Goal: Task Accomplishment & Management: Manage account settings

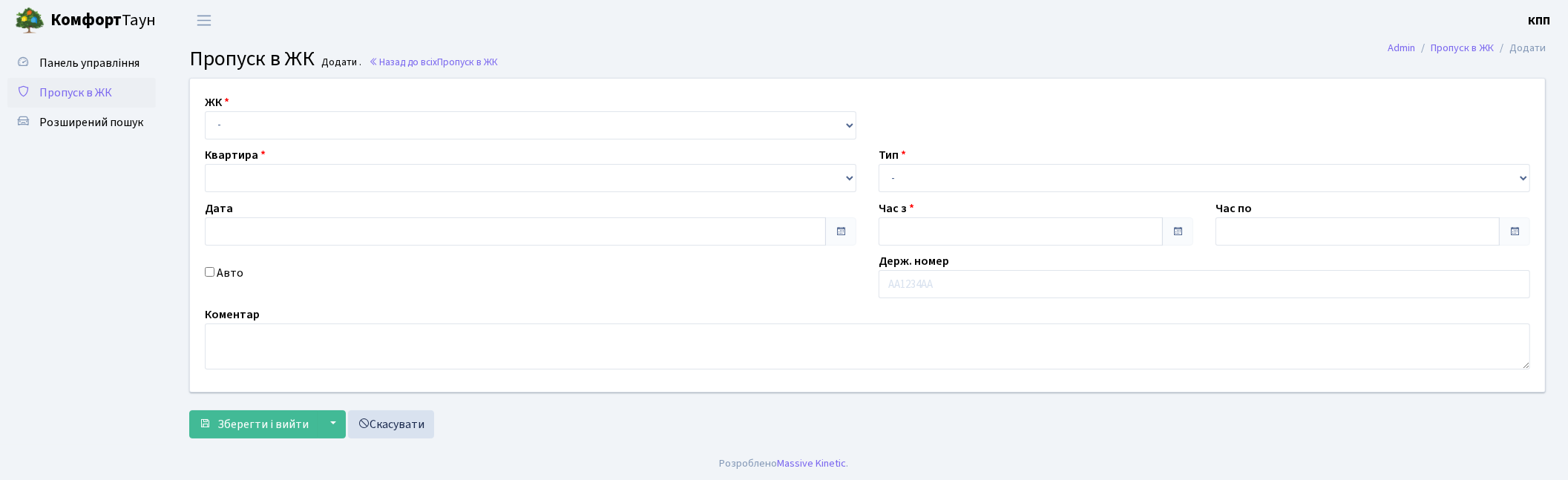
type input "30.08.2025"
type input "19:15"
type input "20:15"
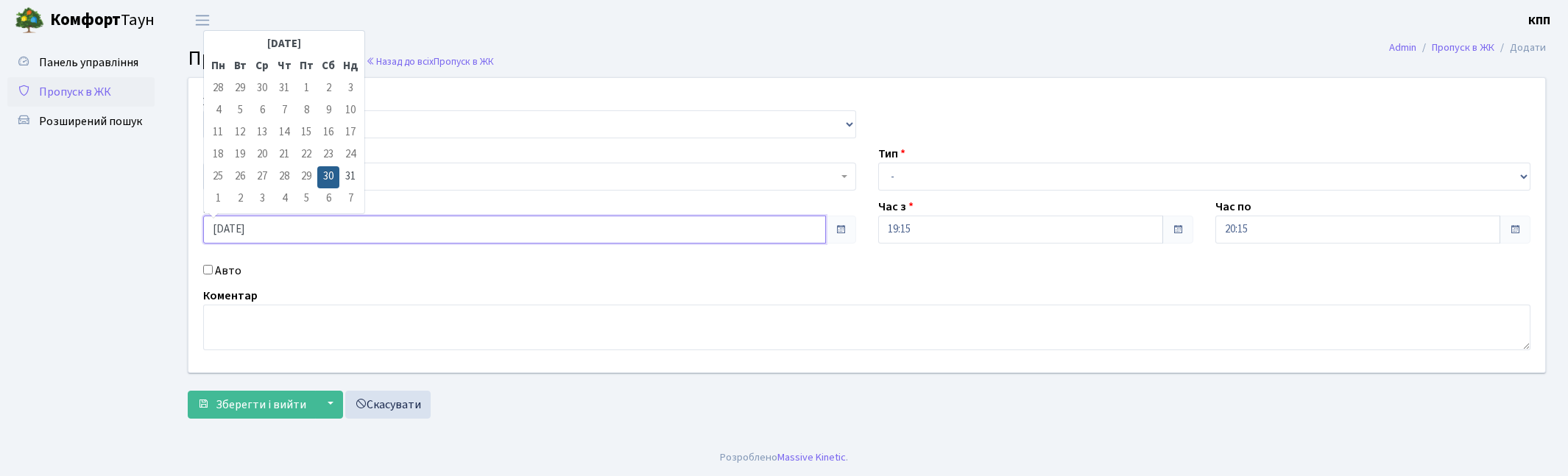
click at [341, 228] on input "30.08.2025" at bounding box center [514, 229] width 622 height 28
click at [326, 38] on th "Серпень 2025" at bounding box center [284, 45] width 110 height 22
click at [226, 193] on span "Вер" at bounding box center [227, 188] width 35 height 40
click at [264, 191] on span "Жов" at bounding box center [264, 188] width 35 height 40
click at [53, 95] on span "Пропуск в ЖК" at bounding box center [75, 92] width 72 height 16
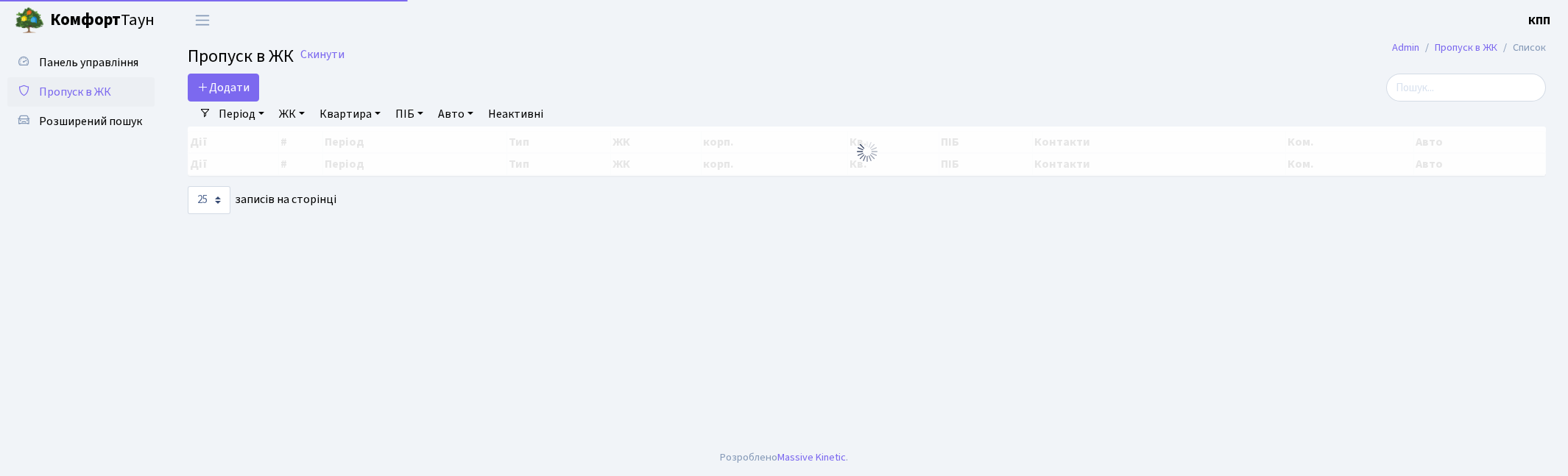
select select "25"
click at [1451, 83] on input "search" at bounding box center [1466, 87] width 160 height 28
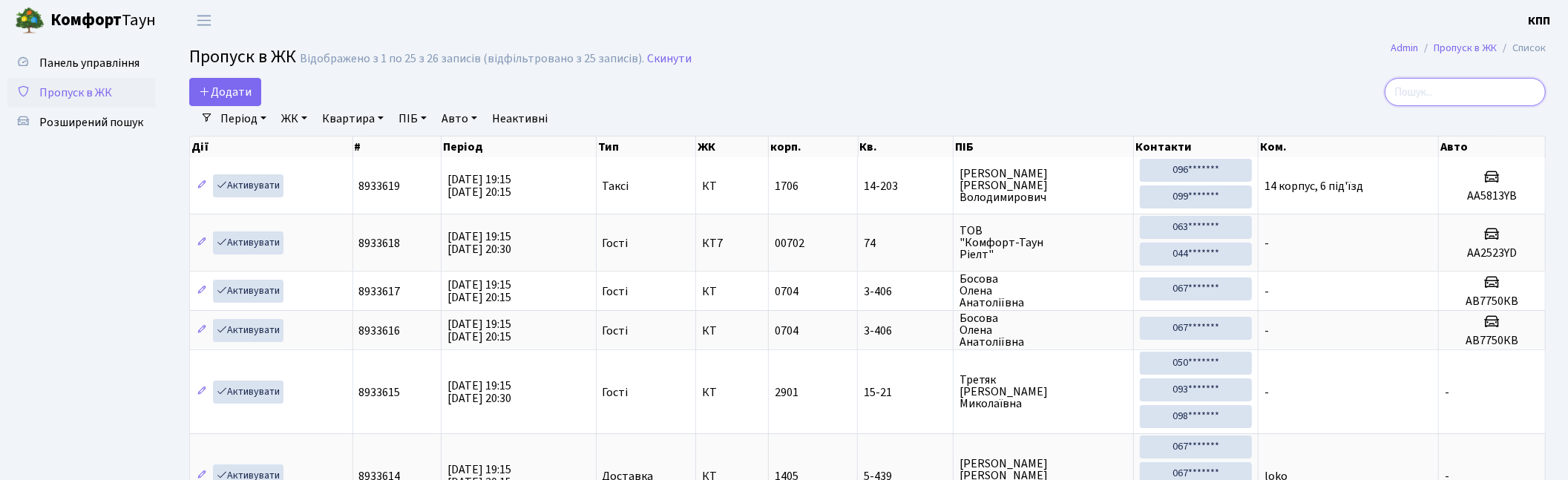
click at [1447, 95] on input "search" at bounding box center [1465, 92] width 161 height 28
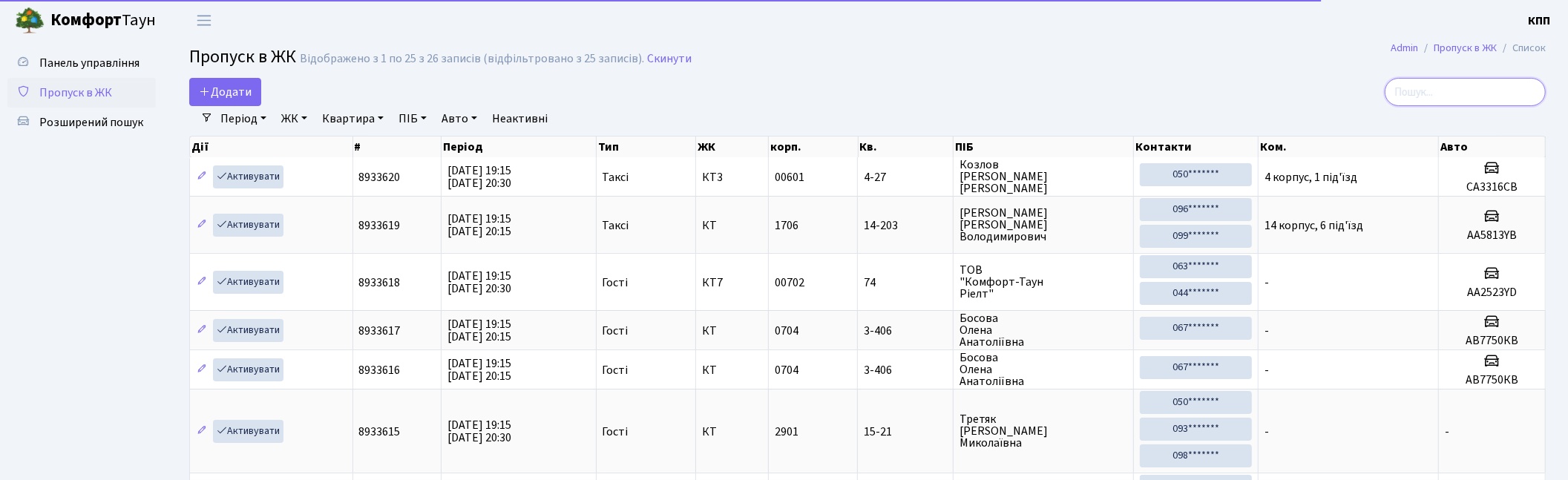
click at [1462, 89] on input "search" at bounding box center [1465, 92] width 161 height 28
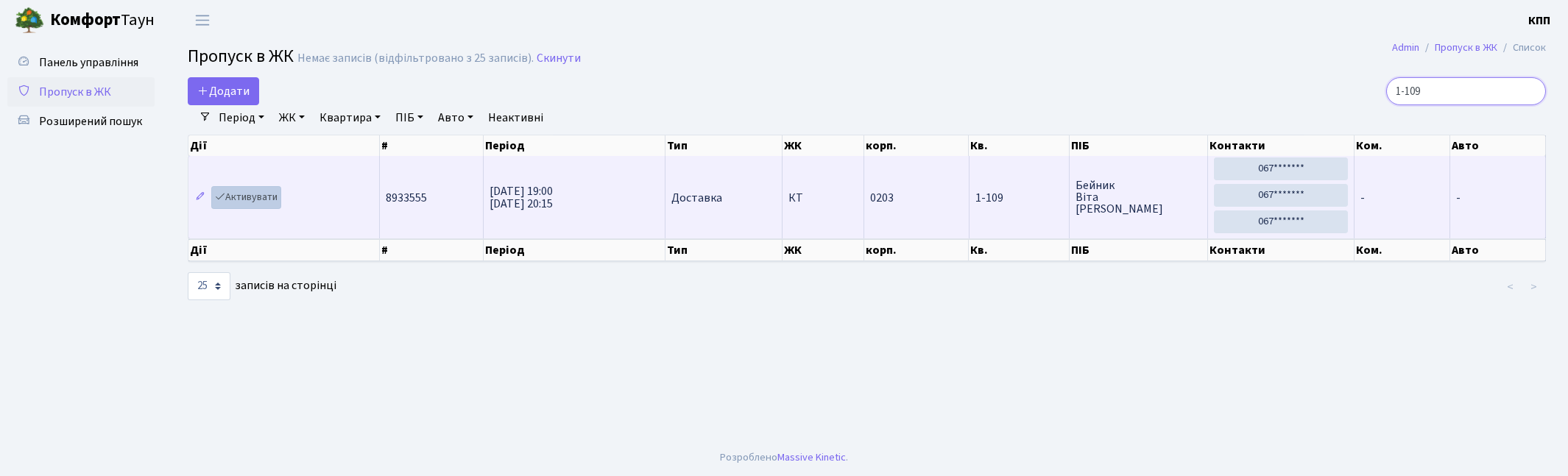
type input "1-109"
click at [227, 197] on link "Активувати" at bounding box center [246, 197] width 70 height 23
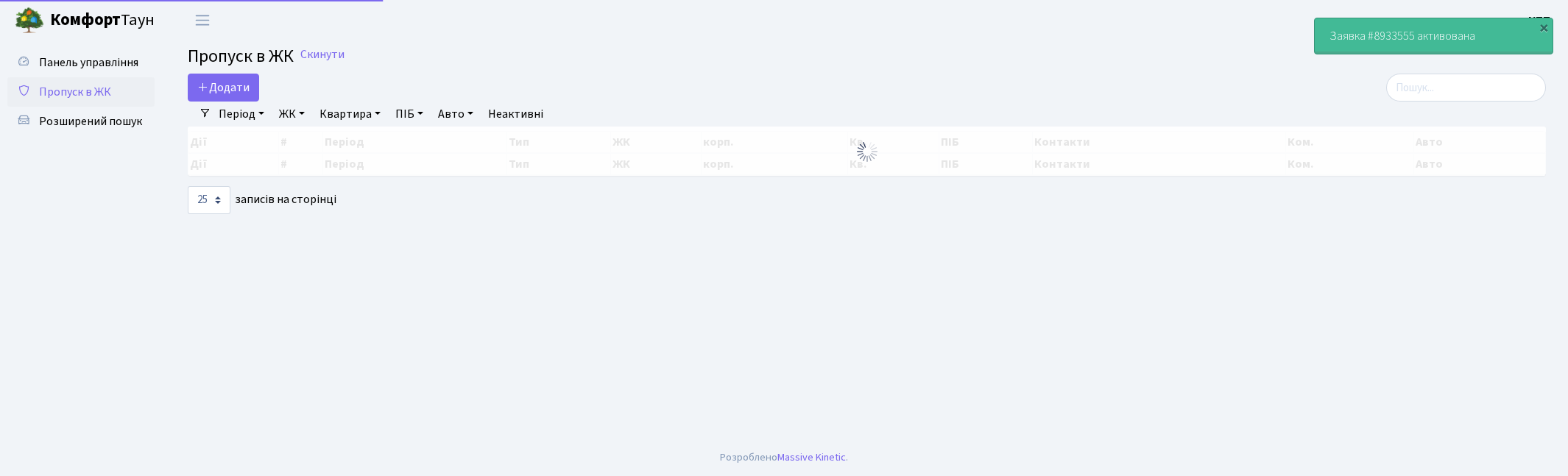
select select "25"
click at [1512, 81] on input "search" at bounding box center [1466, 87] width 160 height 28
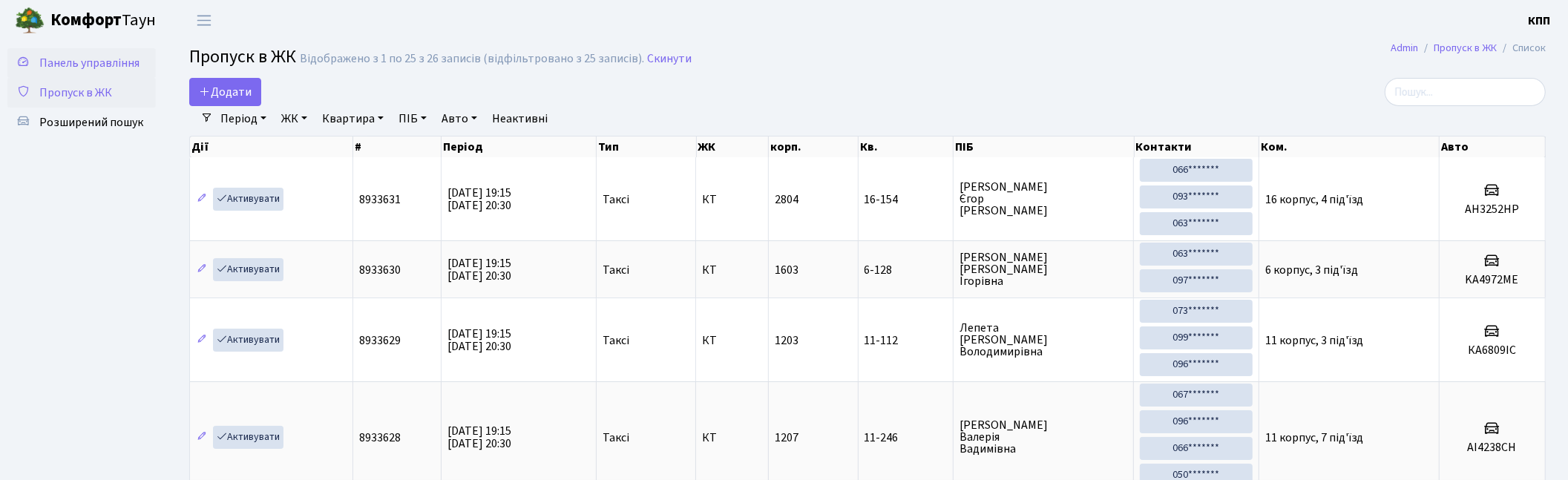
click at [89, 64] on span "Панель управління" at bounding box center [89, 63] width 100 height 17
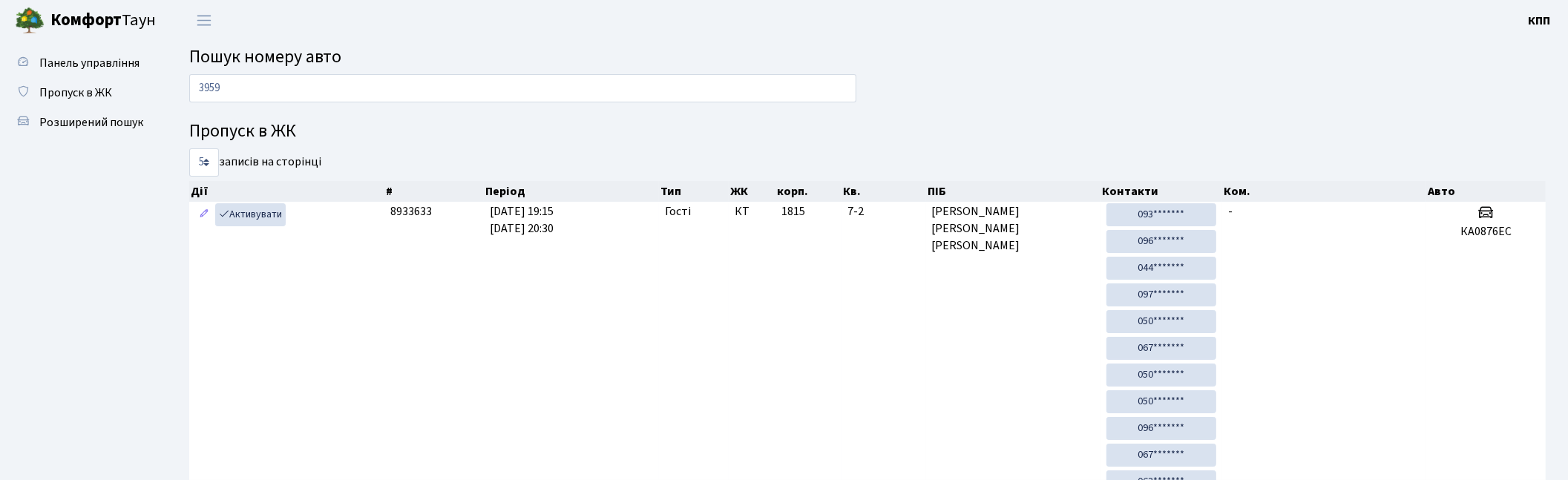
type input "3959"
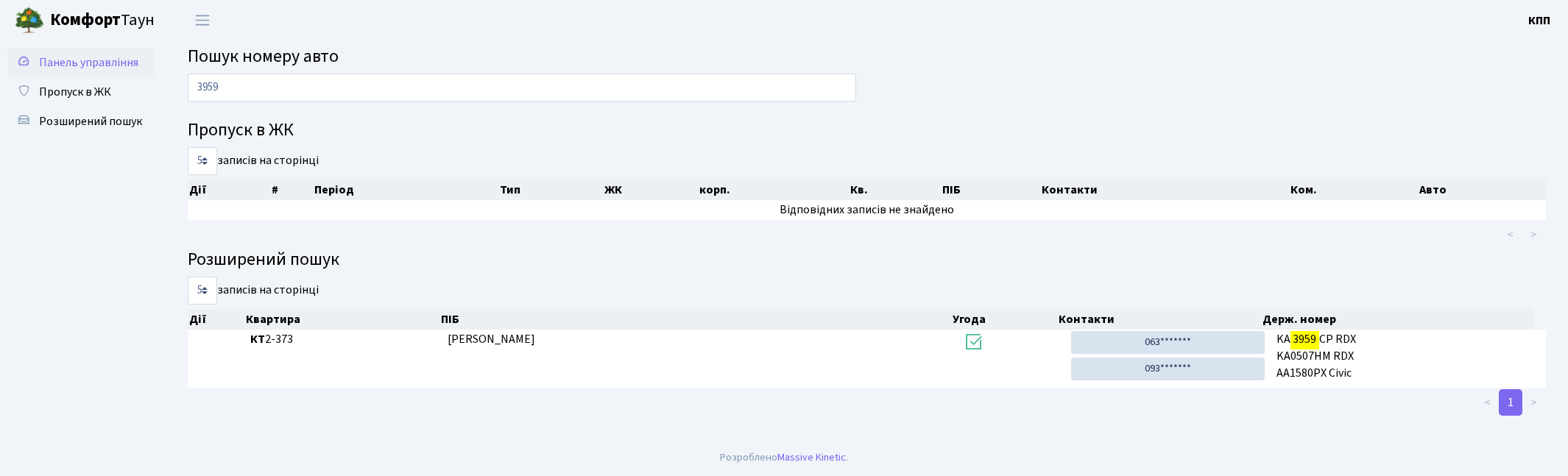
click at [46, 52] on link "Панель управління" at bounding box center [81, 63] width 147 height 29
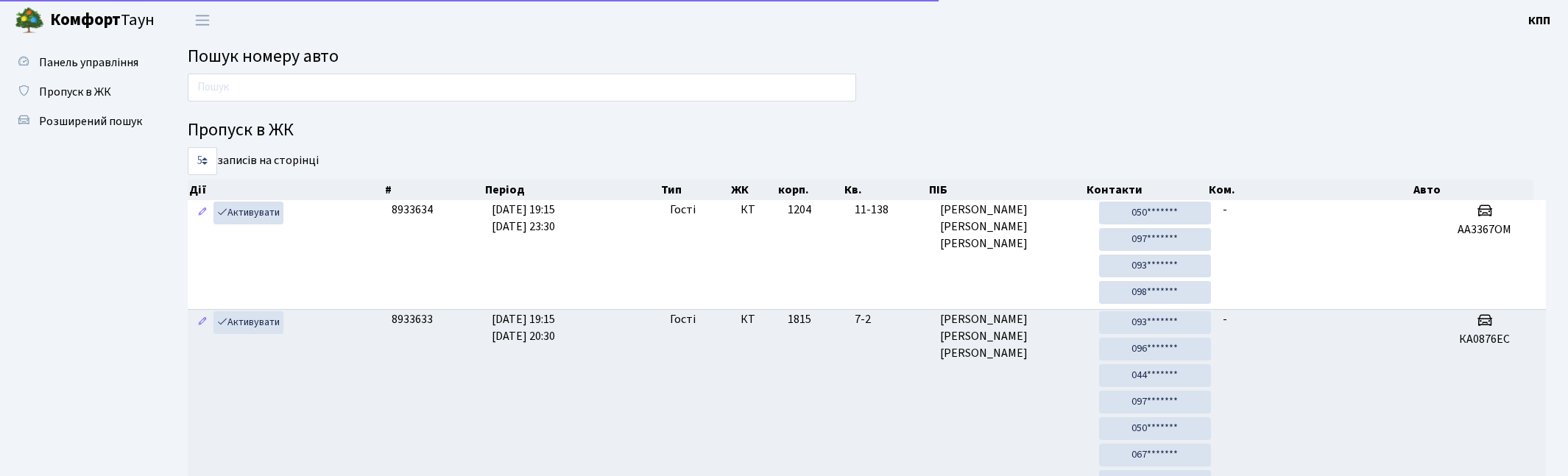
click at [72, 84] on span "Пропуск в ЖК" at bounding box center [75, 92] width 72 height 16
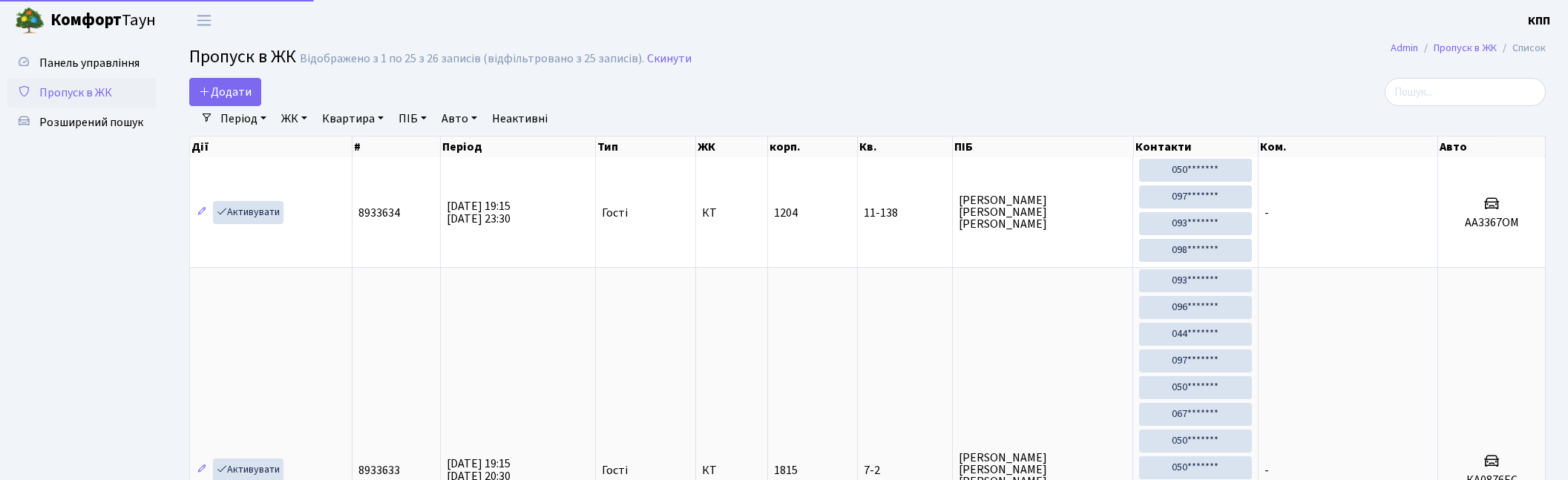
select select "25"
click at [54, 87] on span "Пропуск в ЖК" at bounding box center [75, 93] width 72 height 17
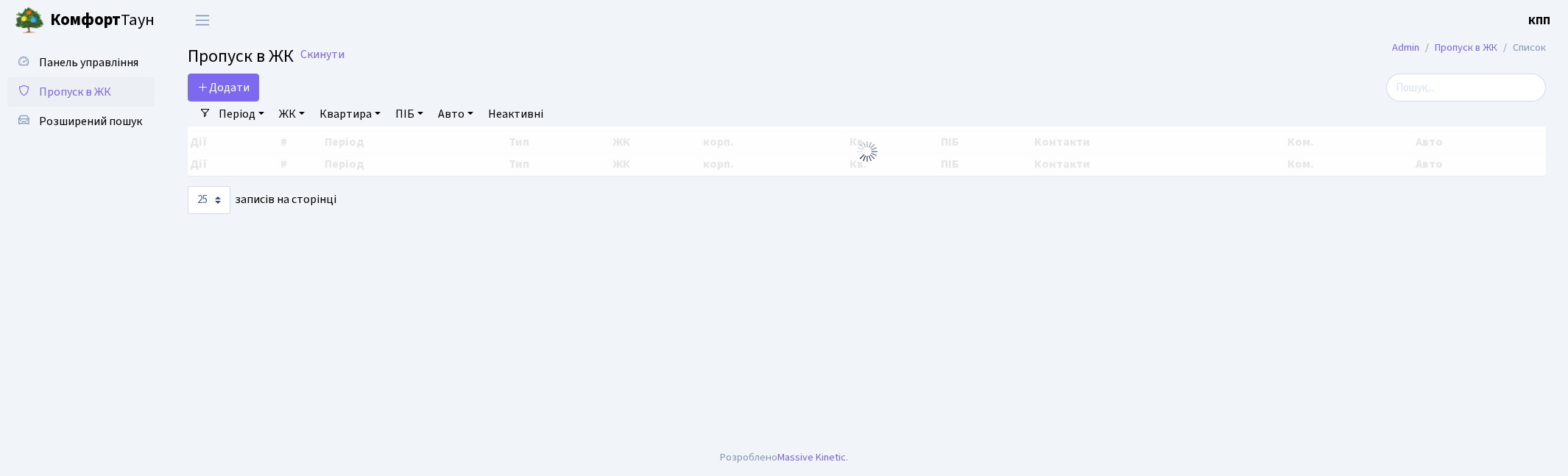
select select "25"
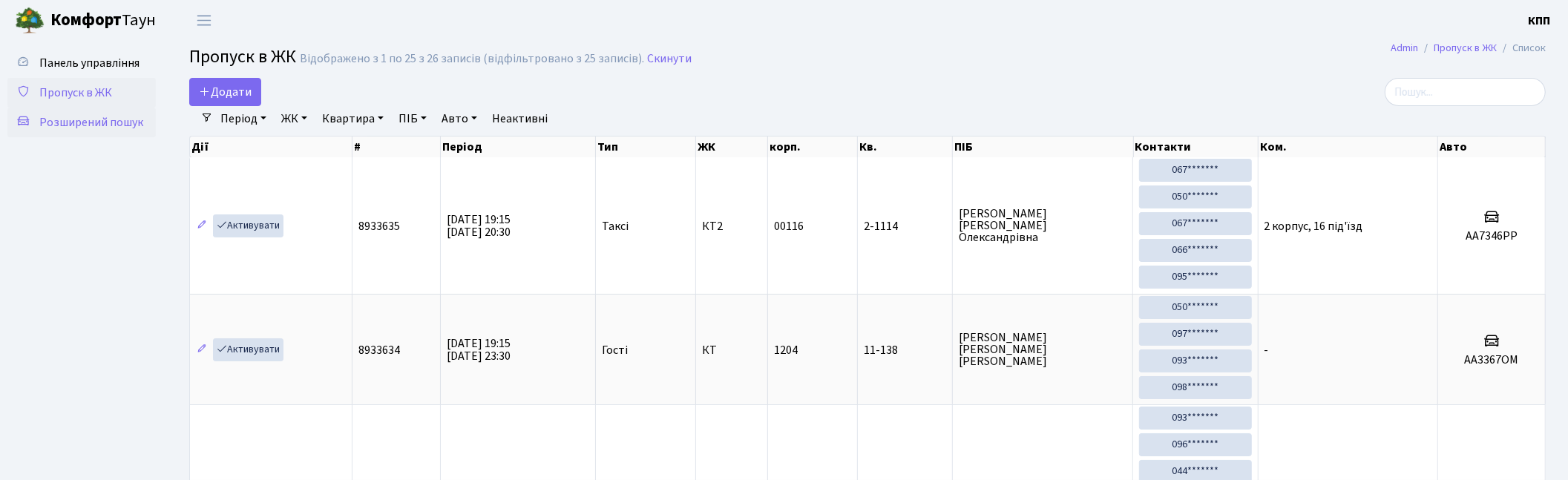
drag, startPoint x: 90, startPoint y: 292, endPoint x: 100, endPoint y: 134, distance: 158.3
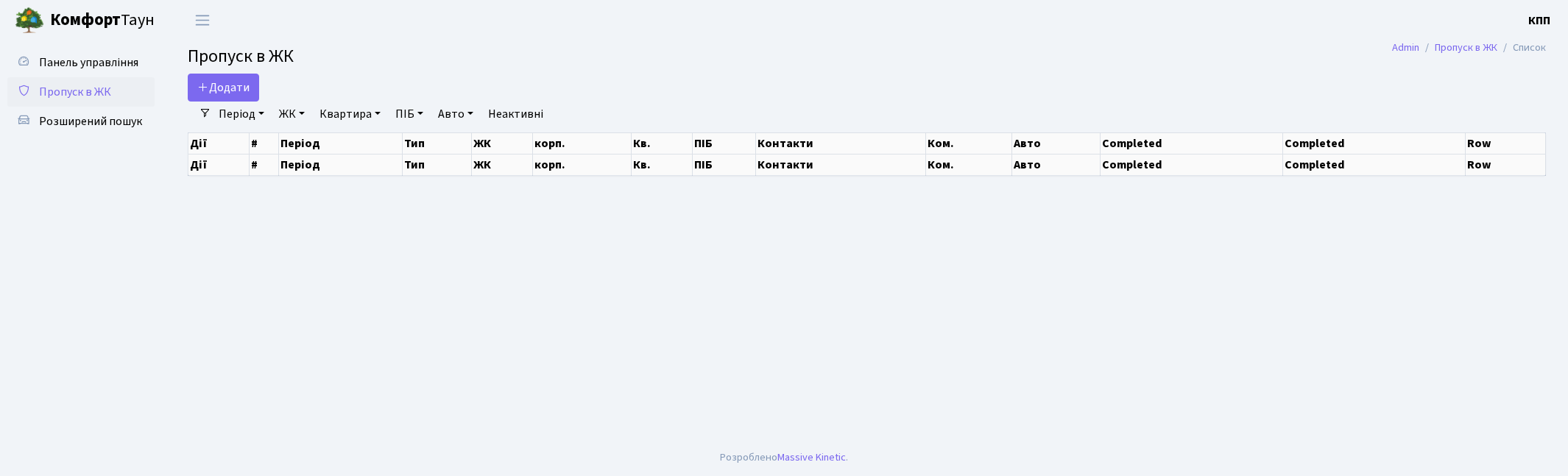
select select "25"
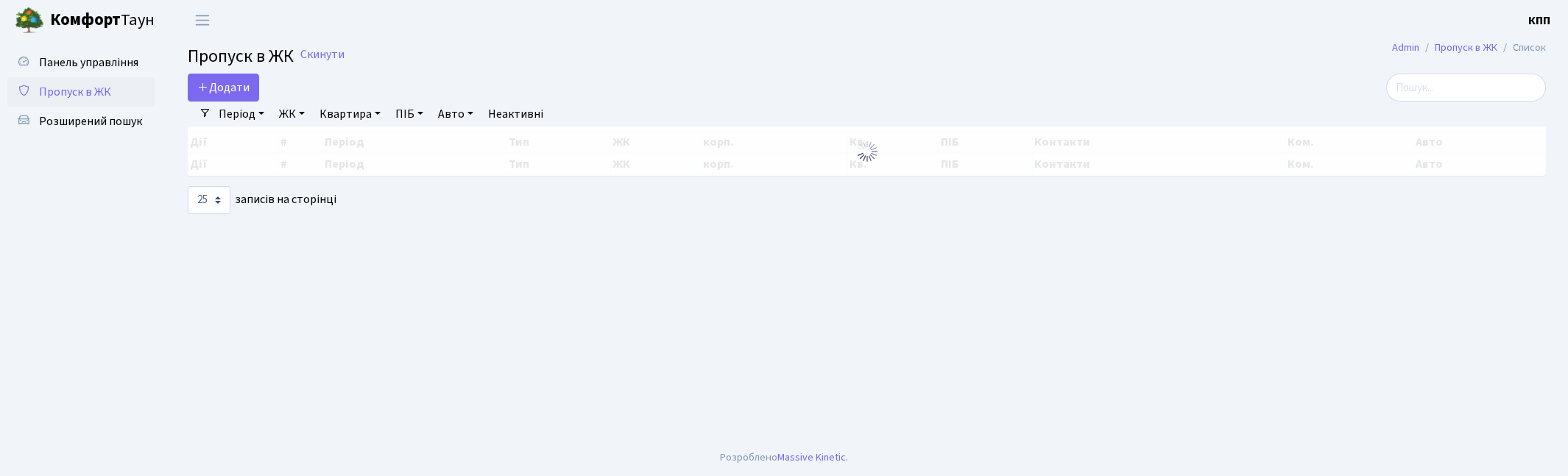
select select "25"
click at [1471, 92] on input "search" at bounding box center [1466, 87] width 160 height 28
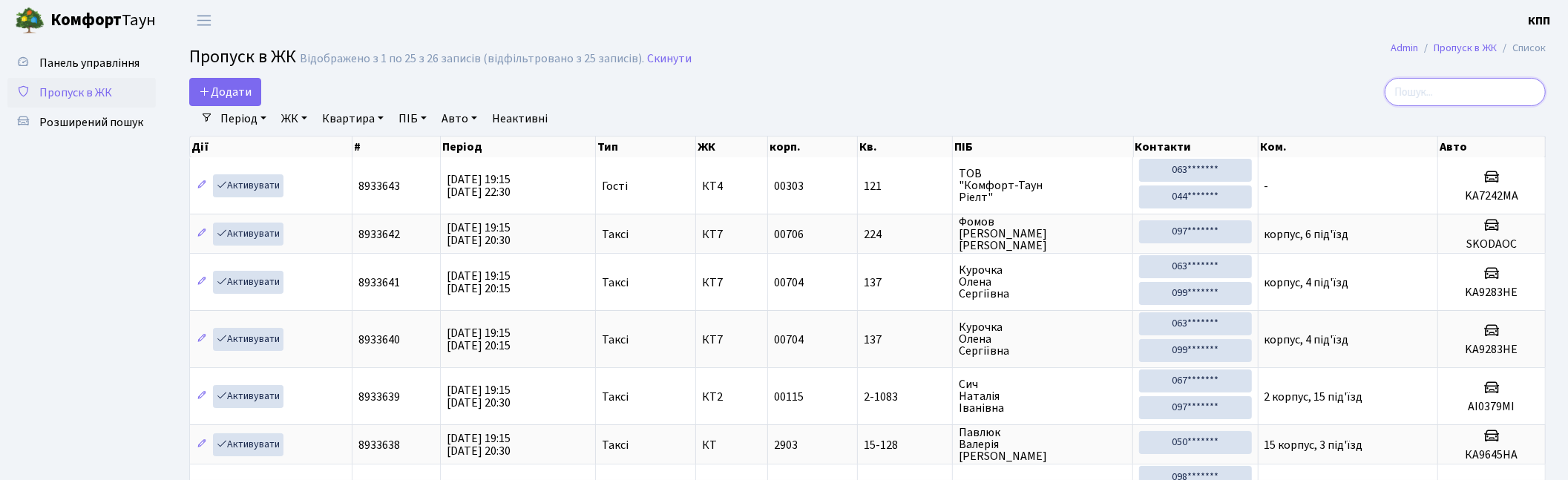
drag, startPoint x: 1429, startPoint y: 87, endPoint x: 1367, endPoint y: 76, distance: 63.0
click at [1429, 86] on input "search" at bounding box center [1465, 92] width 161 height 28
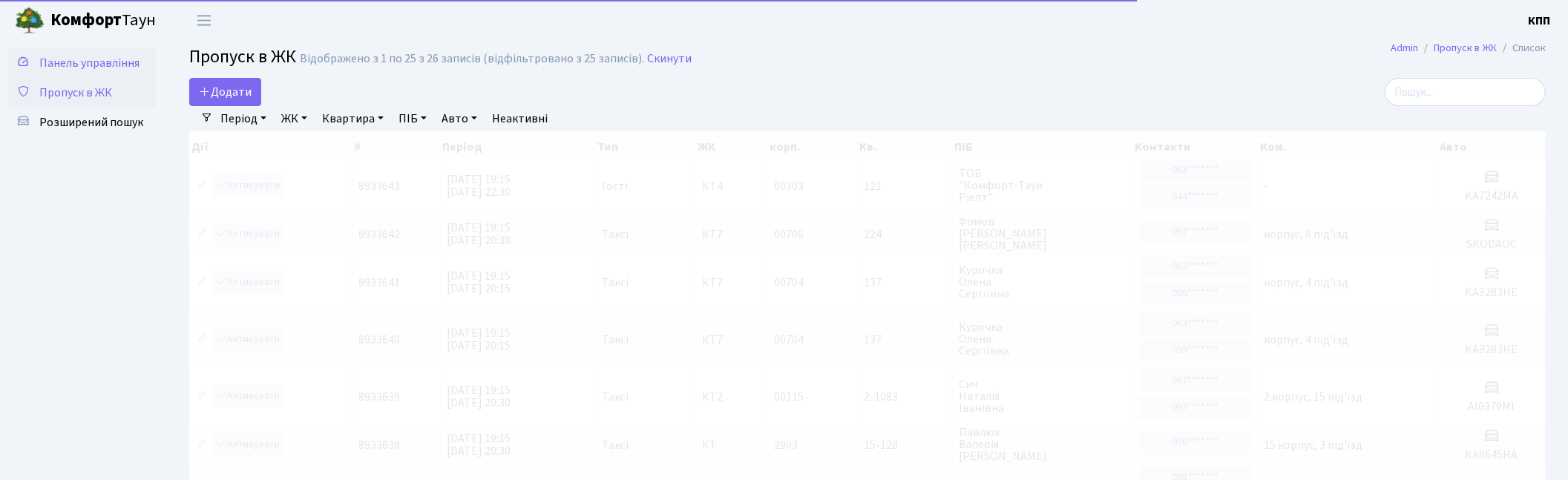
click at [106, 63] on span "Панель управління" at bounding box center [89, 63] width 100 height 17
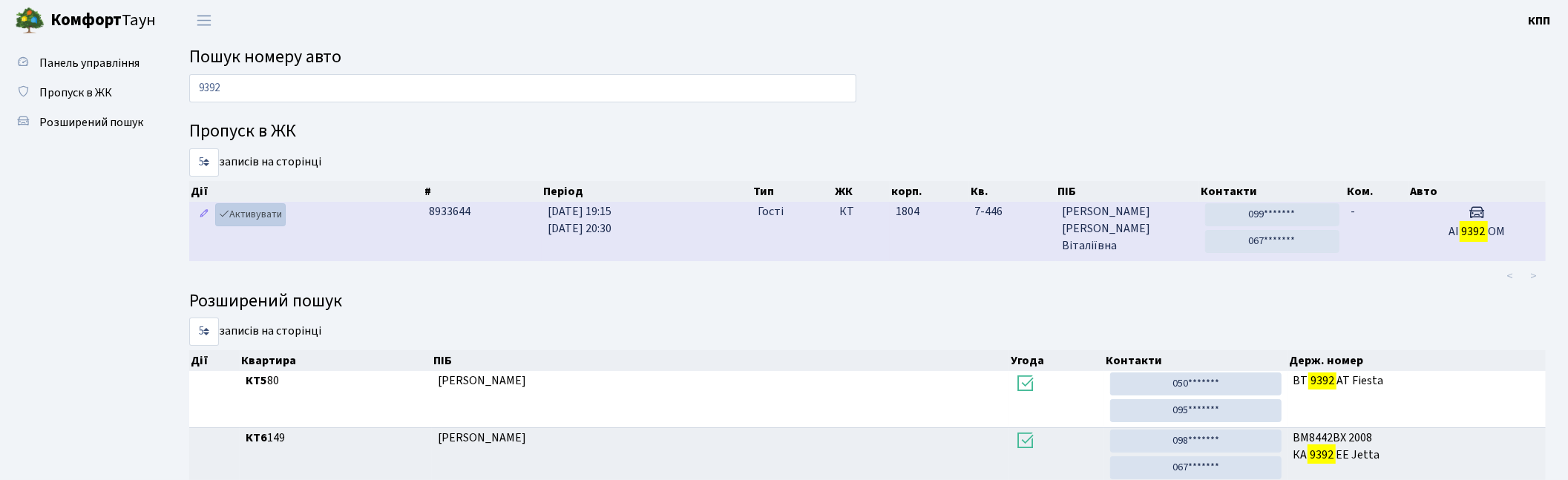
type input "9392"
click at [250, 226] on link "Активувати" at bounding box center [250, 215] width 71 height 23
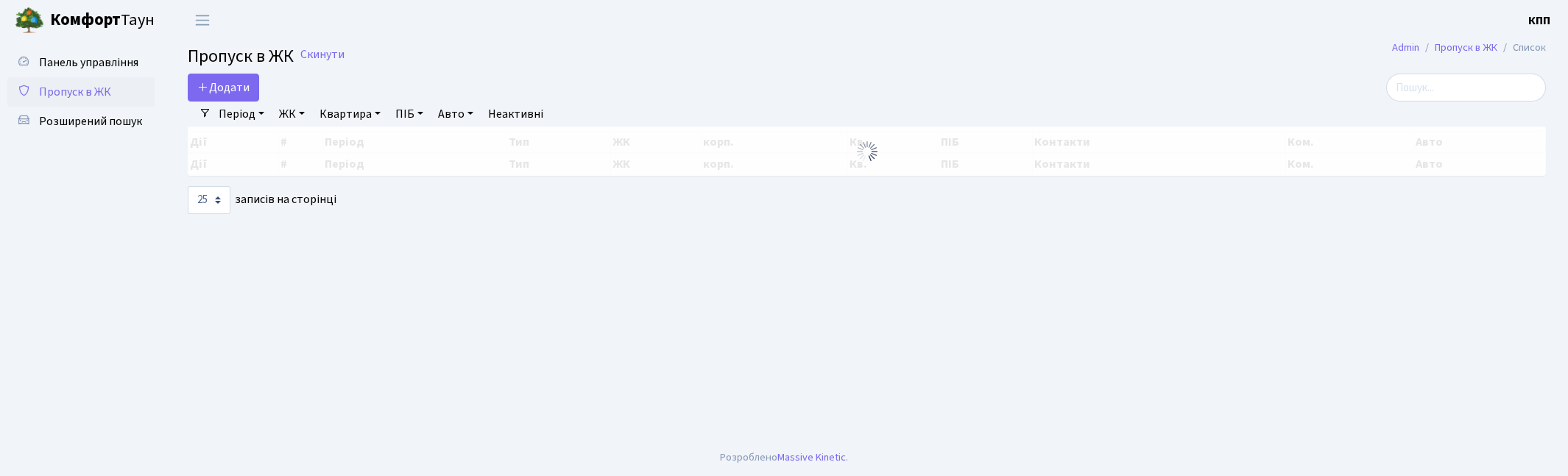
select select "25"
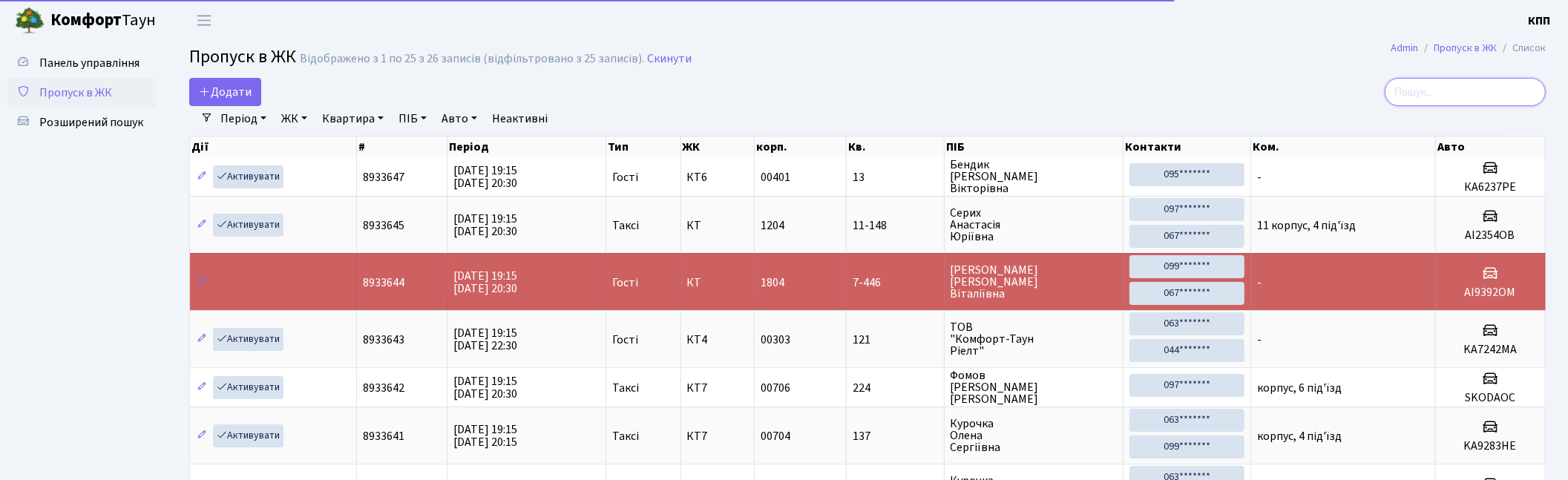
click at [1468, 83] on input "search" at bounding box center [1465, 92] width 161 height 28
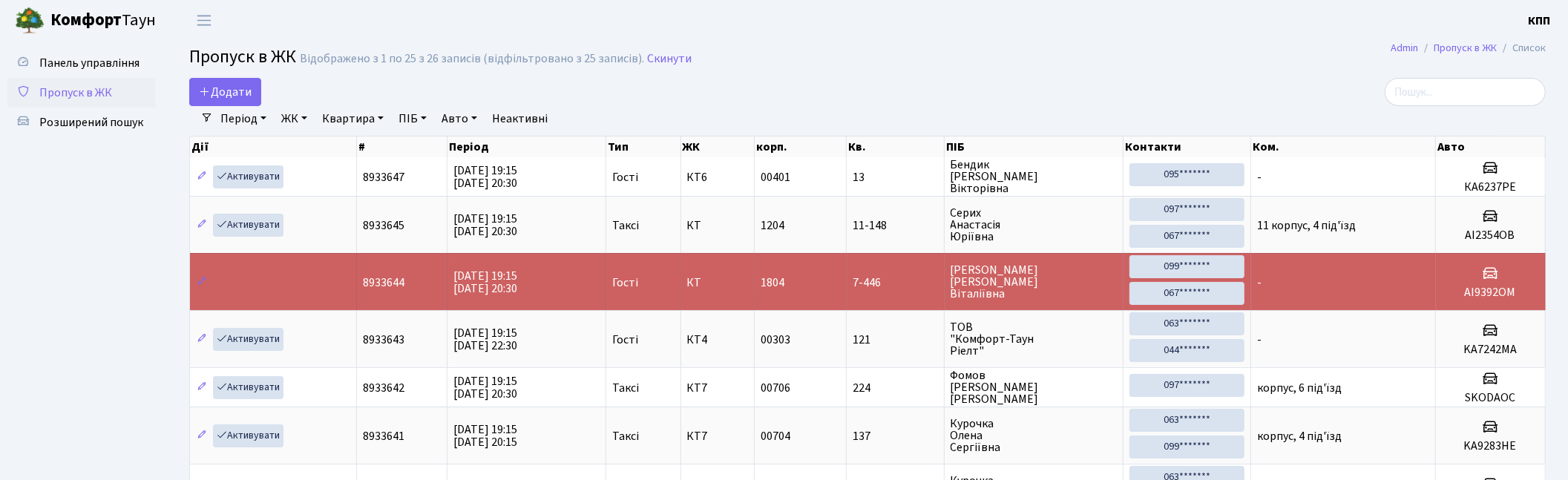
click at [82, 62] on span "Панель управління" at bounding box center [89, 63] width 100 height 17
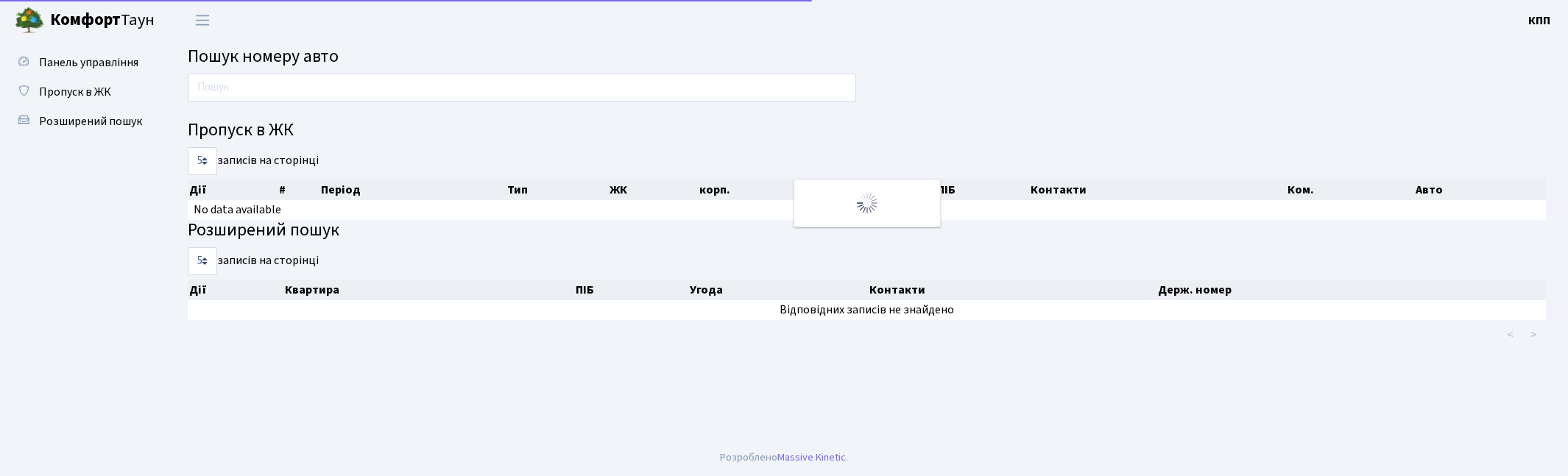
click at [293, 83] on input "text" at bounding box center [521, 87] width 668 height 28
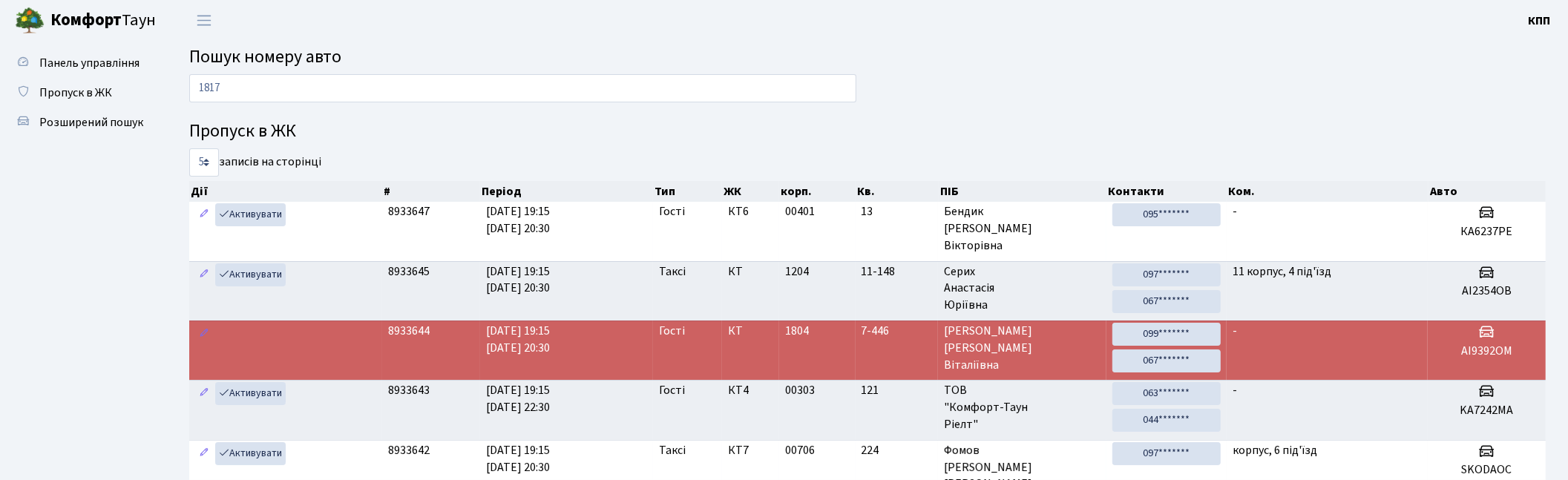
type input "1817"
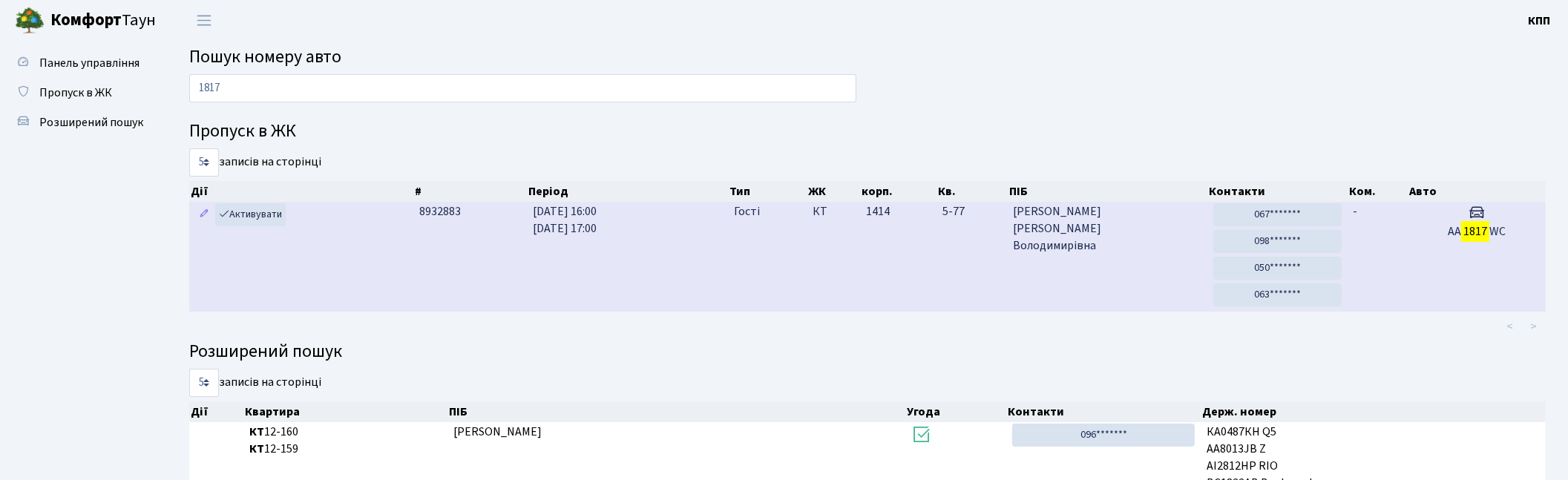
click at [857, 262] on td "КТ" at bounding box center [833, 257] width 53 height 110
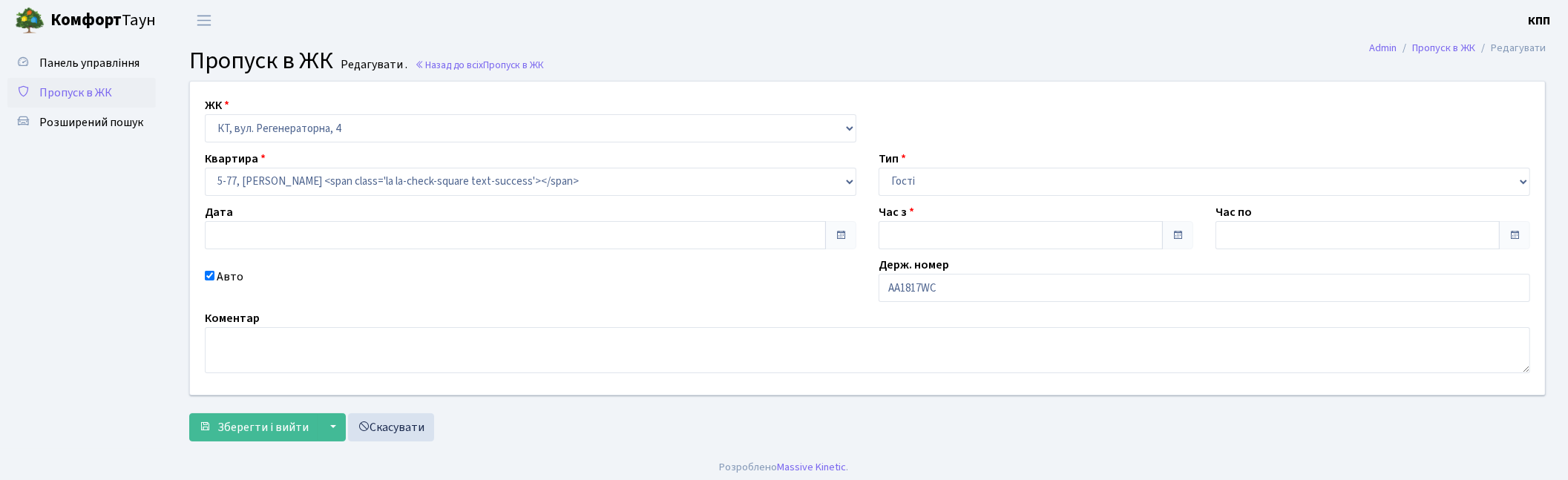
type input "[DATE]"
type input "16:00"
type input "17:00"
checkbox input "true"
click at [928, 294] on input "АА1817WC" at bounding box center [1205, 287] width 651 height 28
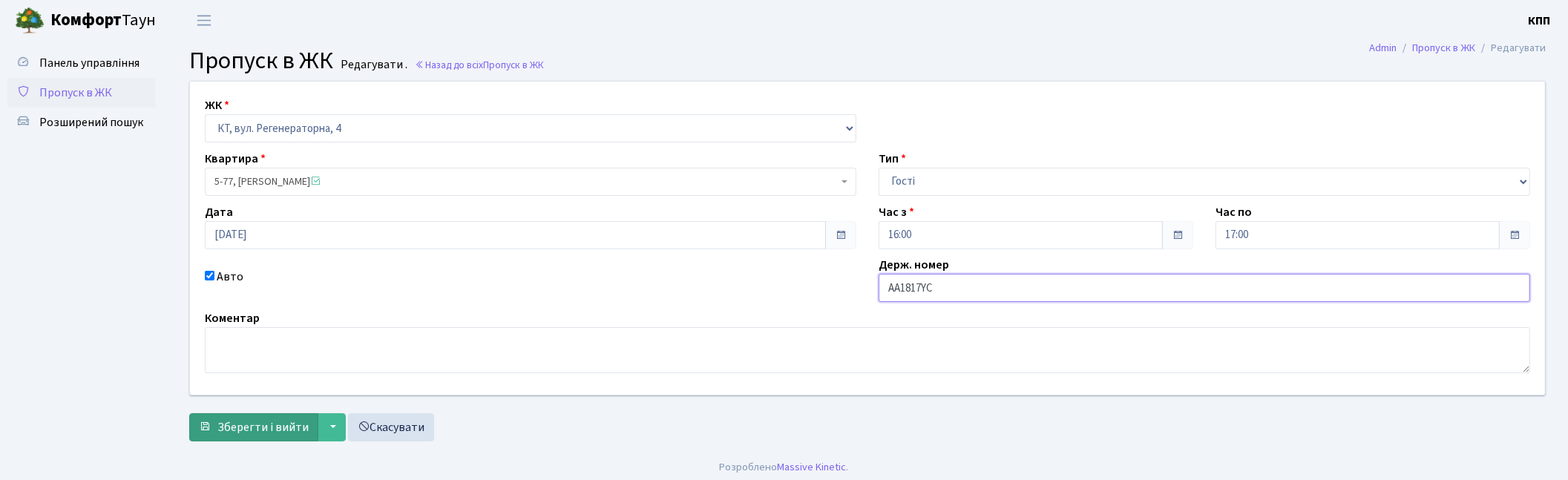
type input "АА1817YC"
click at [223, 423] on span "Зберегти і вийти" at bounding box center [262, 428] width 91 height 17
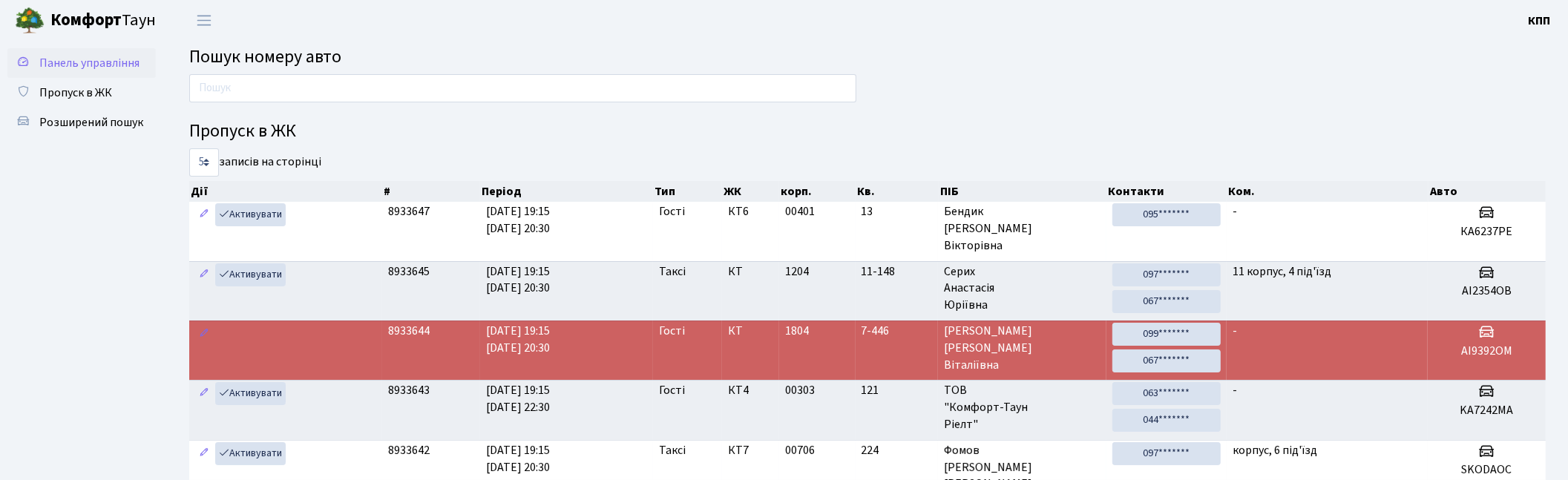
click at [80, 58] on span "Панель управління" at bounding box center [89, 63] width 100 height 17
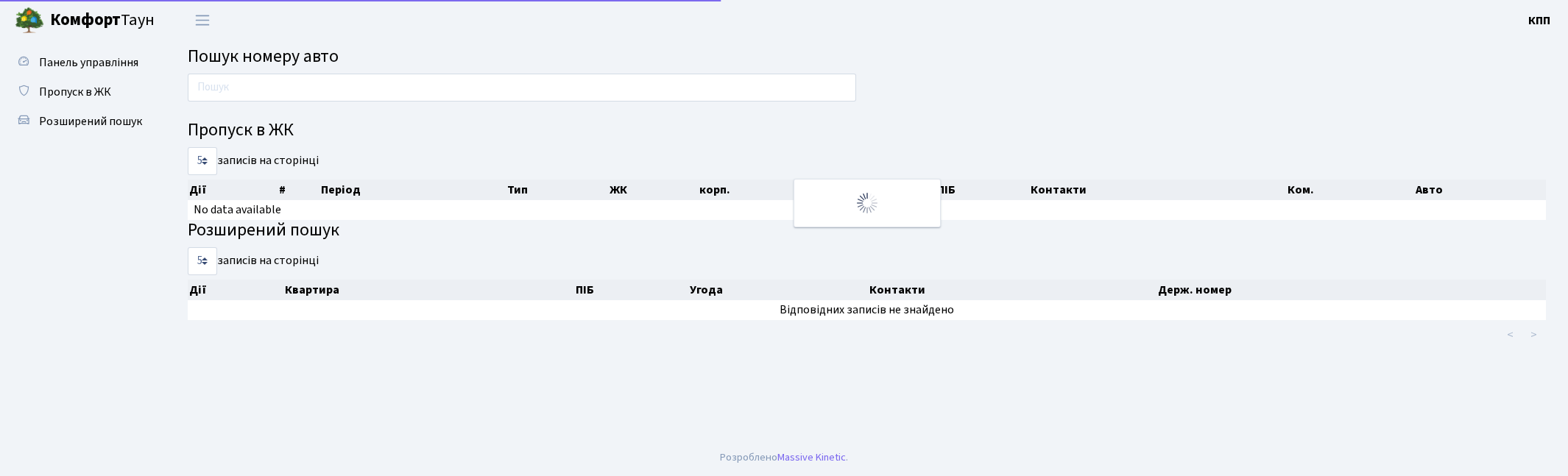
click at [246, 86] on input "text" at bounding box center [521, 87] width 668 height 28
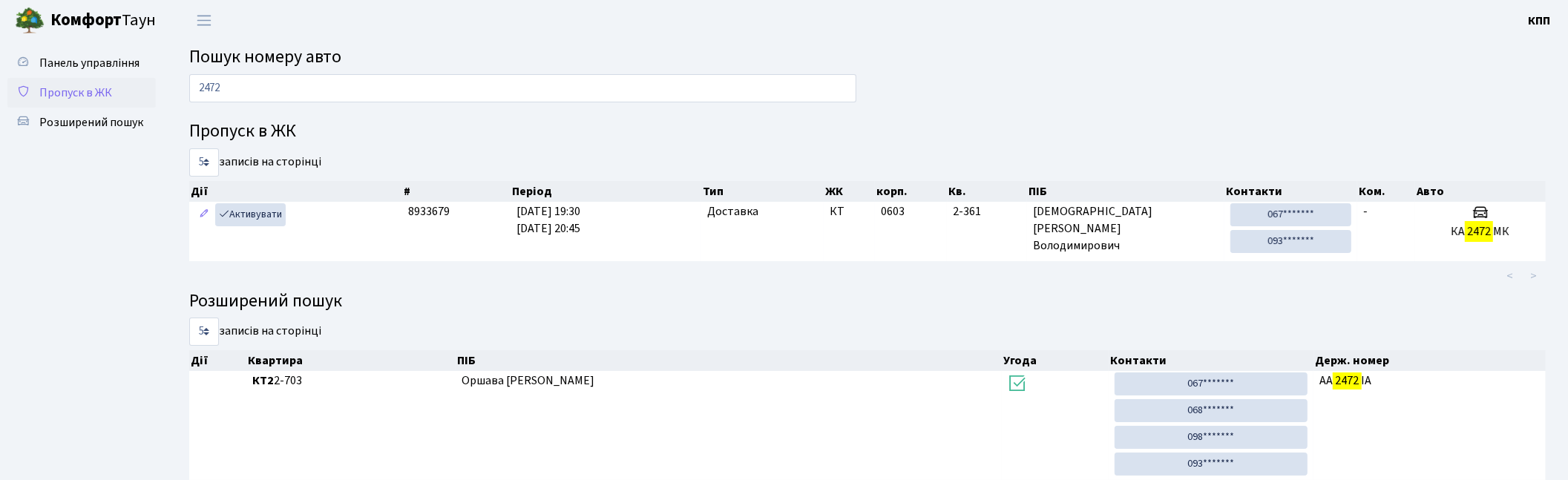
type input "2472"
click at [67, 89] on span "Пропуск в ЖК" at bounding box center [75, 93] width 72 height 17
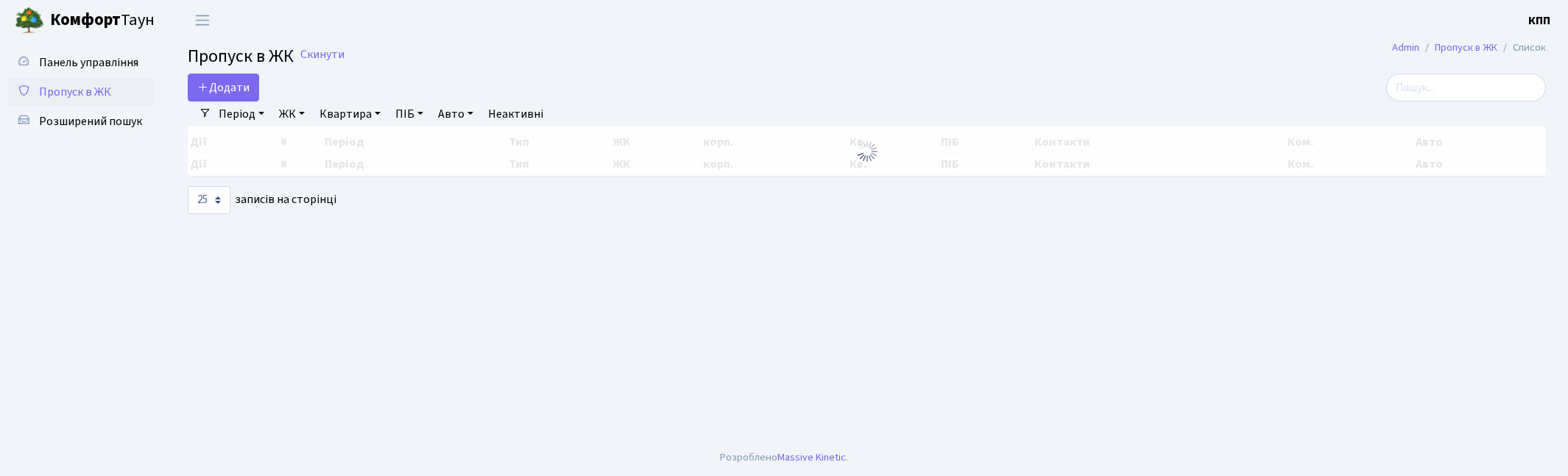
select select "25"
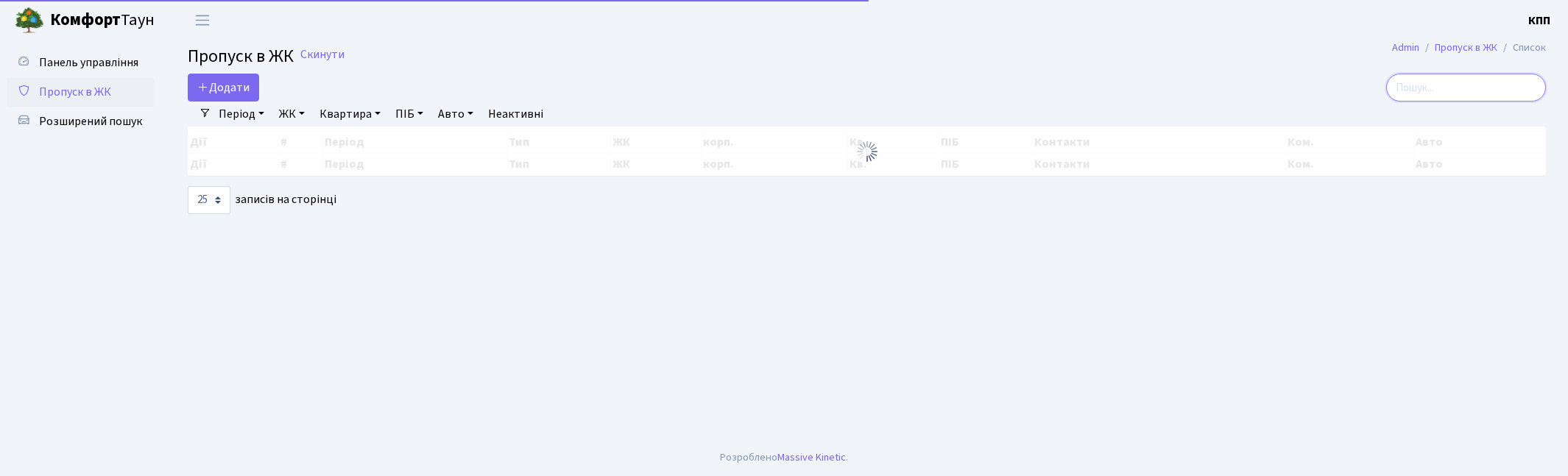
click at [1458, 86] on input "search" at bounding box center [1466, 87] width 160 height 28
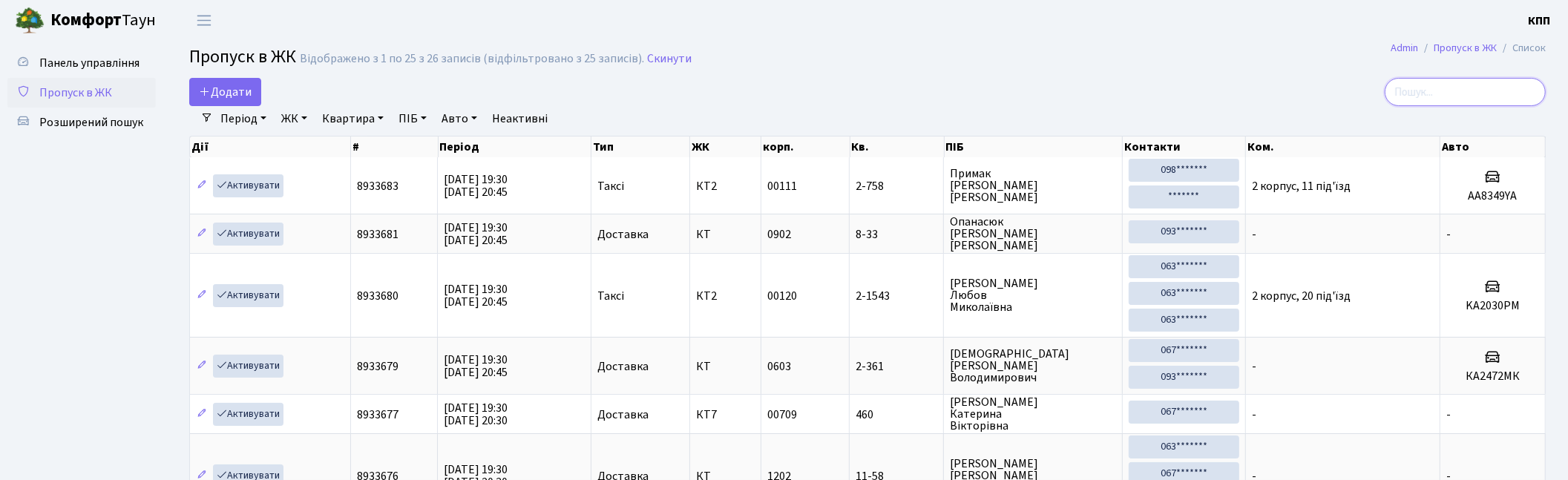
click at [1497, 90] on input "search" at bounding box center [1465, 92] width 161 height 28
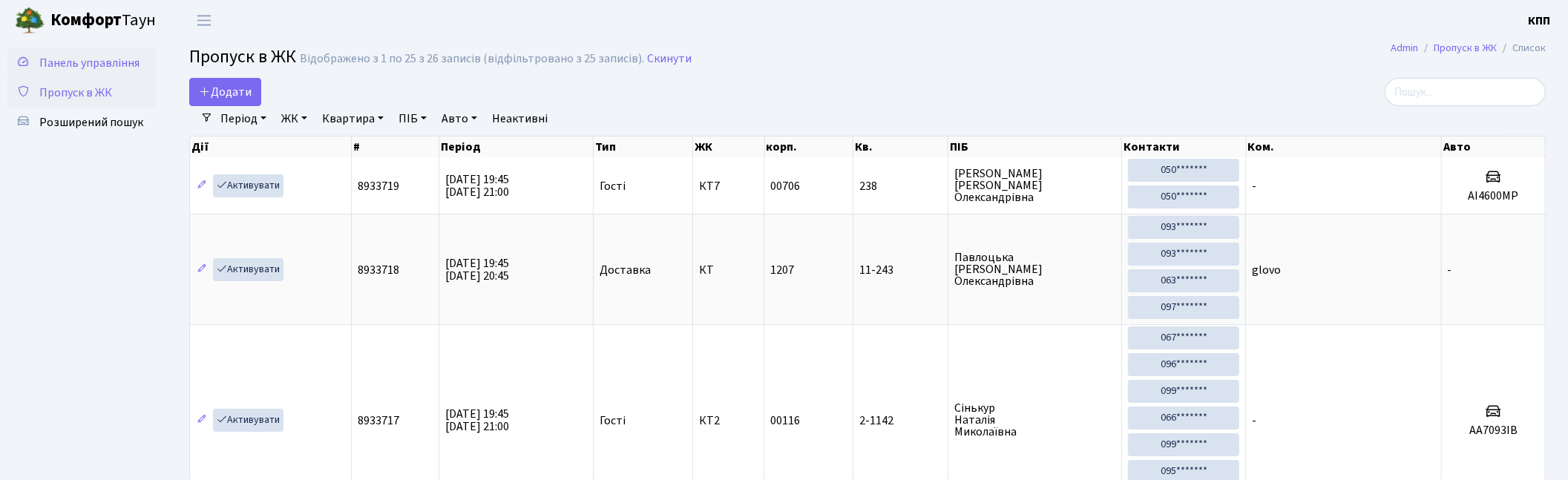
click at [106, 64] on span "Панель управління" at bounding box center [89, 63] width 100 height 17
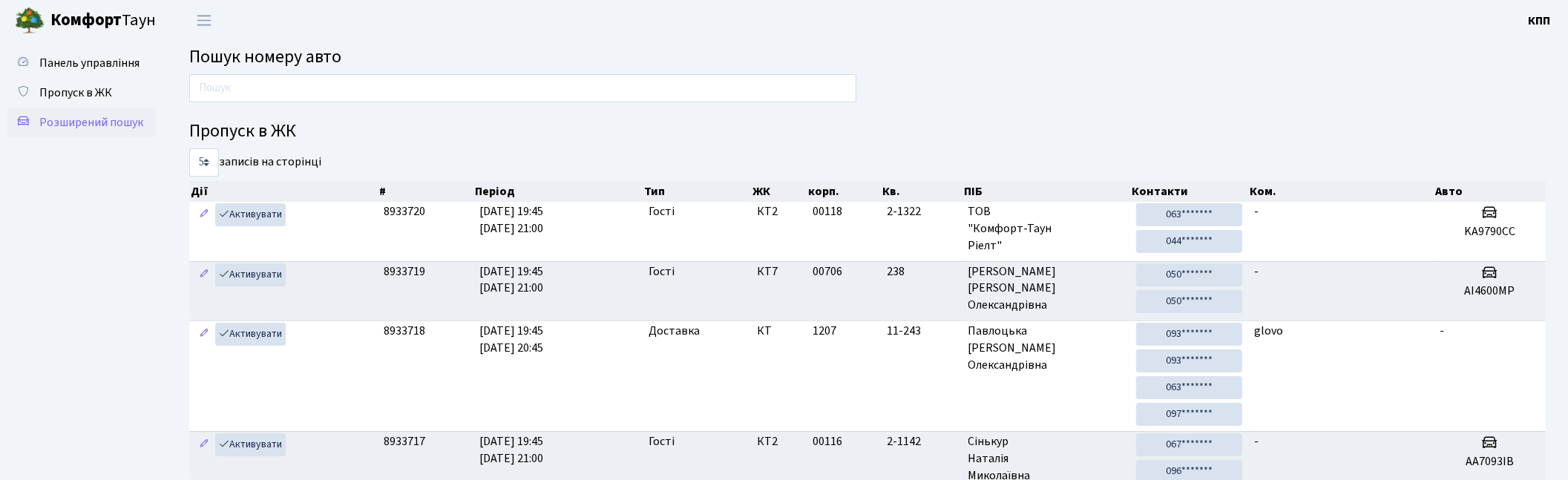
click at [80, 127] on span "Розширений пошук" at bounding box center [91, 123] width 104 height 17
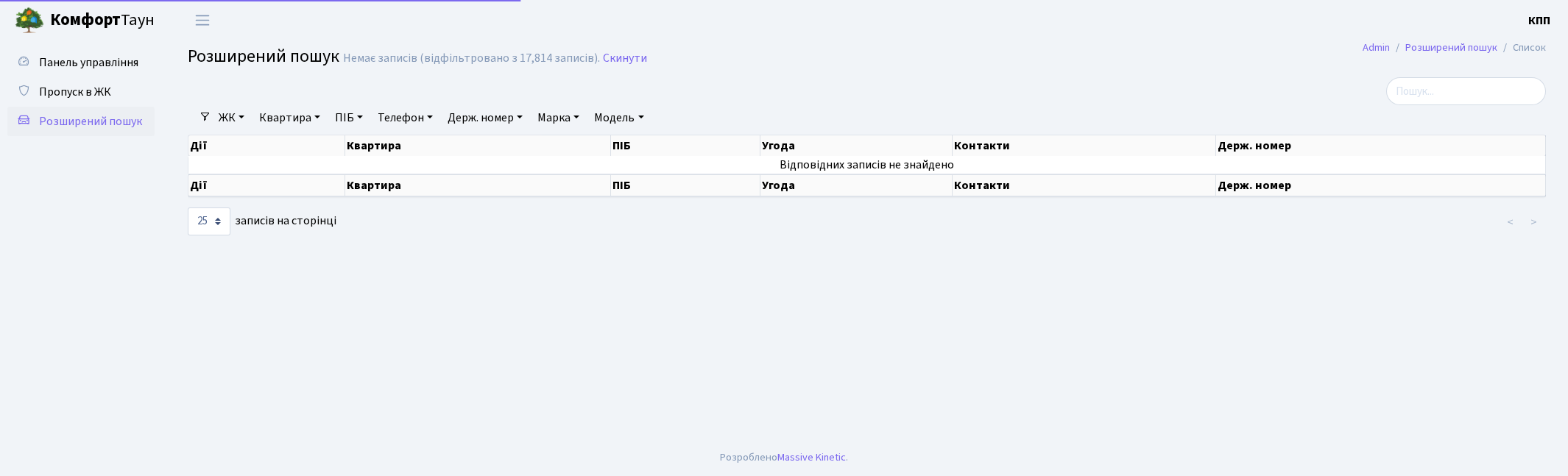
select select "25"
click at [359, 113] on link "ПІБ" at bounding box center [349, 118] width 40 height 25
click at [410, 127] on link "Телефон" at bounding box center [405, 118] width 67 height 25
click at [418, 148] on input "text" at bounding box center [415, 147] width 86 height 28
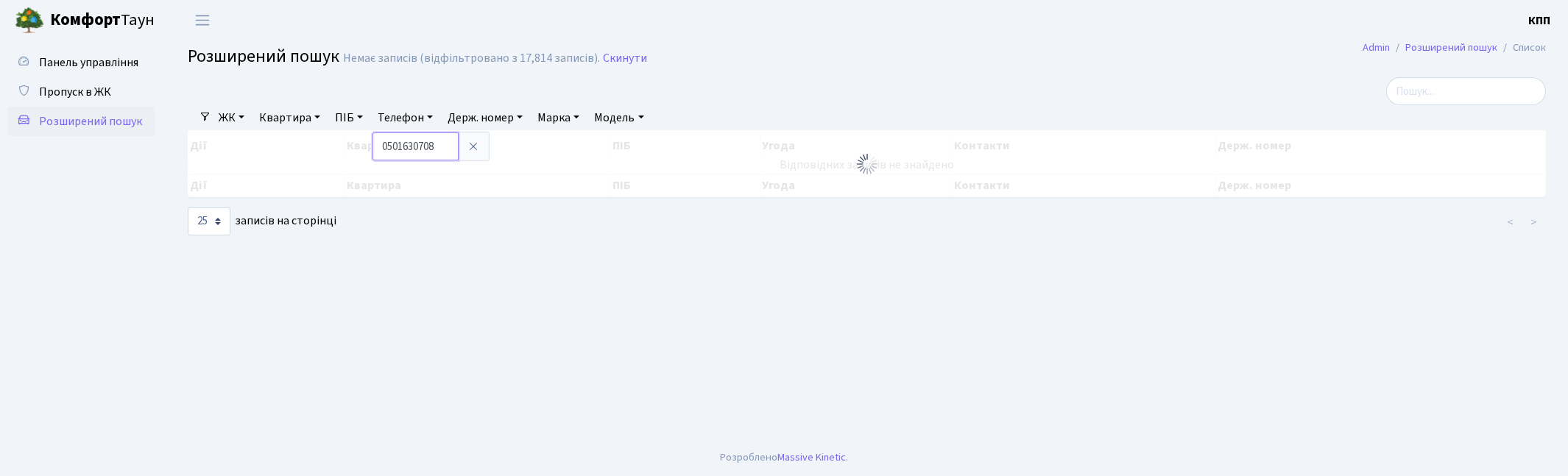
type input "0501630708"
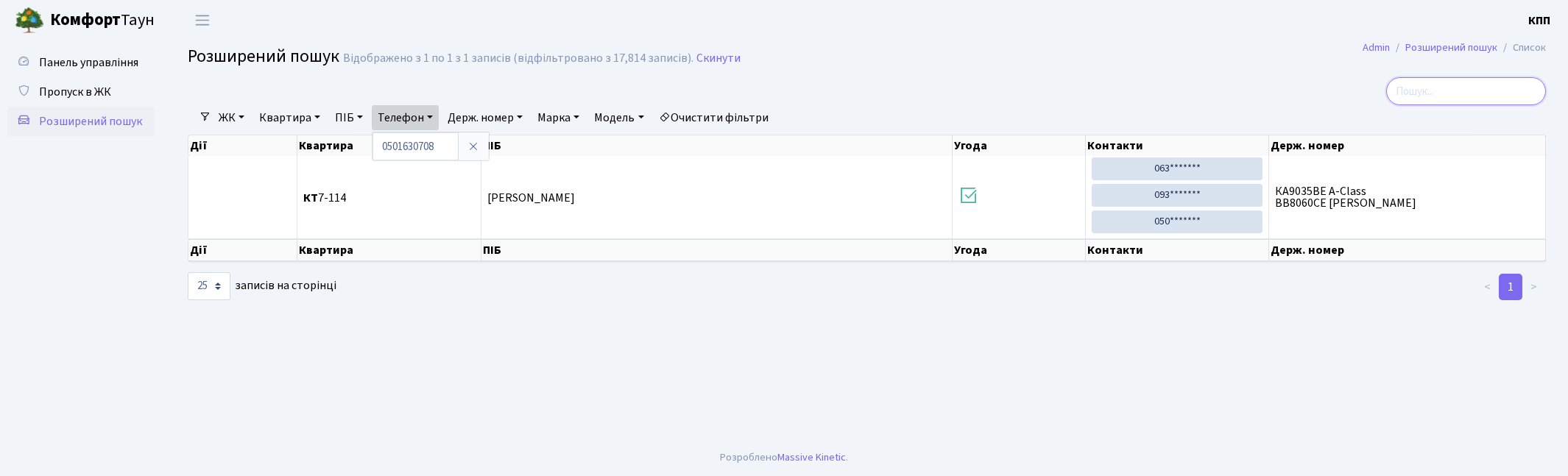
click at [1459, 86] on input "search" at bounding box center [1466, 91] width 160 height 28
click at [438, 121] on link "Телефон" at bounding box center [405, 118] width 67 height 25
click at [1463, 93] on input "search" at bounding box center [1466, 91] width 160 height 28
click at [56, 96] on span "Пропуск в ЖК" at bounding box center [75, 92] width 72 height 16
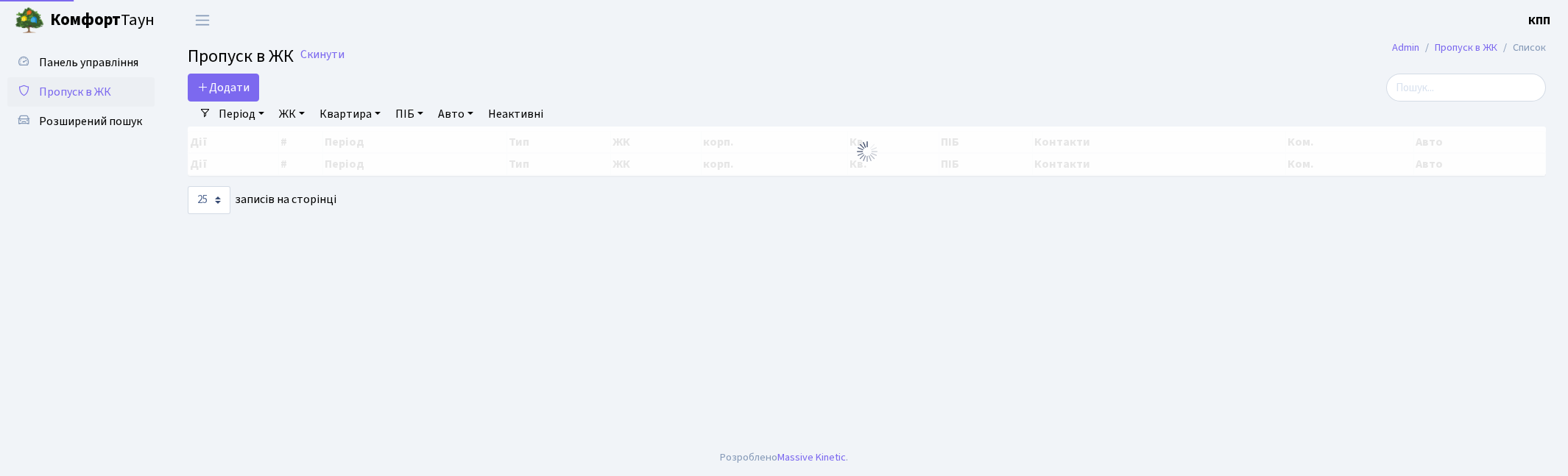
select select "25"
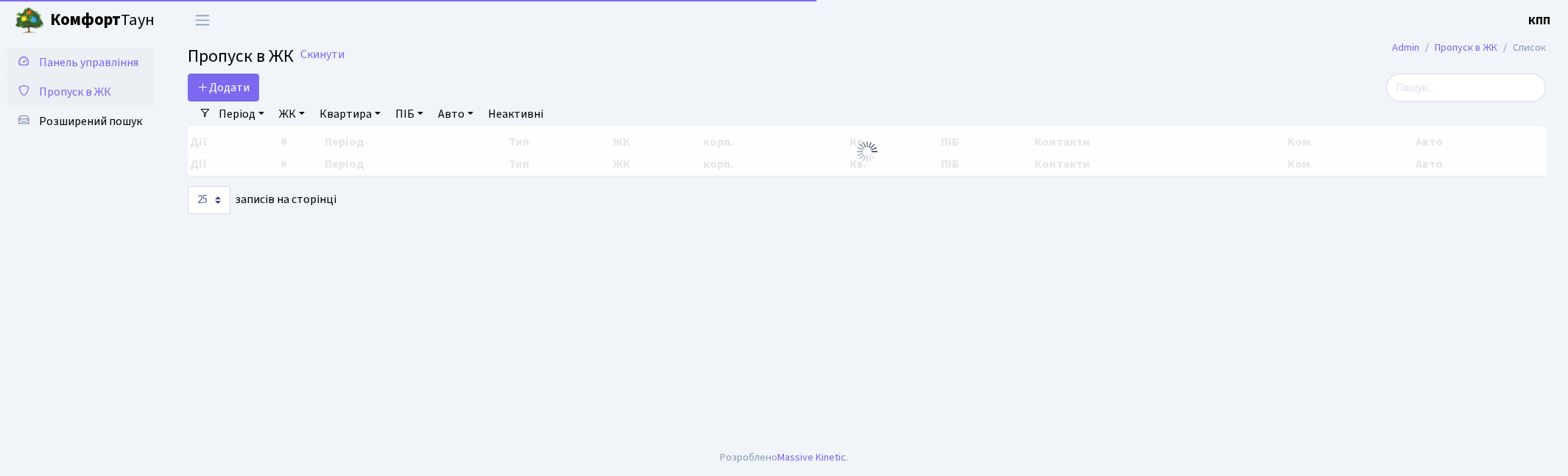
click at [78, 56] on span "Панель управління" at bounding box center [88, 63] width 99 height 16
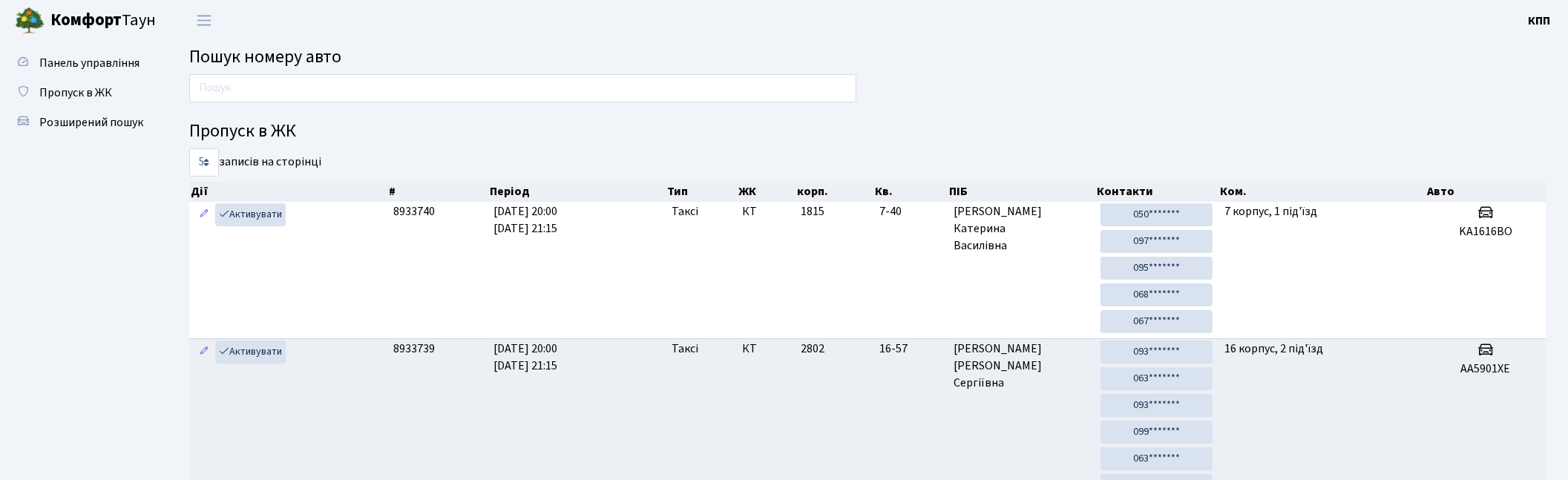
drag, startPoint x: 72, startPoint y: 87, endPoint x: 198, endPoint y: 106, distance: 127.4
click at [72, 87] on span "Пропуск в ЖК" at bounding box center [75, 93] width 72 height 17
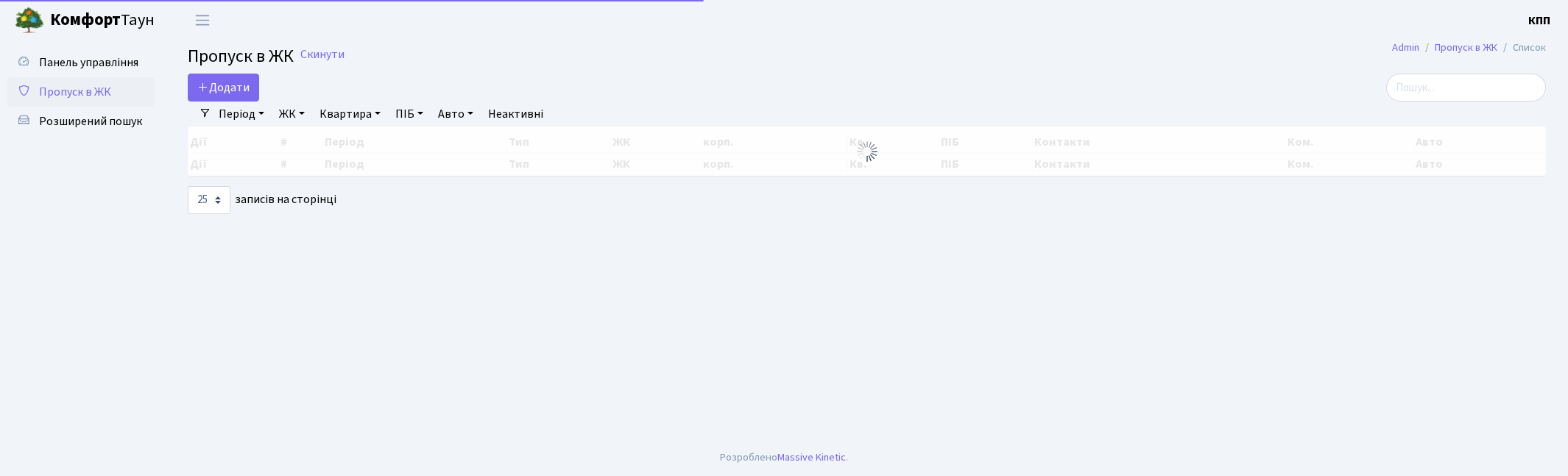
select select "25"
click at [1521, 92] on input "search" at bounding box center [1466, 87] width 160 height 28
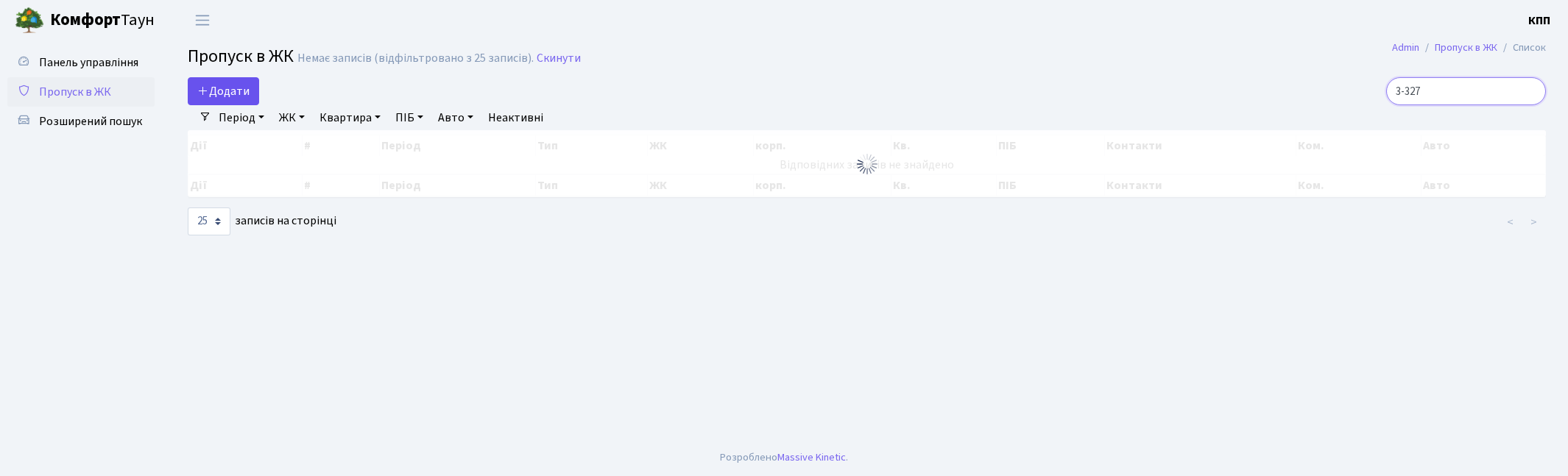
type input "3-327"
click at [202, 95] on icon at bounding box center [203, 90] width 12 height 12
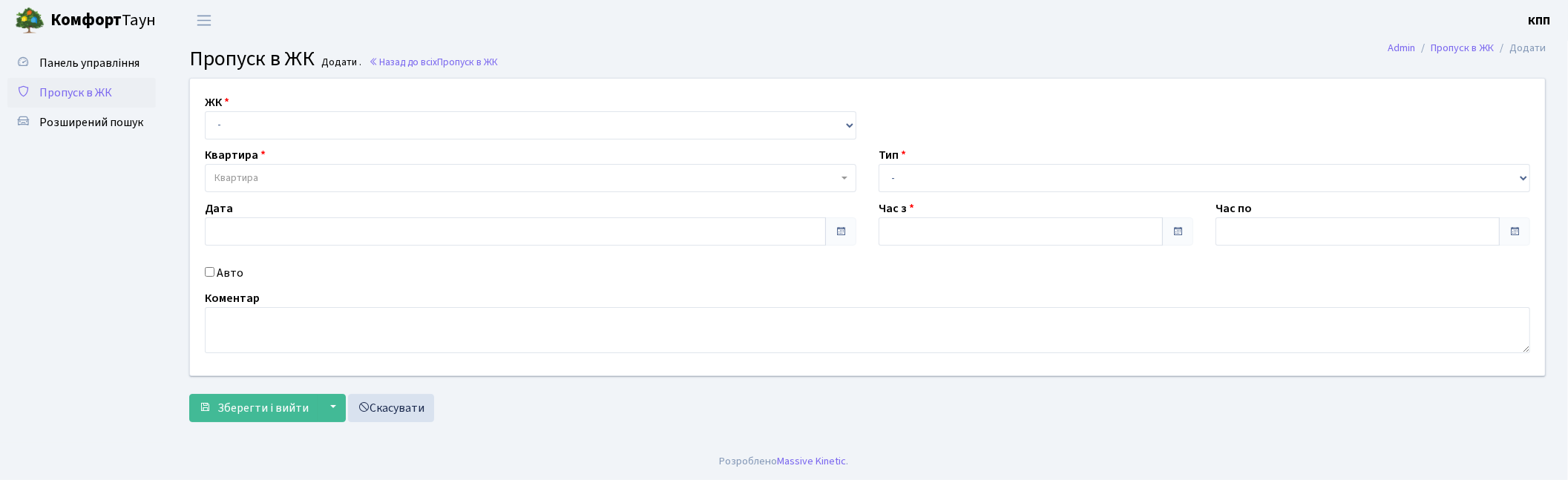
type input "[DATE]"
type input "20:00"
type input "21:15"
drag, startPoint x: 269, startPoint y: 116, endPoint x: 268, endPoint y: 138, distance: 22.0
click at [269, 116] on select "- КТ, вул. Регенераторна, 4 КТ2, просп. [STREET_ADDRESS] [STREET_ADDRESS] [PERS…" at bounding box center [533, 125] width 658 height 28
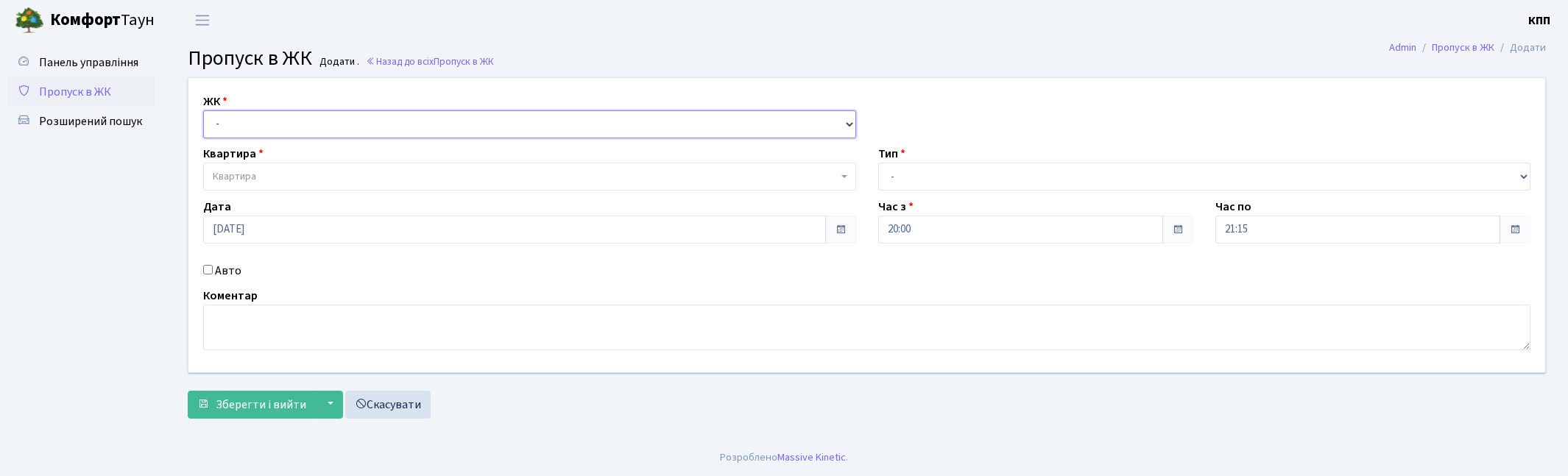
select select "271"
click at [203, 110] on select "- КТ, вул. Регенераторна, 4 КТ2, просп. Соборності, 17 КТ3, вул. Березнева, 16 …" at bounding box center [529, 124] width 652 height 28
select select
click at [260, 174] on span "Квартира" at bounding box center [525, 177] width 625 height 15
type input "10"
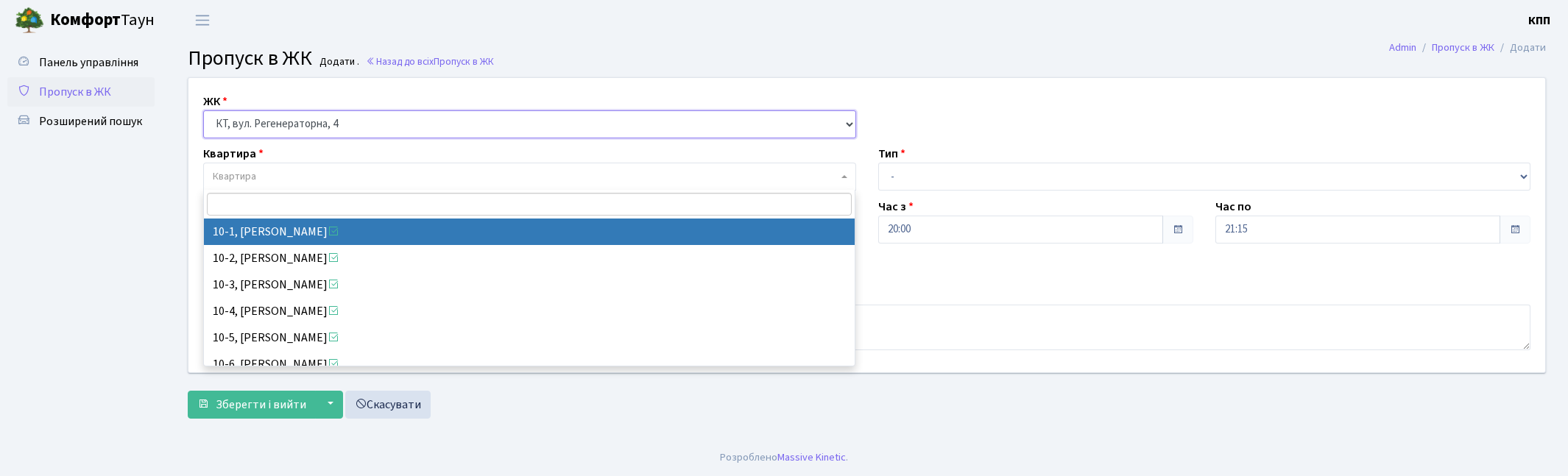
click at [287, 120] on select "- КТ, вул. Регенераторна, 4 КТ2, просп. [STREET_ADDRESS] [STREET_ADDRESS] [PERS…" at bounding box center [529, 124] width 652 height 28
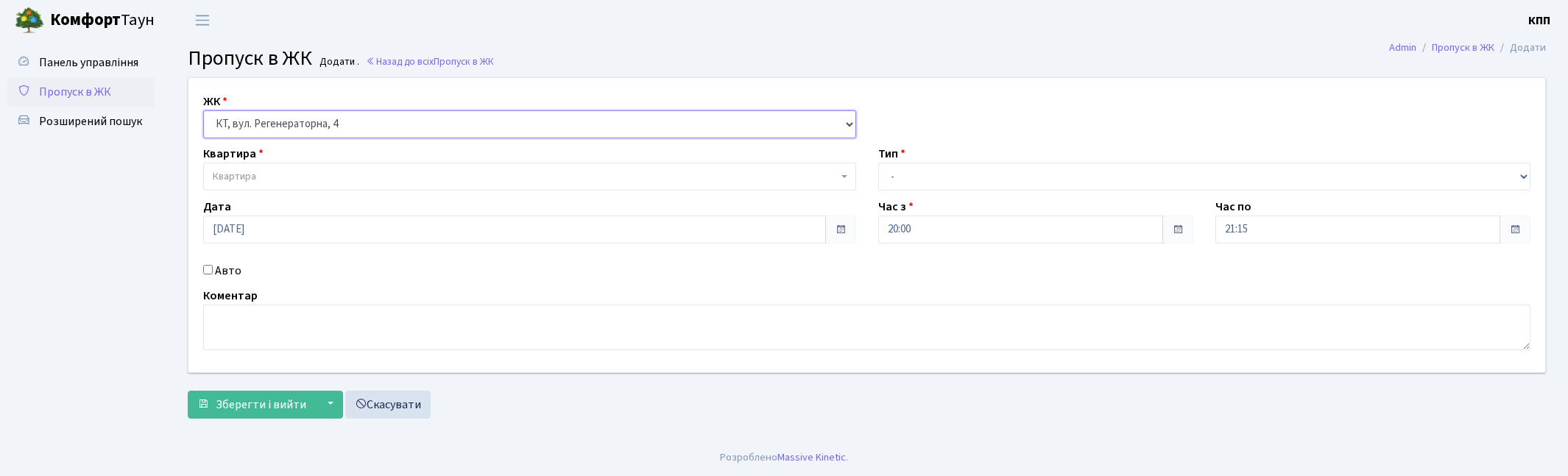
select select "295"
click at [203, 110] on select "- КТ, вул. Регенераторна, 4 КТ2, просп. [STREET_ADDRESS] [STREET_ADDRESS] [PERS…" at bounding box center [529, 124] width 652 height 28
select select
click at [289, 165] on span "Квартира" at bounding box center [529, 177] width 652 height 28
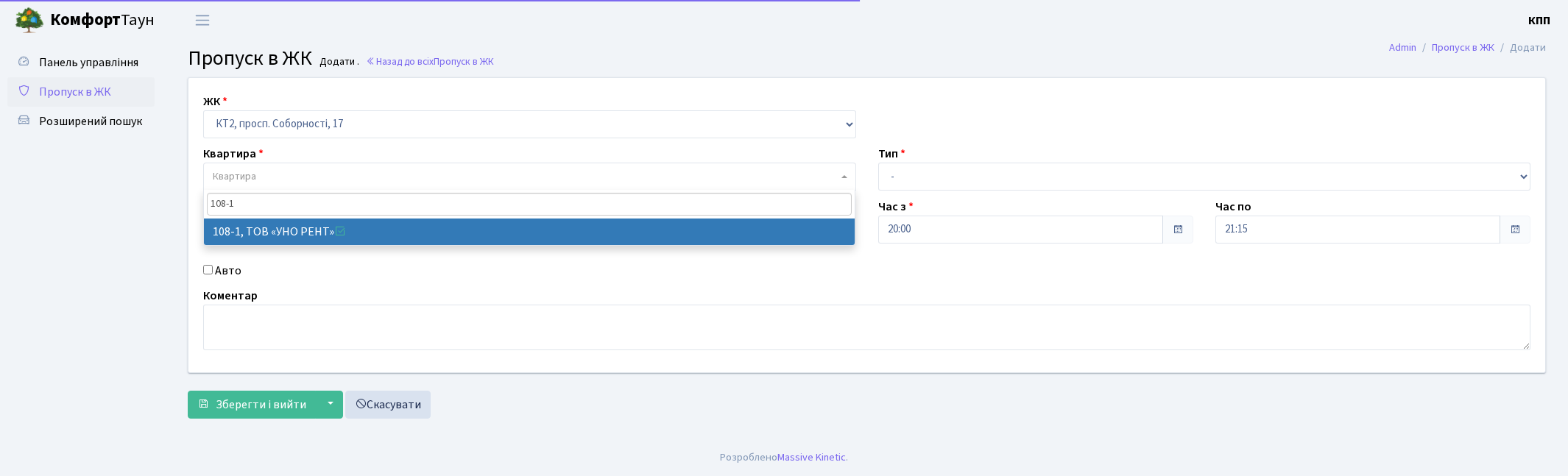
type input "108-1"
select select "16307"
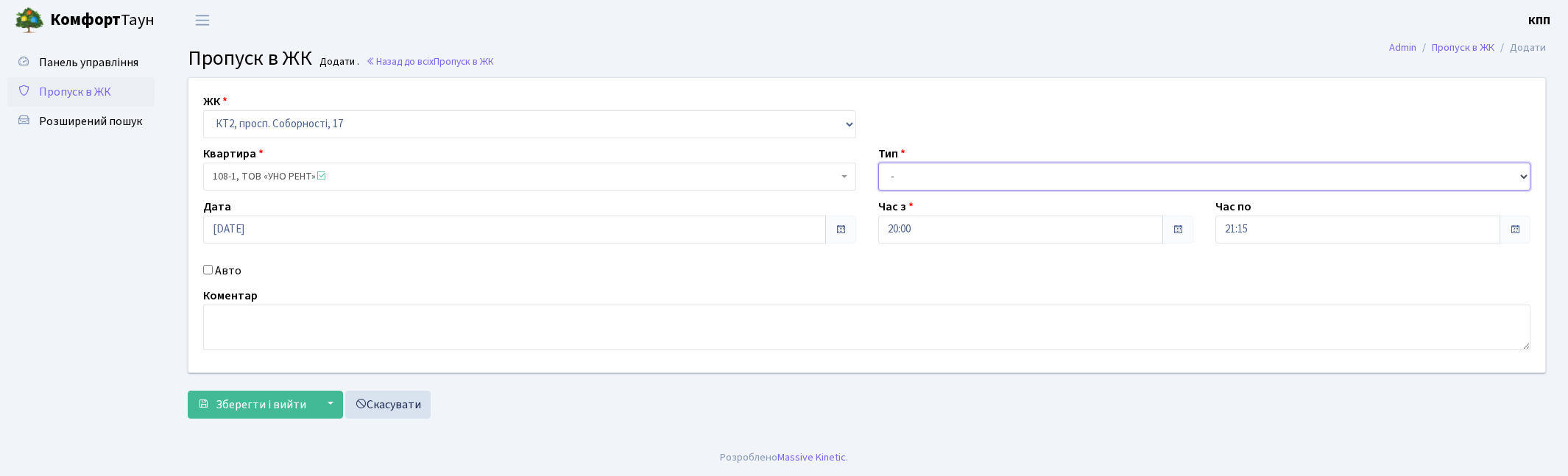
click at [937, 179] on select "- Доставка Таксі Гості Сервіс" at bounding box center [1204, 177] width 652 height 28
select select "3"
click at [878, 163] on select "- Доставка Таксі Гості Сервіс" at bounding box center [1204, 177] width 652 height 28
click at [219, 273] on label "Авто" at bounding box center [228, 270] width 26 height 17
click at [213, 273] on input "Авто" at bounding box center [207, 269] width 10 height 10
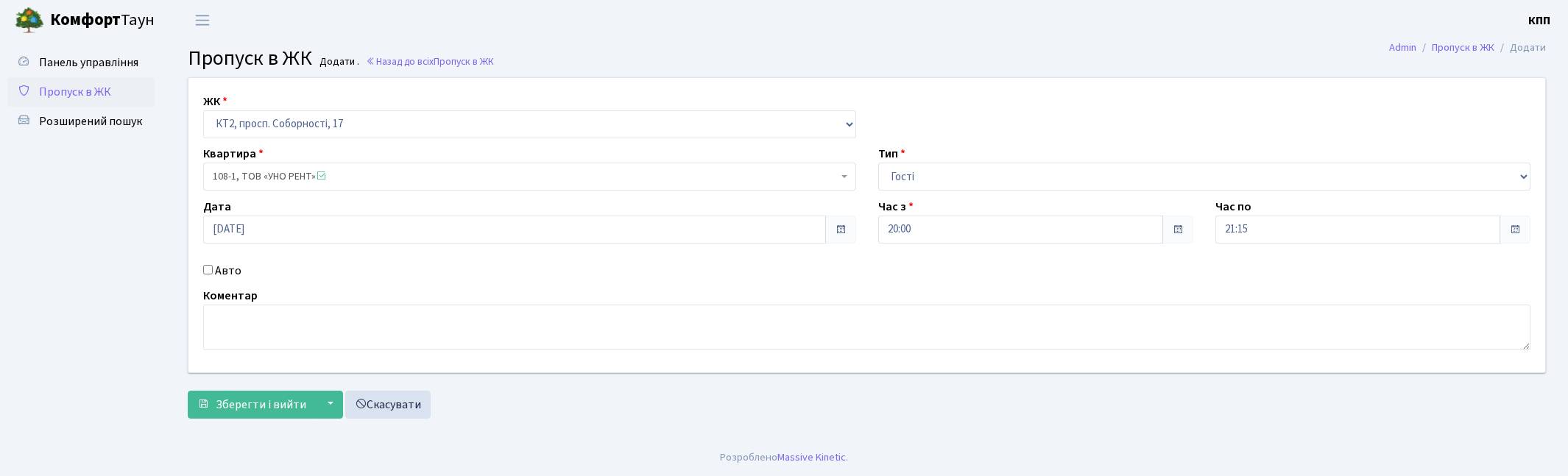
checkbox input "true"
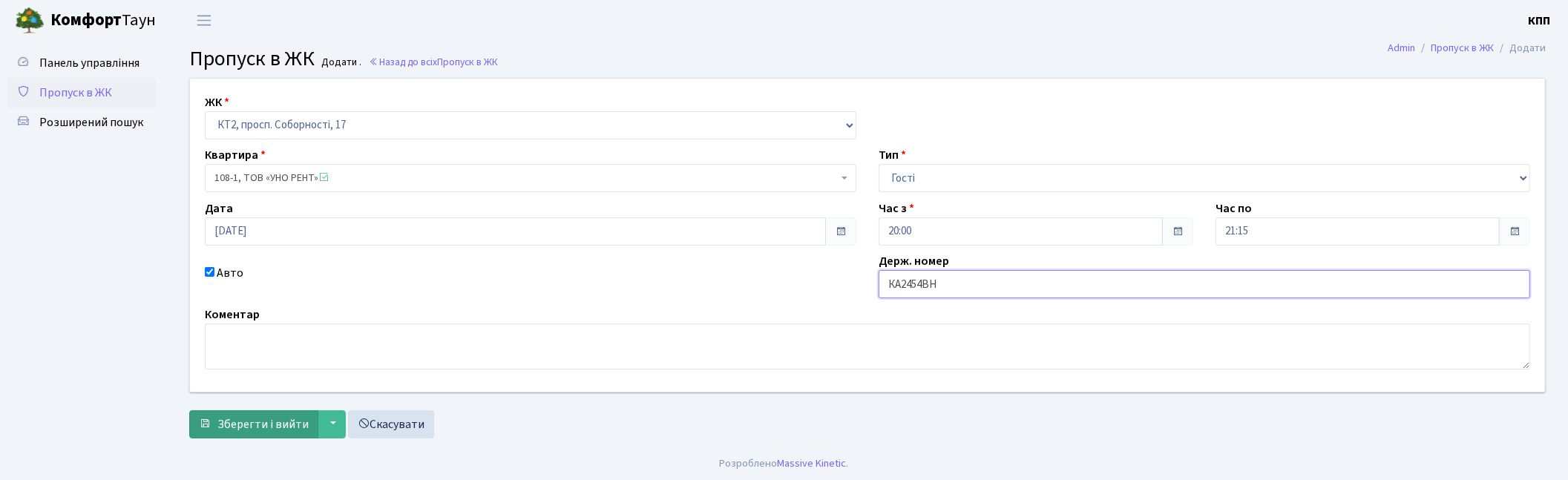
type input "КА2454ВН"
click at [242, 427] on span "Зберегти і вийти" at bounding box center [262, 425] width 91 height 17
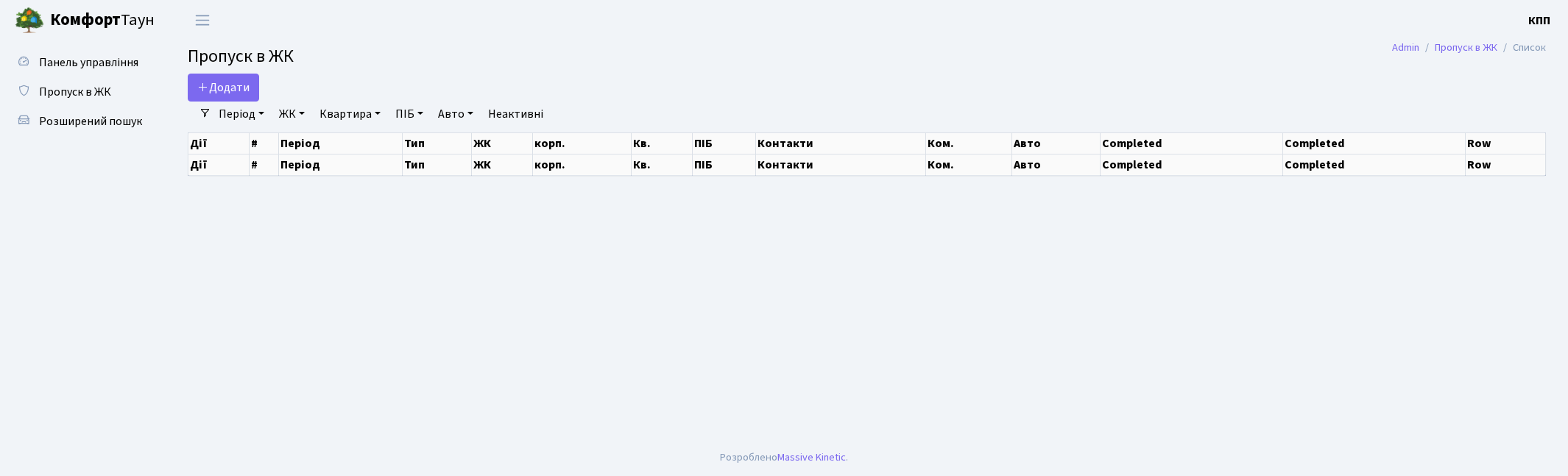
select select "25"
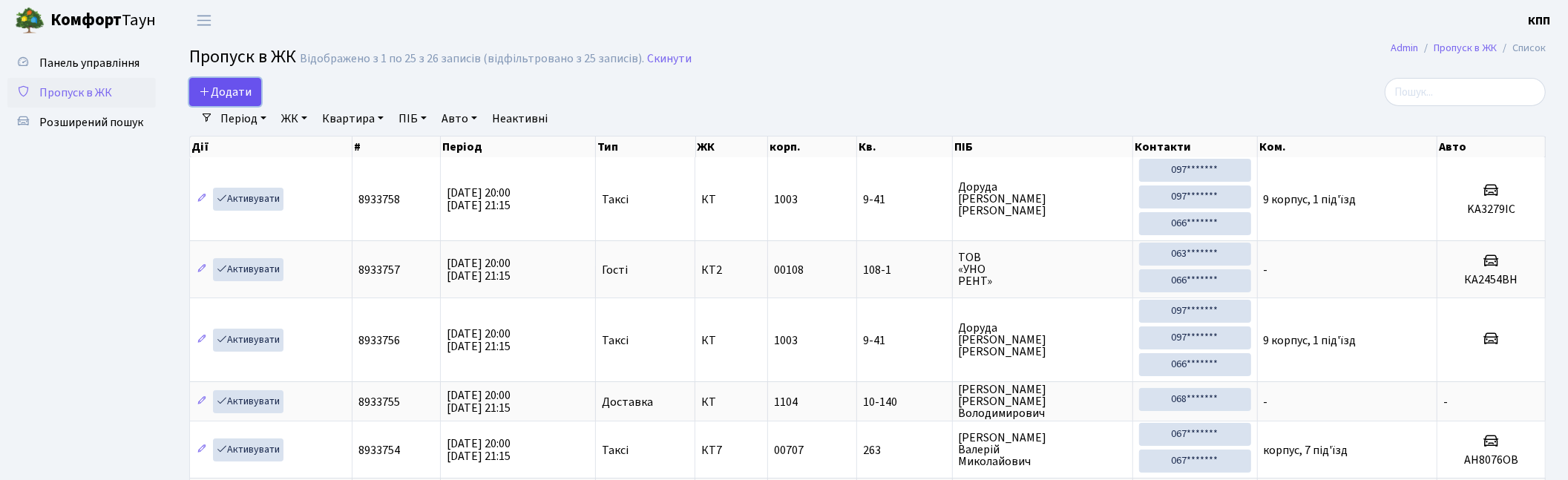
click at [253, 84] on link "Додати" at bounding box center [225, 92] width 72 height 28
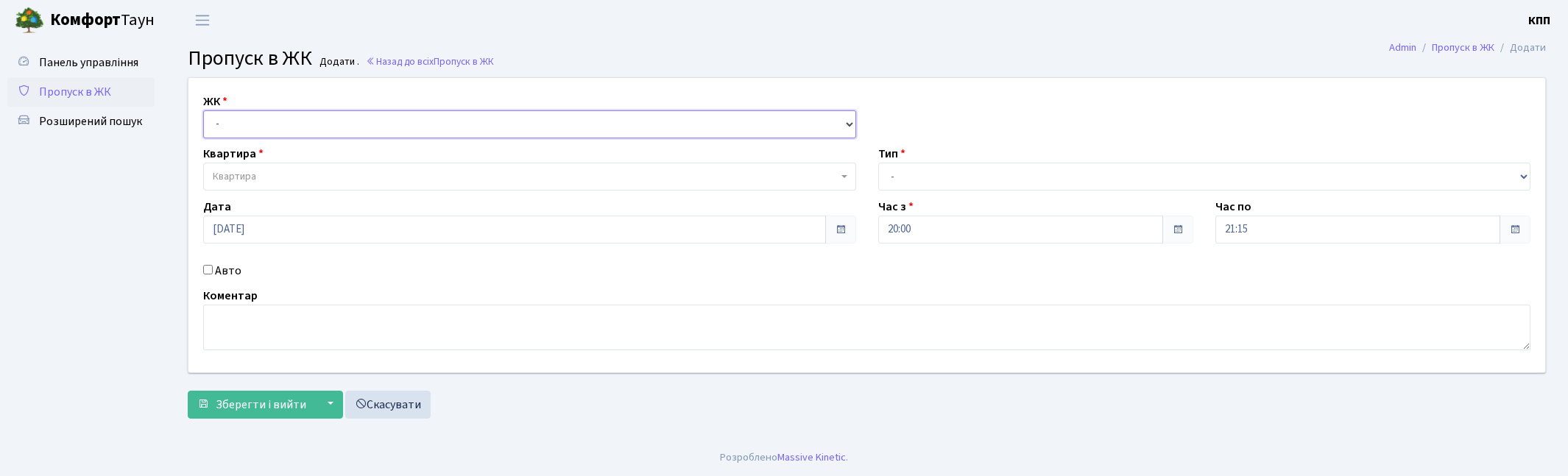
drag, startPoint x: 0, startPoint y: 0, endPoint x: 288, endPoint y: 137, distance: 318.9
click at [289, 127] on select "- КТ, вул. Регенераторна, 4 КТ2, просп. Соборності, 17 КТ3, вул. Березнева, 16 …" at bounding box center [529, 124] width 652 height 28
select select "271"
click at [203, 110] on select "- КТ, вул. Регенераторна, 4 КТ2, просп. Соборності, 17 КТ3, вул. Березнева, 16 …" at bounding box center [529, 124] width 652 height 28
select select
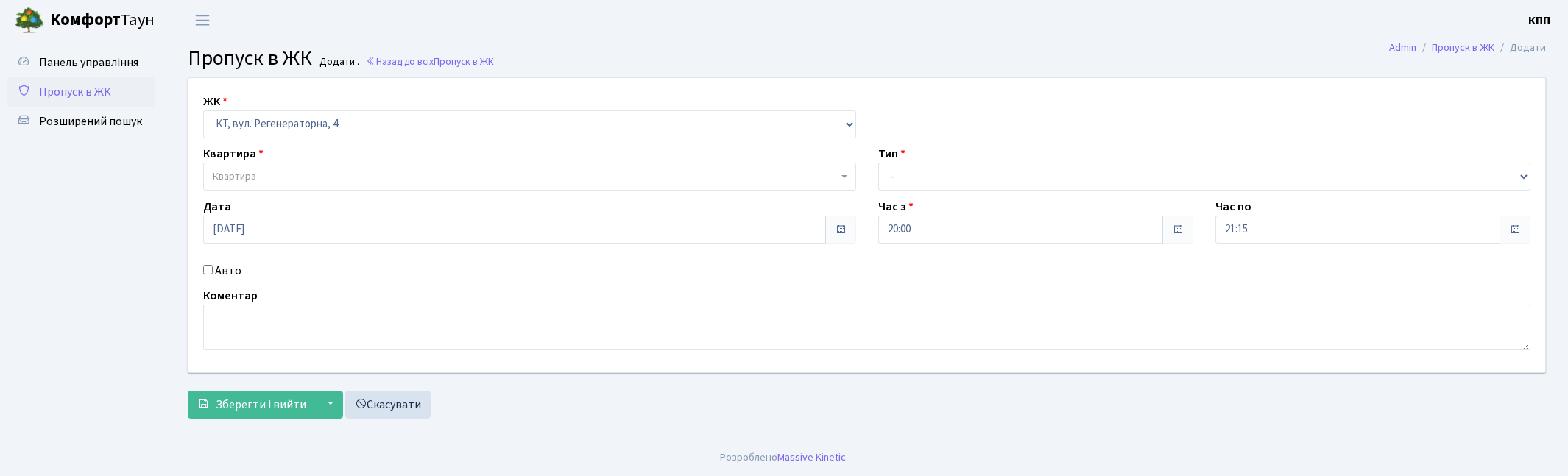
click at [214, 270] on div "Авто" at bounding box center [530, 270] width 675 height 17
click at [223, 272] on label "Авто" at bounding box center [228, 270] width 26 height 17
click at [213, 272] on input "Авто" at bounding box center [207, 269] width 10 height 10
checkbox input "true"
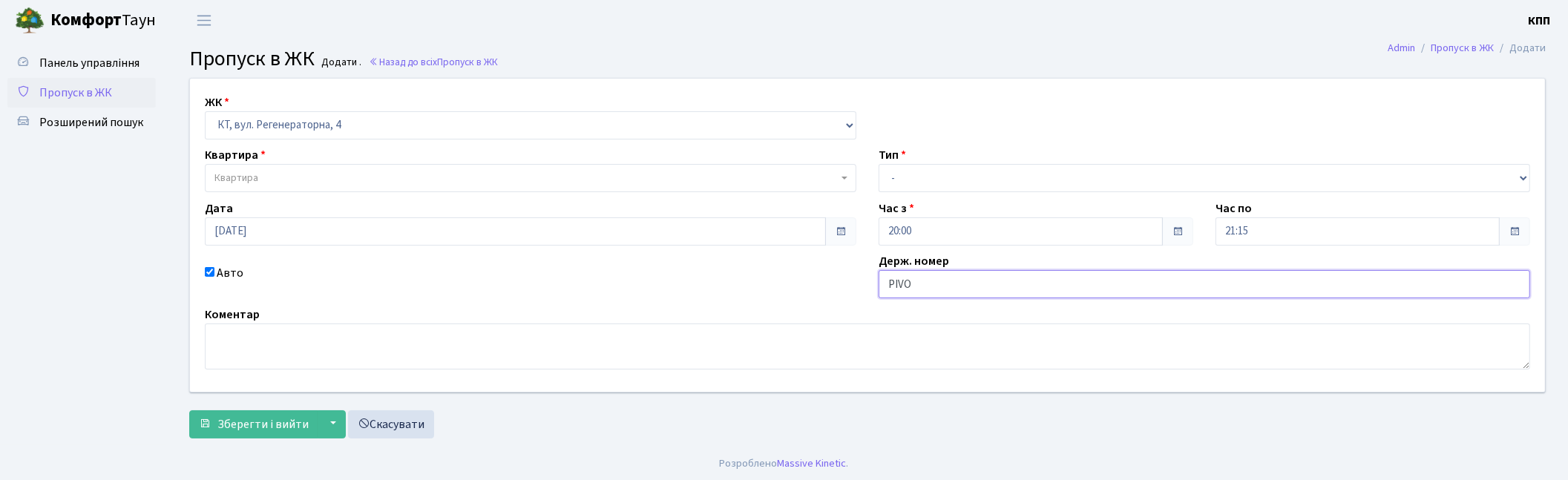
type input "PIVO"
click at [961, 173] on select "- Доставка Таксі Гості Сервіс" at bounding box center [1205, 178] width 651 height 28
select select "2"
click at [879, 164] on select "- Доставка Таксі Гості Сервіс" at bounding box center [1205, 178] width 651 height 28
click at [262, 426] on span "Зберегти і вийти" at bounding box center [262, 425] width 91 height 17
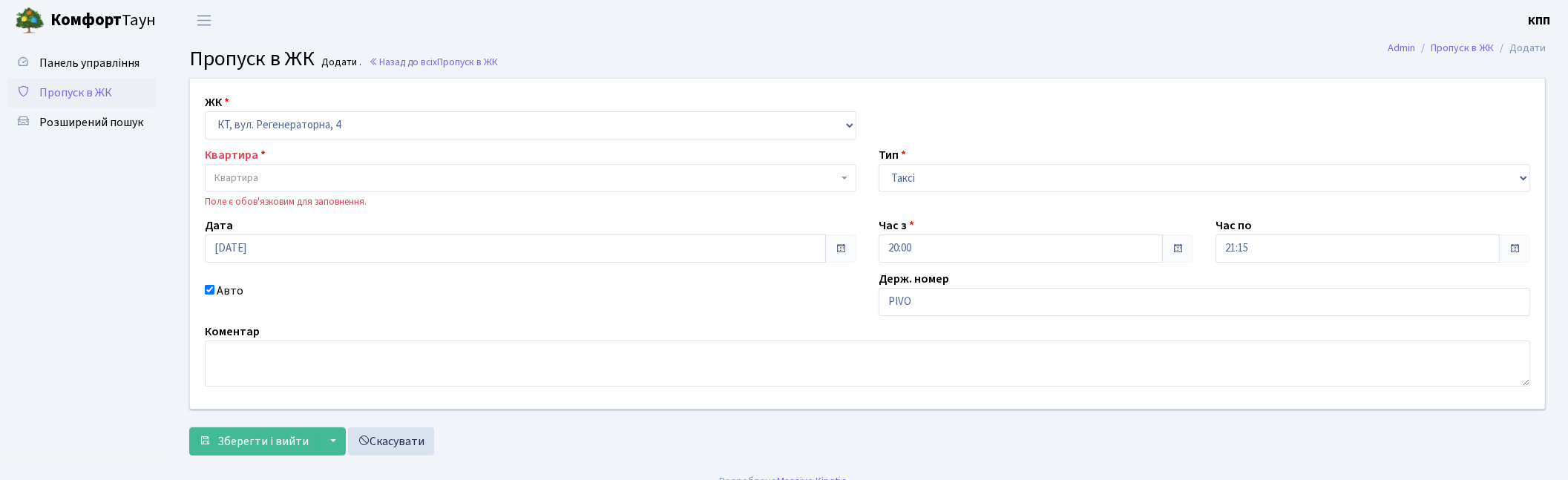
click at [277, 184] on span "Квартира" at bounding box center [526, 178] width 623 height 15
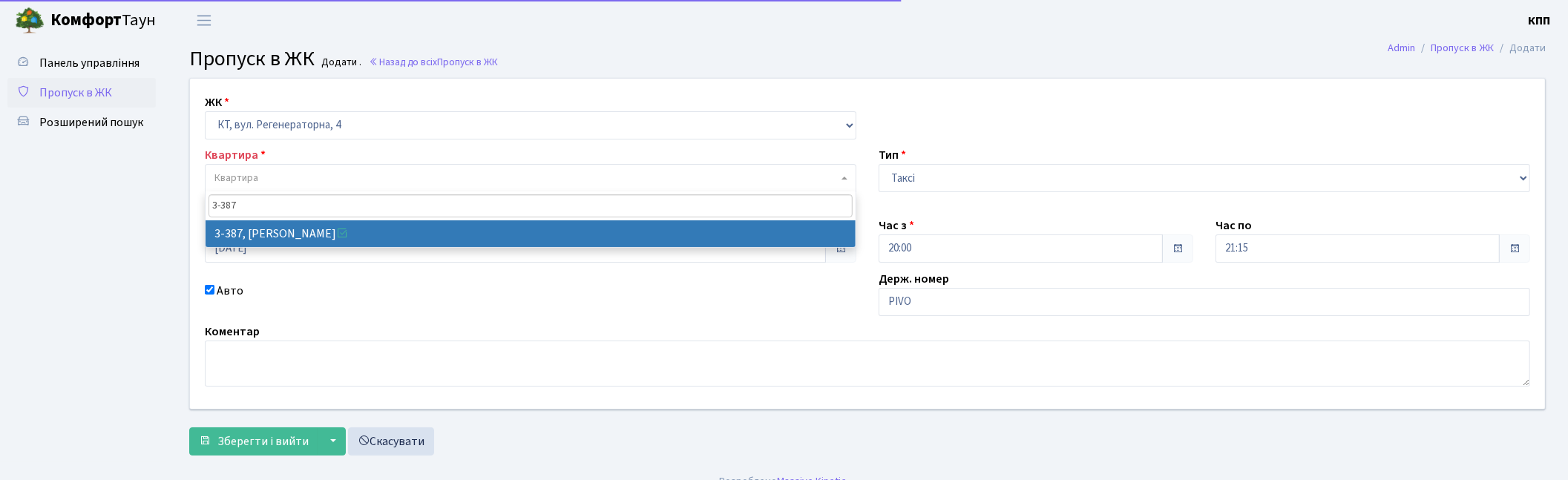
type input "3-387"
select select "1605"
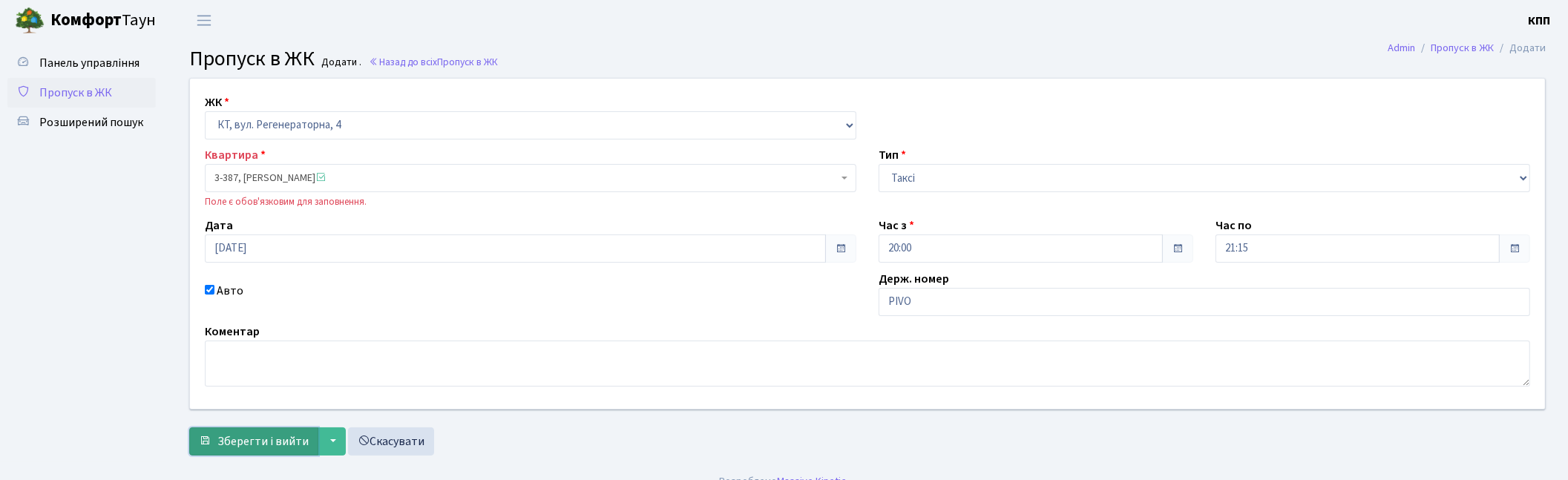
click at [254, 449] on span "Зберегти і вийти" at bounding box center [262, 441] width 91 height 17
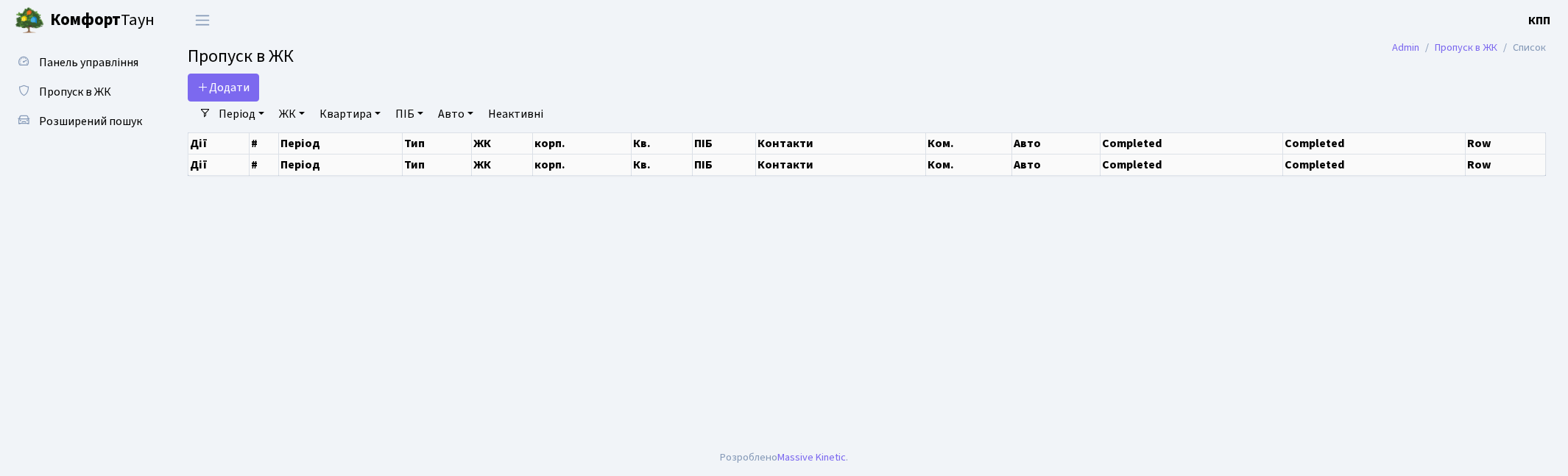
select select "25"
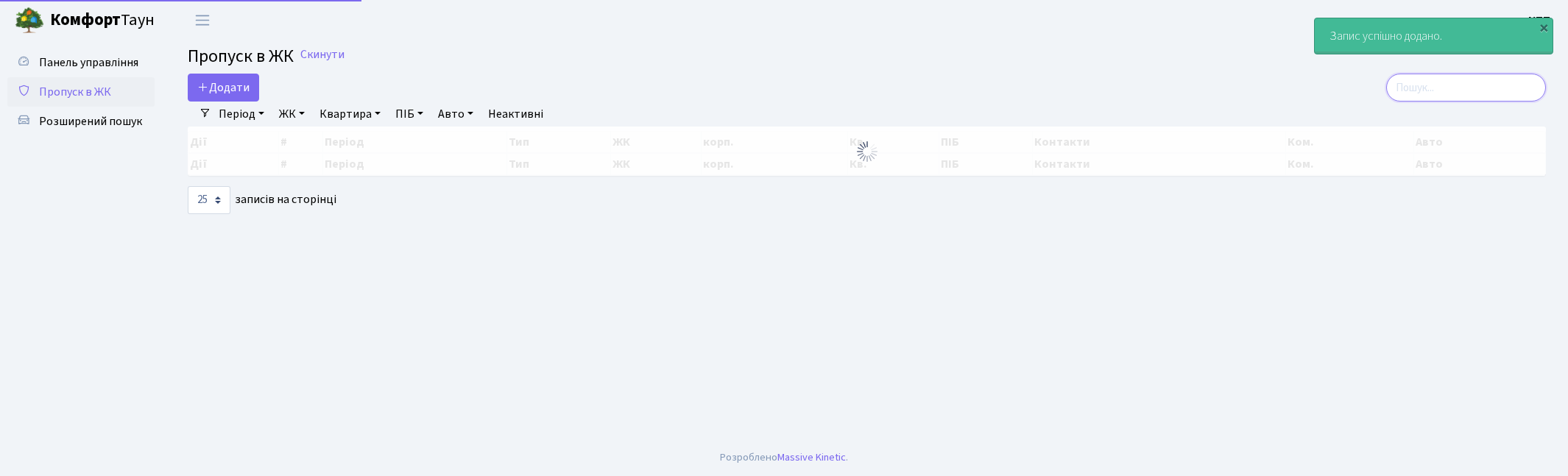
click at [1454, 91] on input "search" at bounding box center [1466, 87] width 160 height 28
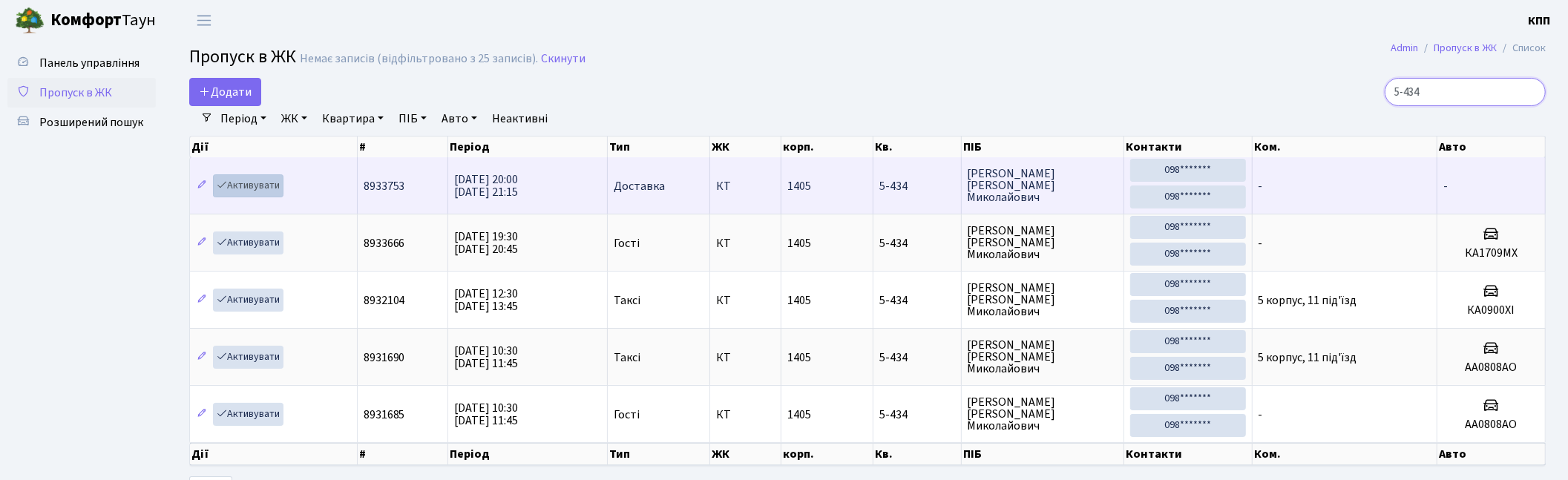
type input "5-434"
click at [240, 188] on link "Активувати" at bounding box center [248, 185] width 71 height 23
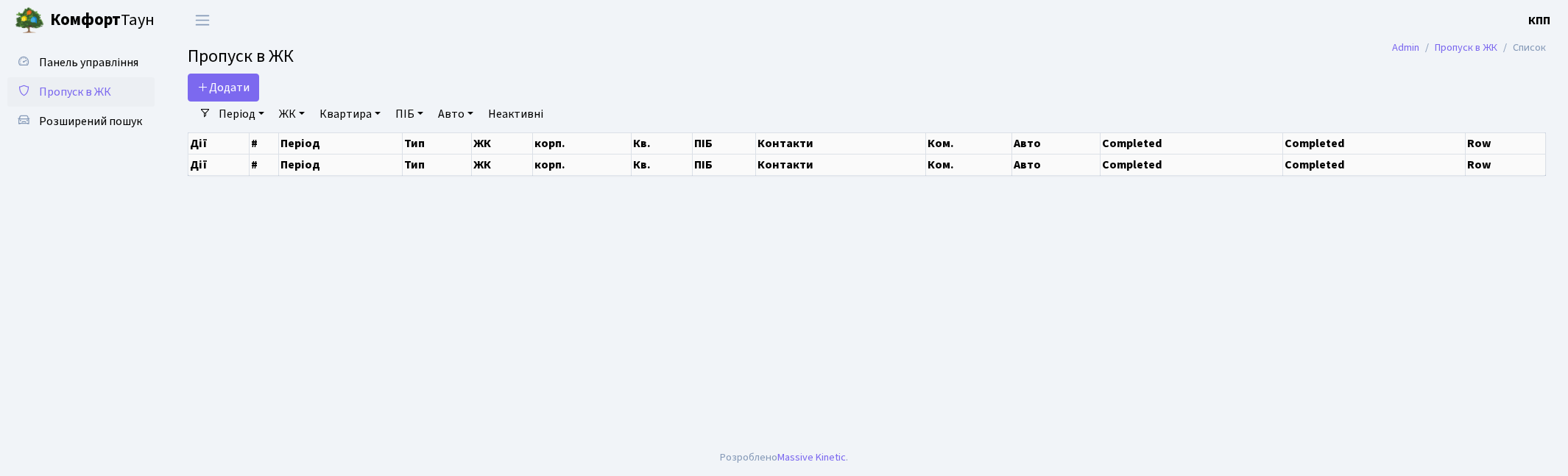
select select "25"
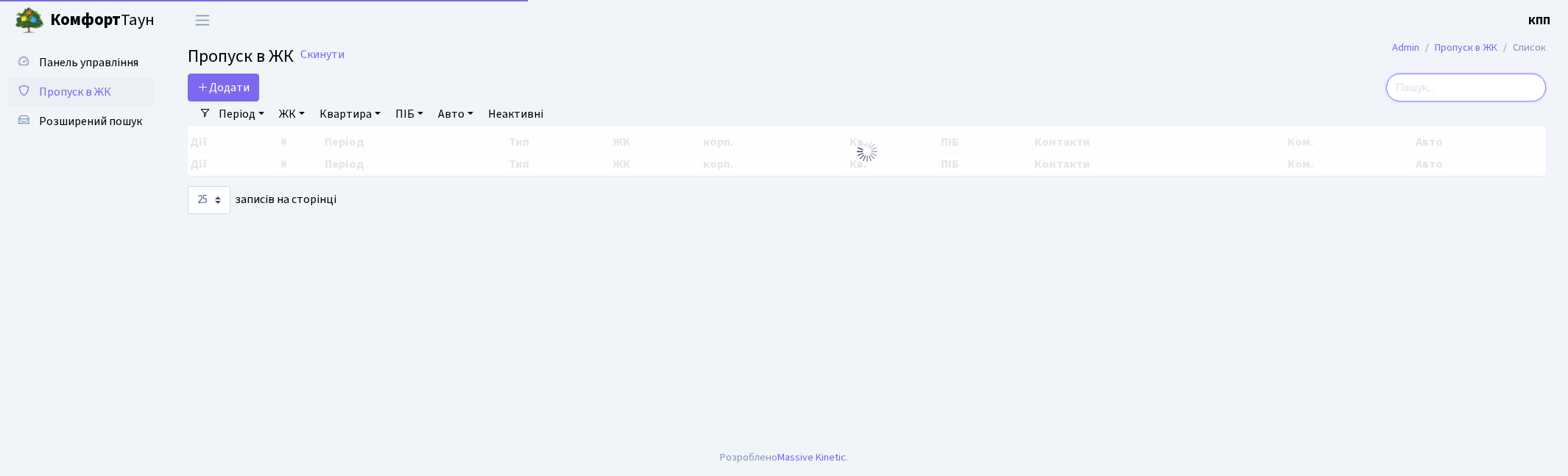
click at [1470, 86] on input "search" at bounding box center [1466, 87] width 160 height 28
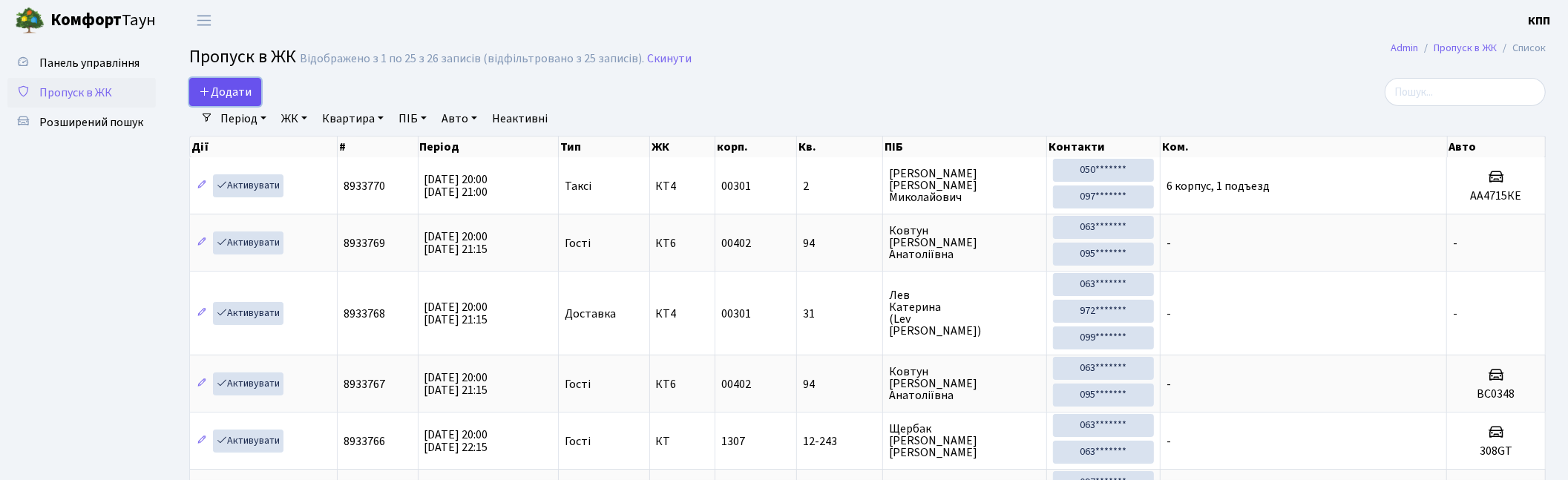
click at [233, 95] on span "Додати" at bounding box center [225, 92] width 52 height 17
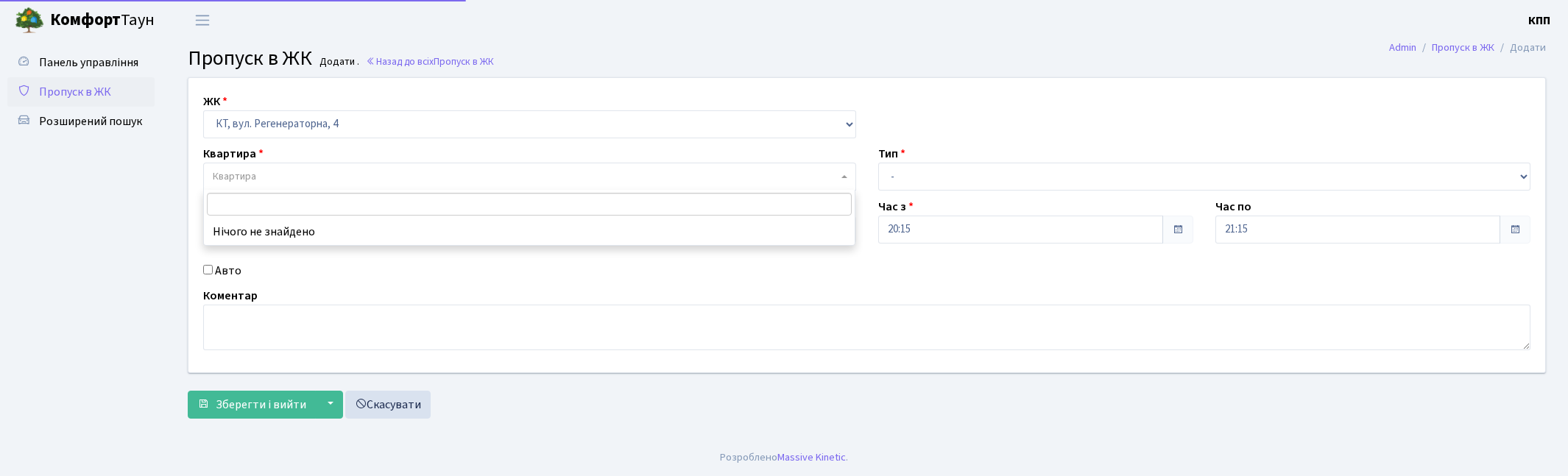
select select "271"
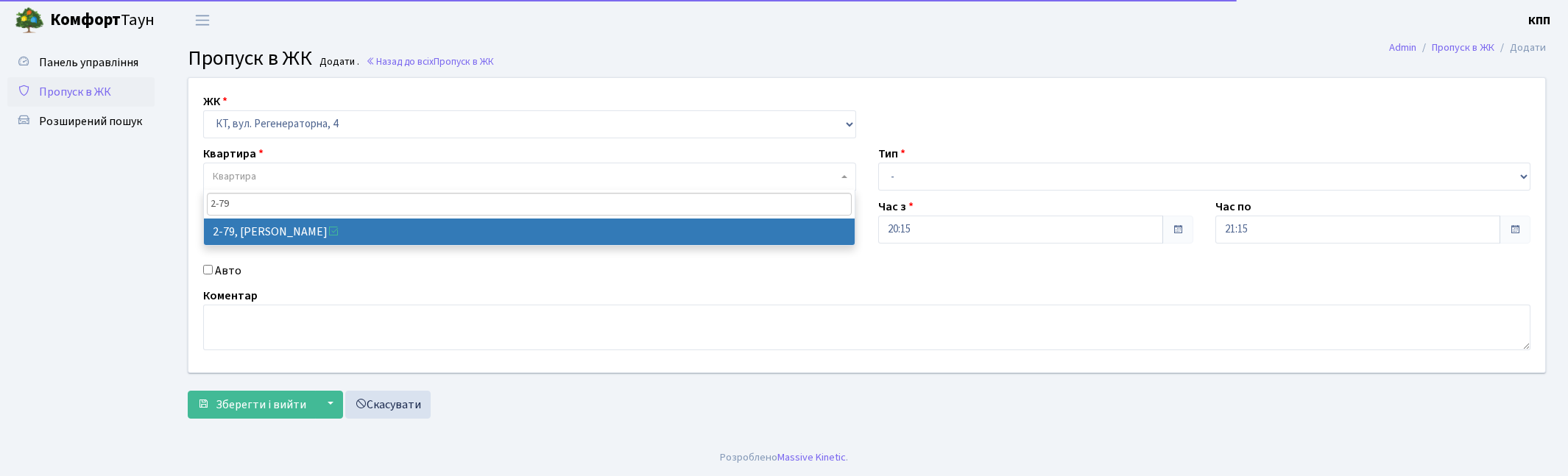
type input "2-79"
select select "648"
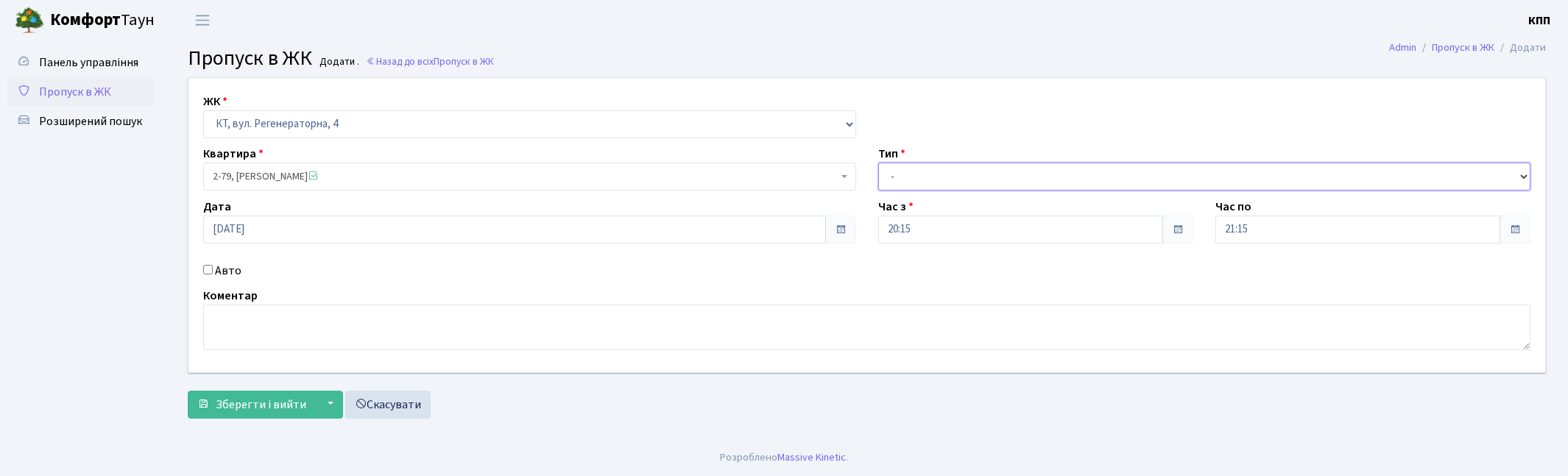
click at [990, 171] on select "- Доставка Таксі Гості Сервіс" at bounding box center [1204, 177] width 652 height 28
select select "1"
click at [878, 163] on select "- Доставка Таксі Гості Сервіс" at bounding box center [1204, 177] width 652 height 28
click at [280, 414] on button "Зберегти і вийти" at bounding box center [251, 405] width 128 height 28
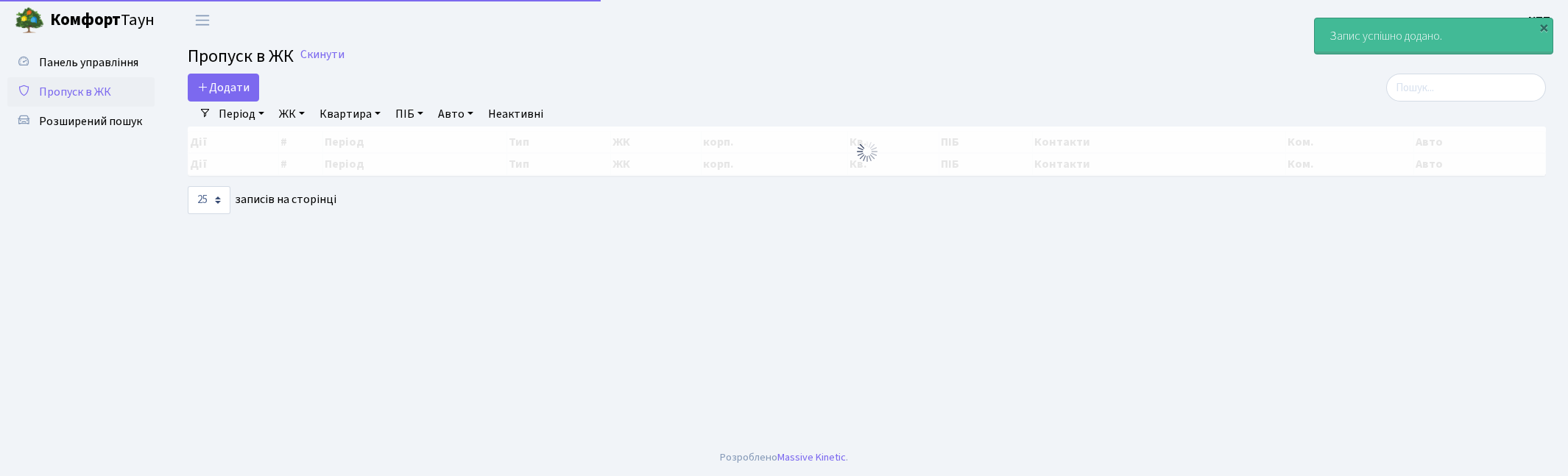
select select "25"
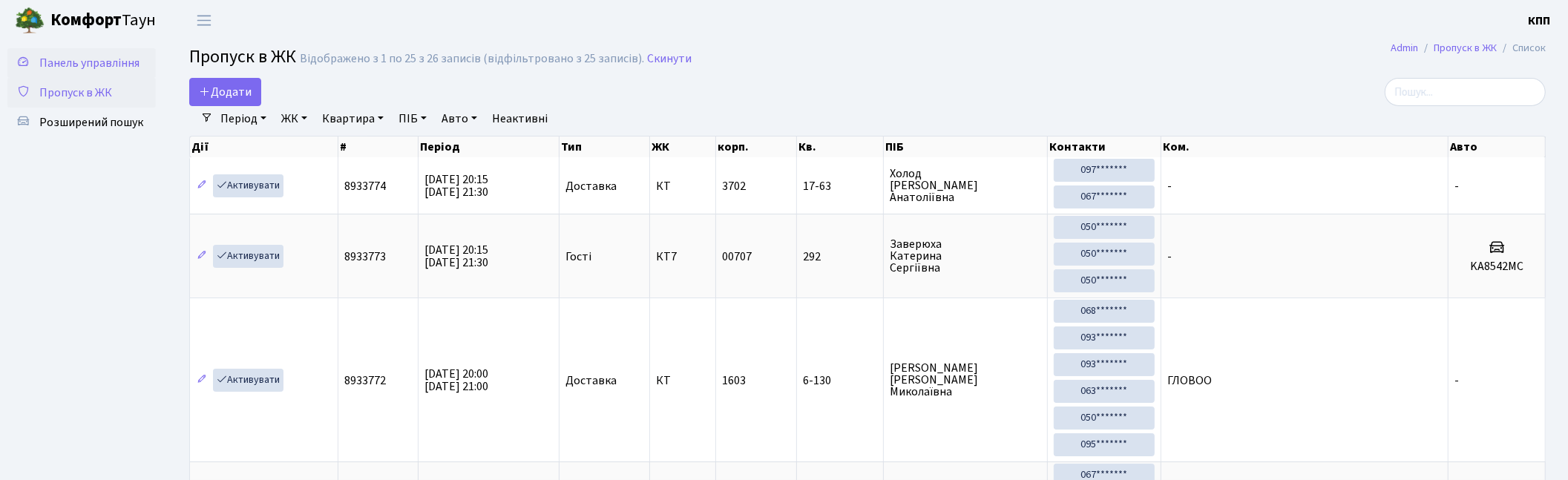
click at [80, 52] on link "Панель управління" at bounding box center [82, 63] width 149 height 29
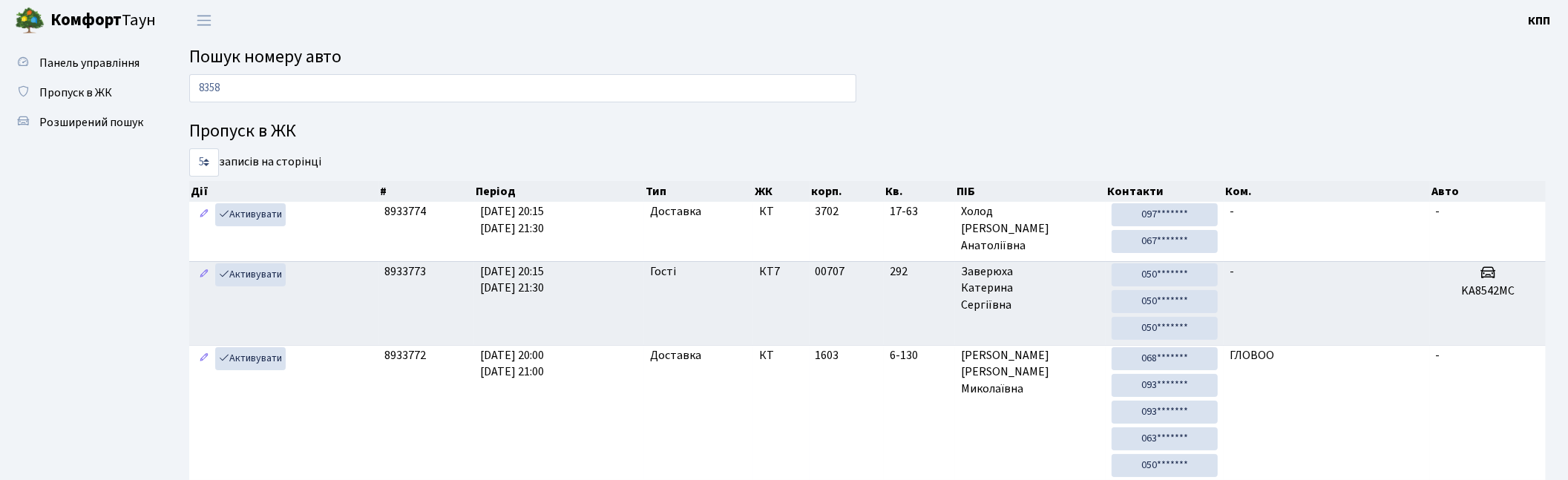
type input "8358"
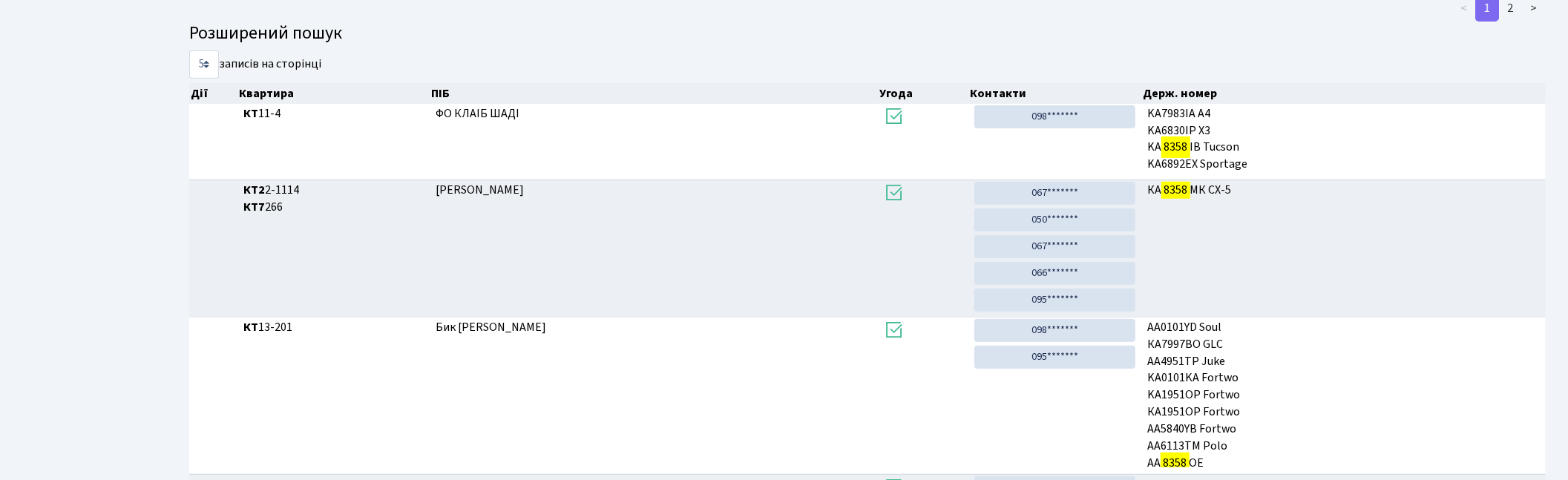
scroll to position [405, 0]
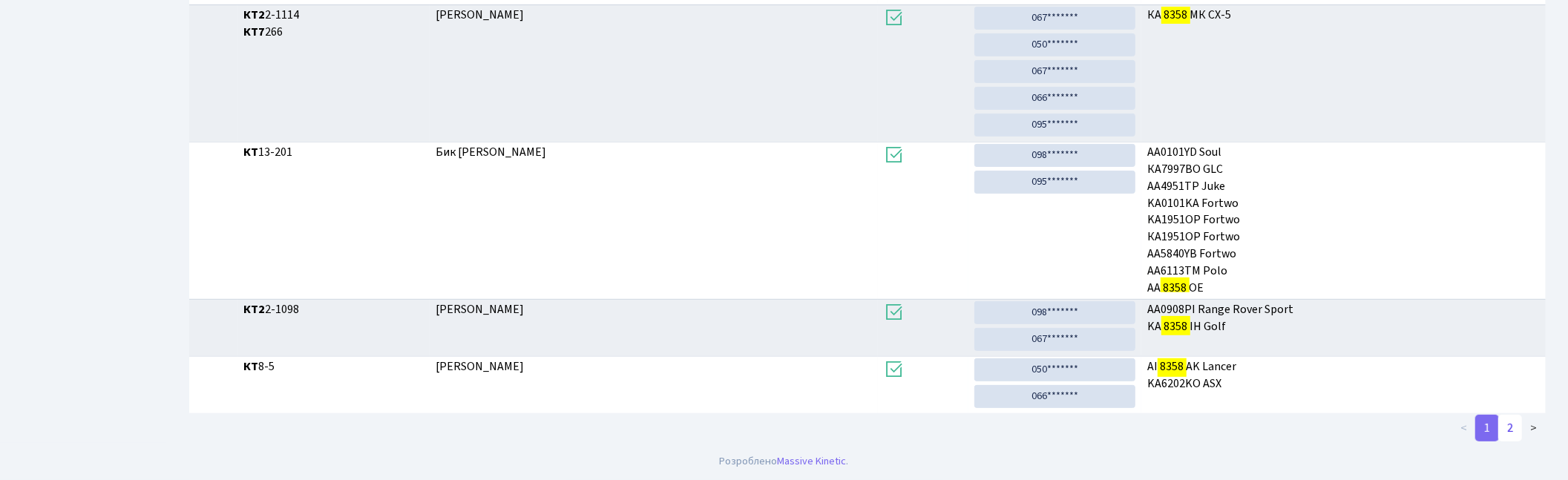
click at [1509, 428] on link "2" at bounding box center [1510, 428] width 24 height 27
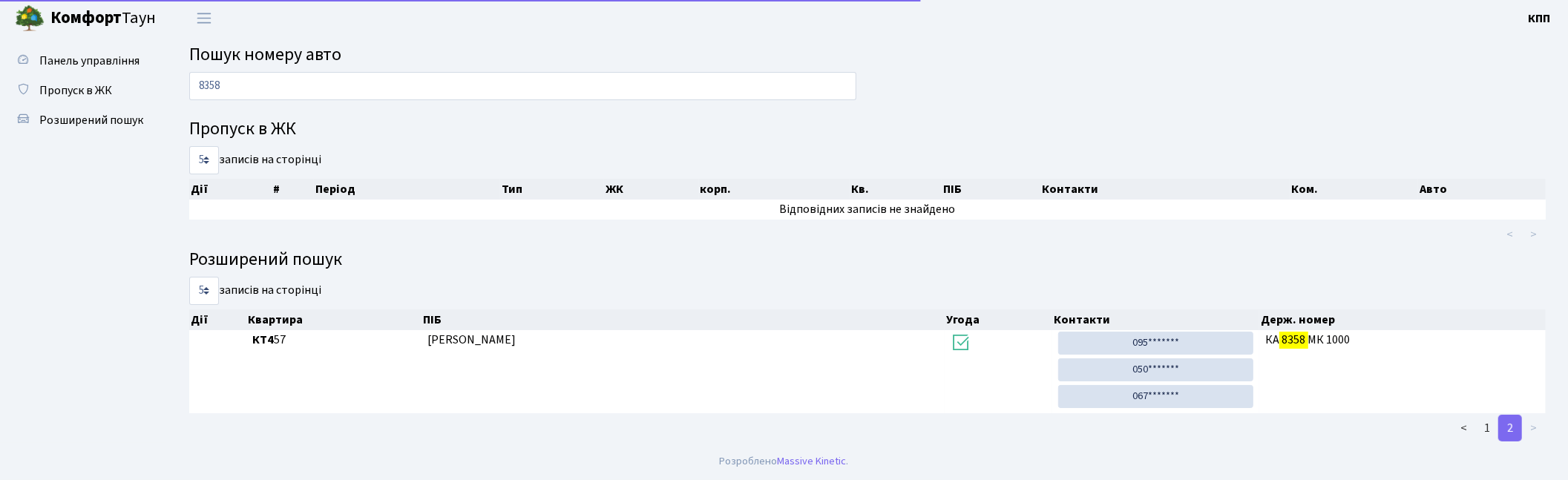
scroll to position [2, 0]
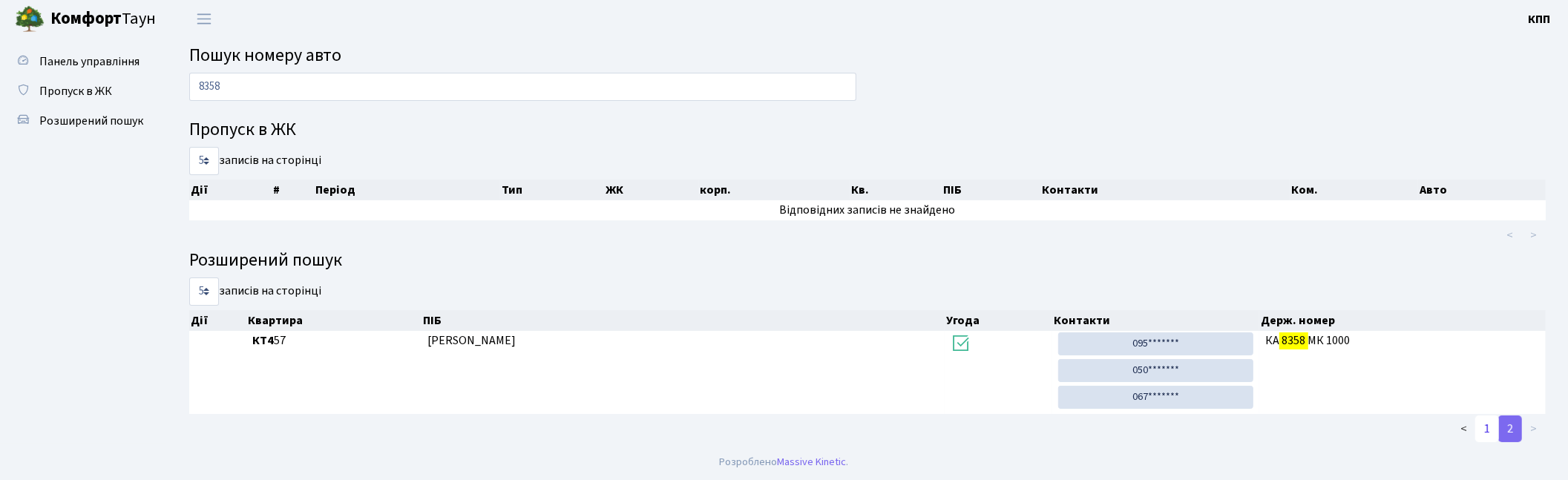
click at [1485, 430] on link "1" at bounding box center [1487, 429] width 24 height 27
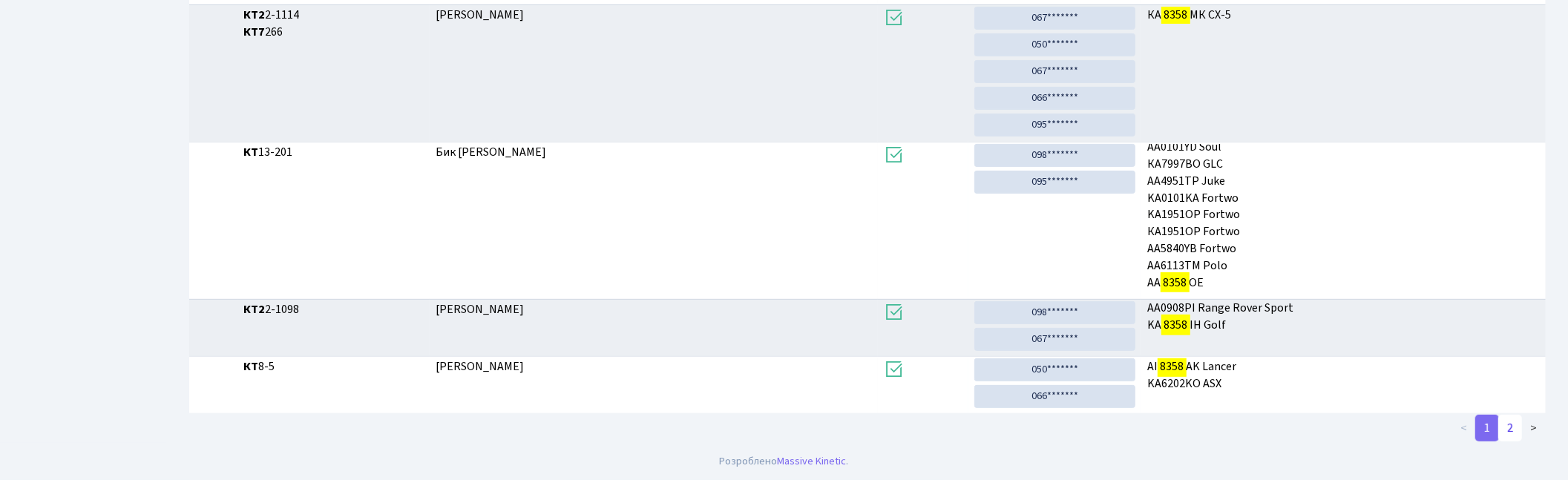
click at [1512, 430] on link "2" at bounding box center [1510, 428] width 24 height 27
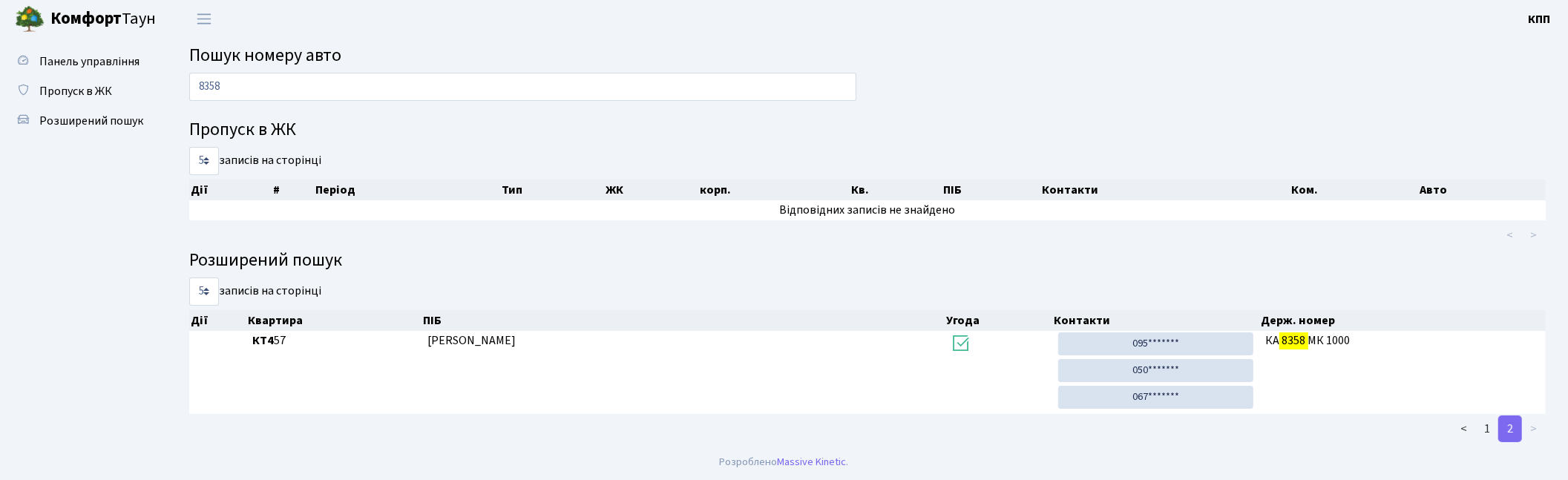
scroll to position [0, 0]
drag, startPoint x: 6, startPoint y: 269, endPoint x: 23, endPoint y: 218, distance: 53.8
click at [22, 233] on ul "Панель управління Пропуск в ЖК Розширений пошук" at bounding box center [82, 243] width 149 height 390
drag, startPoint x: 268, startPoint y: 87, endPoint x: 50, endPoint y: 56, distance: 220.2
click at [50, 56] on div "Панель управління Пропуск в ЖК Розширений пошук Пошук номеру авто 8358 Пропуск …" at bounding box center [784, 242] width 1568 height 405
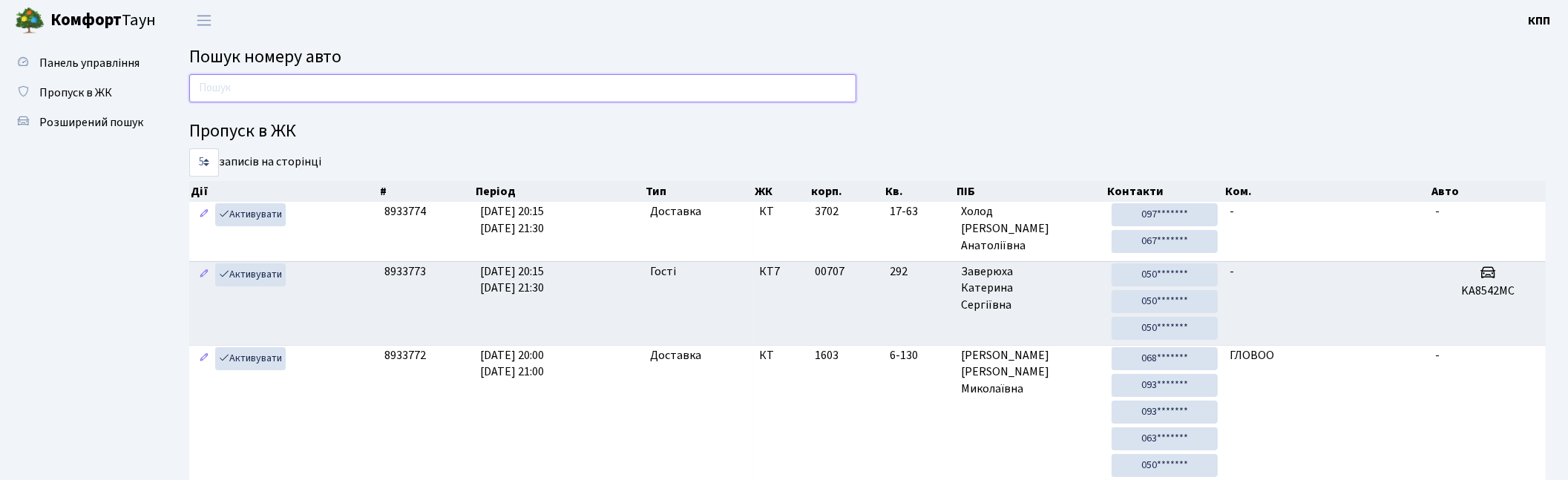
click at [249, 80] on input "text" at bounding box center [522, 88] width 667 height 28
type input "1343"
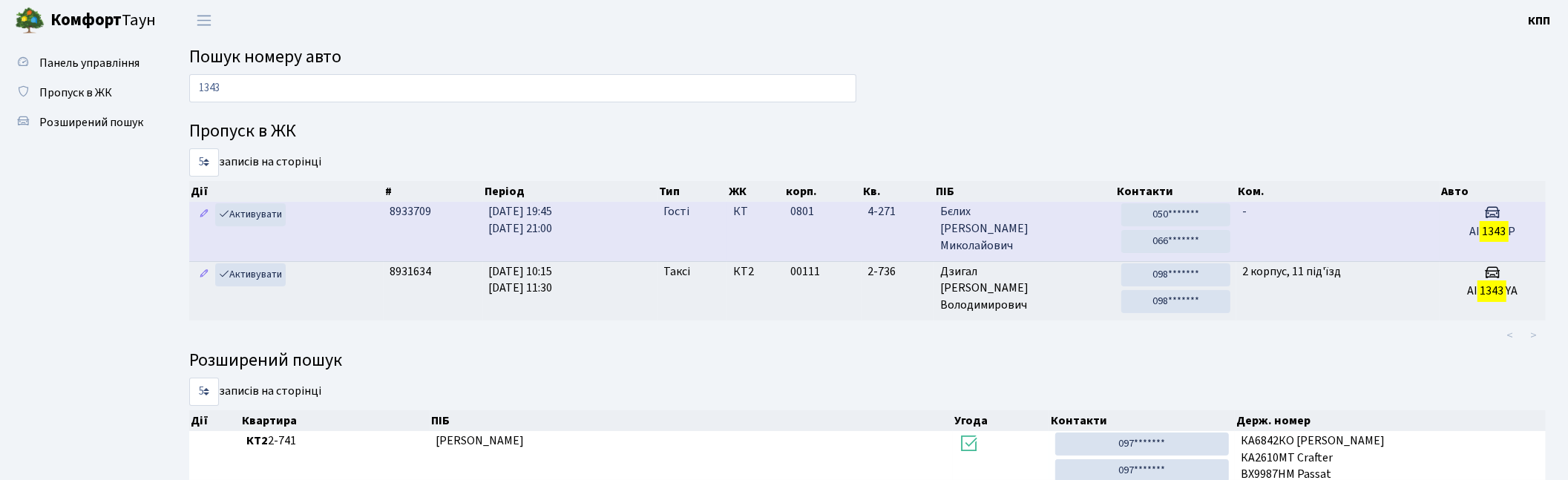
click at [1027, 223] on span "Бєлих Антон Миколайович" at bounding box center [1025, 229] width 169 height 51
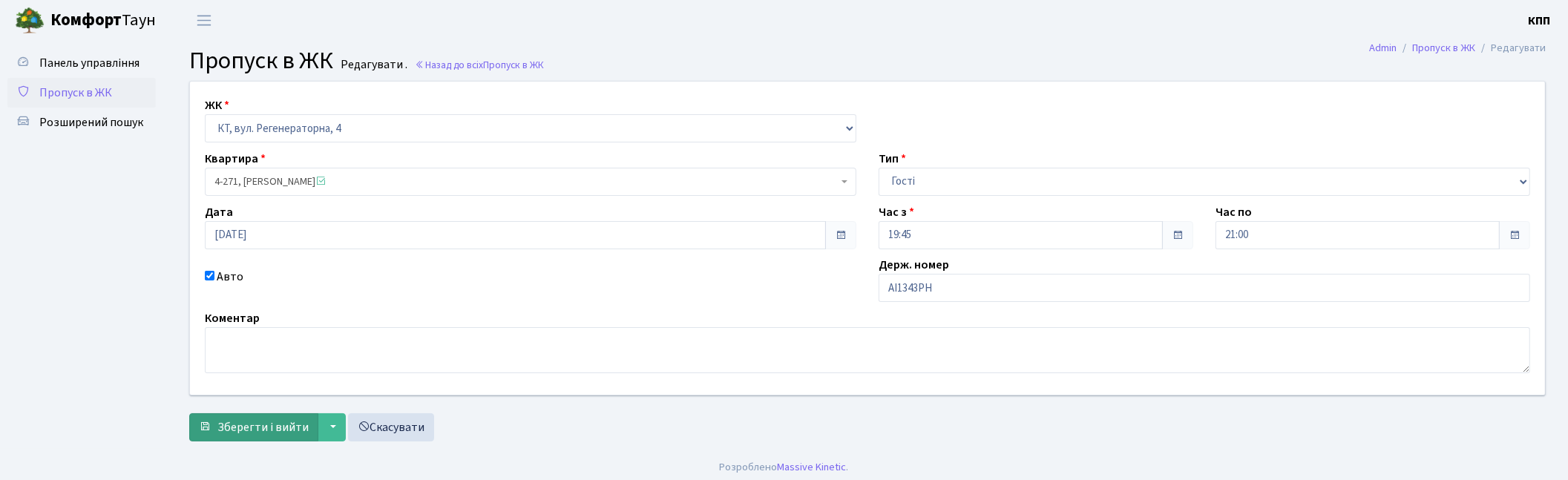
type input "АІ1343РН"
click at [285, 428] on span "Зберегти і вийти" at bounding box center [262, 428] width 91 height 17
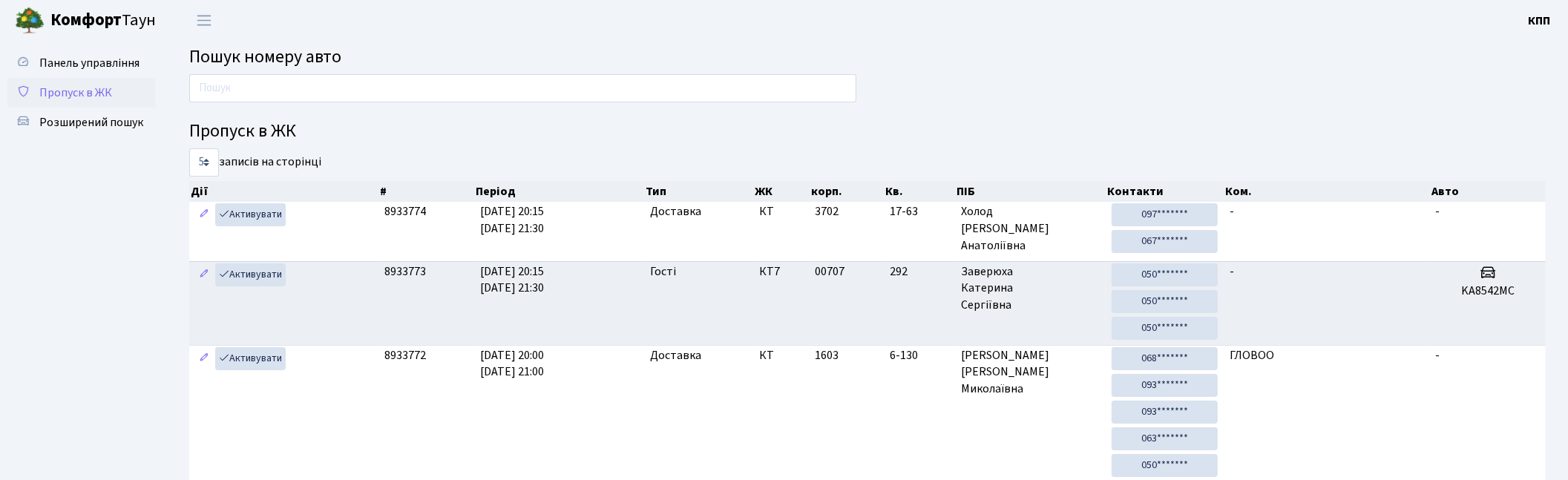
click at [87, 87] on span "Пропуск в ЖК" at bounding box center [75, 93] width 72 height 17
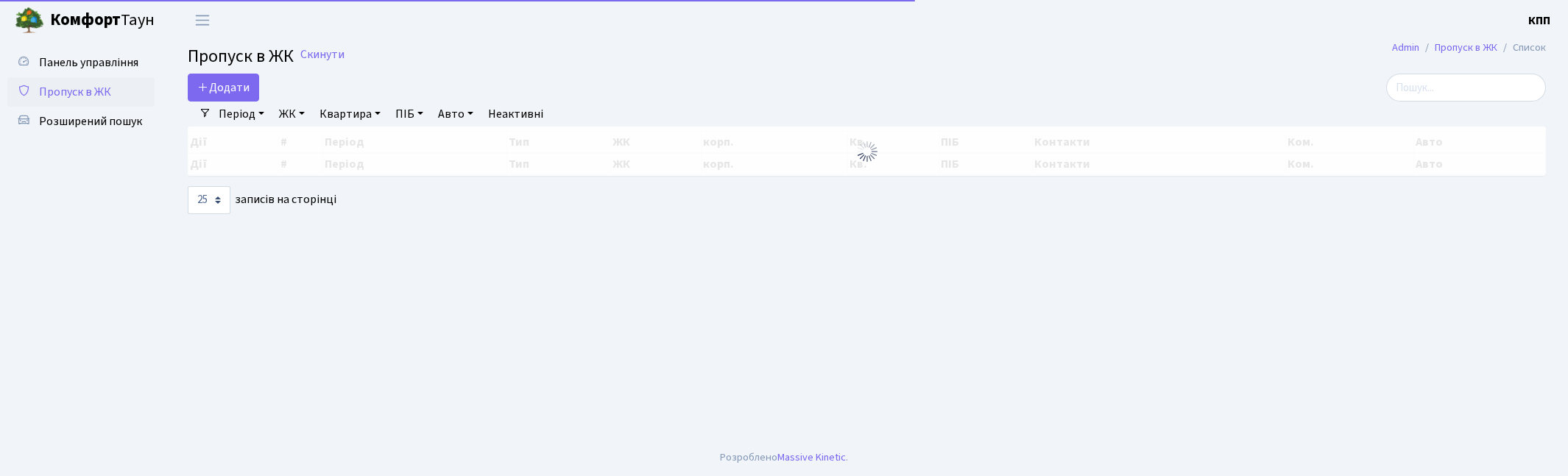
select select "25"
click at [256, 91] on link "Додати" at bounding box center [223, 87] width 71 height 28
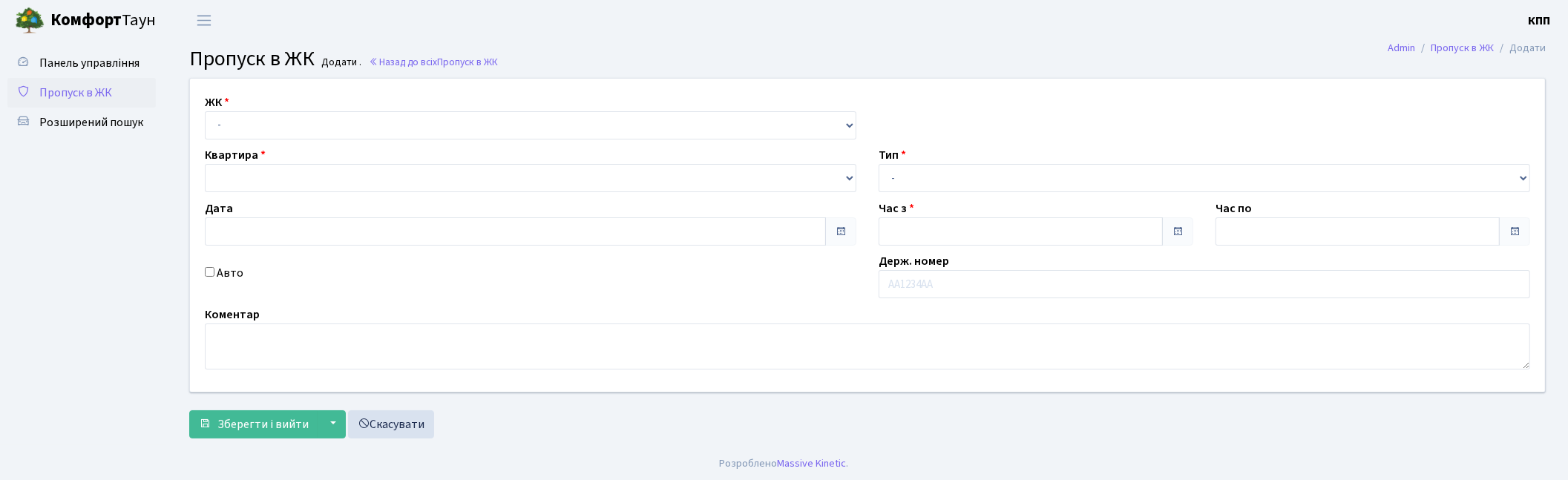
type input "[DATE]"
type input "20:30"
type input "21:30"
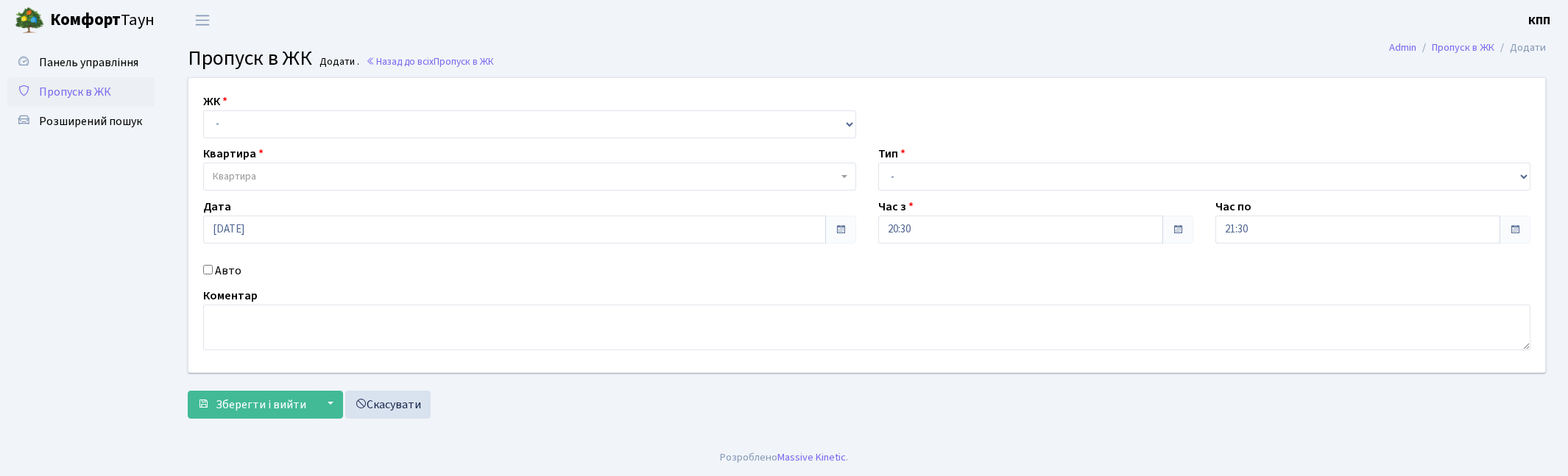
select select "271"
click at [203, 110] on select "- КТ, вул. Регенераторна, 4 КТ2, просп. Соборності, 17 КТ3, вул. Березнева, 16 …" at bounding box center [529, 124] width 652 height 28
select select
click at [274, 174] on span "Квартира" at bounding box center [525, 177] width 625 height 15
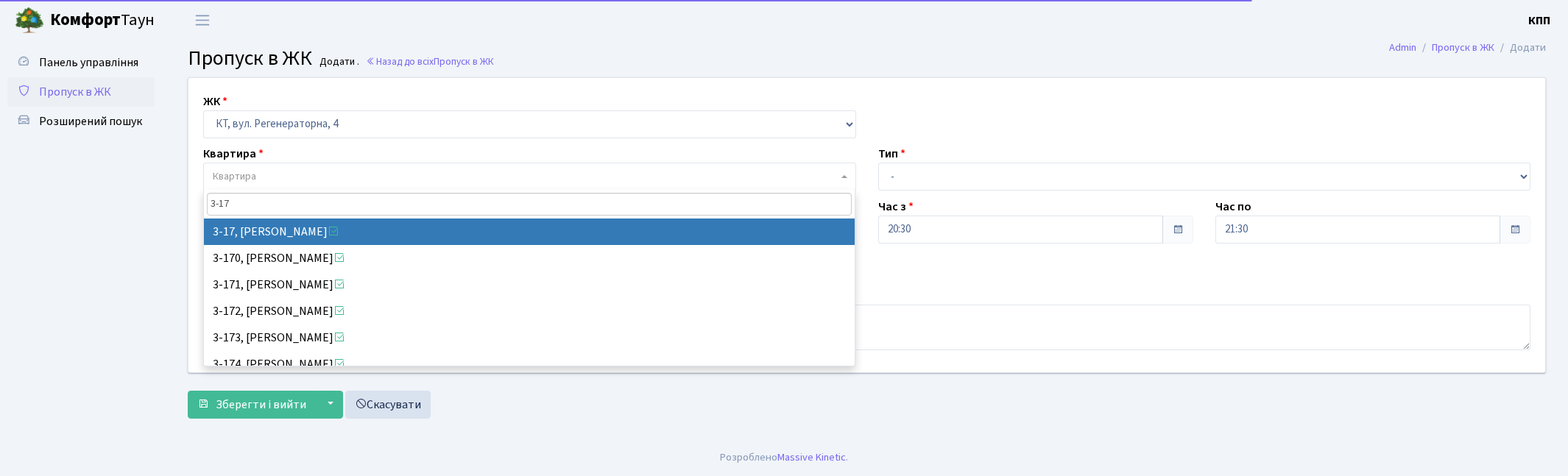
type input "3-17"
select select "988"
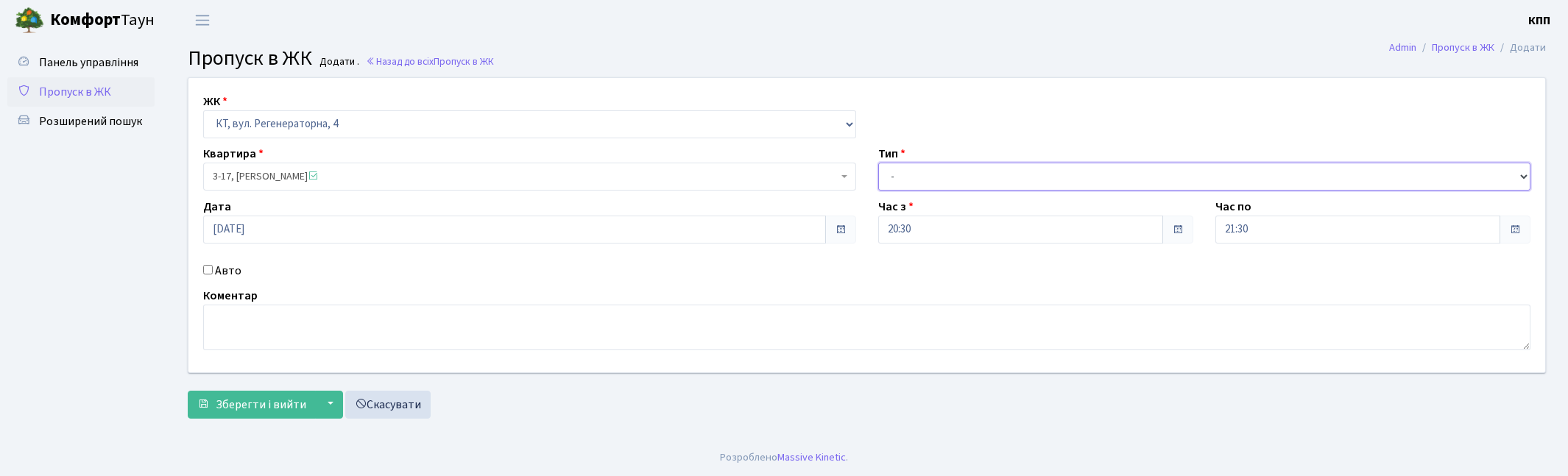
click at [946, 185] on select "- Доставка Таксі Гості Сервіс" at bounding box center [1204, 177] width 652 height 28
select select "1"
click at [878, 163] on select "- Доставка Таксі Гості Сервіс" at bounding box center [1204, 177] width 652 height 28
click at [210, 398] on button "Зберегти і вийти" at bounding box center [251, 405] width 128 height 28
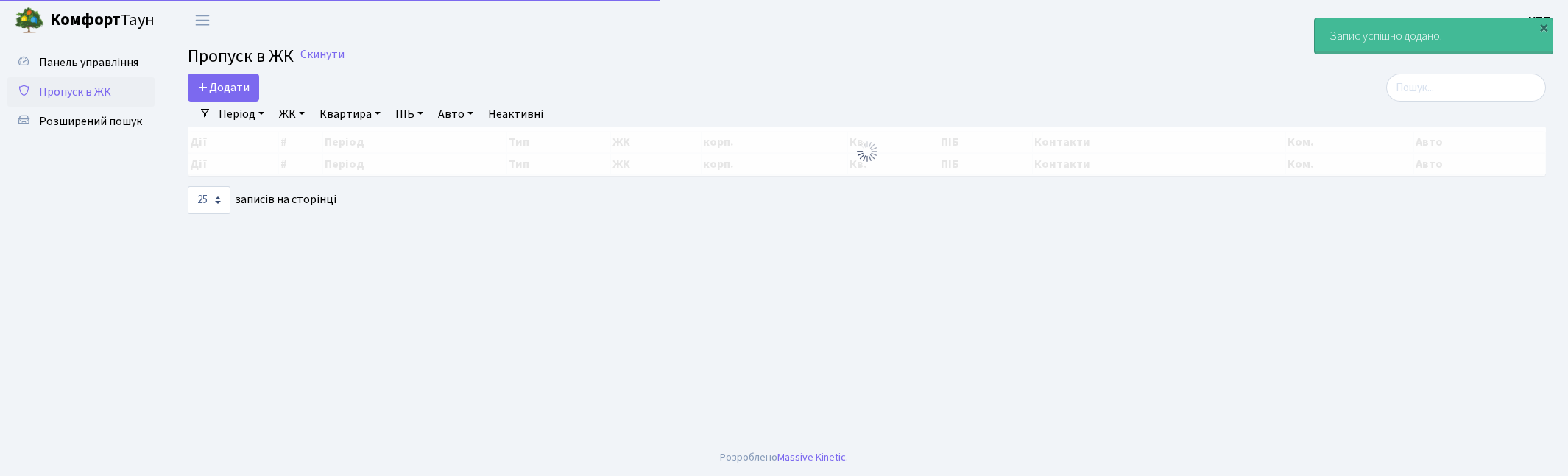
select select "25"
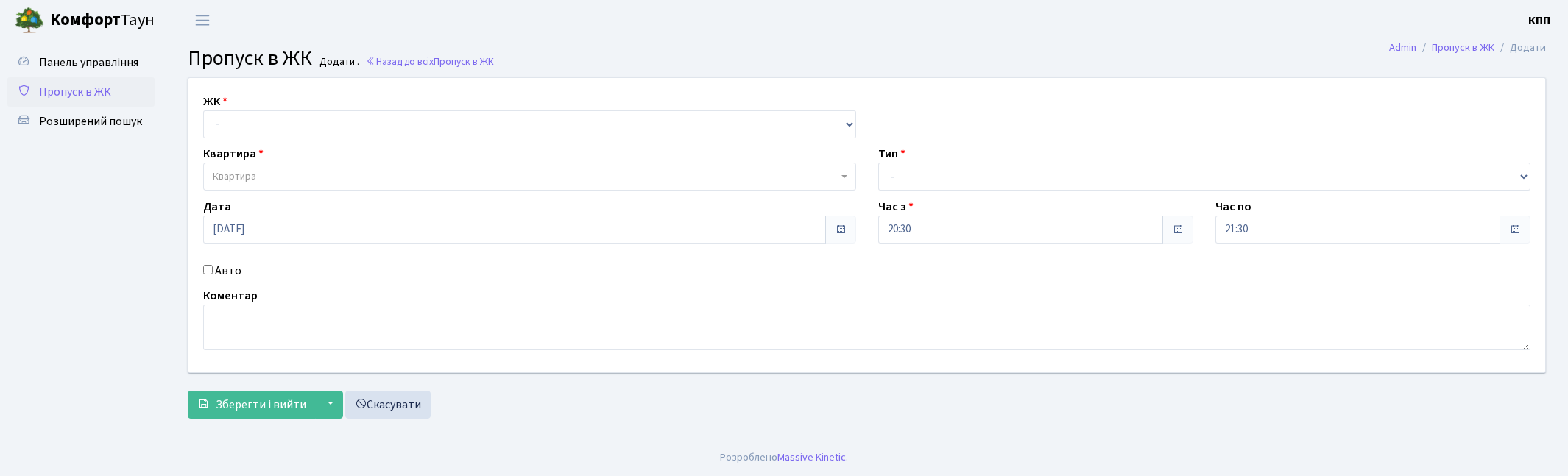
select select "271"
click at [203, 110] on select "- КТ, вул. Регенераторна, 4 КТ2, просп. [STREET_ADDRESS] [STREET_ADDRESS] [PERS…" at bounding box center [529, 124] width 652 height 28
select select
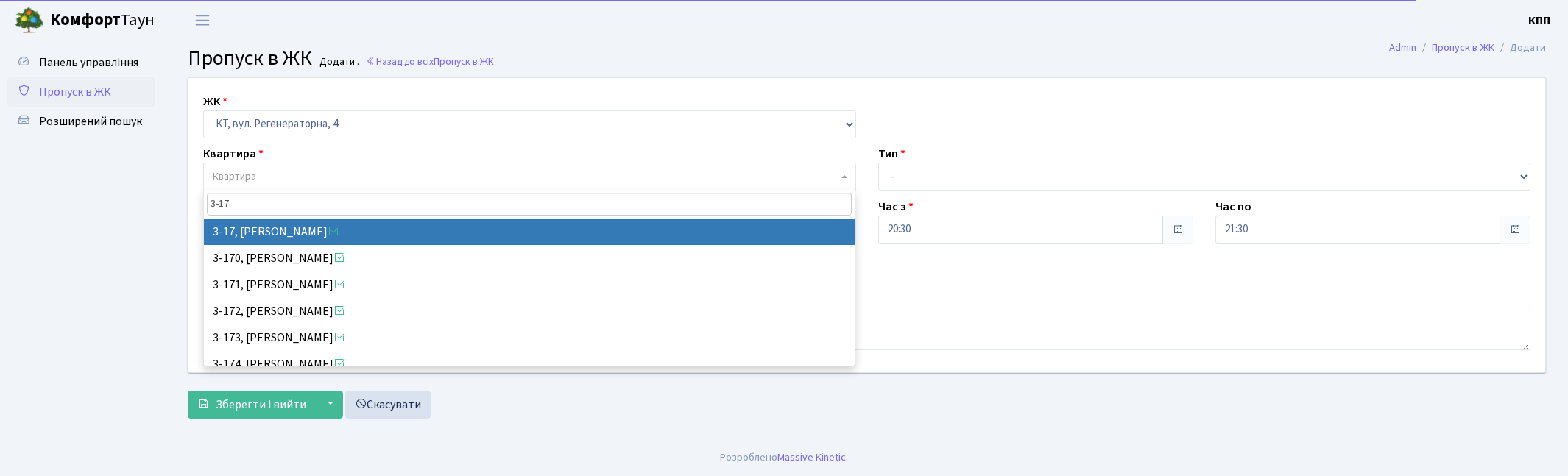
type input "3-17"
select select "988"
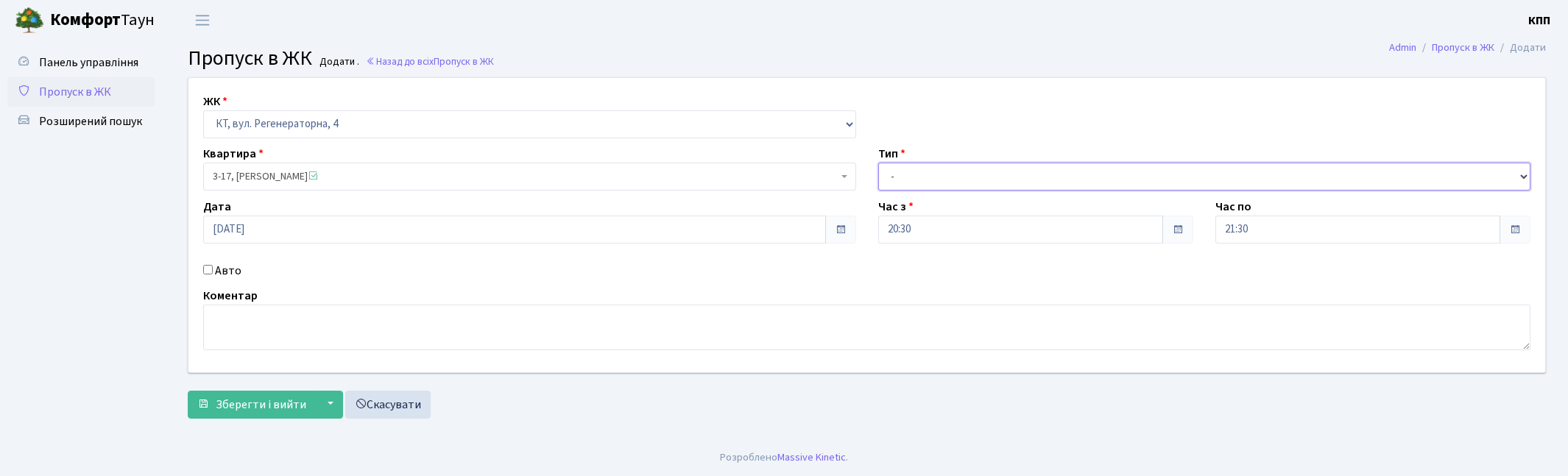
click at [906, 187] on select "- Доставка Таксі Гості Сервіс" at bounding box center [1204, 177] width 652 height 28
click at [878, 163] on select "- Доставка Таксі Гості Сервіс" at bounding box center [1204, 177] width 652 height 28
click at [946, 175] on select "- Доставка Таксі Гості Сервіс" at bounding box center [1204, 177] width 652 height 28
select select "1"
click at [878, 163] on select "- Доставка Таксі Гості Сервіс" at bounding box center [1204, 177] width 652 height 28
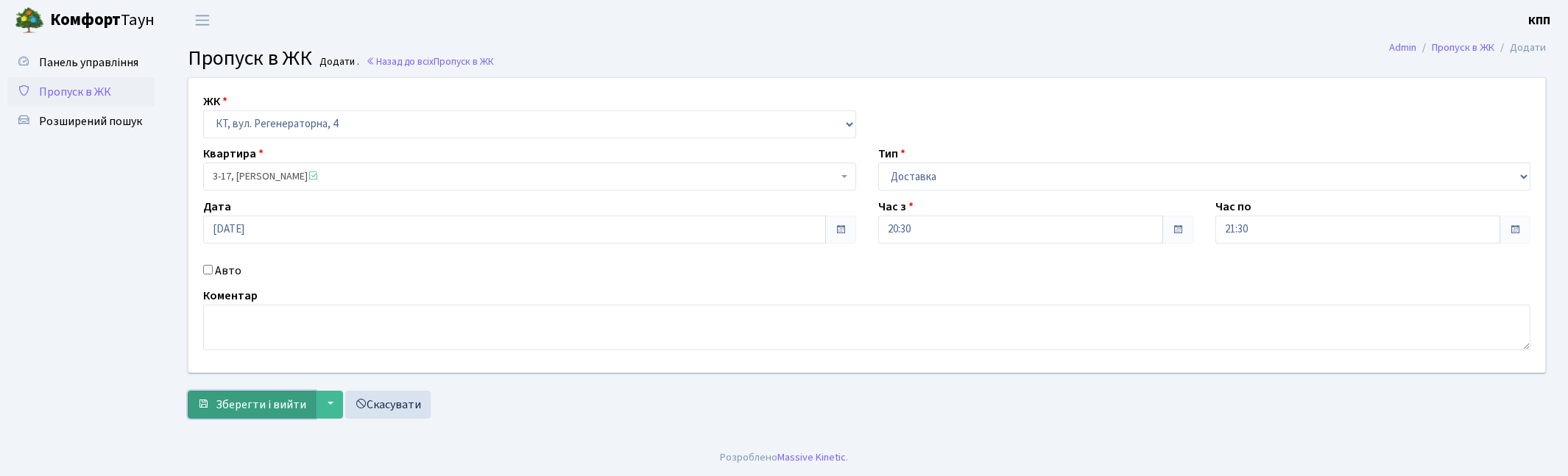
click at [273, 402] on span "Зберегти і вийти" at bounding box center [260, 405] width 90 height 16
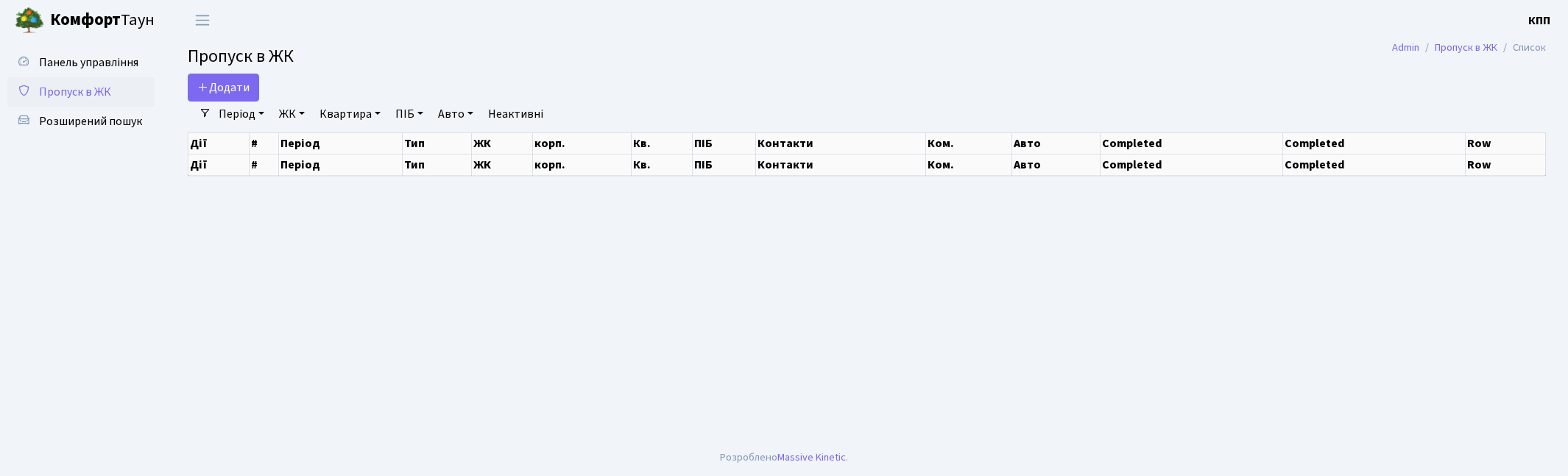
select select "25"
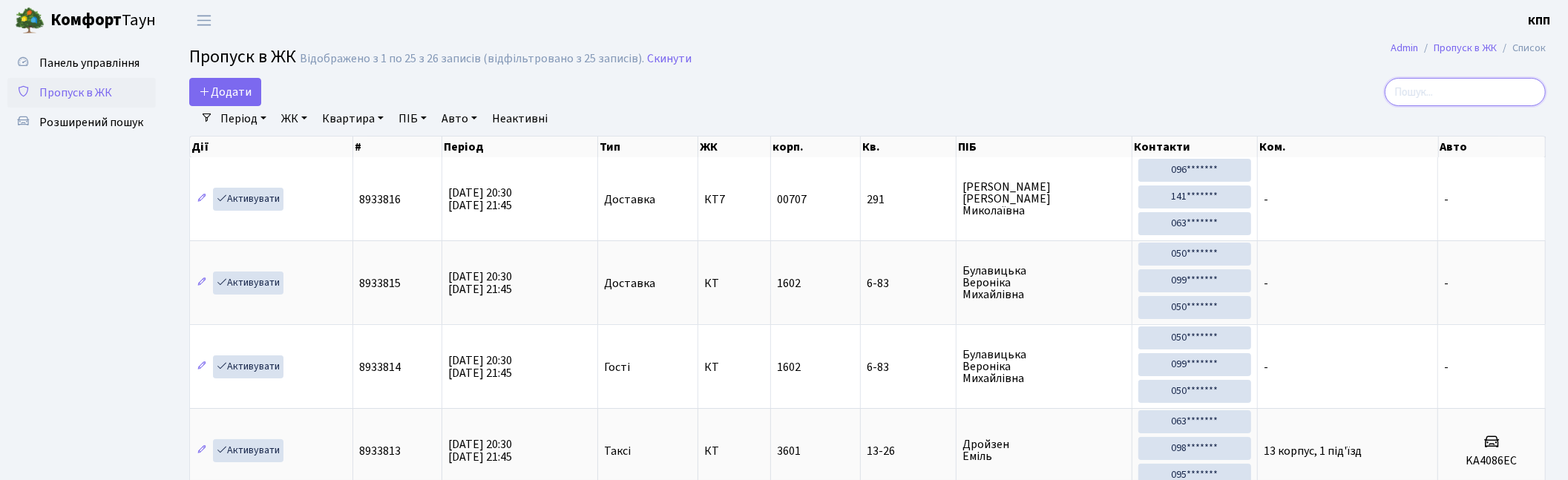
click at [1482, 80] on input "search" at bounding box center [1465, 92] width 161 height 28
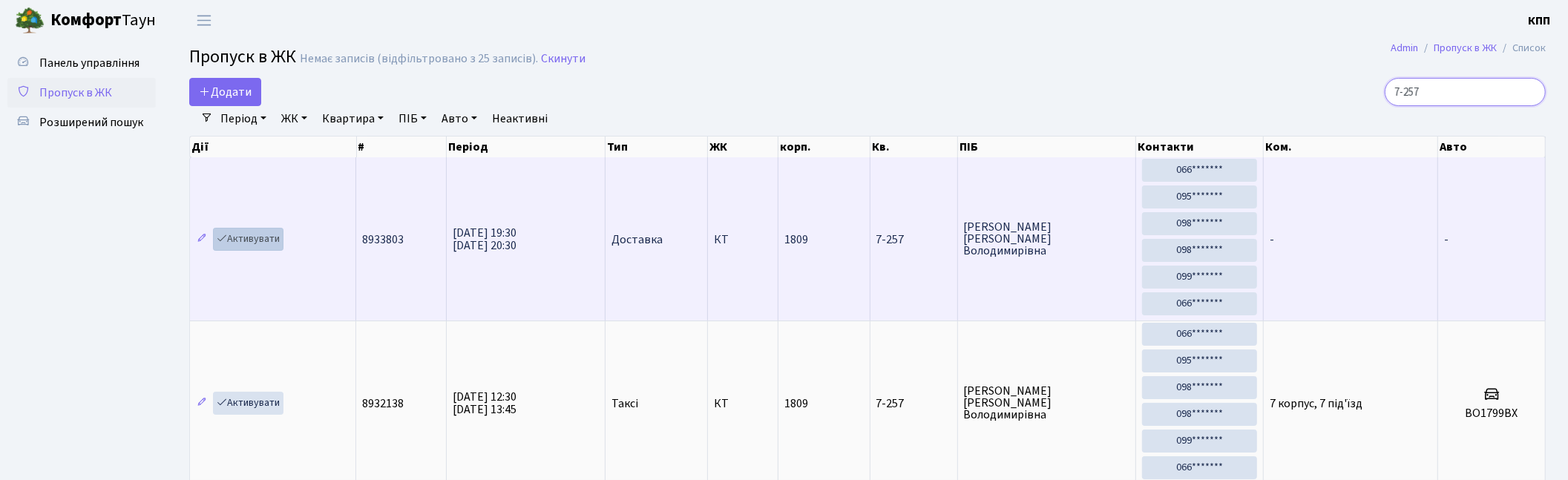
type input "7-257"
click at [260, 243] on link "Активувати" at bounding box center [248, 239] width 71 height 23
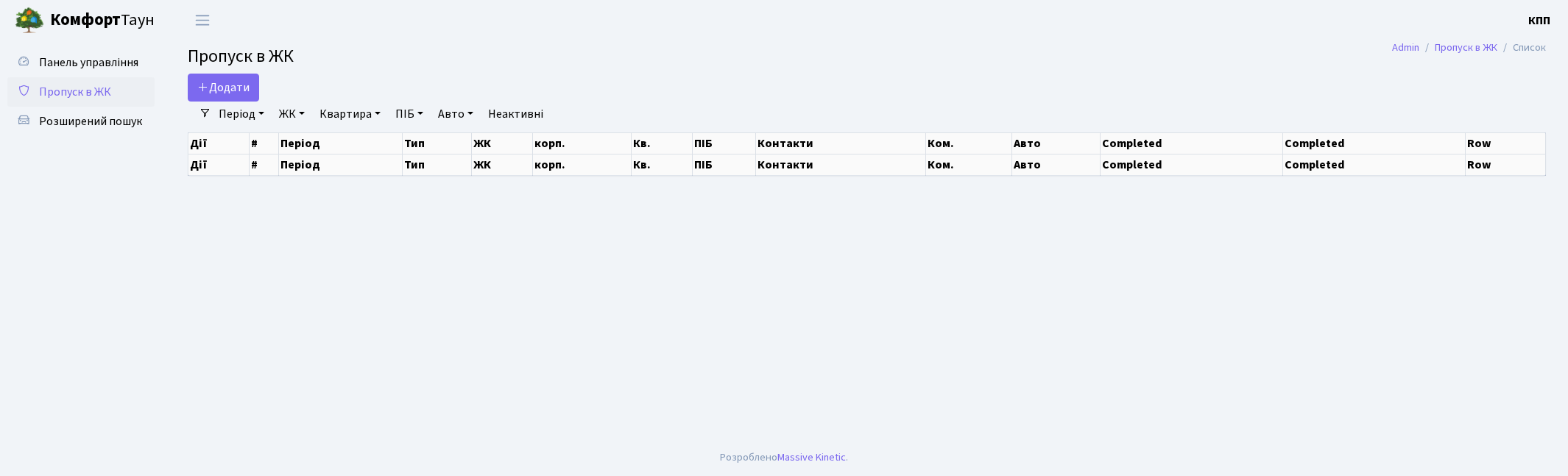
select select "25"
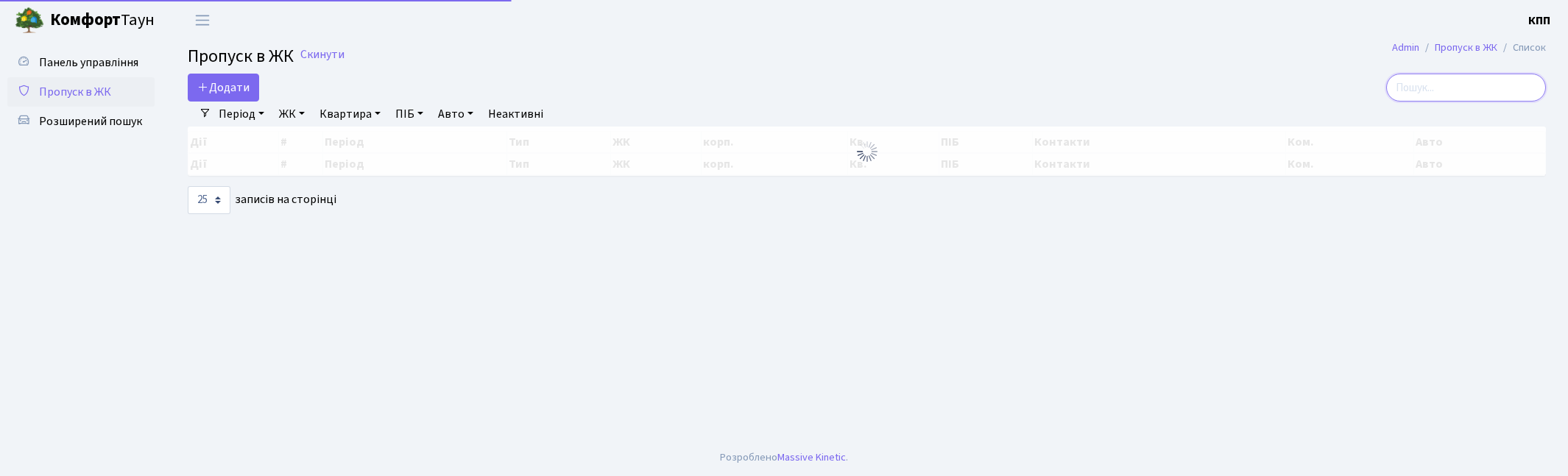
click at [1477, 94] on input "search" at bounding box center [1466, 87] width 160 height 28
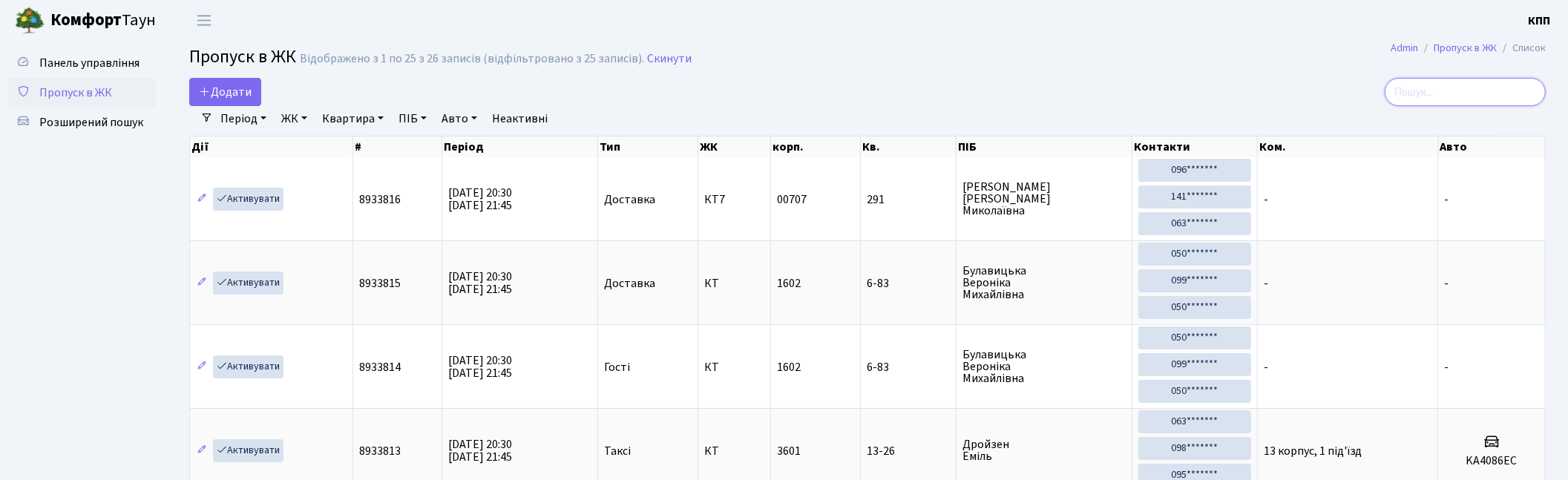
click at [1501, 89] on input "search" at bounding box center [1465, 92] width 161 height 28
click at [231, 98] on span "Додати" at bounding box center [225, 92] width 52 height 17
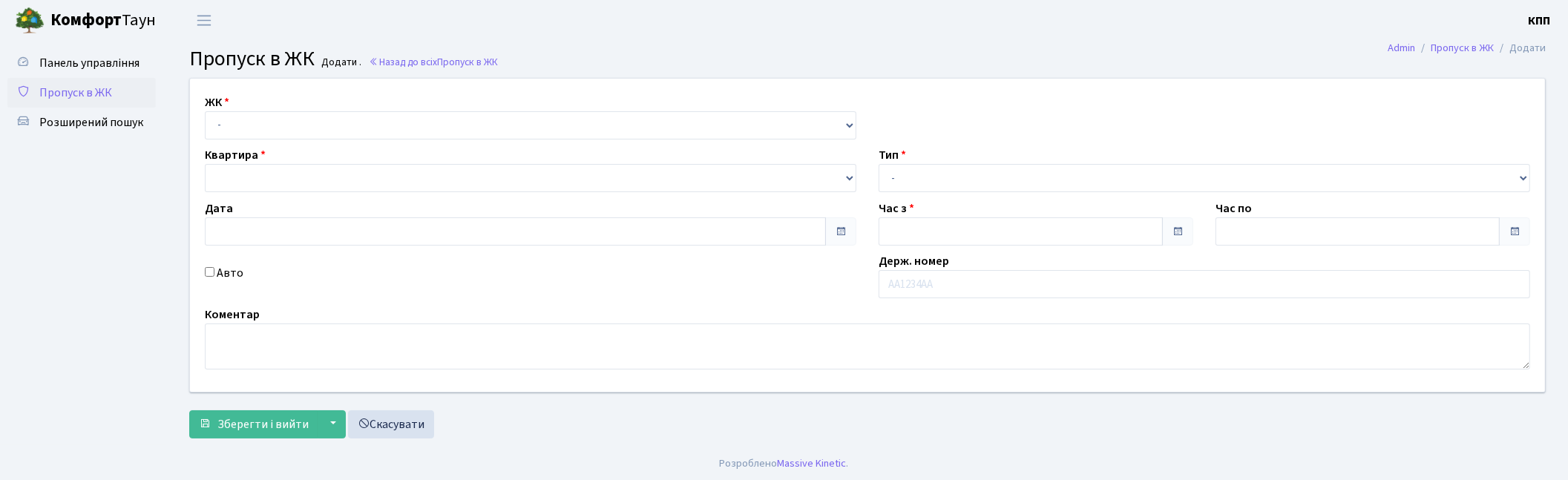
type input "[DATE]"
type input "20:30"
type input "21:30"
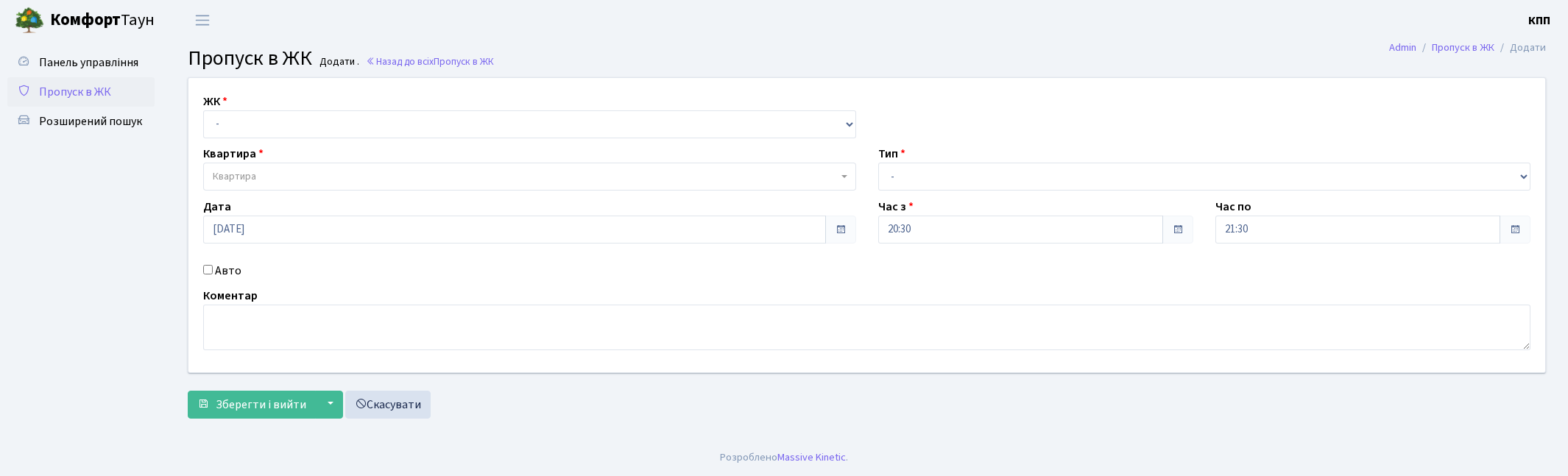
select select "271"
click at [203, 110] on select "- КТ, вул. Регенераторна, 4 КТ2, просп. [STREET_ADDRESS] [STREET_ADDRESS] [PERS…" at bounding box center [529, 124] width 652 height 28
select select
click at [314, 175] on span "Квартира" at bounding box center [525, 177] width 625 height 15
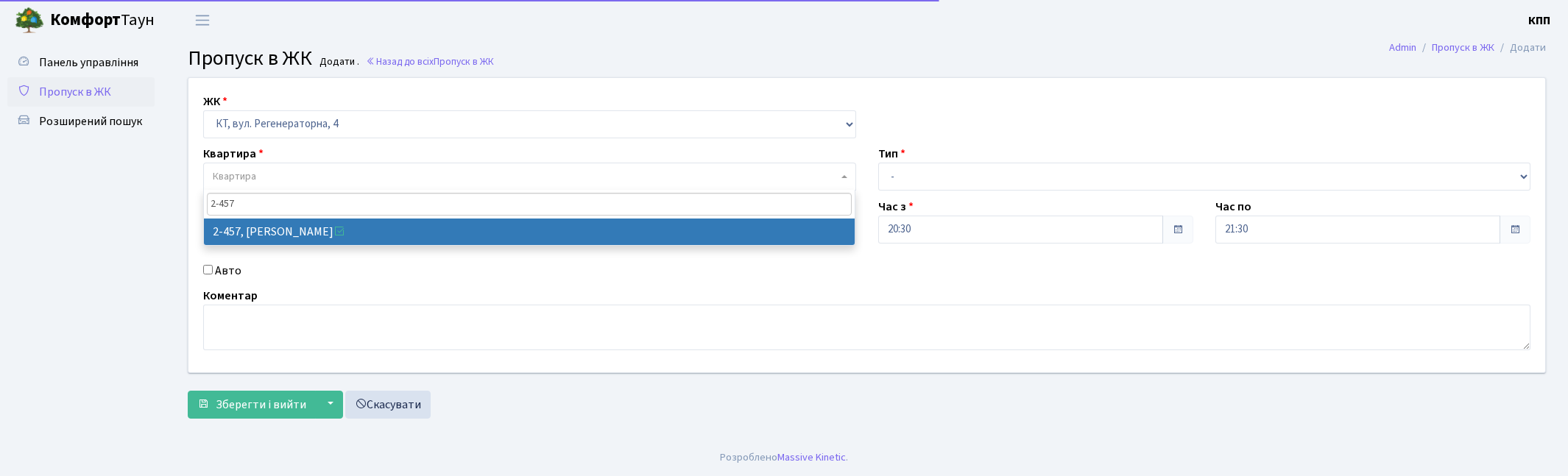
type input "2-457"
select select "1471"
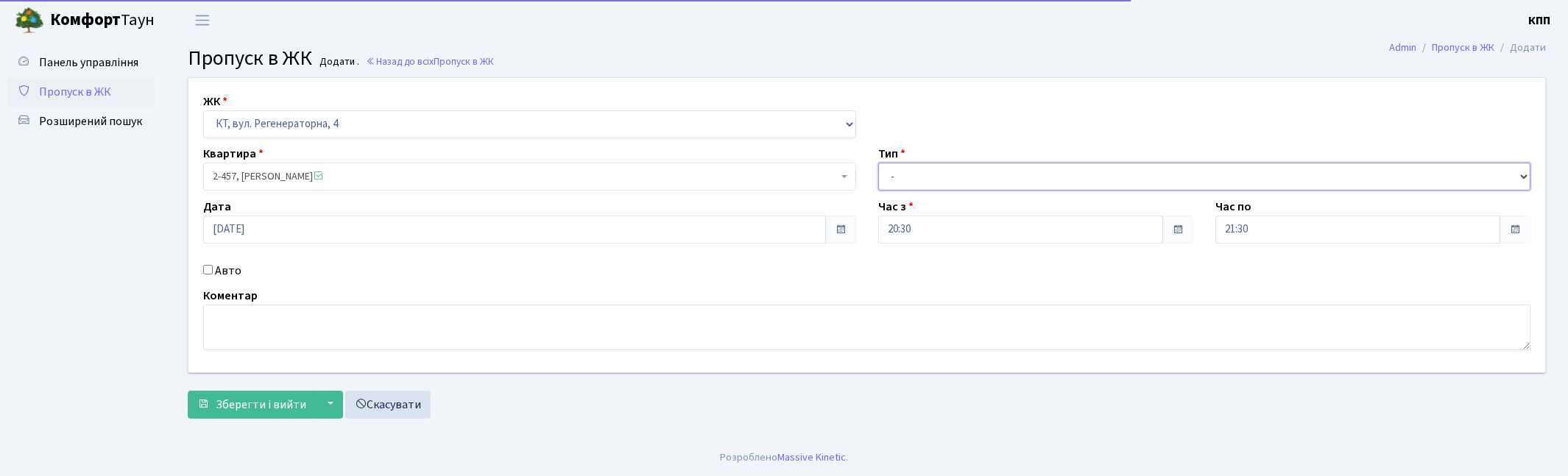
click at [992, 179] on select "- Доставка Таксі Гості Сервіс" at bounding box center [1204, 177] width 652 height 28
select select "1"
click at [878, 163] on select "- Доставка Таксі Гості Сервіс" at bounding box center [1204, 177] width 652 height 28
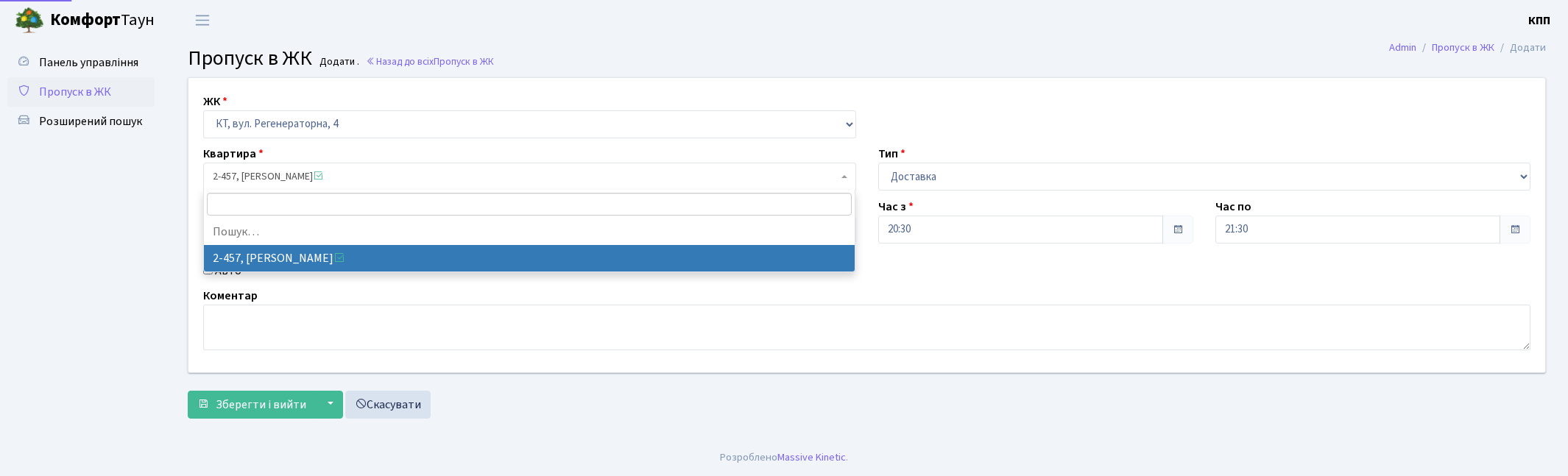
click at [268, 167] on span "2-457, Зеленков Юрій Олексійович" at bounding box center [529, 177] width 652 height 28
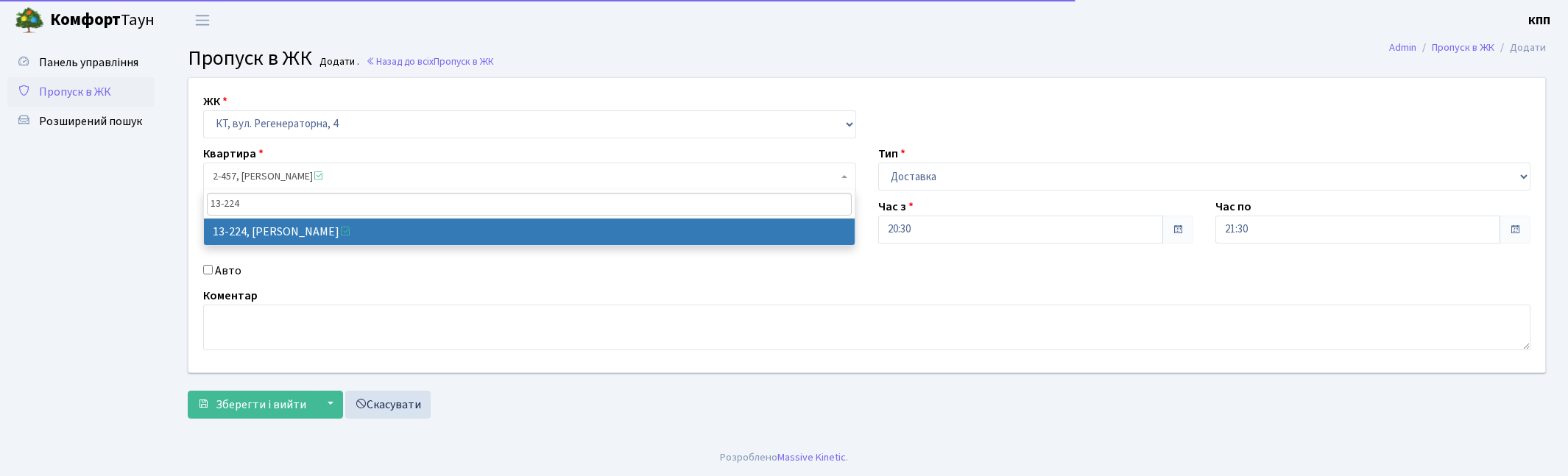
type input "13-224"
select select "7870"
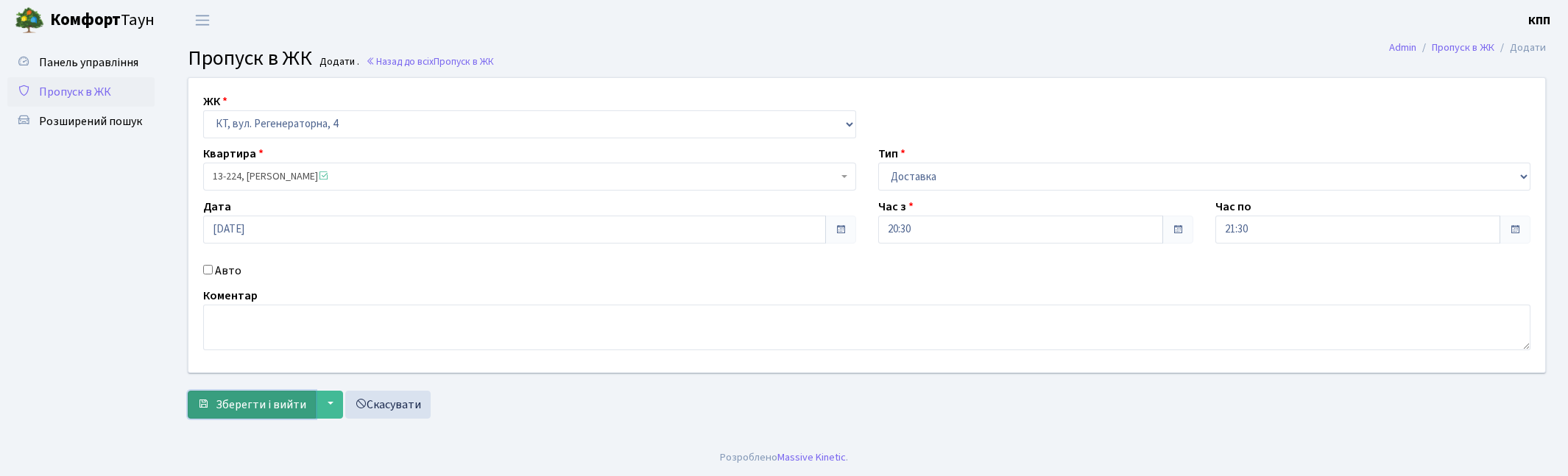
click at [244, 403] on span "Зберегти і вийти" at bounding box center [260, 405] width 90 height 16
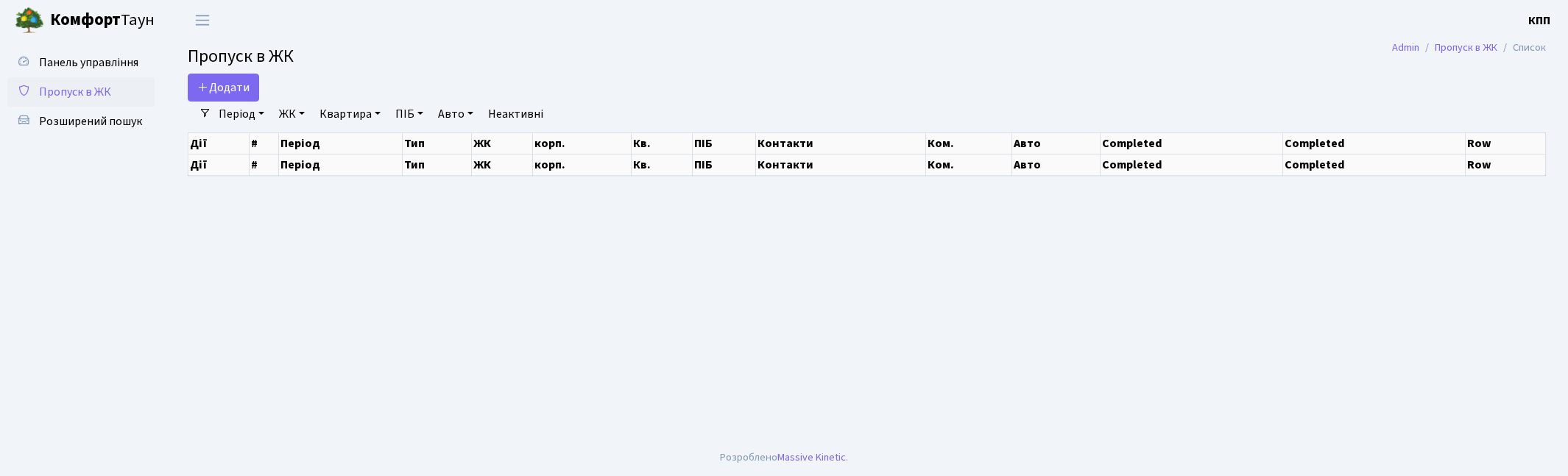
select select "25"
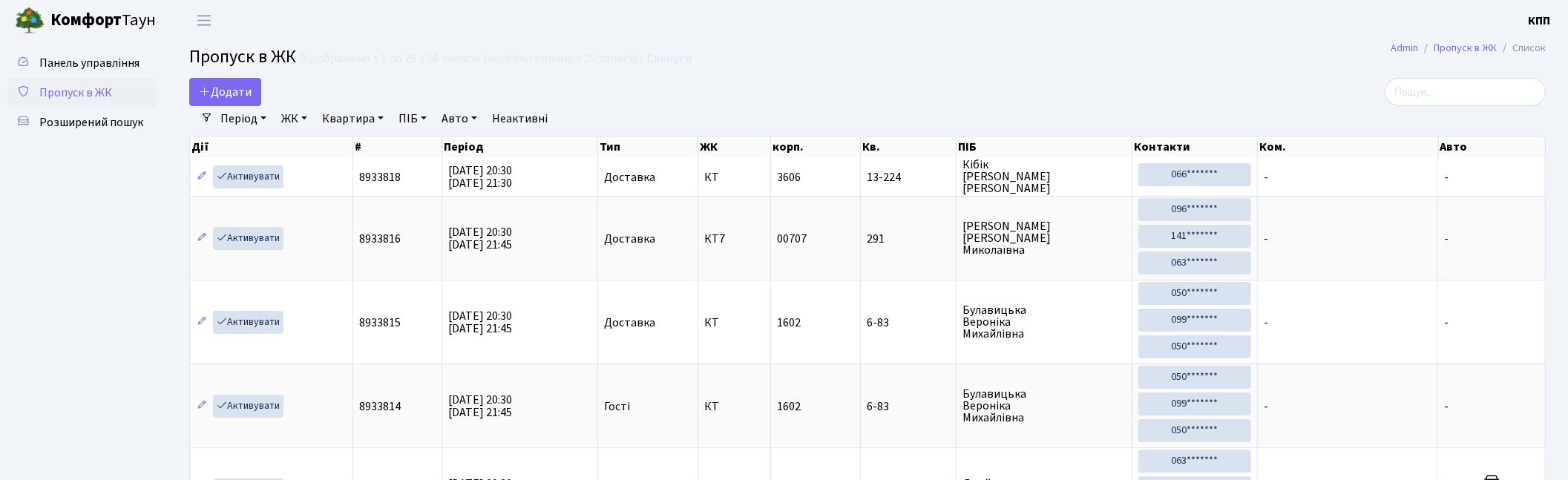
click at [900, 56] on h2 "Пропуск в ЖК Відображено з 1 по 25 з 26 записів (відфільтровано з 25 записів). …" at bounding box center [867, 60] width 1357 height 26
click at [918, 49] on h2 "Пропуск в ЖК Відображено з 1 по 25 з 26 записів (відфільтровано з 25 записів). …" at bounding box center [867, 60] width 1357 height 26
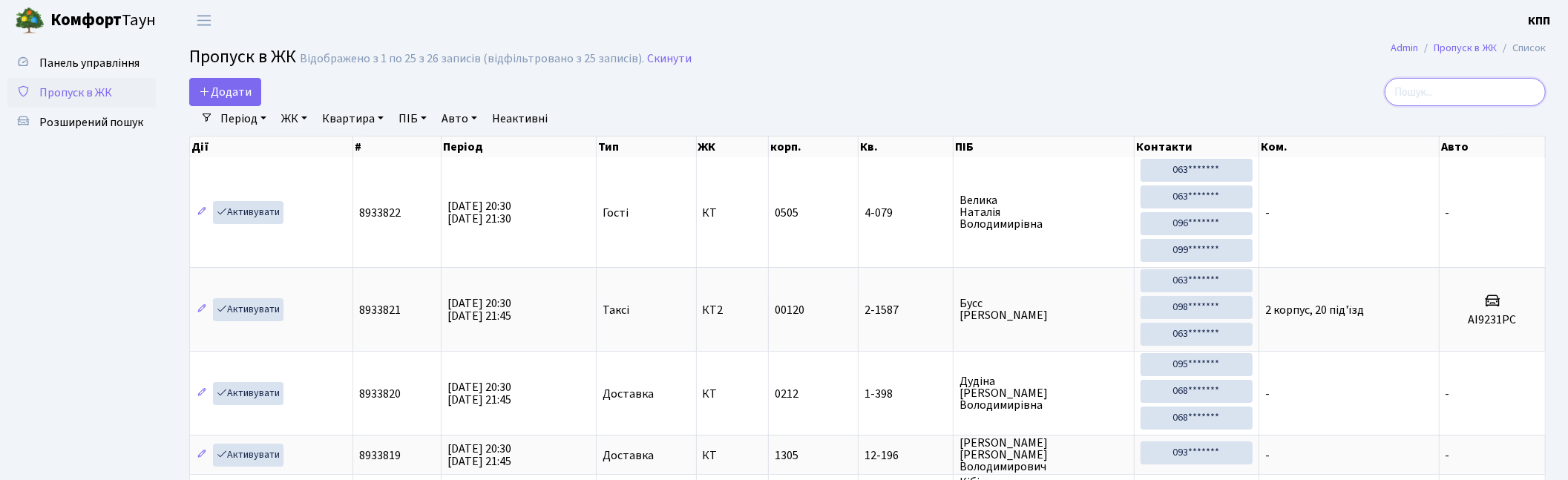
click at [1496, 95] on input "search" at bounding box center [1465, 92] width 161 height 28
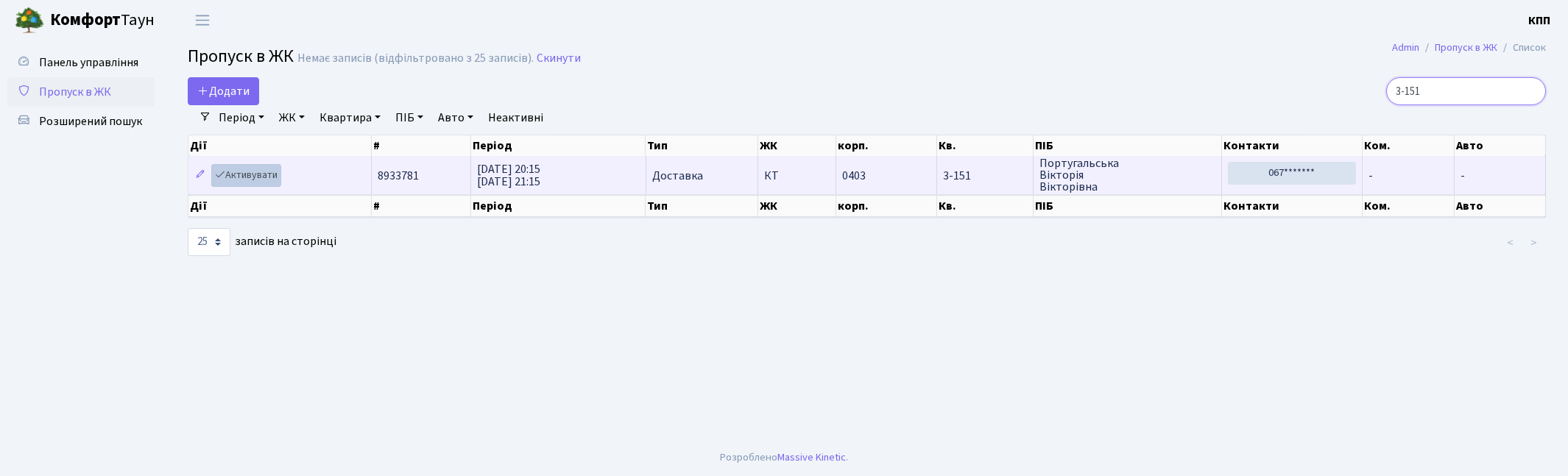
type input "3-151"
click at [260, 183] on link "Активувати" at bounding box center [246, 175] width 70 height 23
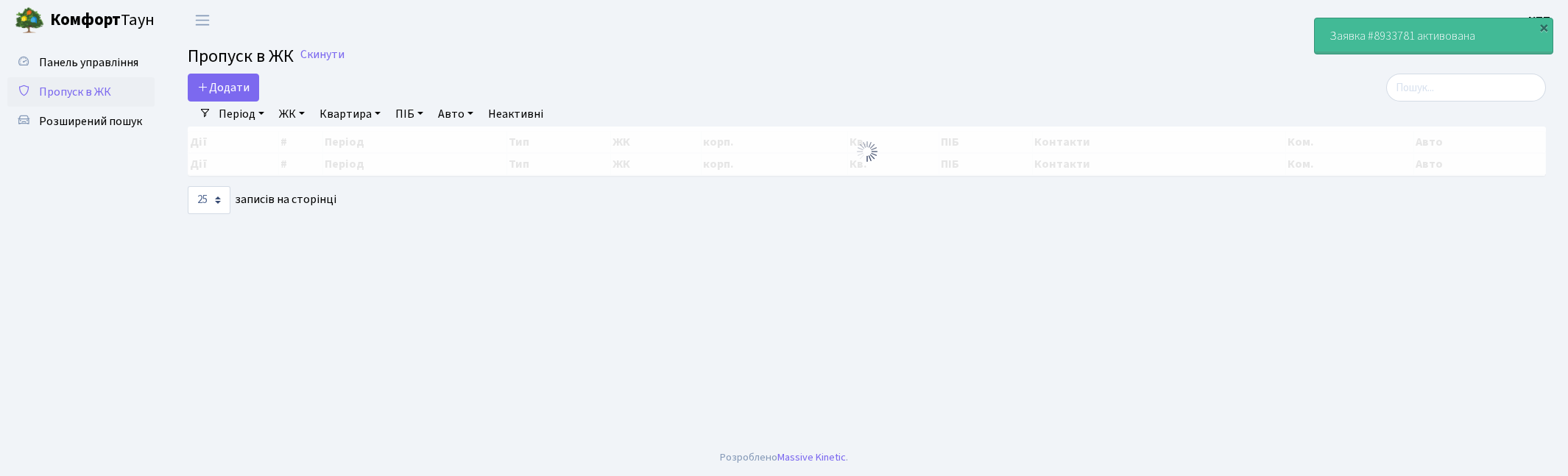
select select "25"
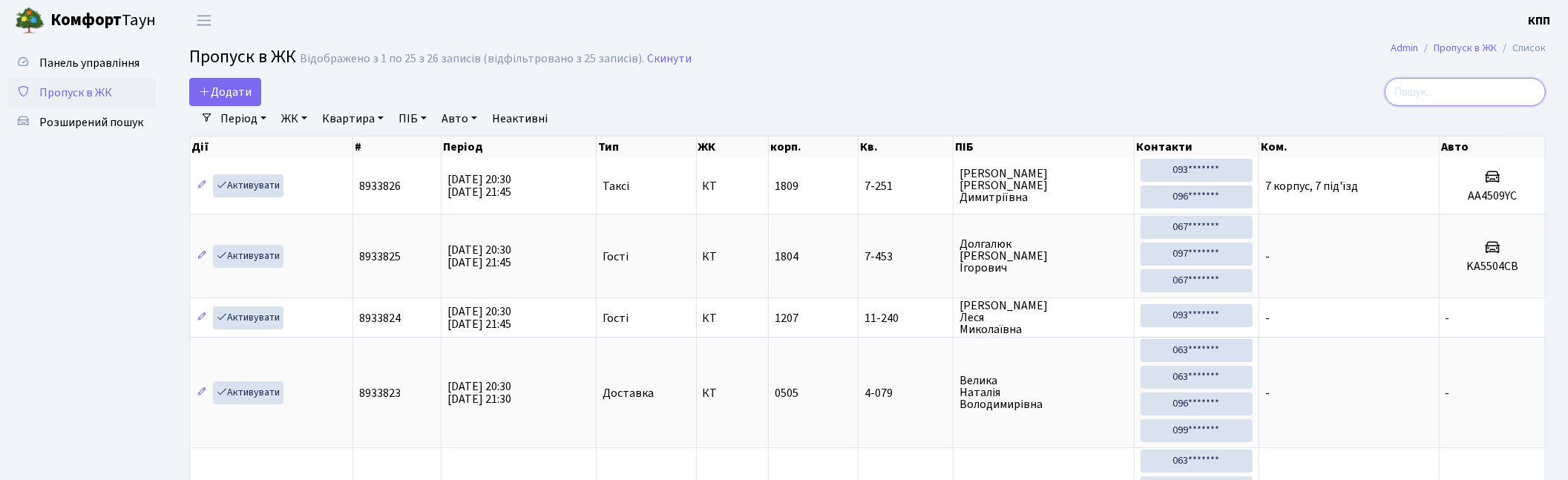
click at [1478, 80] on input "search" at bounding box center [1465, 92] width 161 height 28
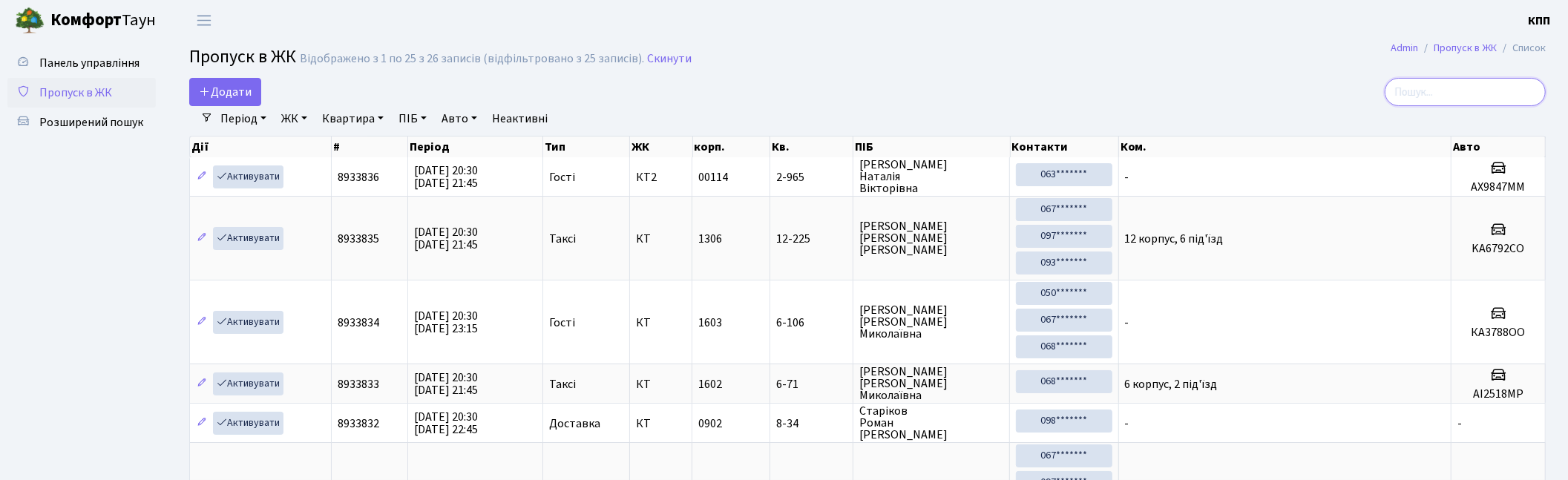
click at [1442, 87] on input "search" at bounding box center [1465, 92] width 161 height 28
click at [1457, 94] on input "search" at bounding box center [1465, 92] width 161 height 28
click at [1448, 91] on input "search" at bounding box center [1465, 92] width 161 height 28
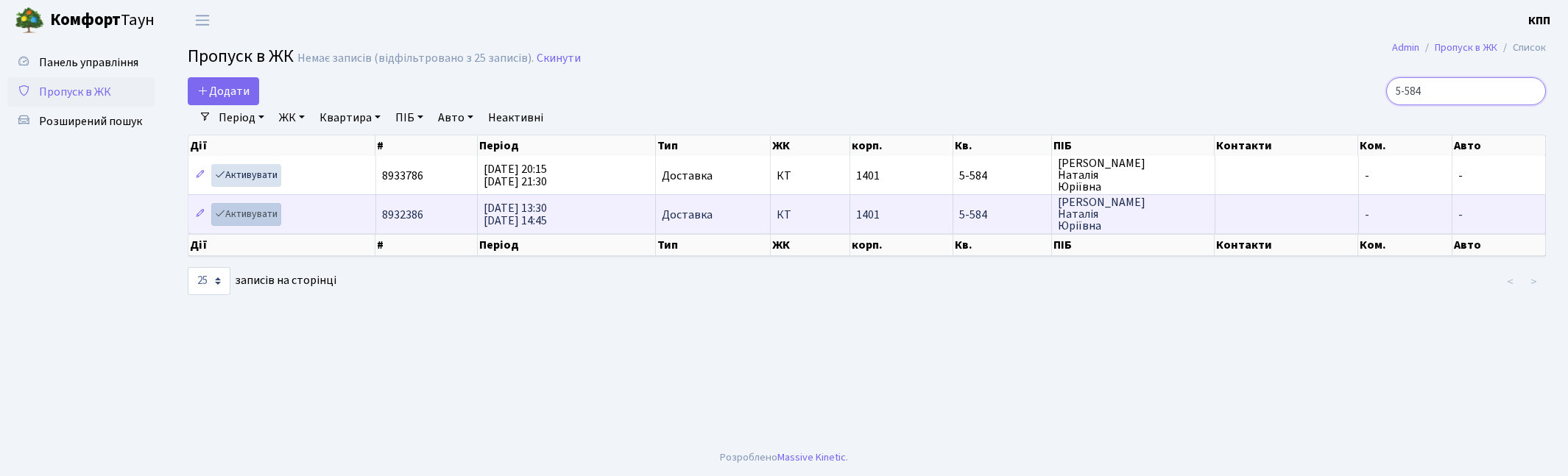
type input "5-584"
click at [241, 209] on link "Активувати" at bounding box center [246, 214] width 70 height 23
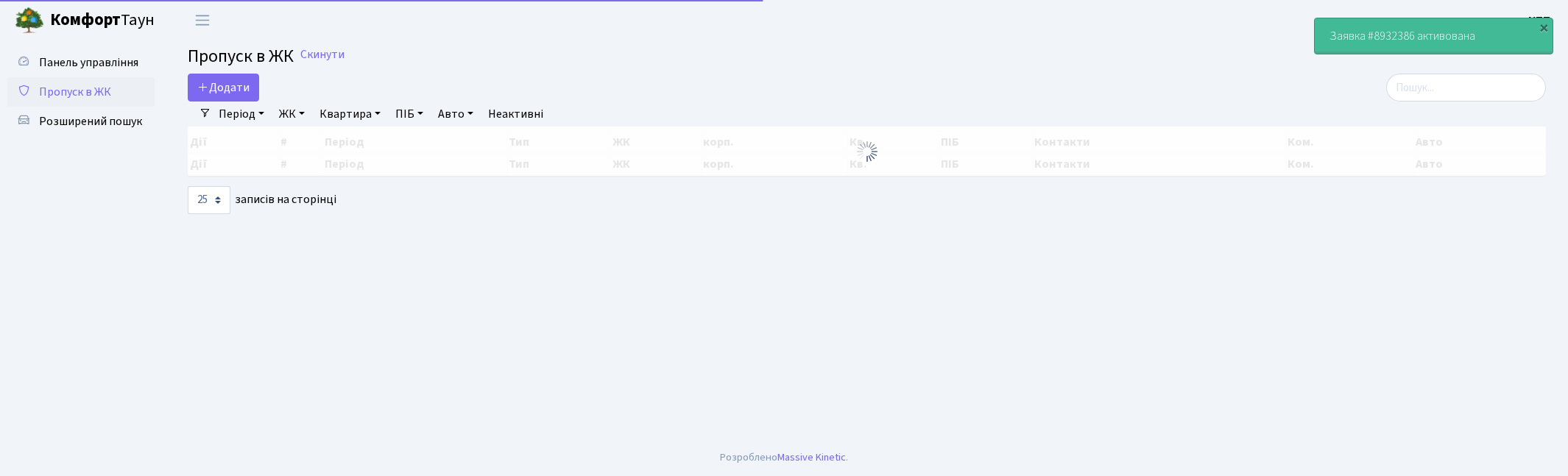
select select "25"
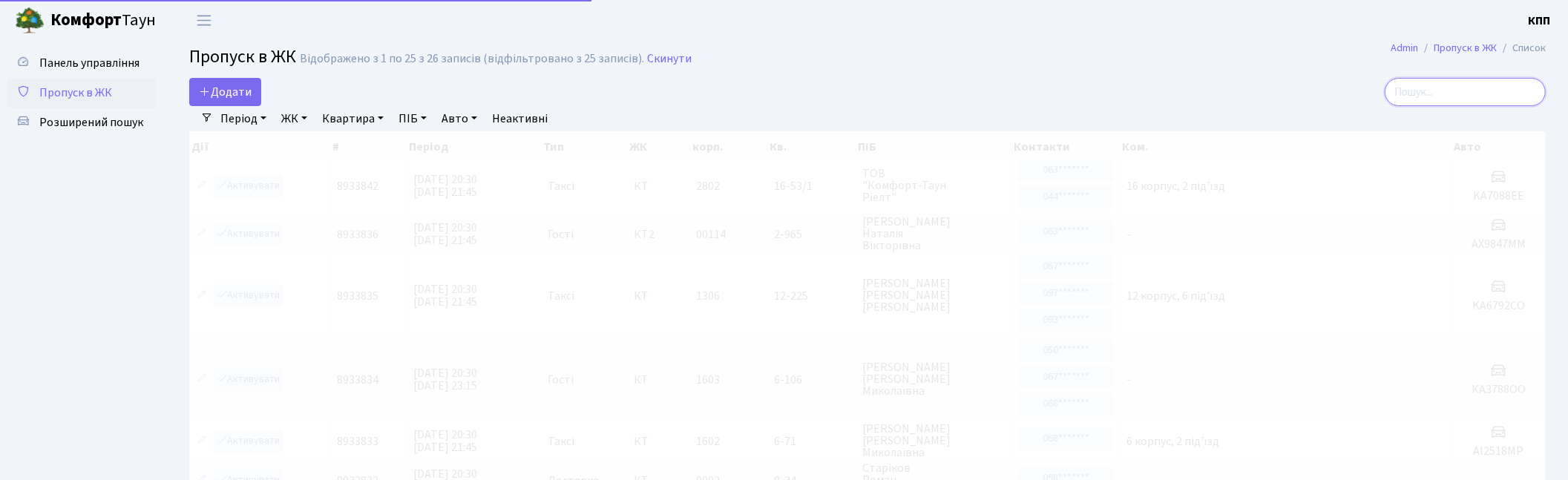
click at [1443, 93] on input "search" at bounding box center [1465, 92] width 161 height 28
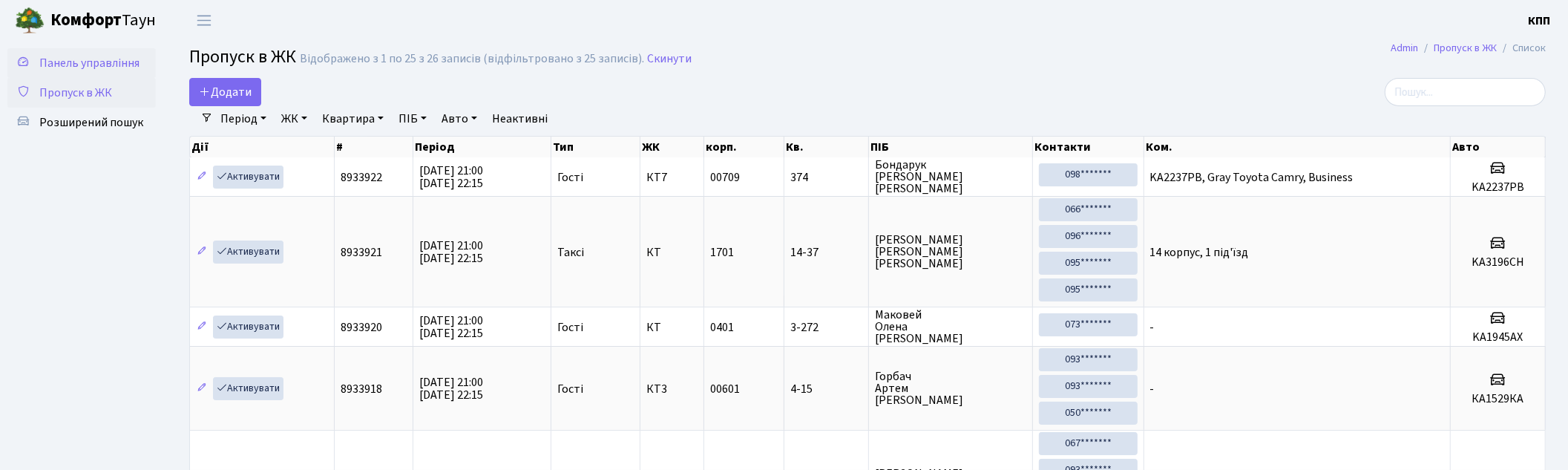
click at [46, 69] on span "Панель управління" at bounding box center [89, 63] width 100 height 17
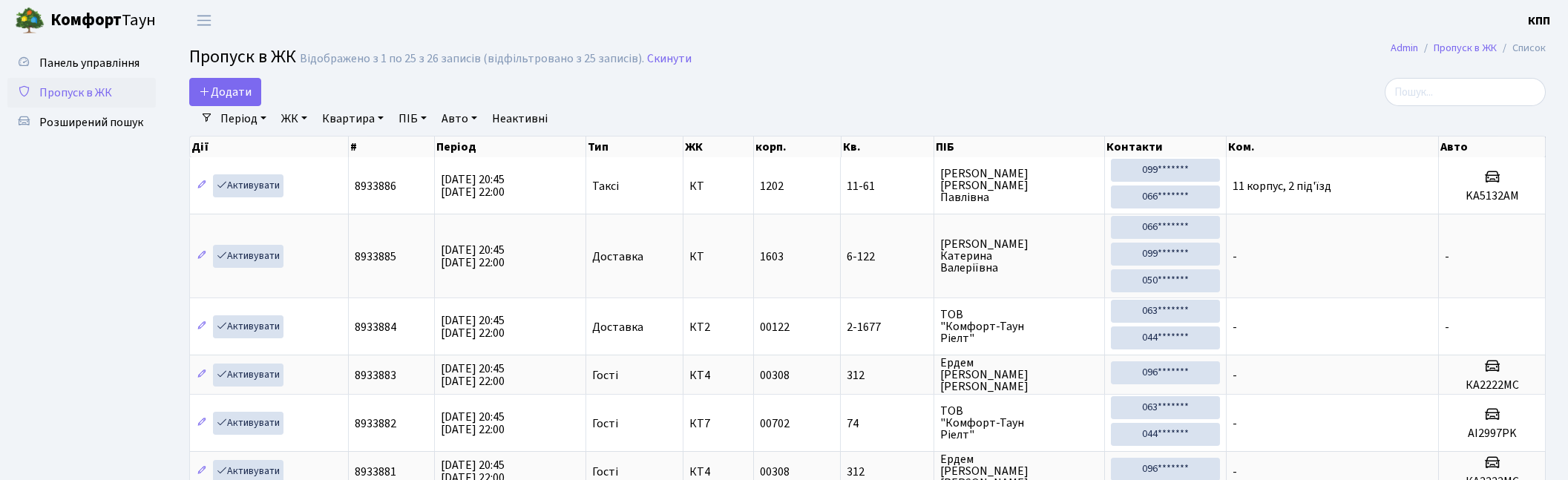
select select "25"
click at [1485, 98] on input "search" at bounding box center [1465, 92] width 161 height 28
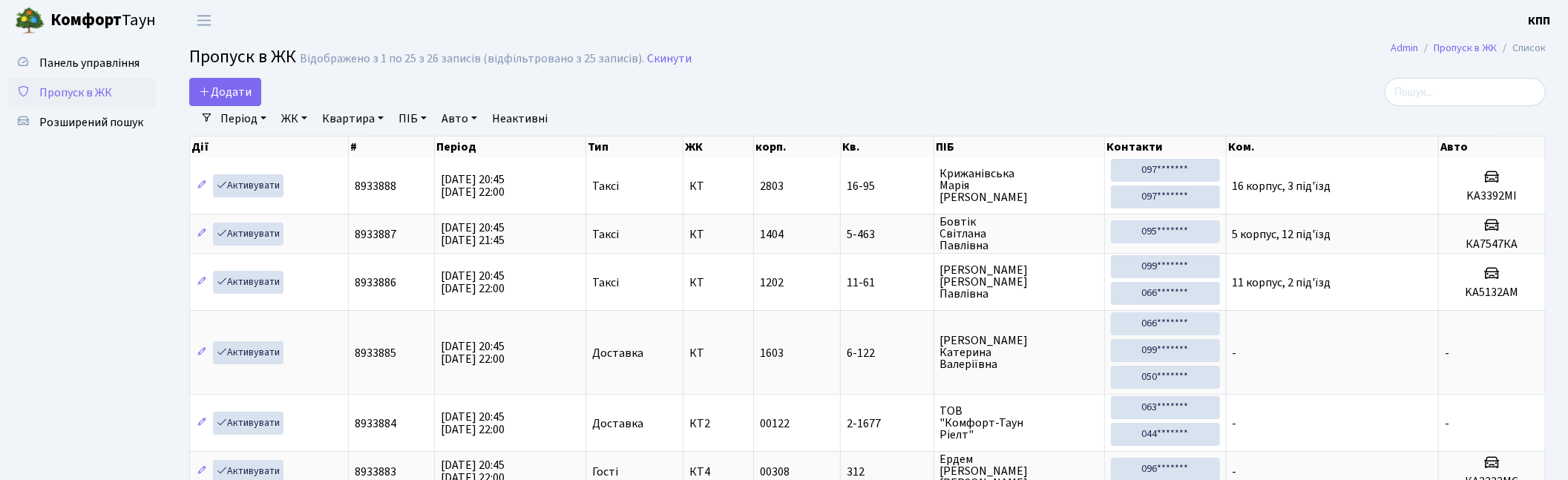
click at [1446, 97] on input "search" at bounding box center [1465, 92] width 161 height 28
click at [1435, 91] on input "search" at bounding box center [1465, 92] width 161 height 28
click at [1450, 86] on input "search" at bounding box center [1465, 92] width 161 height 28
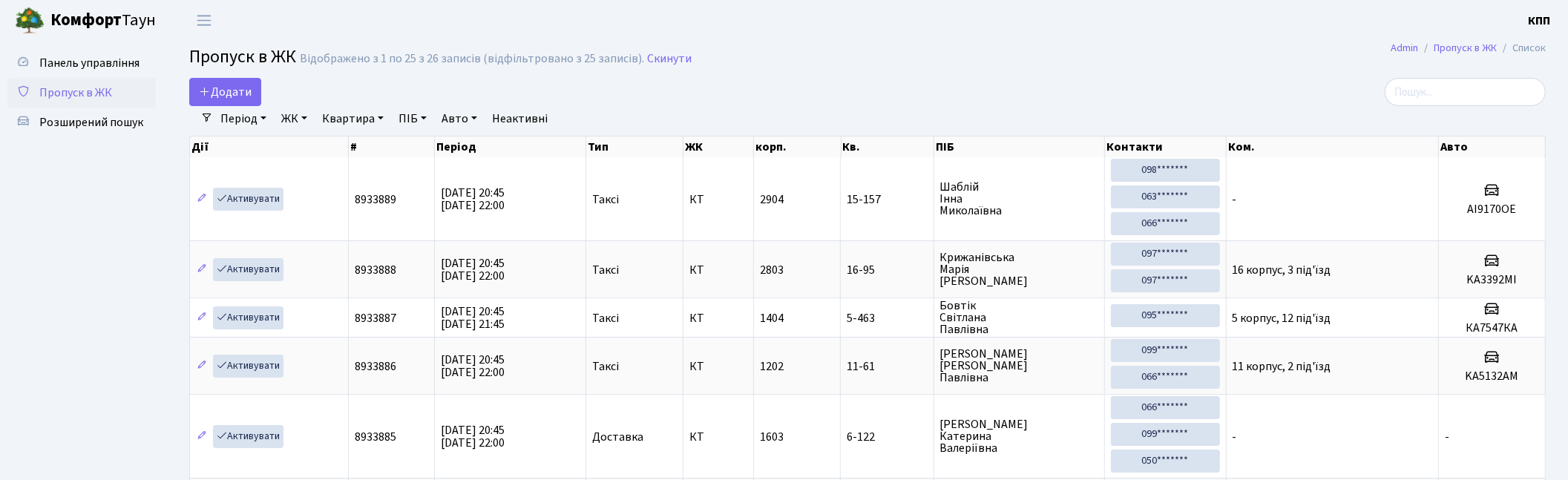
click at [1458, 90] on input "search" at bounding box center [1465, 92] width 161 height 28
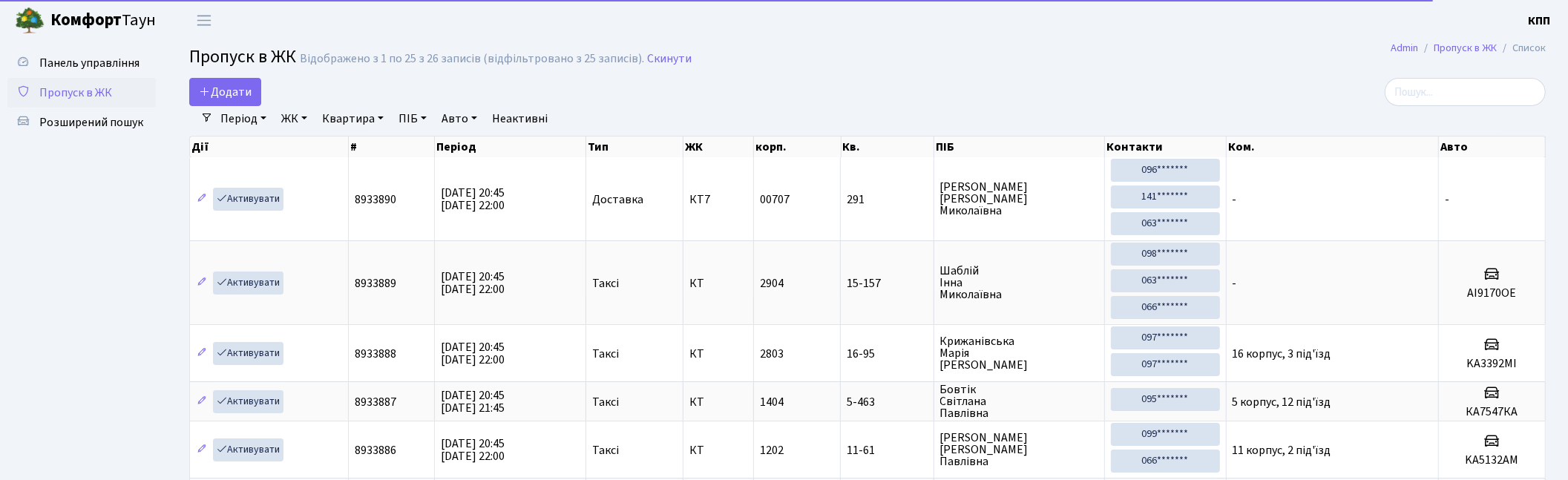
click at [106, 64] on span "Панель управління" at bounding box center [89, 63] width 100 height 17
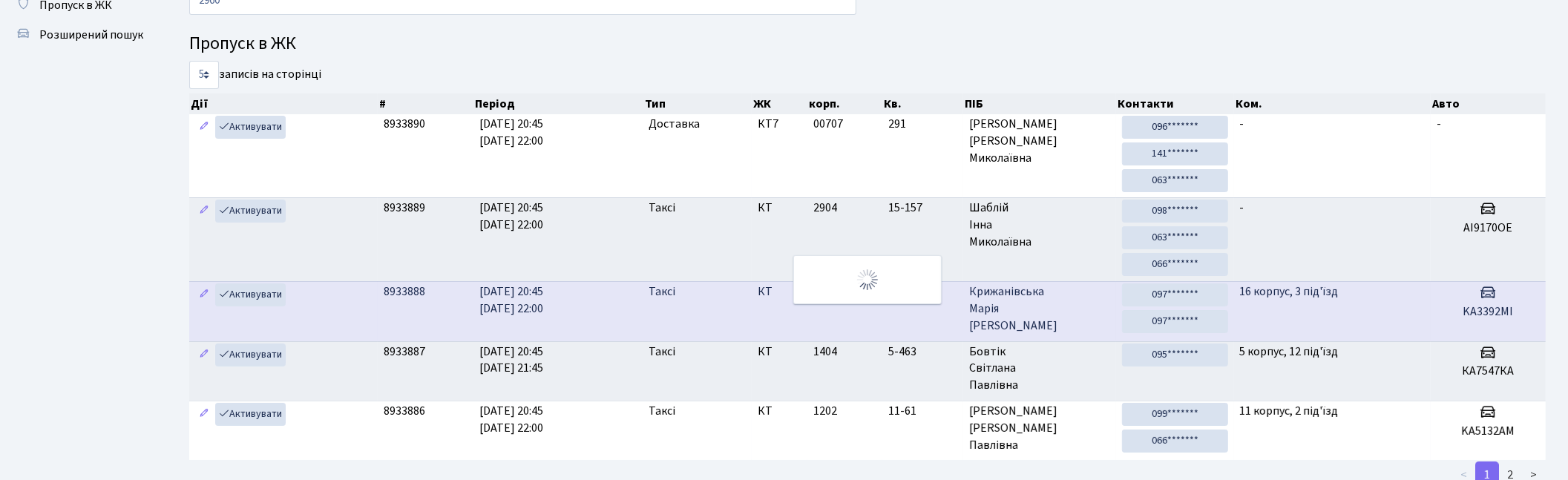
scroll to position [2, 0]
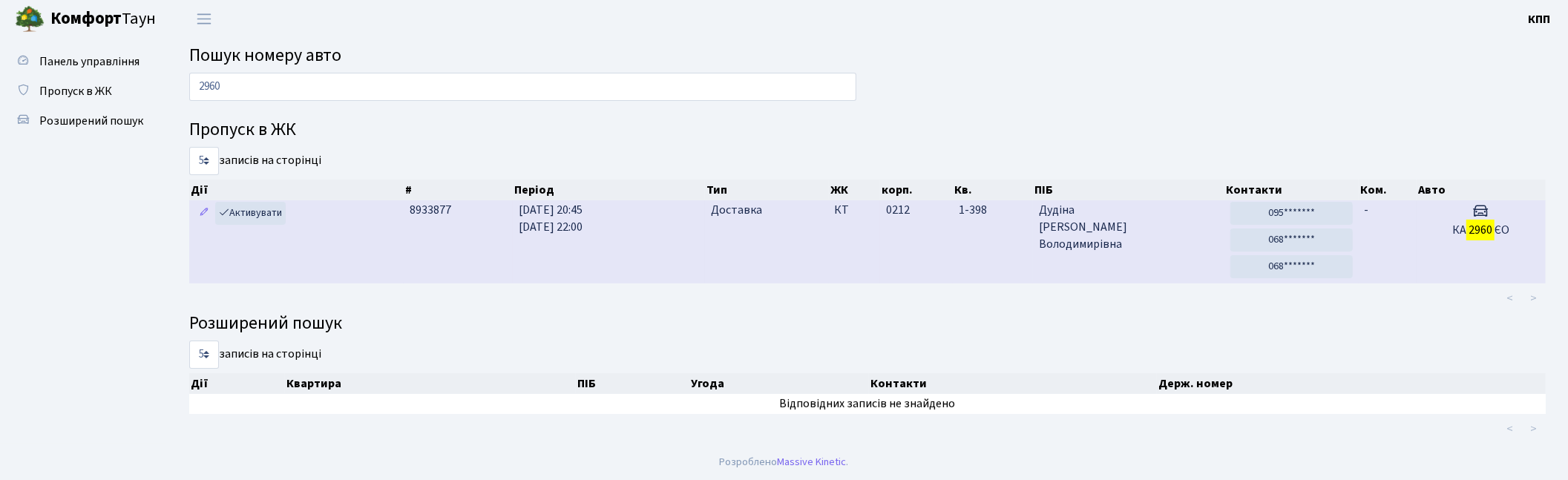
type input "2960"
drag, startPoint x: 984, startPoint y: 271, endPoint x: 973, endPoint y: 256, distance: 18.6
click at [984, 270] on td "1-398" at bounding box center [993, 241] width 80 height 84
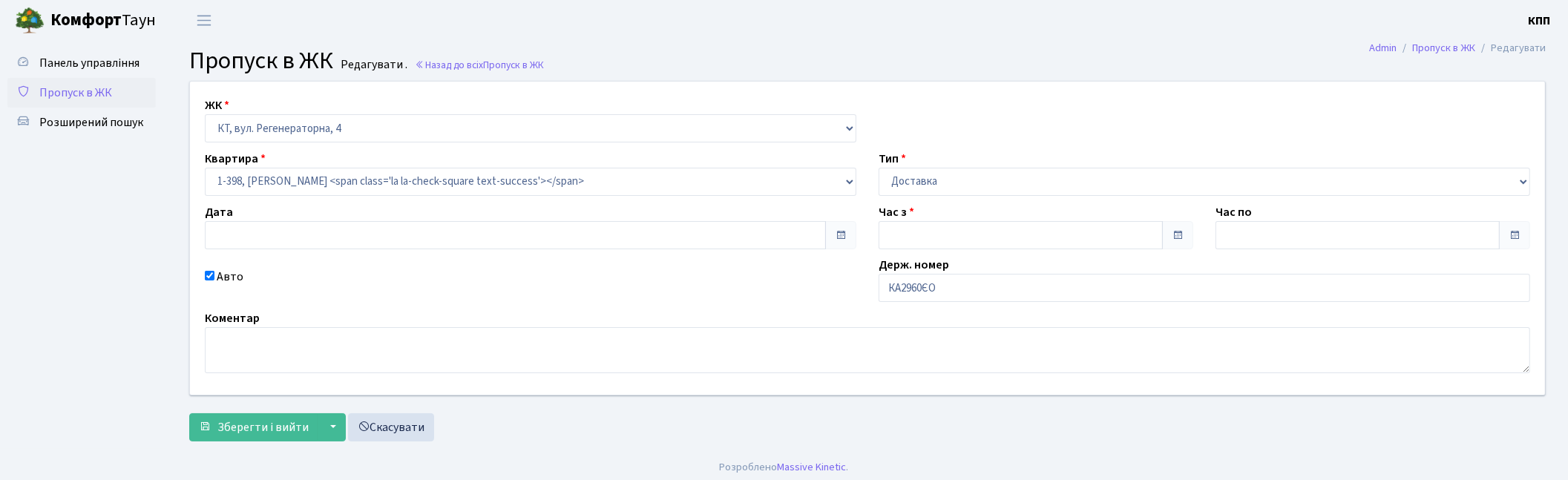
type input "30.08.2025"
type input "20:45"
type input "22:00"
checkbox input "true"
click at [930, 301] on input "КА2960ЄО" at bounding box center [1205, 287] width 651 height 28
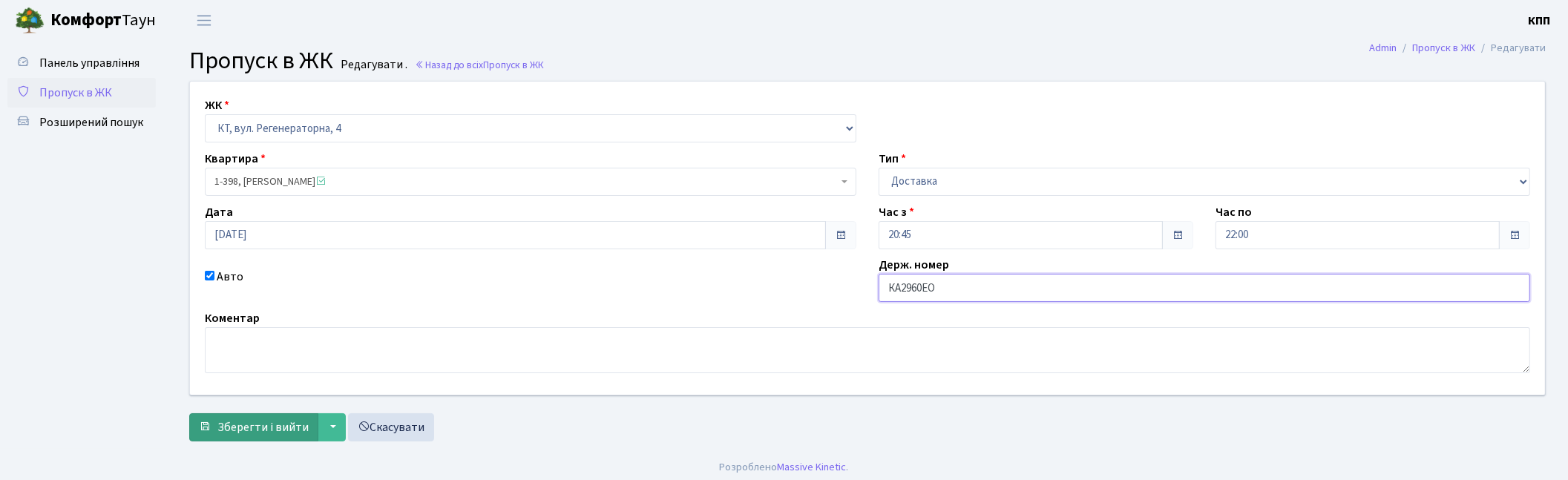
type input "КА2960ЕО"
click at [258, 426] on span "Зберегти і вийти" at bounding box center [262, 428] width 91 height 17
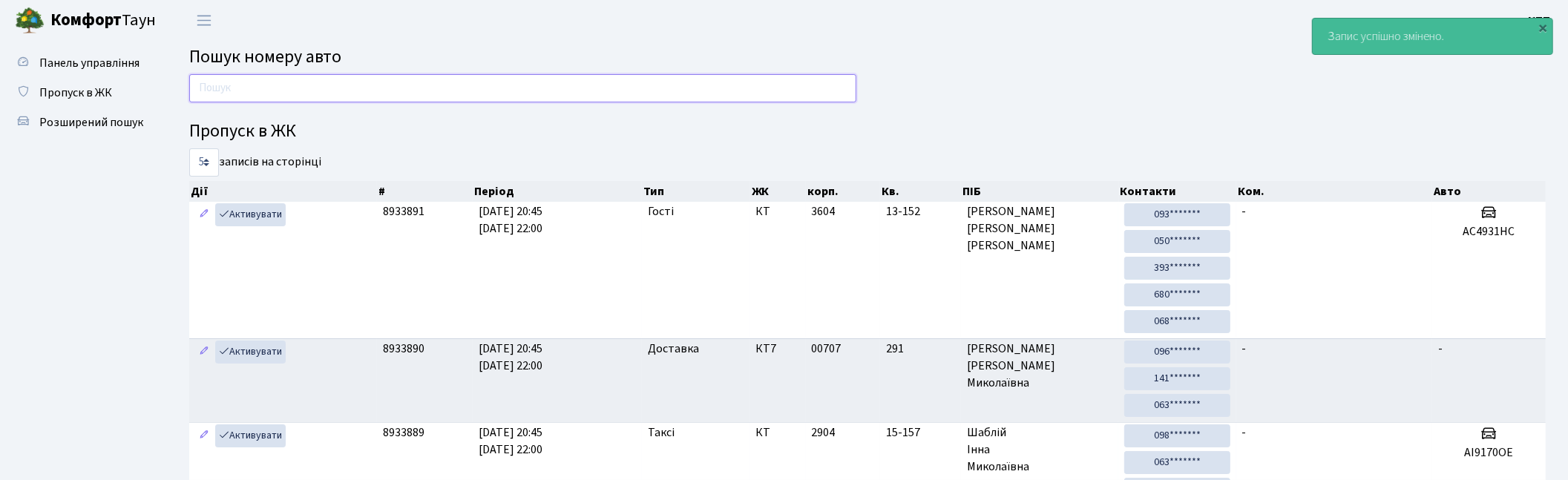
click at [797, 84] on input "text" at bounding box center [522, 88] width 667 height 28
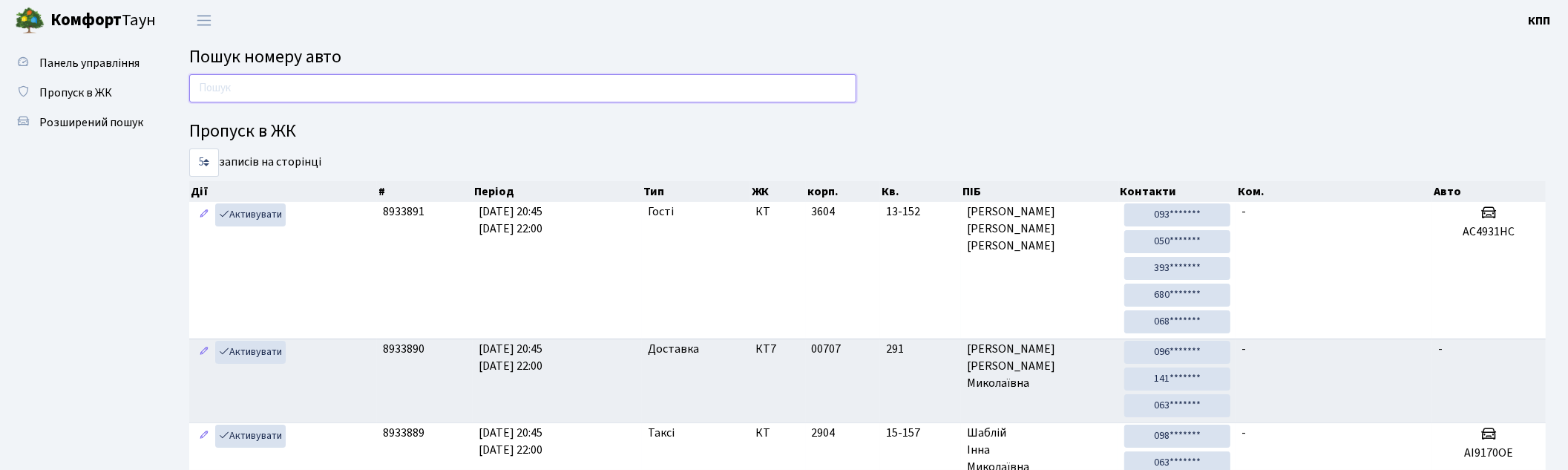
click at [535, 85] on input "text" at bounding box center [522, 88] width 667 height 28
click at [404, 87] on input "text" at bounding box center [522, 88] width 667 height 28
click at [83, 93] on span "Пропуск в ЖК" at bounding box center [75, 93] width 72 height 17
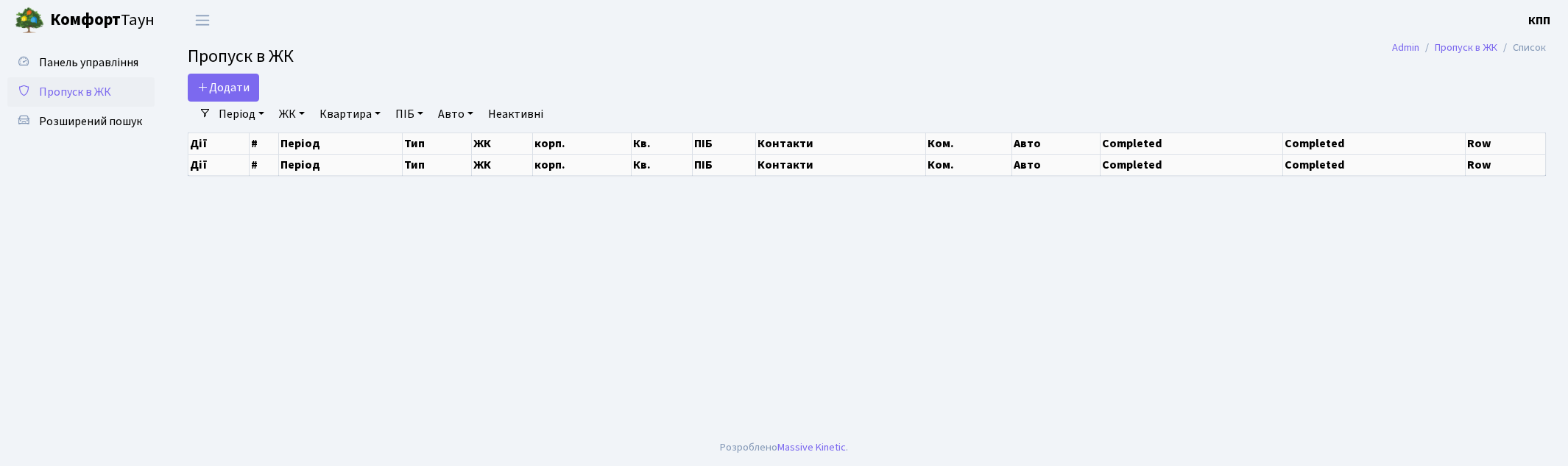
select select "25"
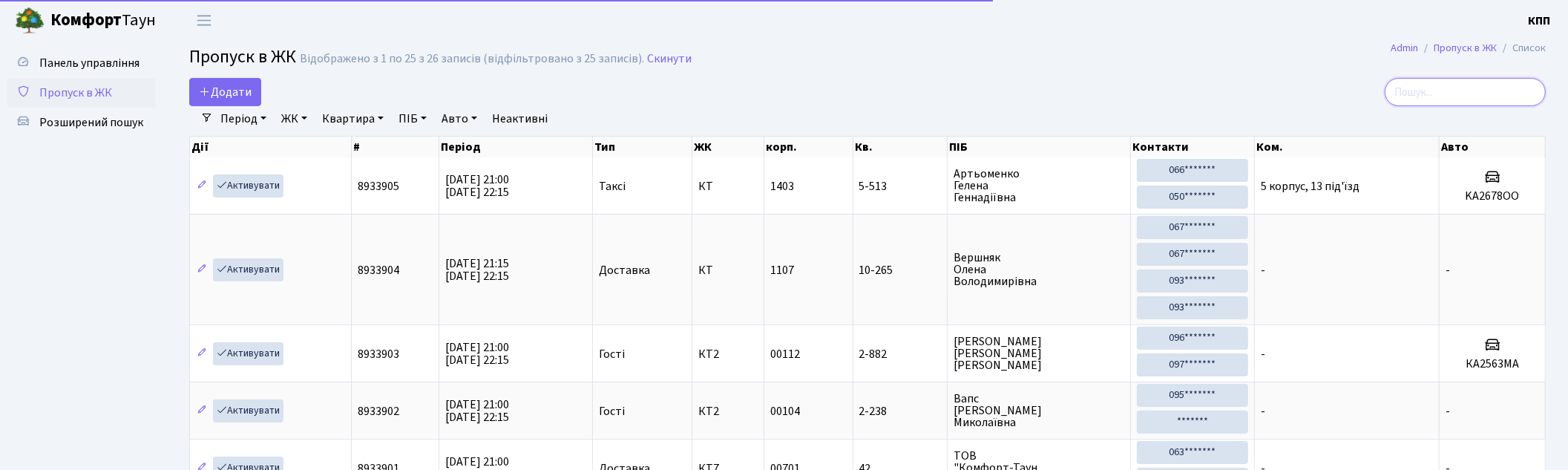
click at [1439, 100] on input "search" at bounding box center [1465, 92] width 161 height 28
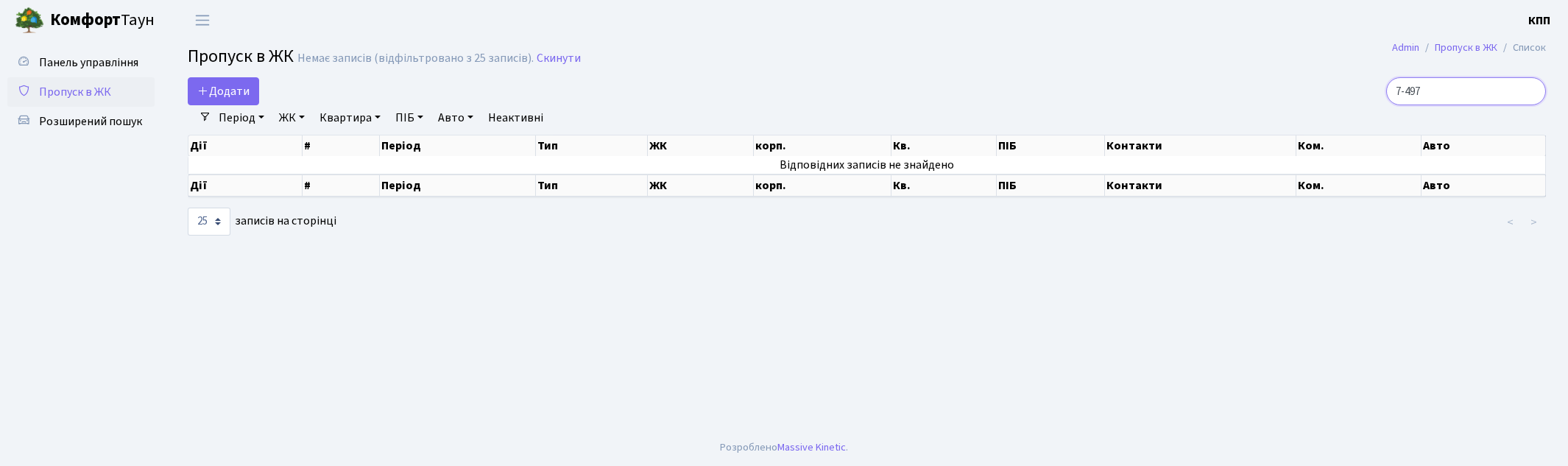
click at [1470, 90] on input "7-497" at bounding box center [1466, 91] width 160 height 28
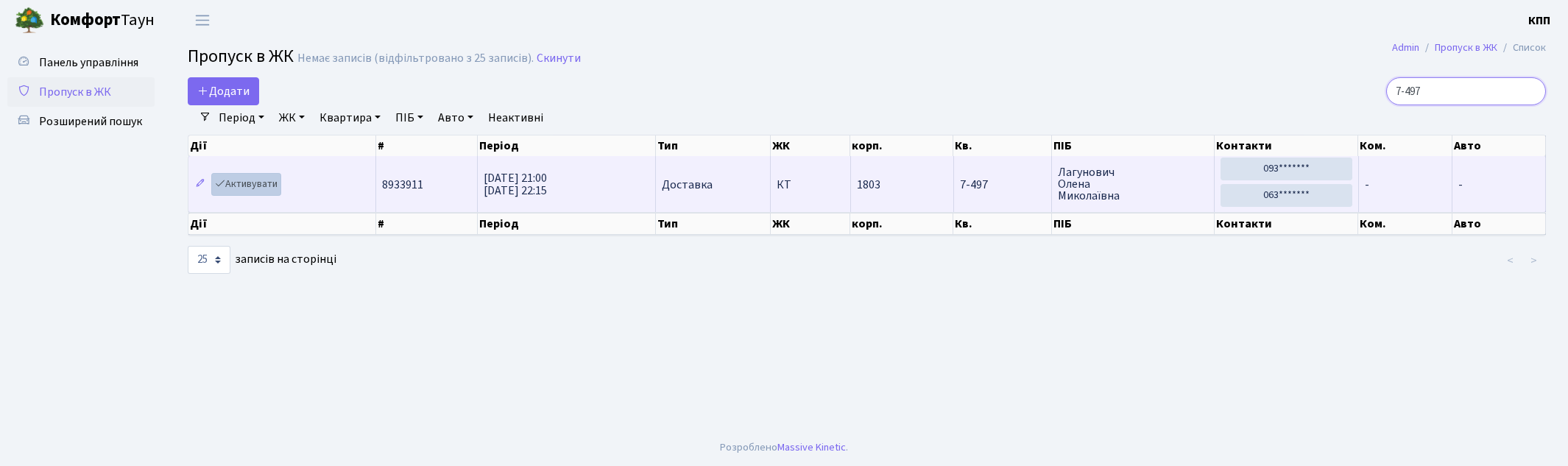
type input "7-497"
click at [262, 184] on link "Активувати" at bounding box center [246, 184] width 70 height 23
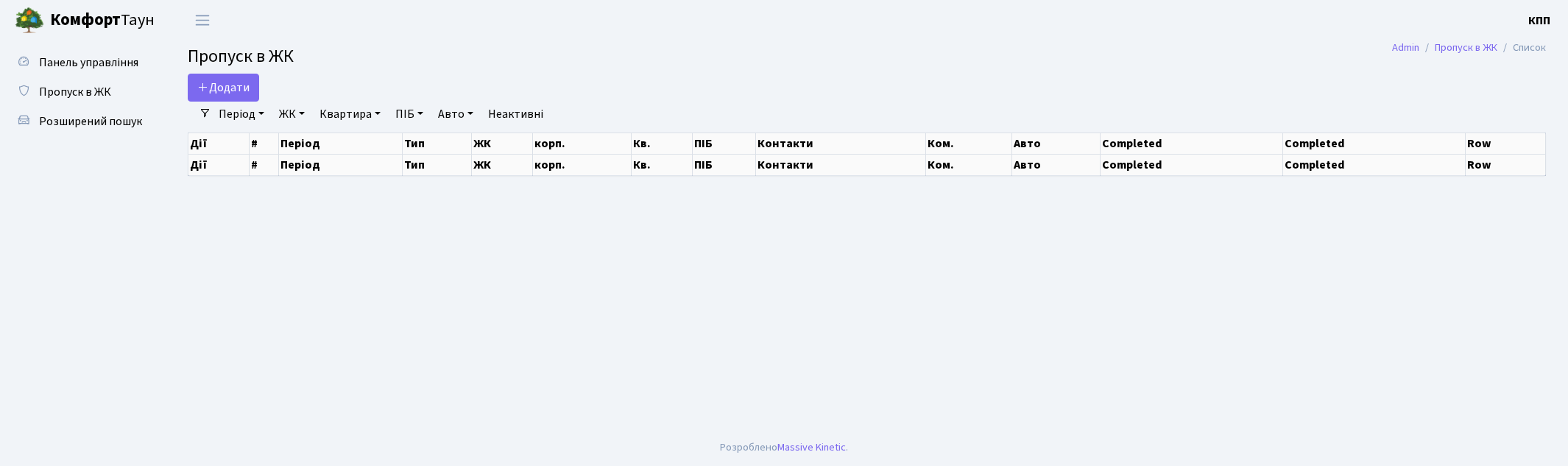
select select "25"
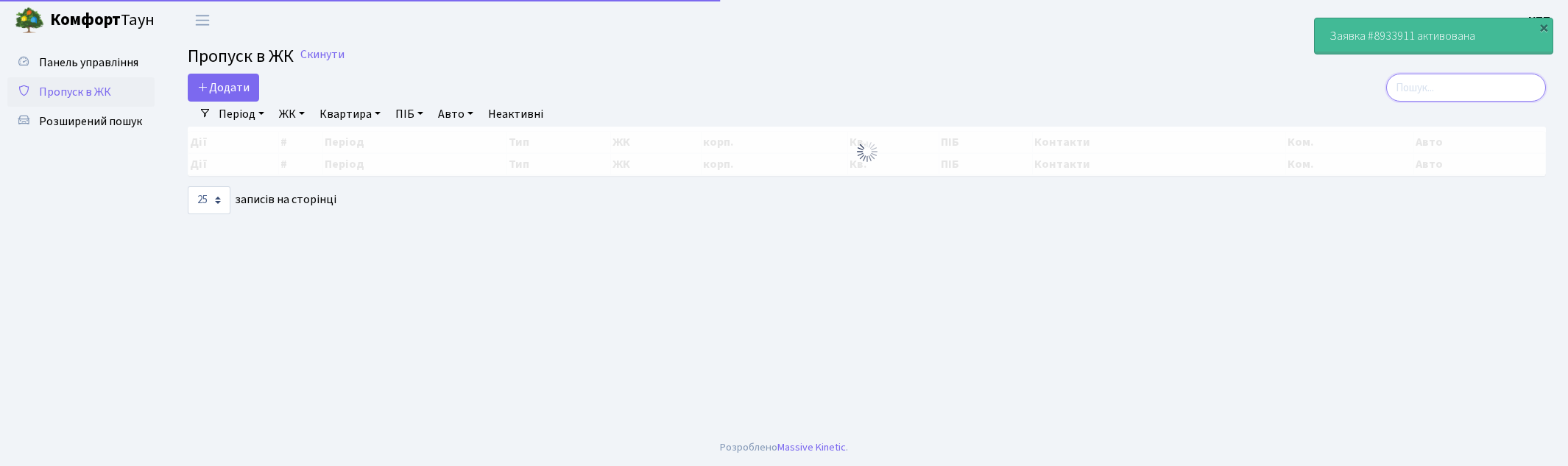
click at [1482, 88] on input "search" at bounding box center [1466, 87] width 160 height 28
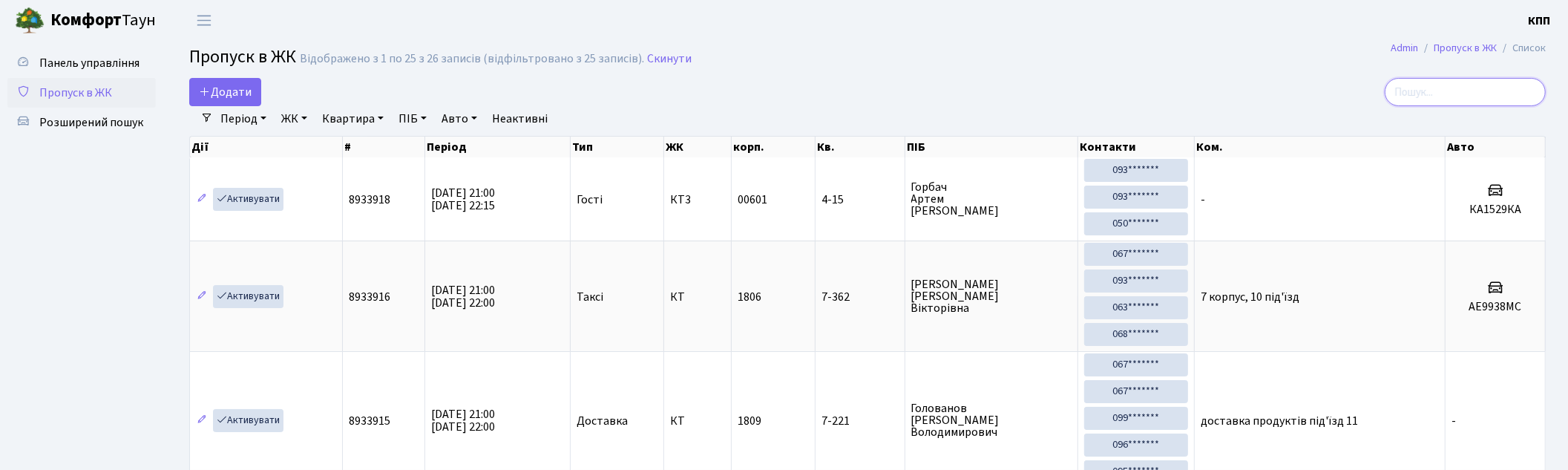
click at [1448, 92] on input "search" at bounding box center [1465, 92] width 161 height 28
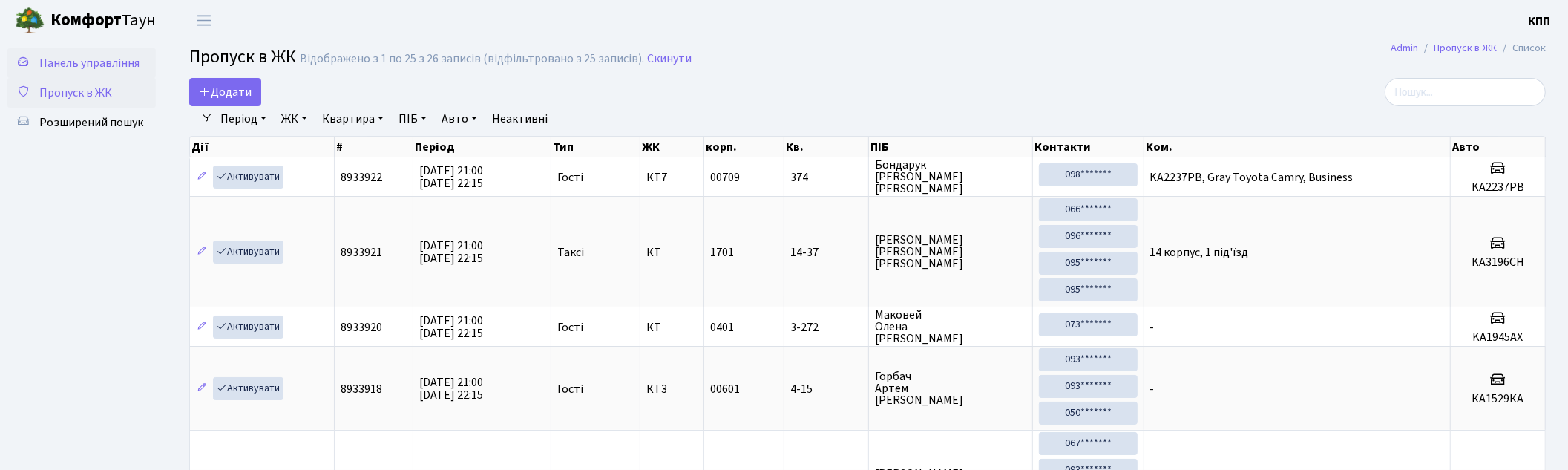
click at [68, 73] on link "Панель управління" at bounding box center [82, 63] width 149 height 29
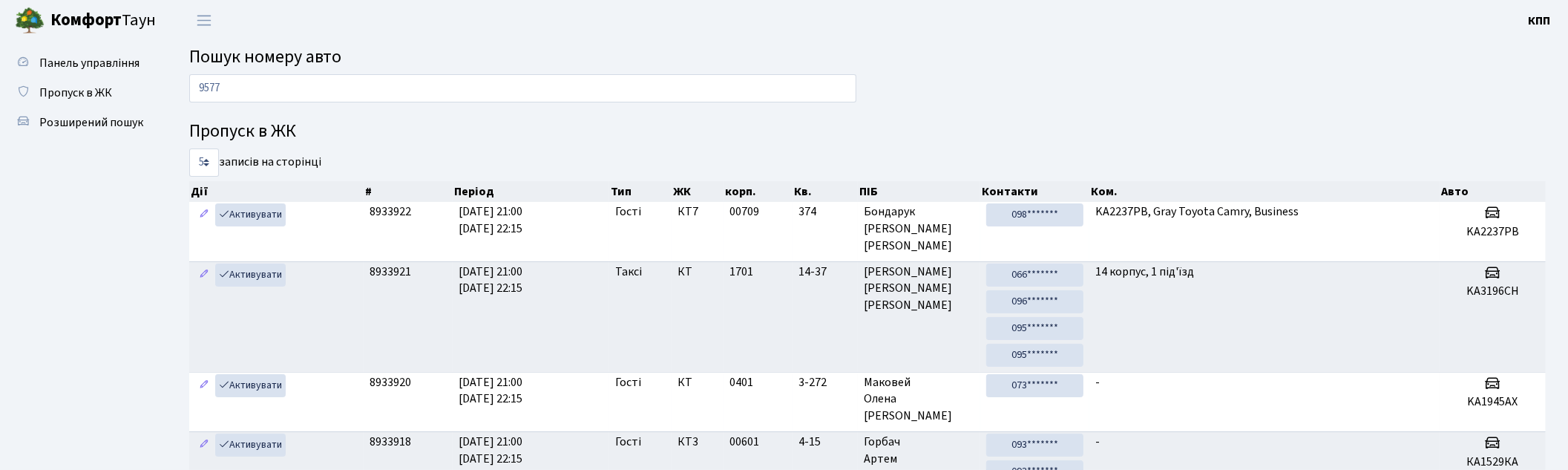
type input "9577"
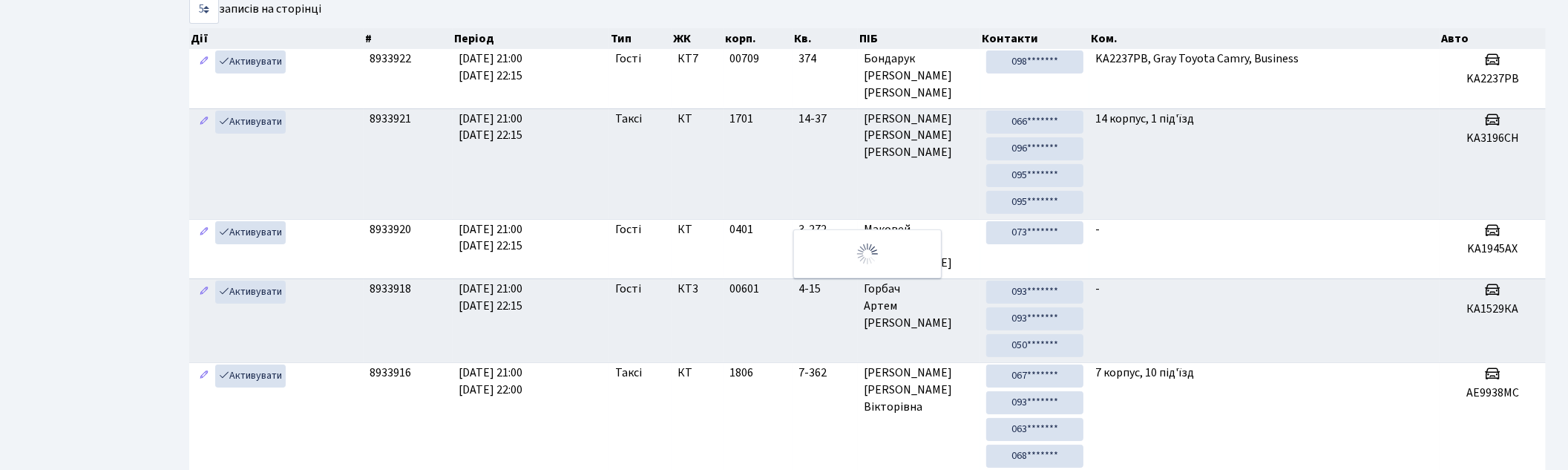
scroll to position [13, 0]
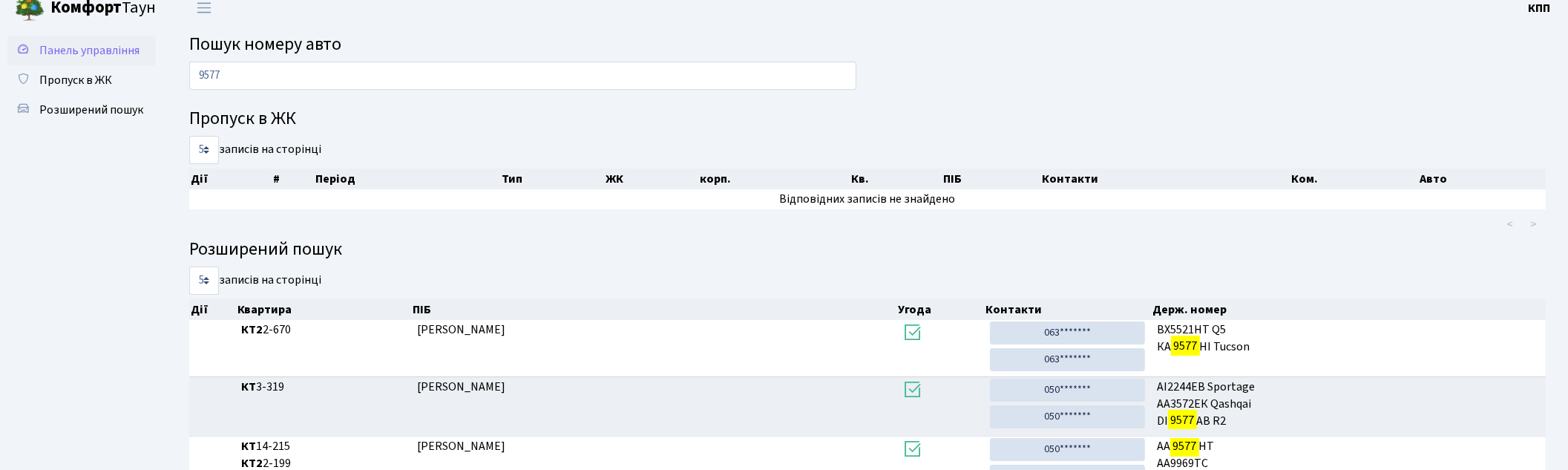
click at [76, 50] on span "Панель управління" at bounding box center [89, 50] width 100 height 17
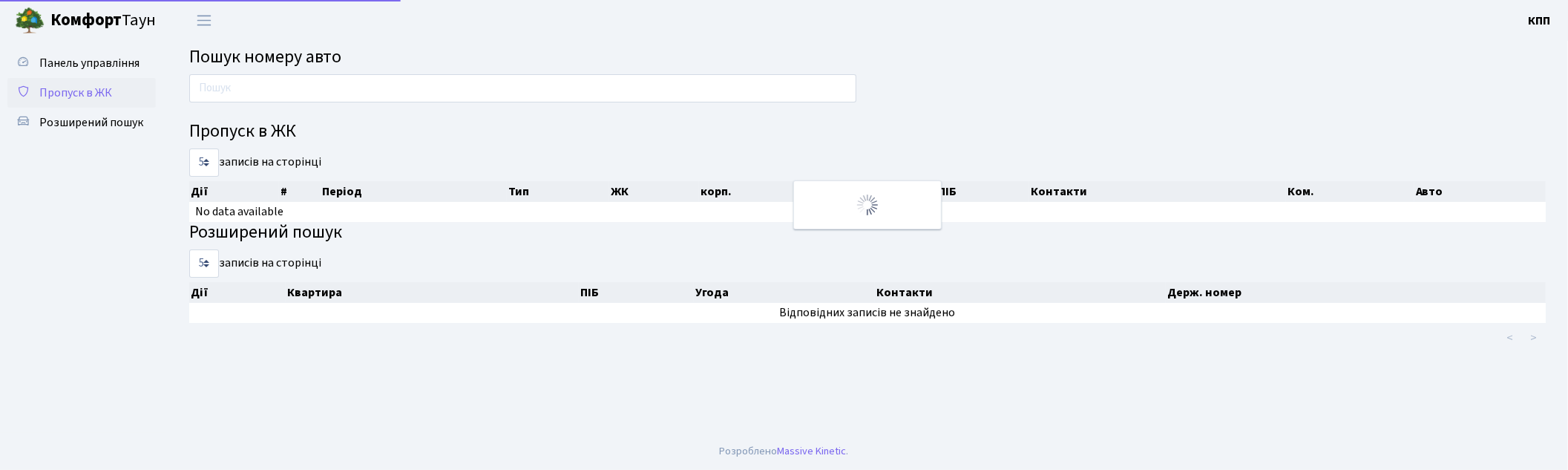
click at [76, 84] on span "Пропуск в ЖК" at bounding box center [75, 93] width 72 height 17
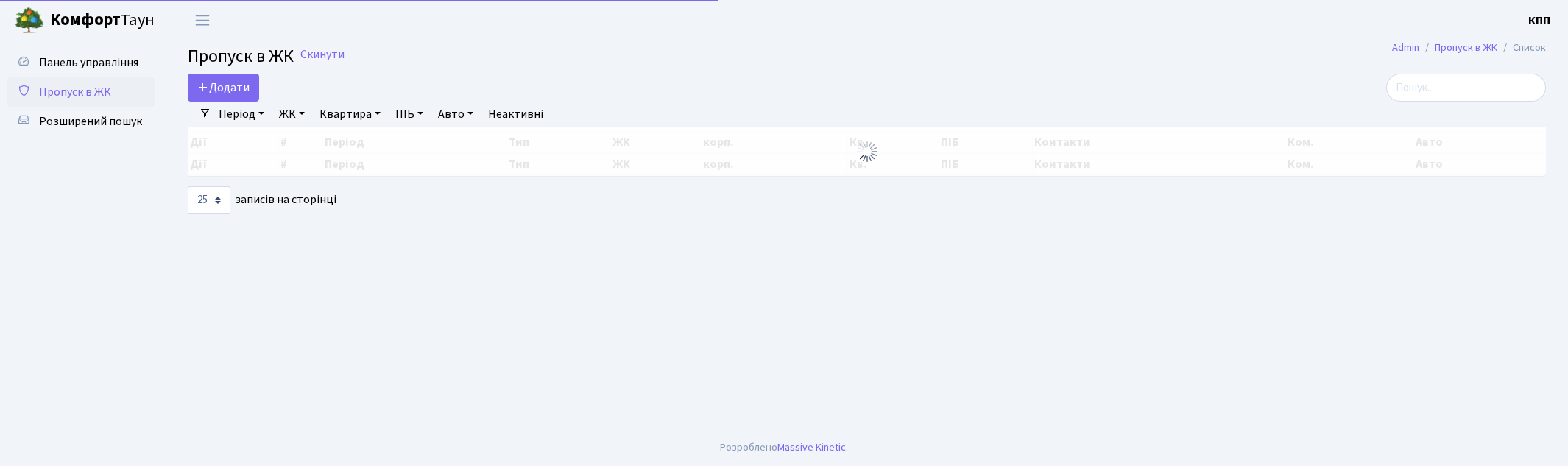
select select "25"
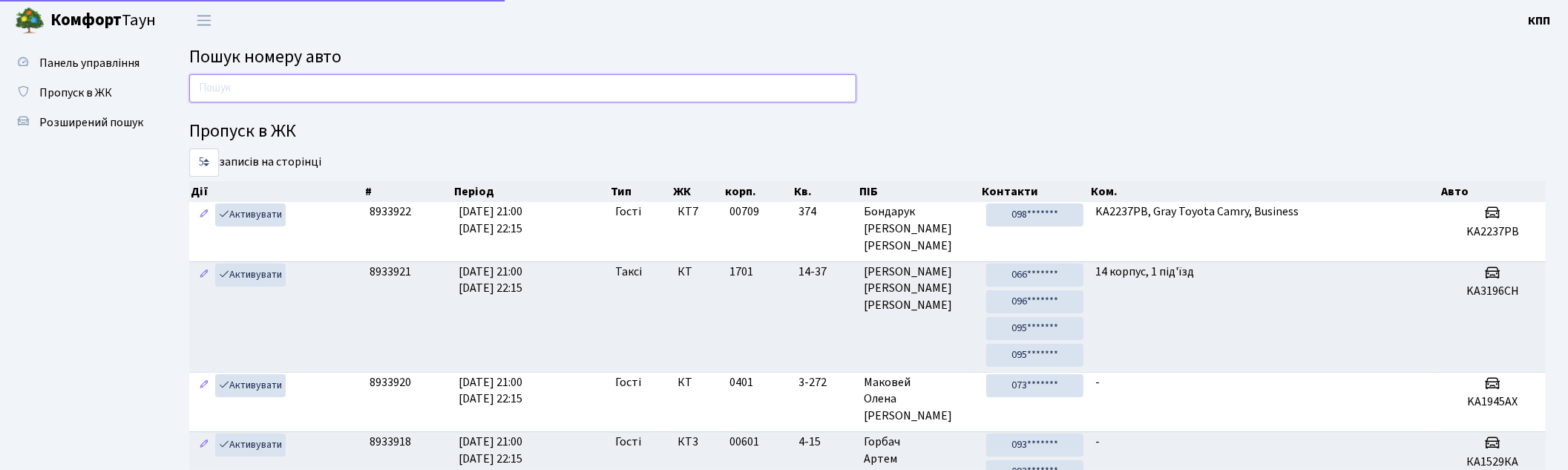
click at [322, 83] on input "text" at bounding box center [522, 88] width 667 height 28
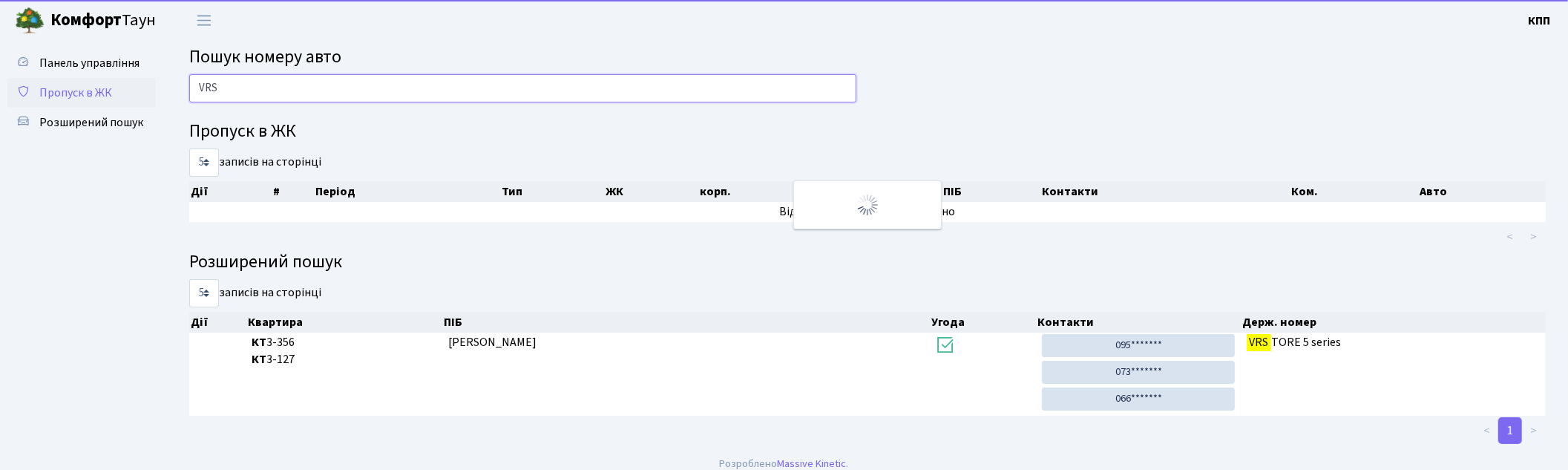
type input "VRS"
click at [70, 91] on span "Пропуск в ЖК" at bounding box center [75, 93] width 72 height 17
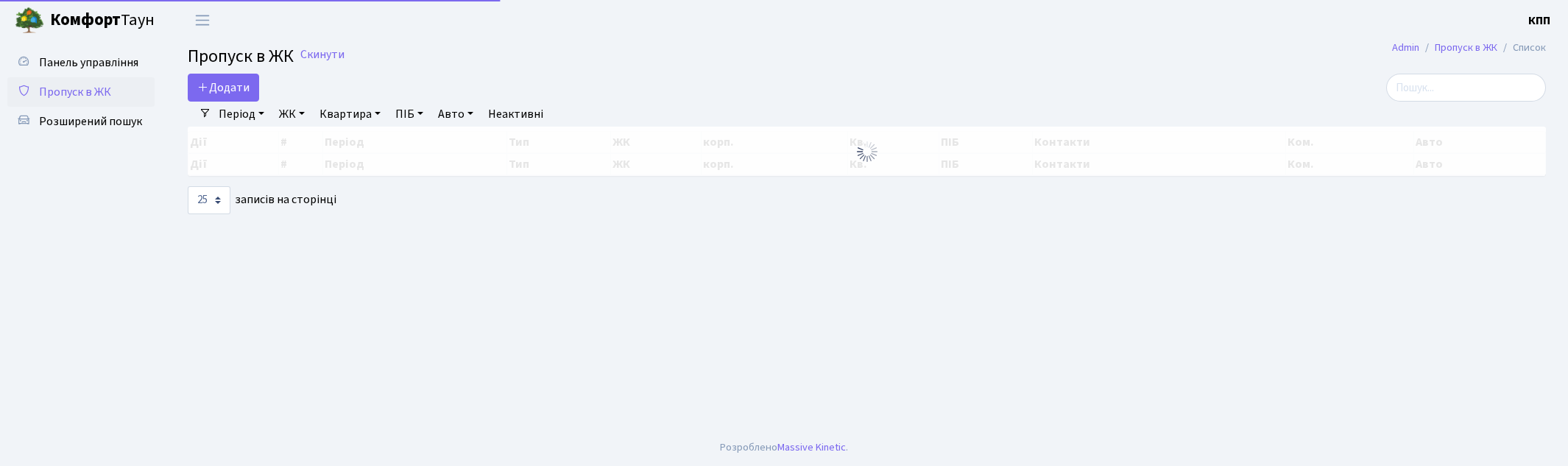
select select "25"
click at [1469, 83] on input "search" at bounding box center [1466, 87] width 160 height 28
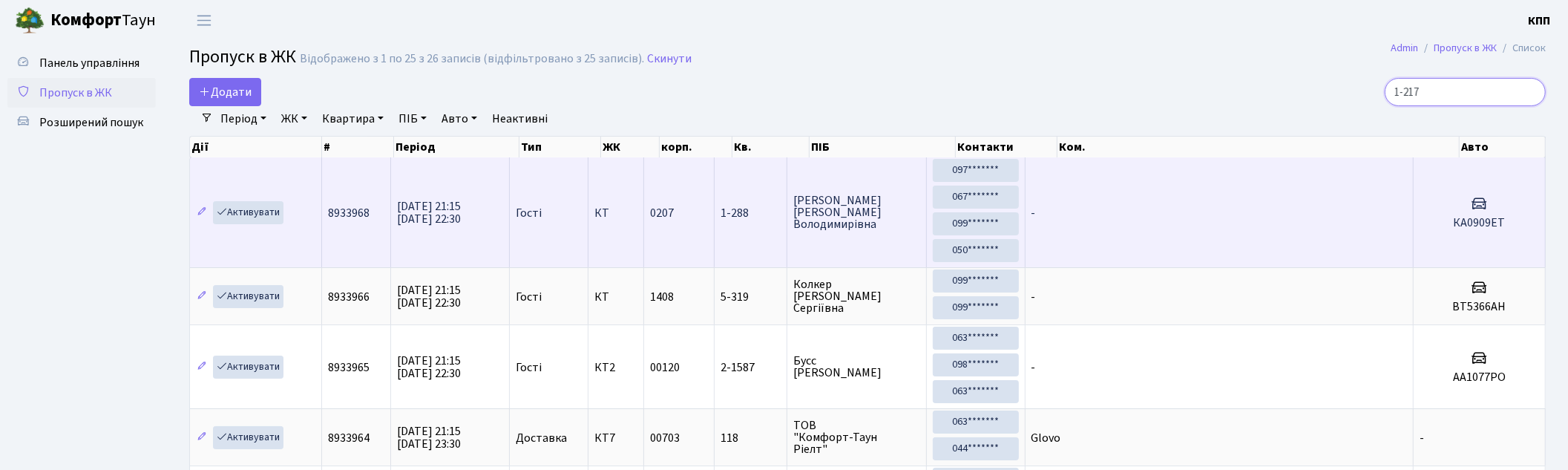
type input "1-217"
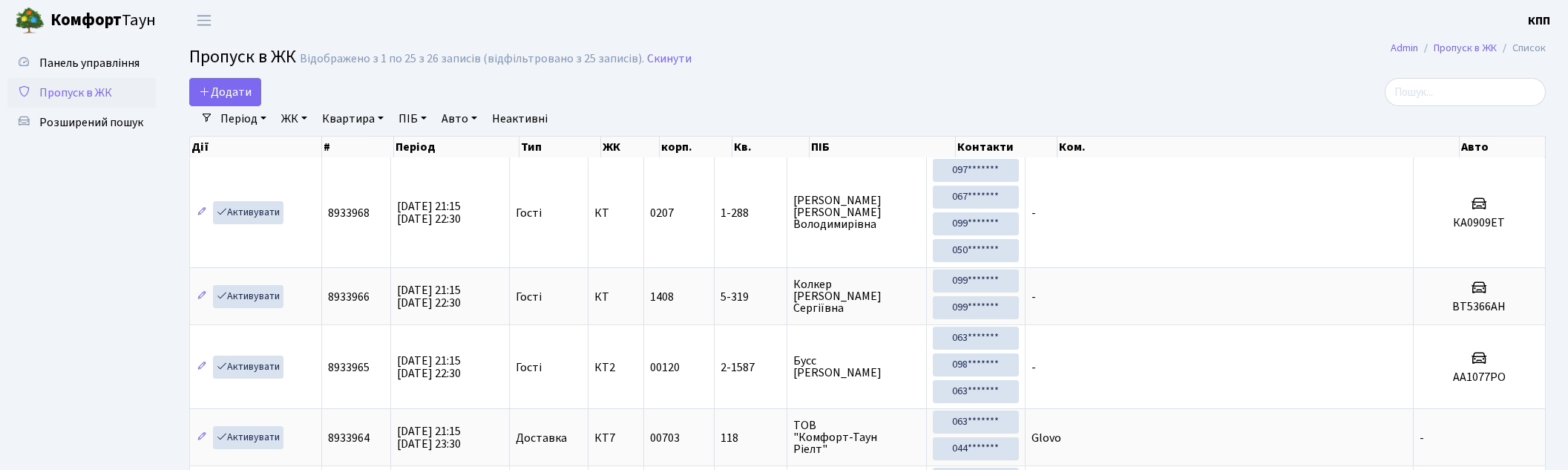
select select "25"
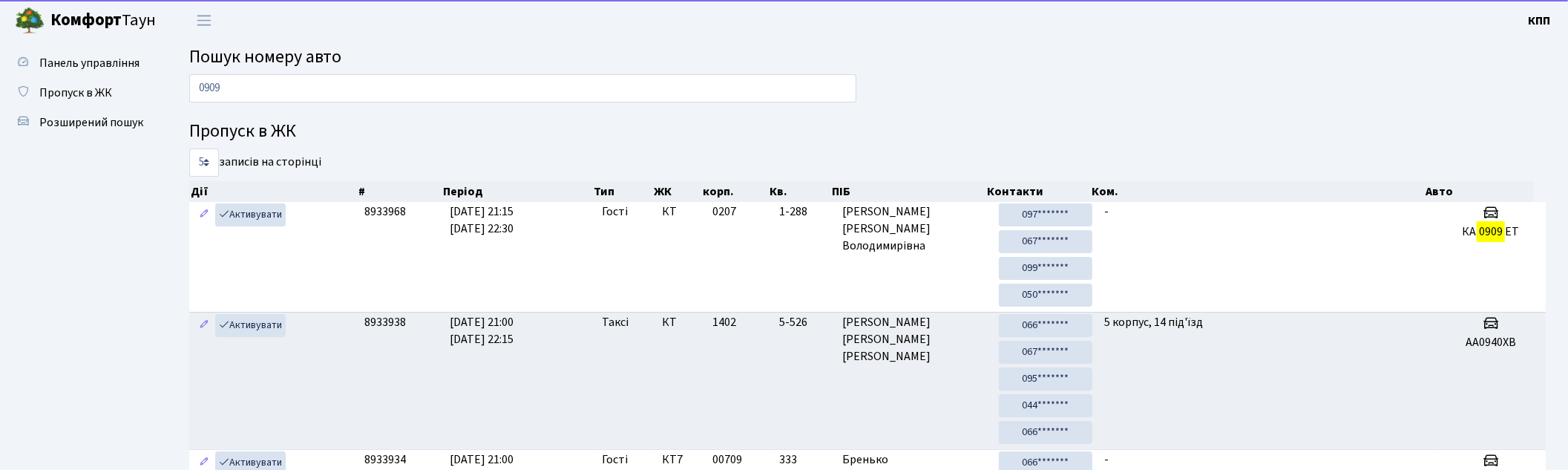
type input "0909"
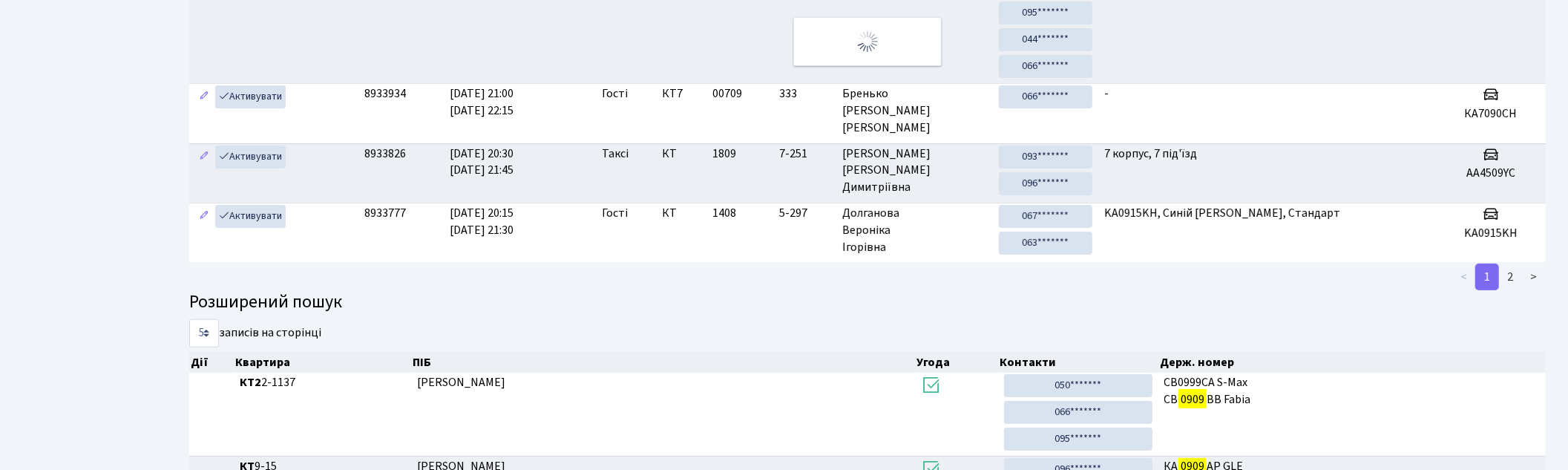
scroll to position [83, 0]
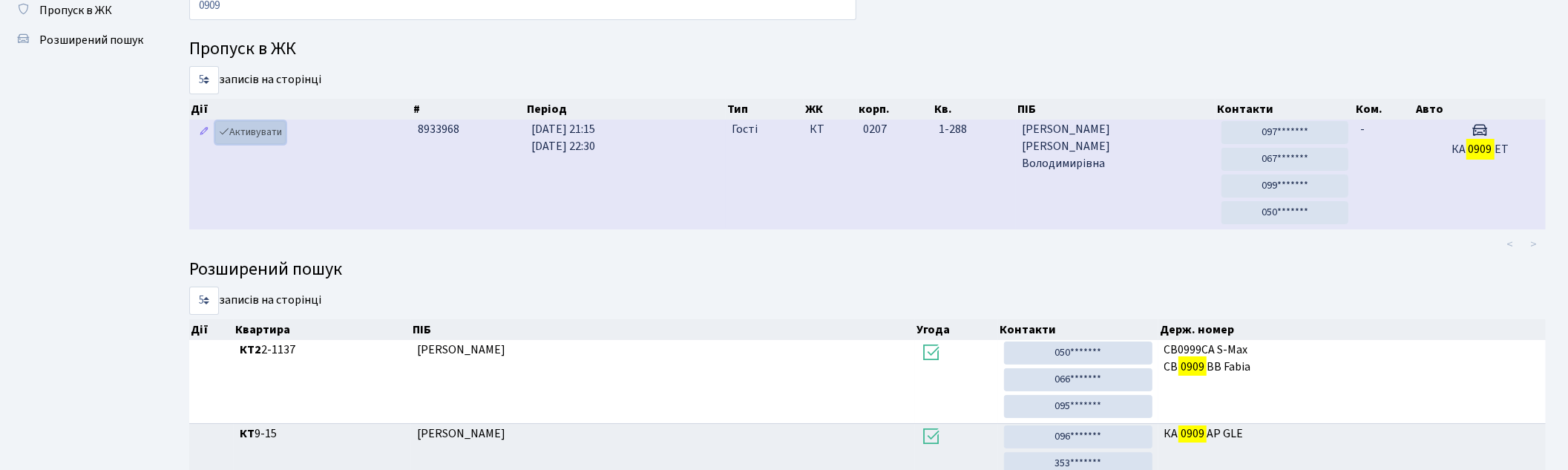
click at [241, 127] on link "Активувати" at bounding box center [250, 132] width 71 height 23
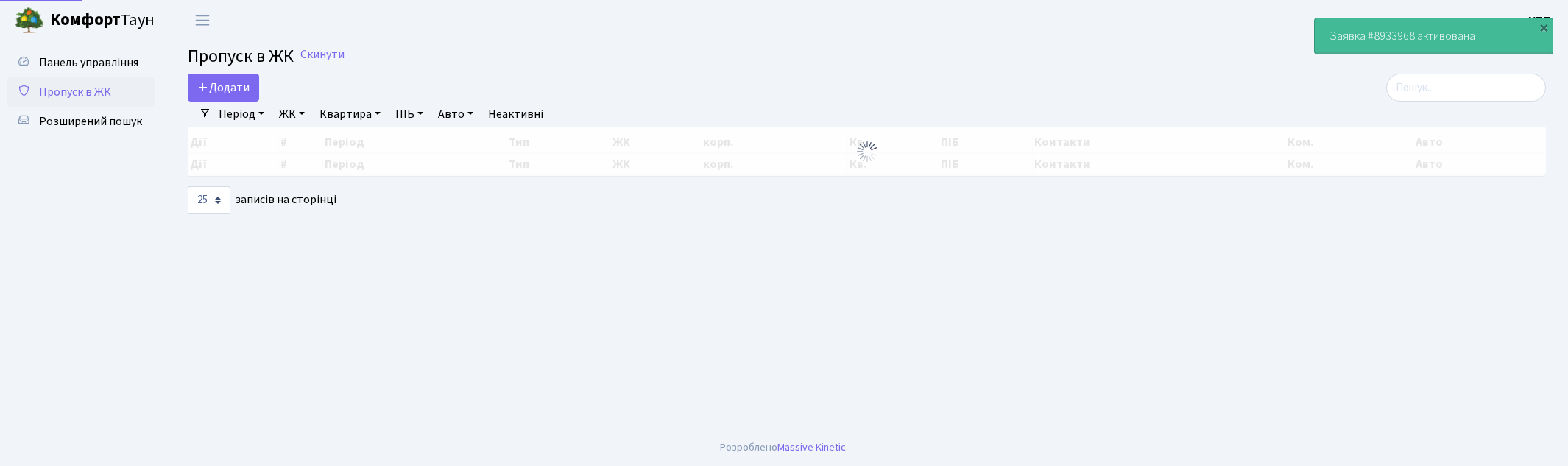
select select "25"
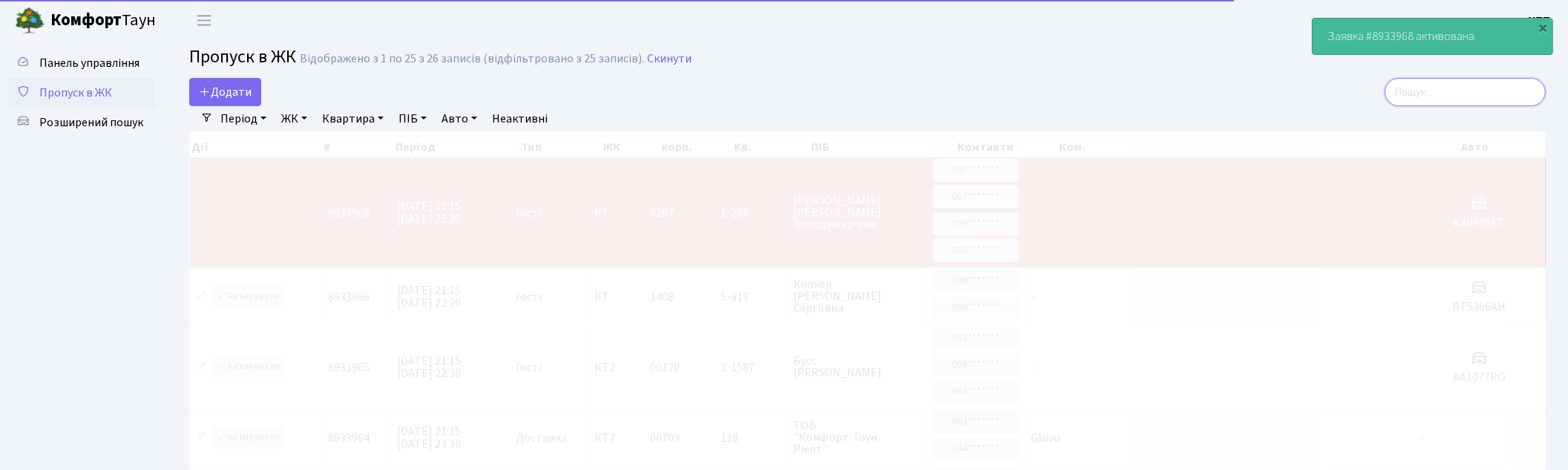
click at [1455, 91] on input "search" at bounding box center [1465, 92] width 161 height 28
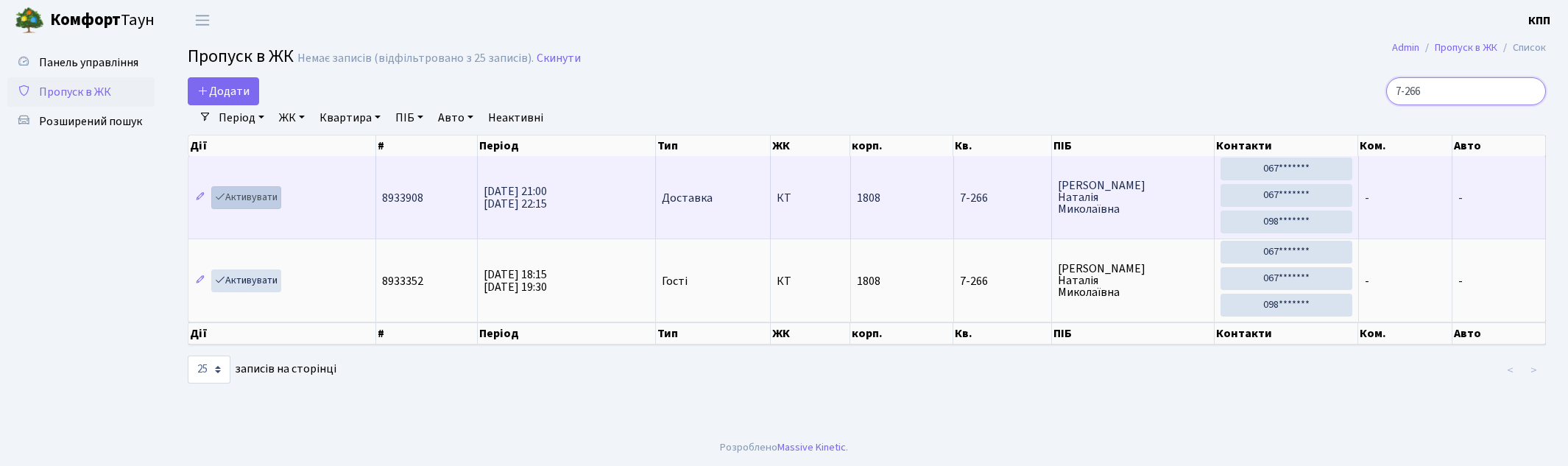
type input "7-266"
click at [260, 195] on link "Активувати" at bounding box center [246, 198] width 70 height 23
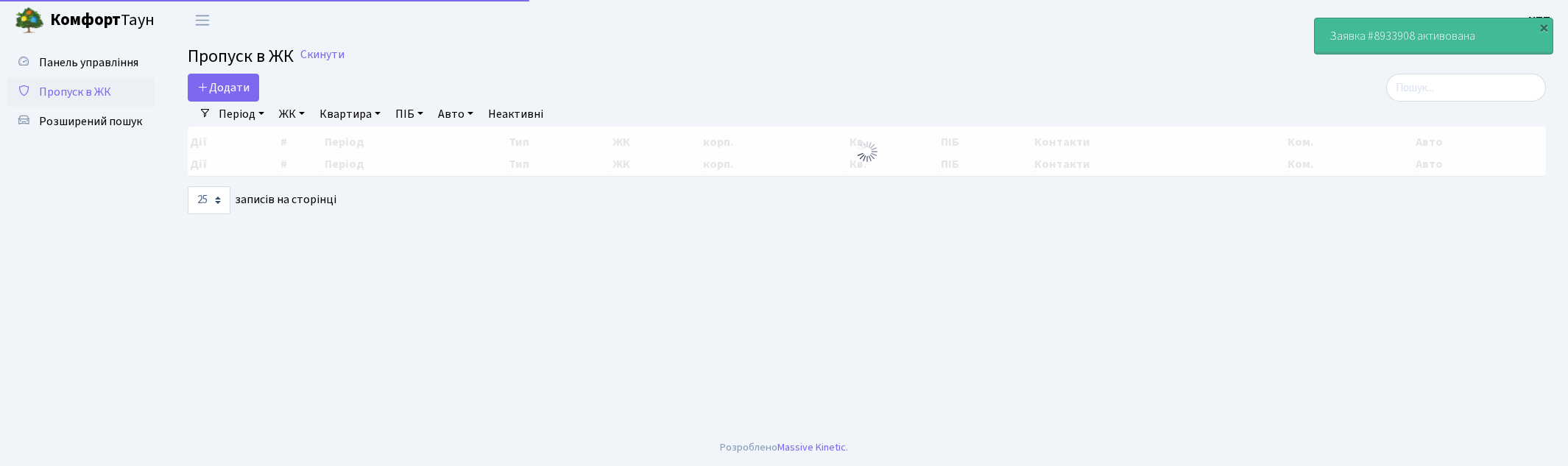
select select "25"
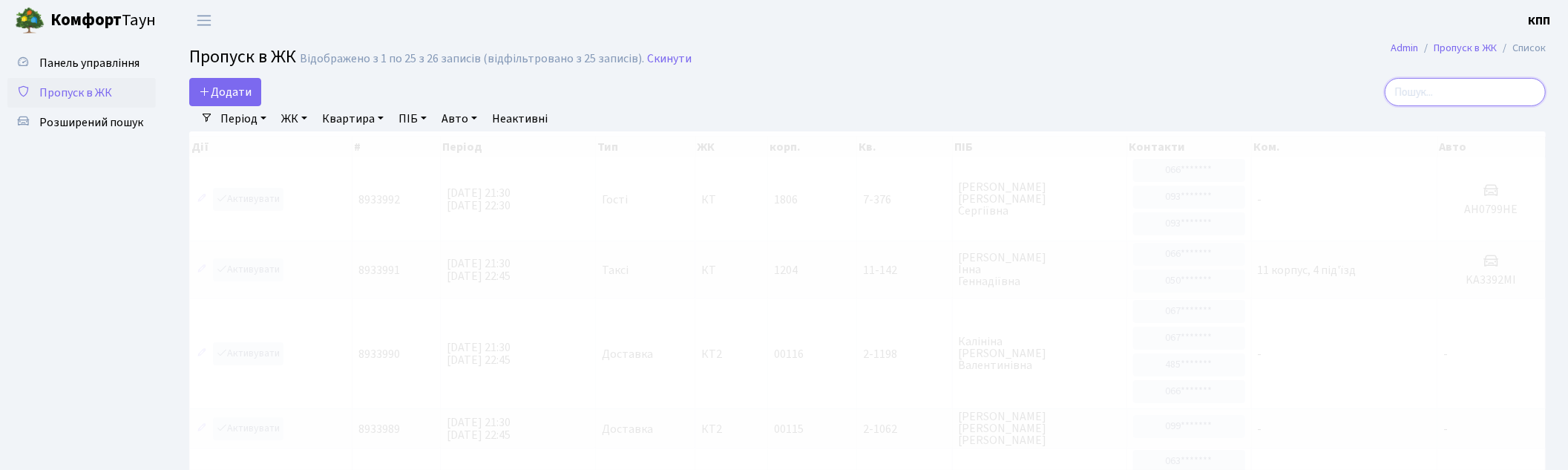
click at [1462, 101] on input "search" at bounding box center [1465, 92] width 161 height 28
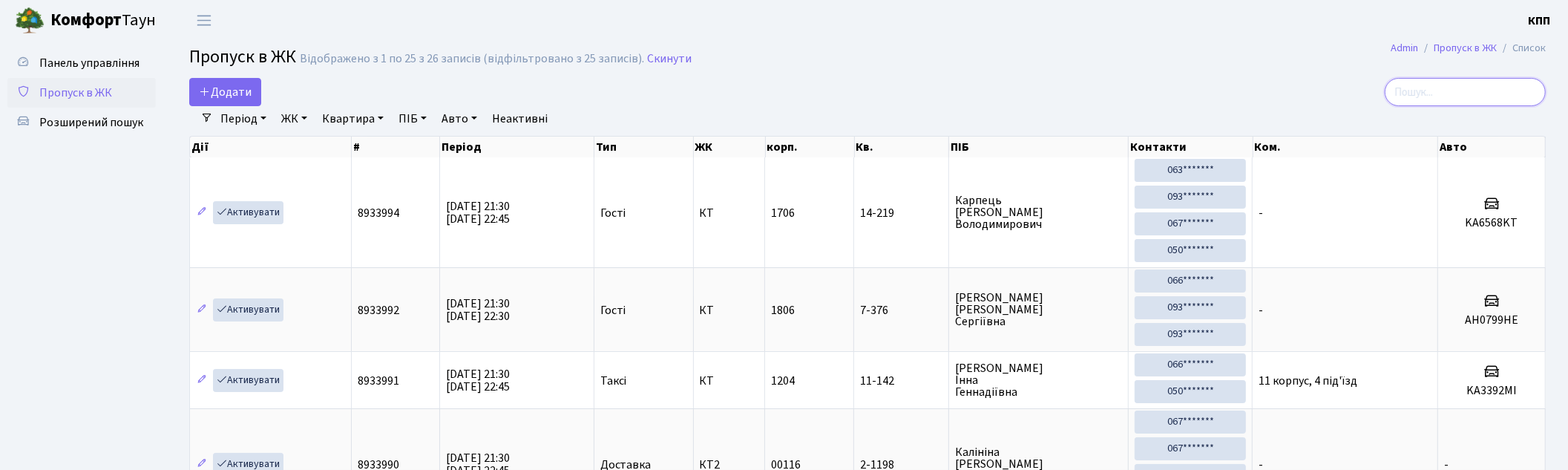
click at [1462, 92] on input "search" at bounding box center [1465, 92] width 161 height 28
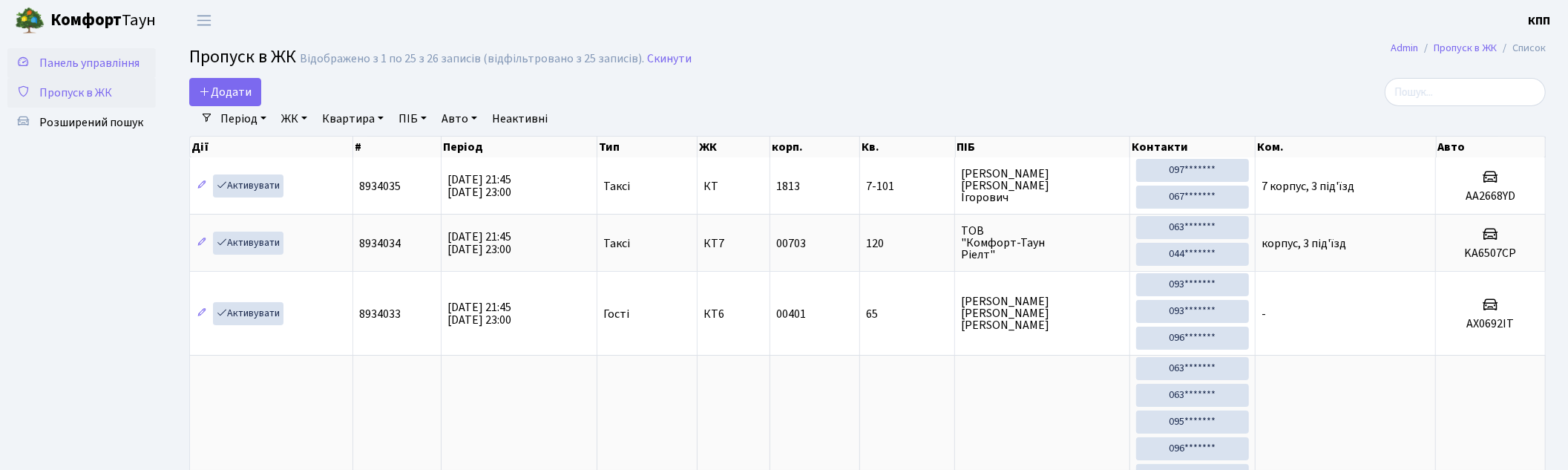
click at [102, 56] on span "Панель управління" at bounding box center [89, 63] width 100 height 17
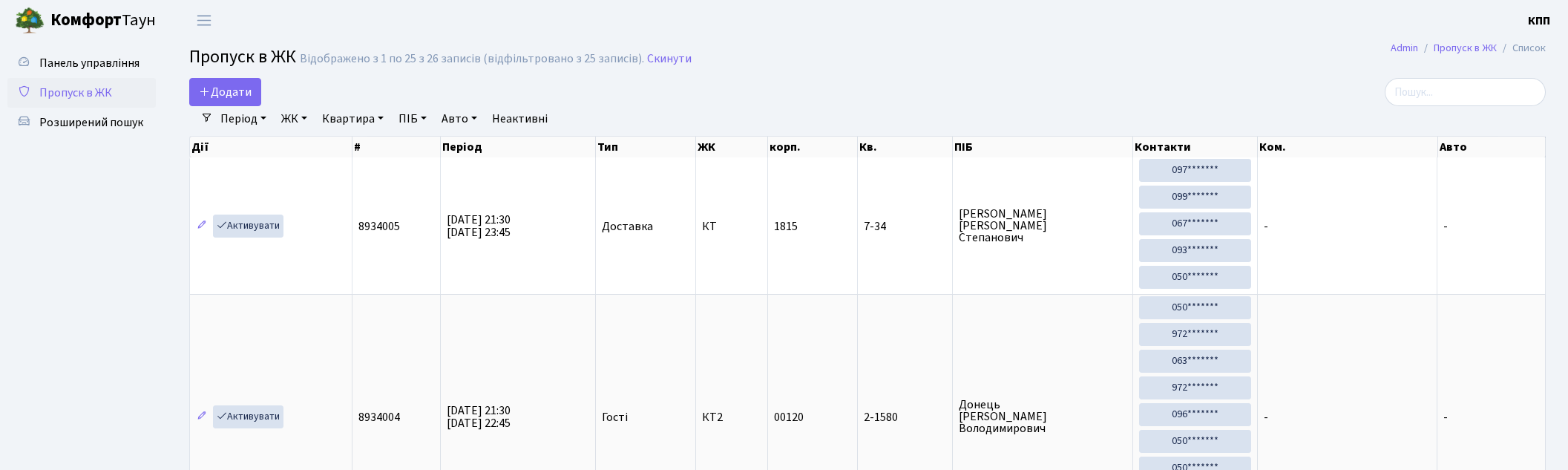
select select "25"
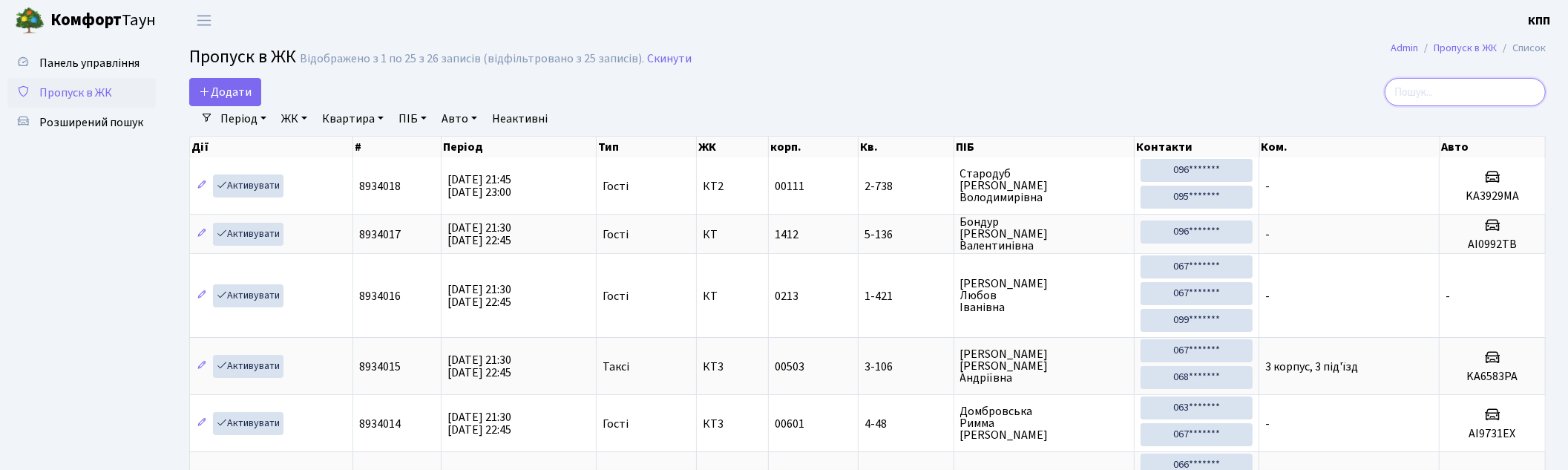
click at [1473, 84] on input "search" at bounding box center [1465, 92] width 161 height 28
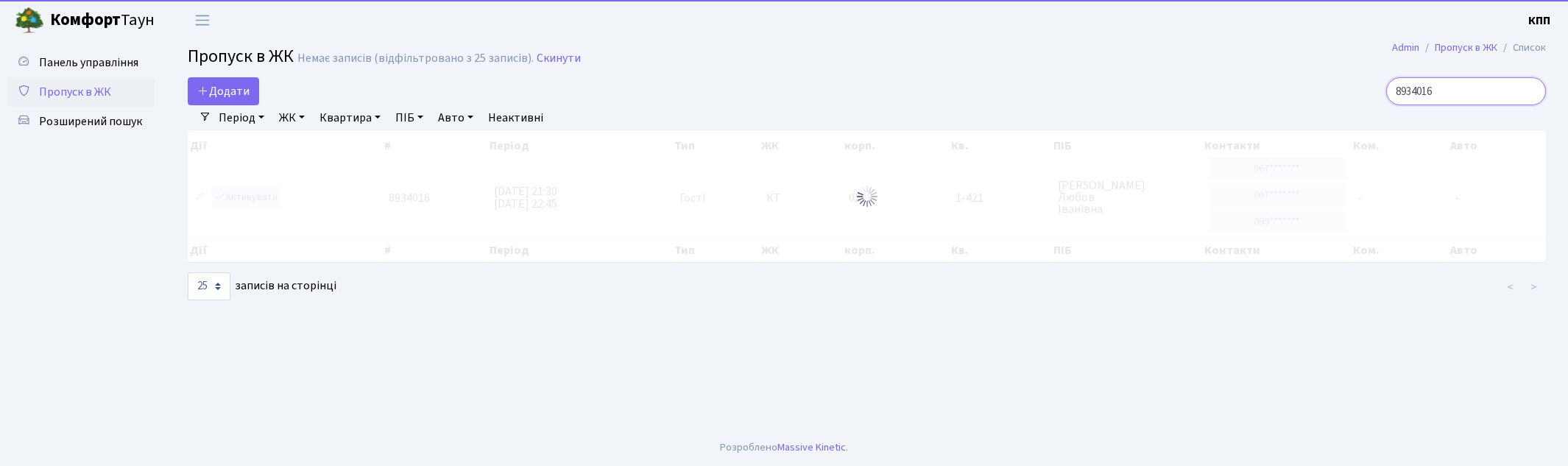
type input "8934016"
click at [246, 198] on div at bounding box center [866, 196] width 1358 height 132
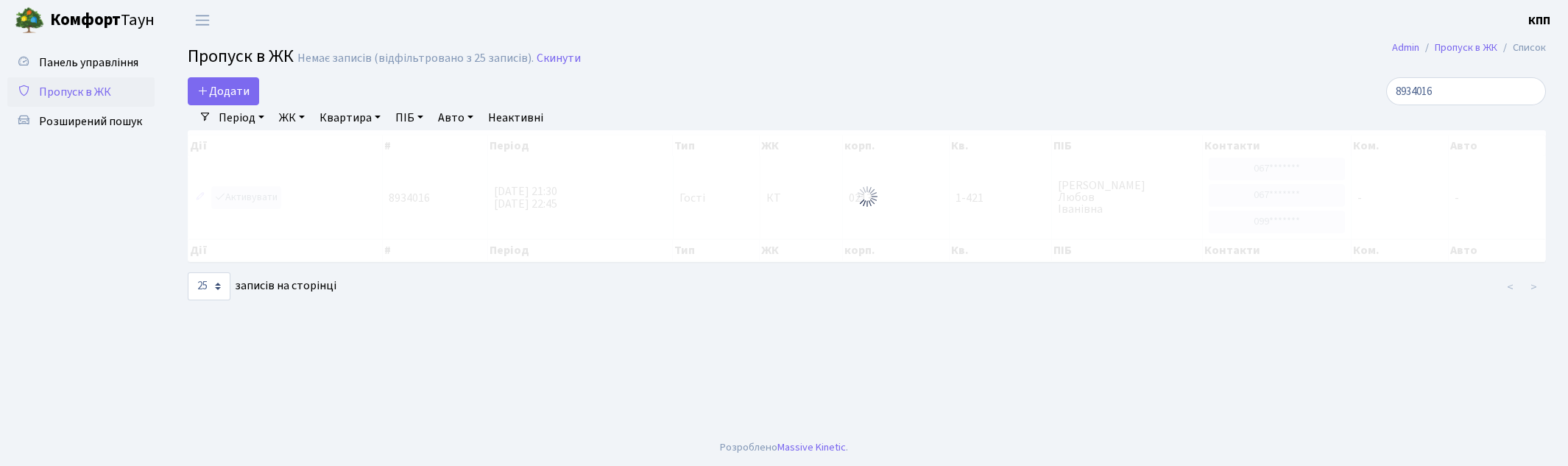
click at [229, 204] on div at bounding box center [866, 196] width 1358 height 132
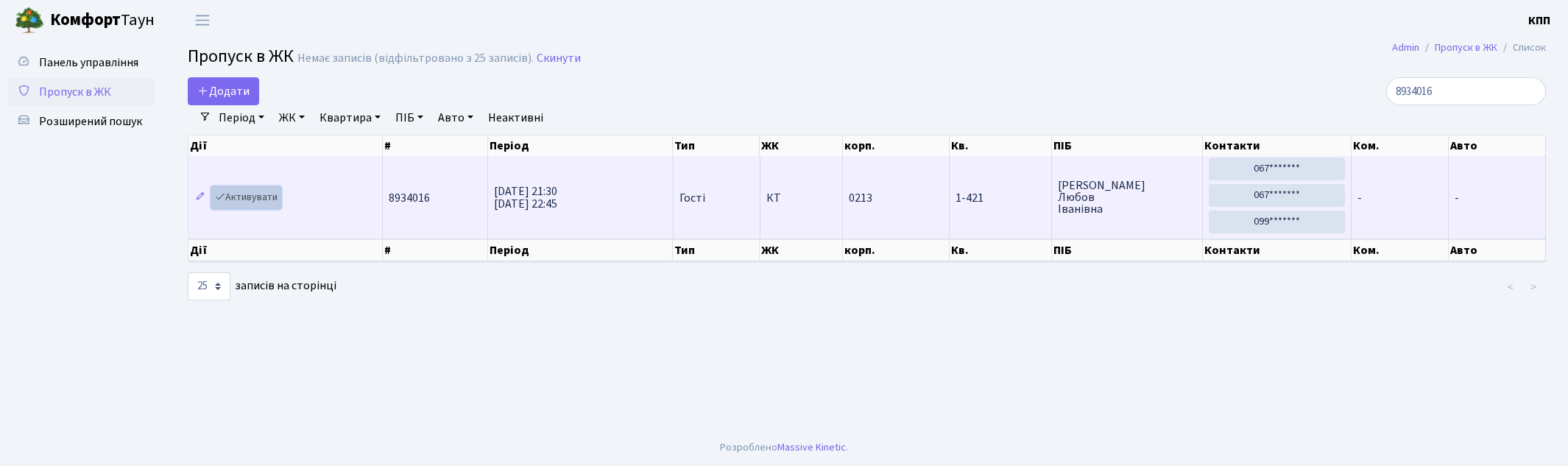
click at [252, 208] on link "Активувати" at bounding box center [246, 198] width 70 height 23
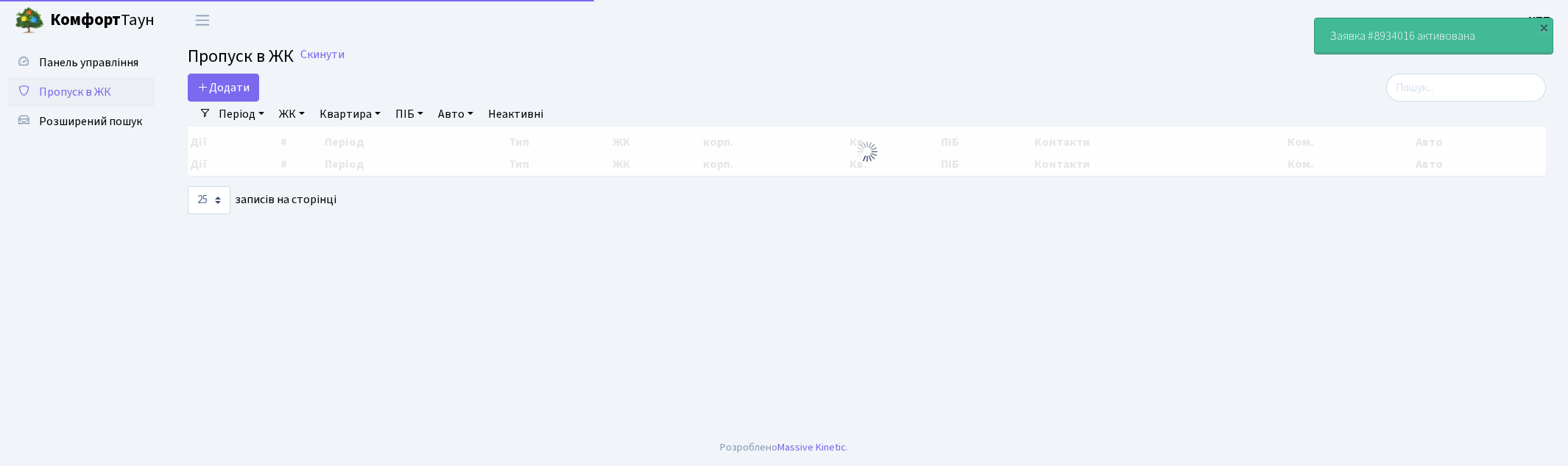
select select "25"
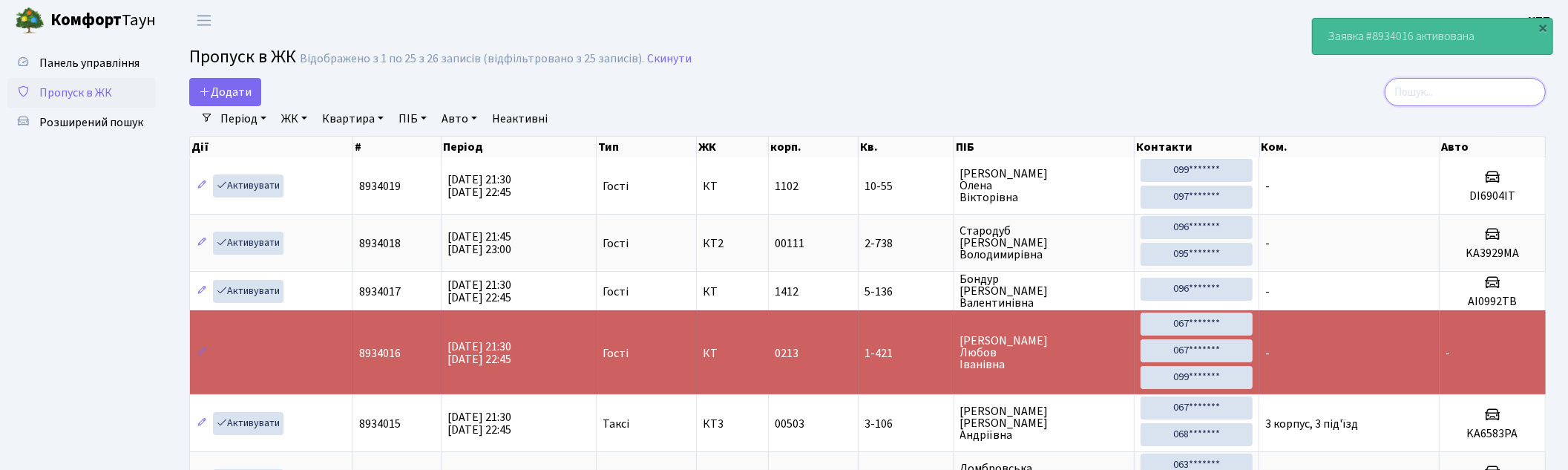
click at [1435, 85] on input "search" at bounding box center [1465, 92] width 161 height 28
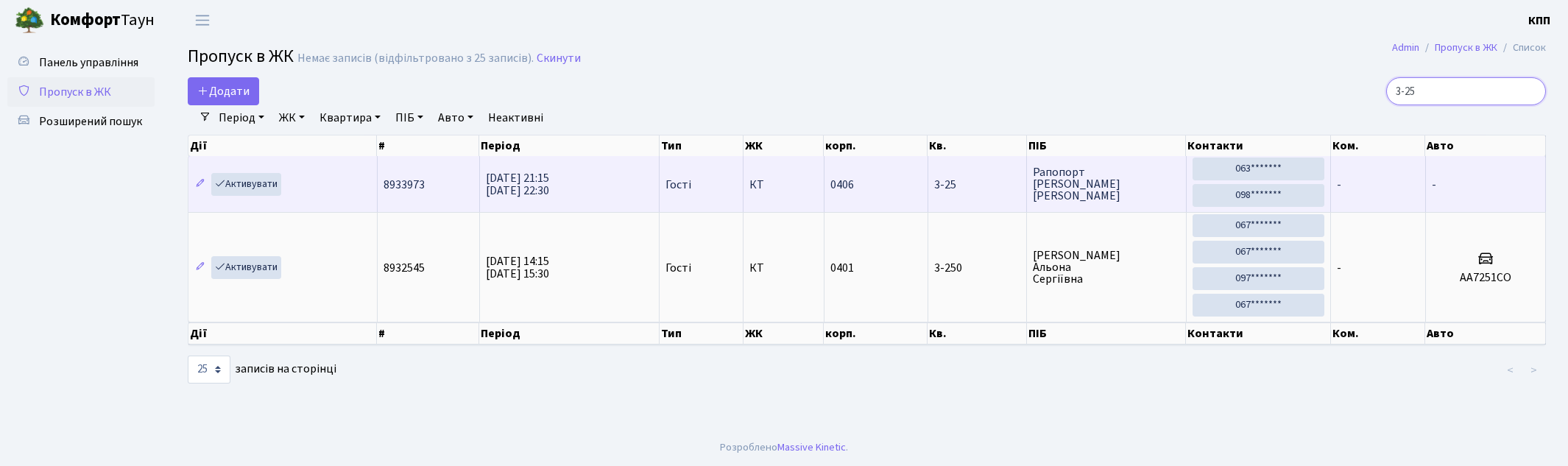
type input "3-25"
click at [248, 171] on td "Активувати" at bounding box center [283, 183] width 189 height 56
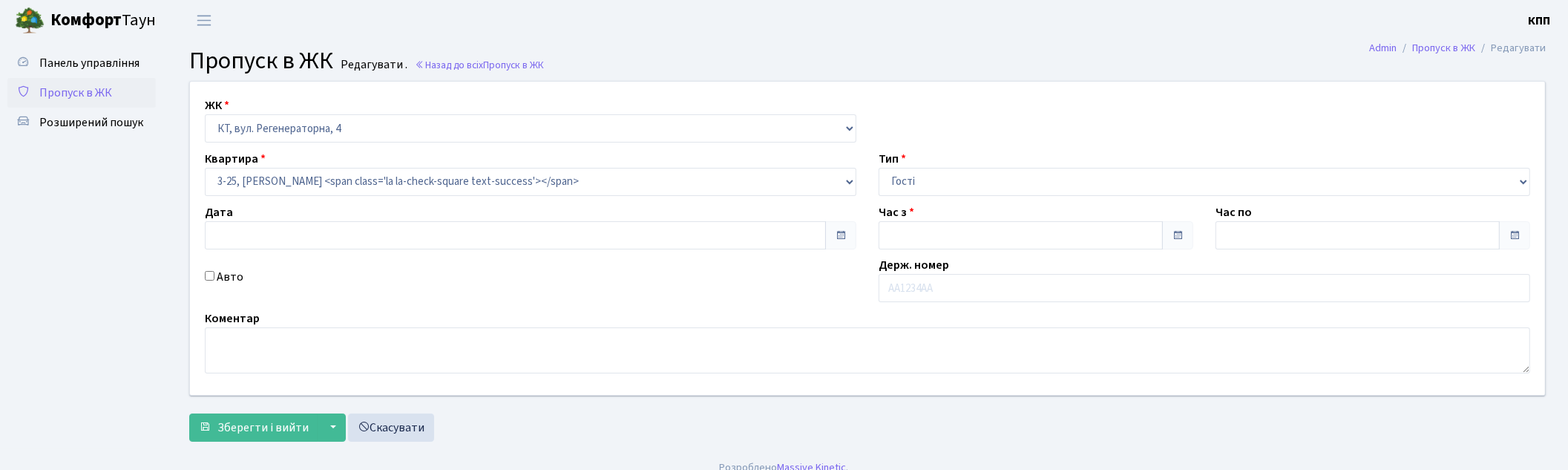
type input "[DATE]"
type input "21:15"
type input "22:30"
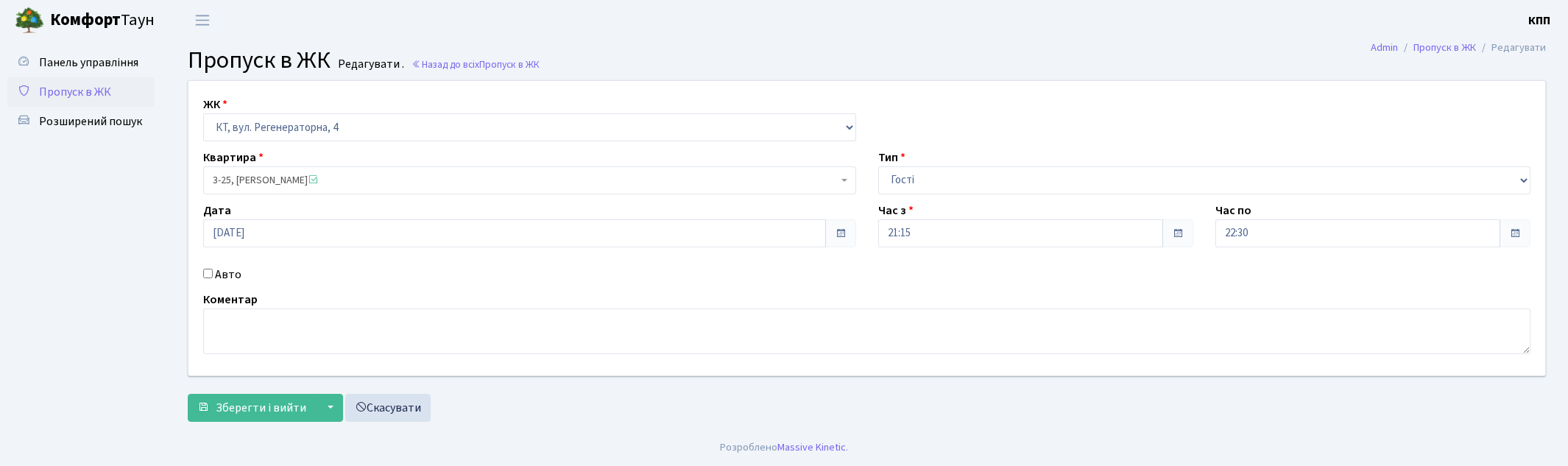
click at [65, 89] on span "Пропуск в ЖК" at bounding box center [75, 92] width 72 height 16
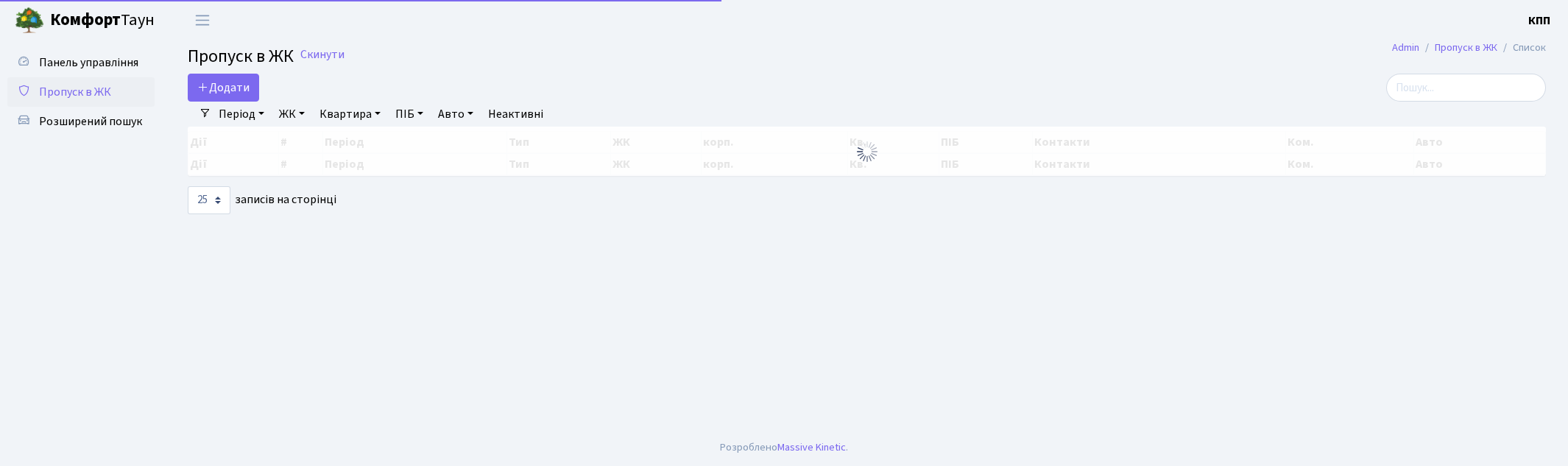
select select "25"
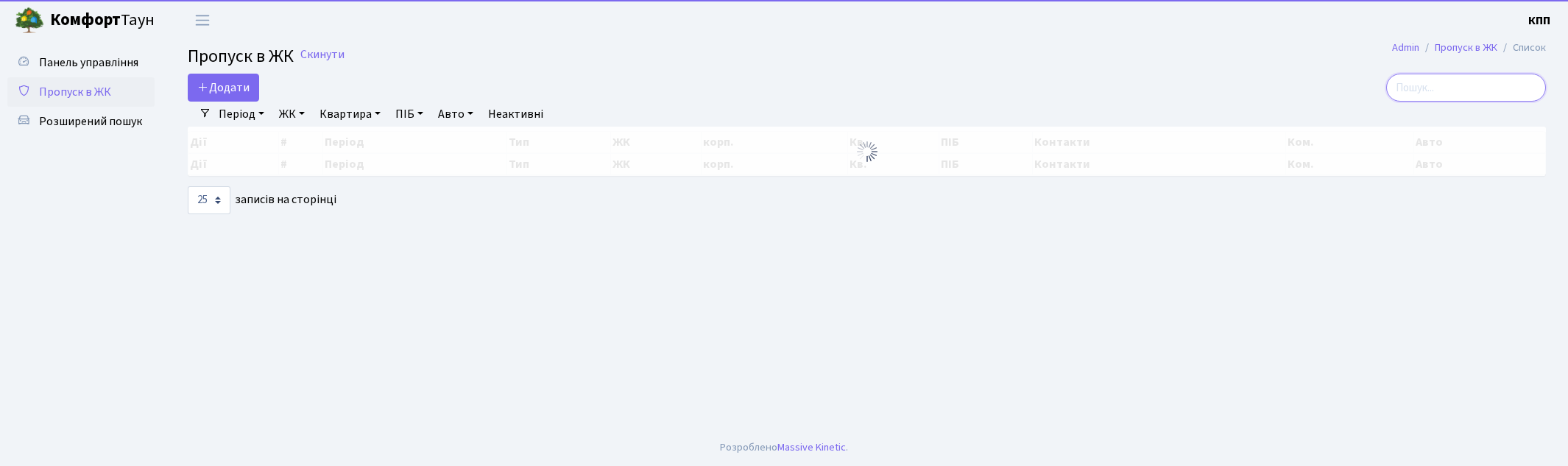
click at [1444, 83] on input "search" at bounding box center [1466, 87] width 160 height 28
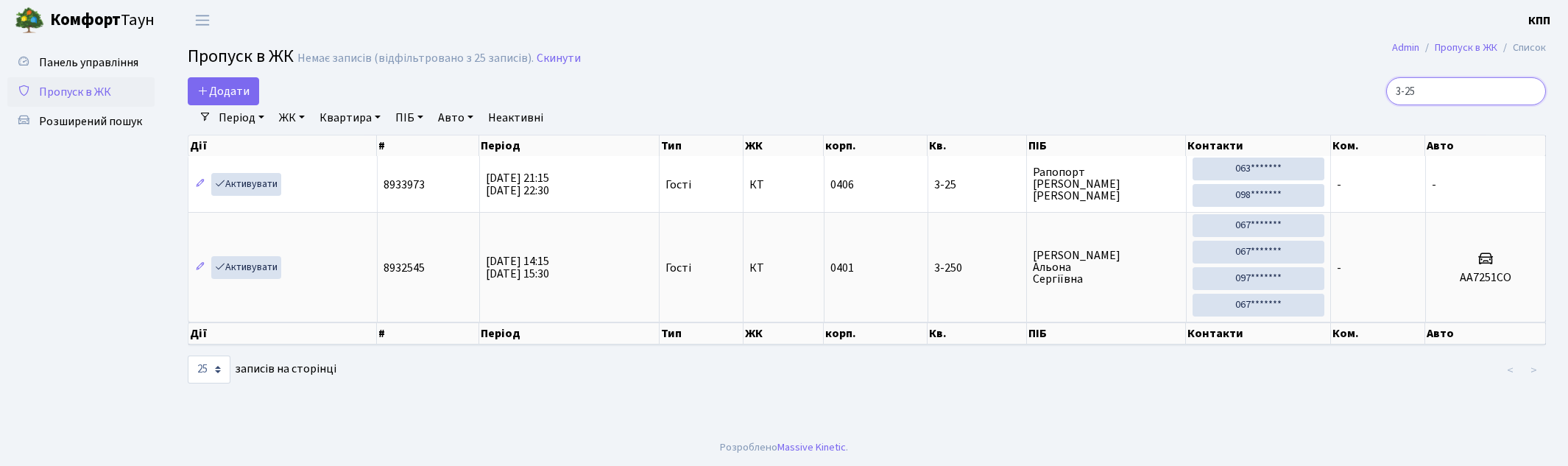
type input "3-25"
click at [76, 94] on span "Пропуск в ЖК" at bounding box center [75, 92] width 72 height 16
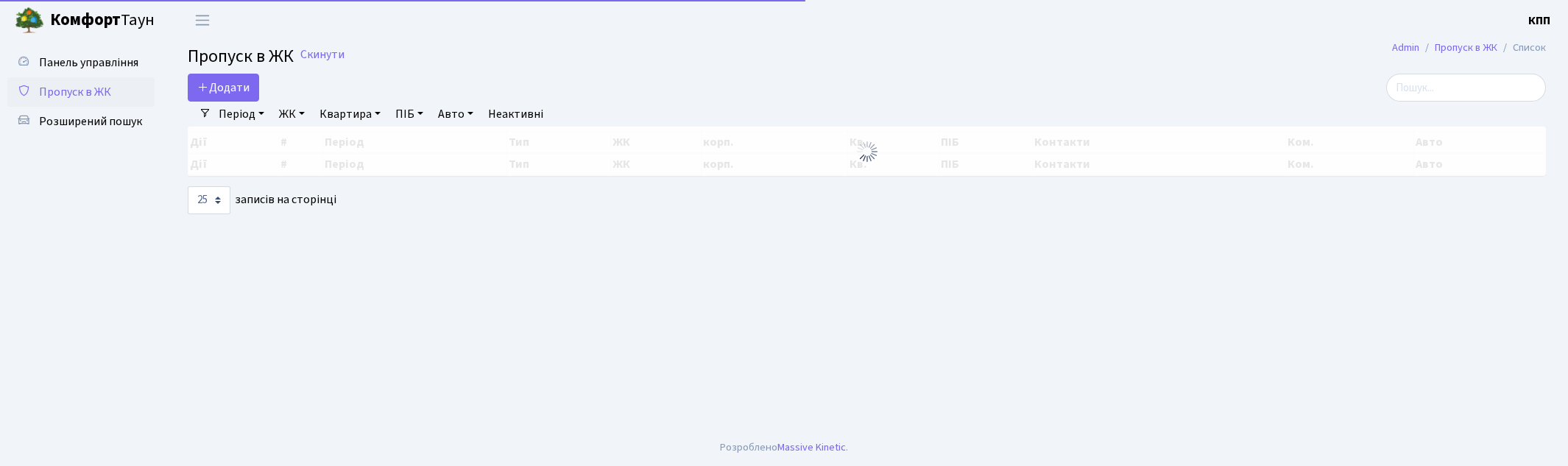
select select "25"
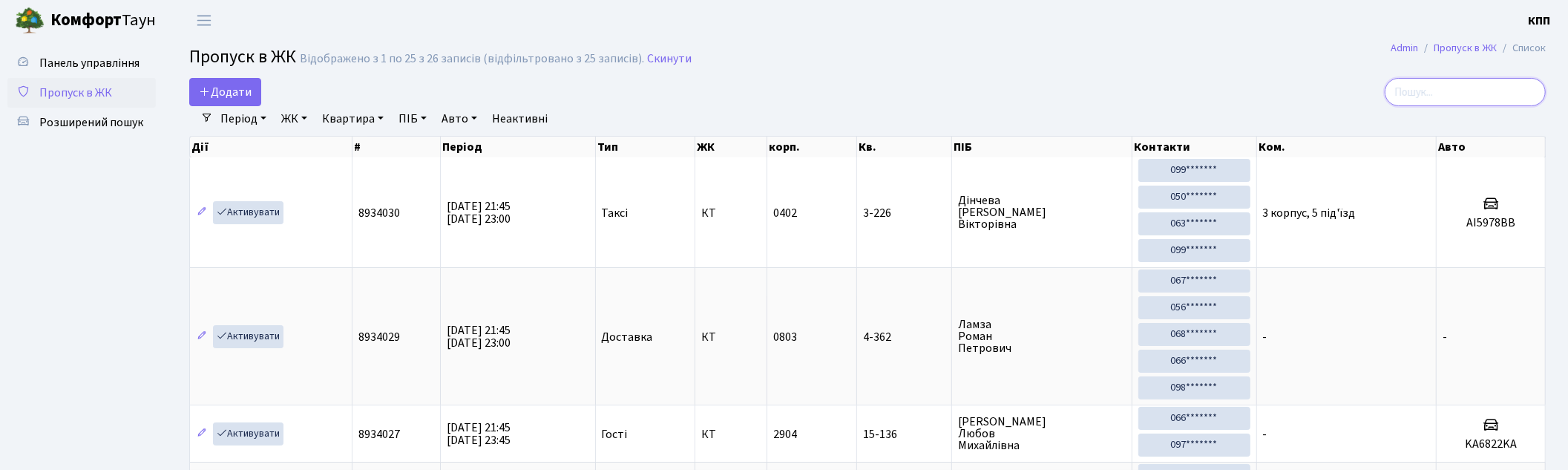
click at [1433, 93] on input "search" at bounding box center [1465, 92] width 161 height 28
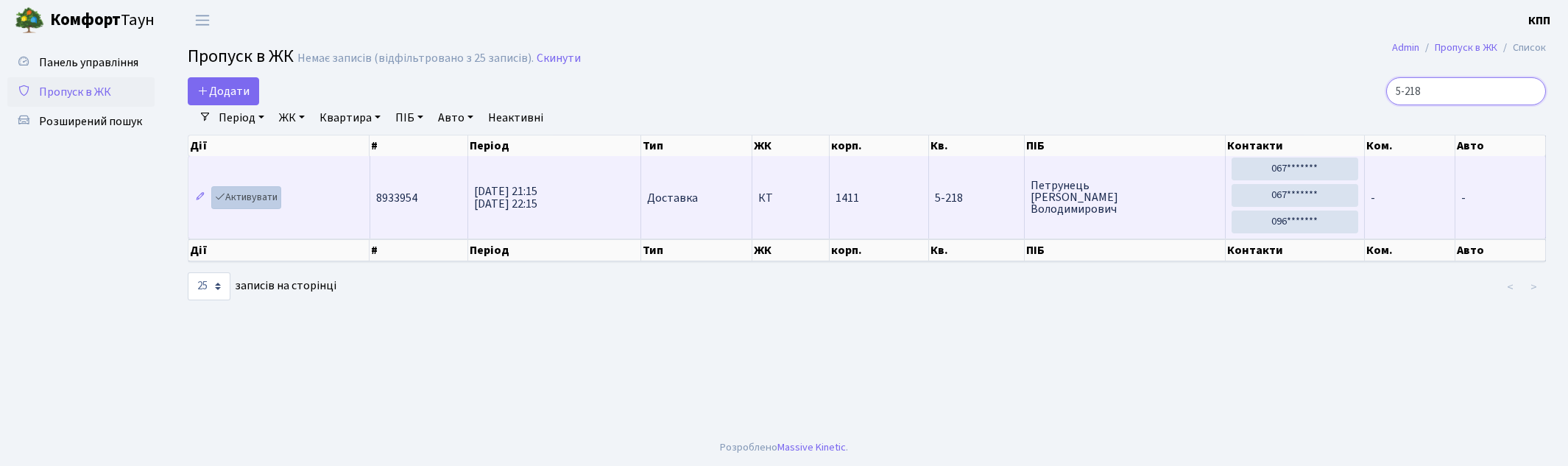
type input "5-218"
click at [244, 199] on link "Активувати" at bounding box center [246, 198] width 70 height 23
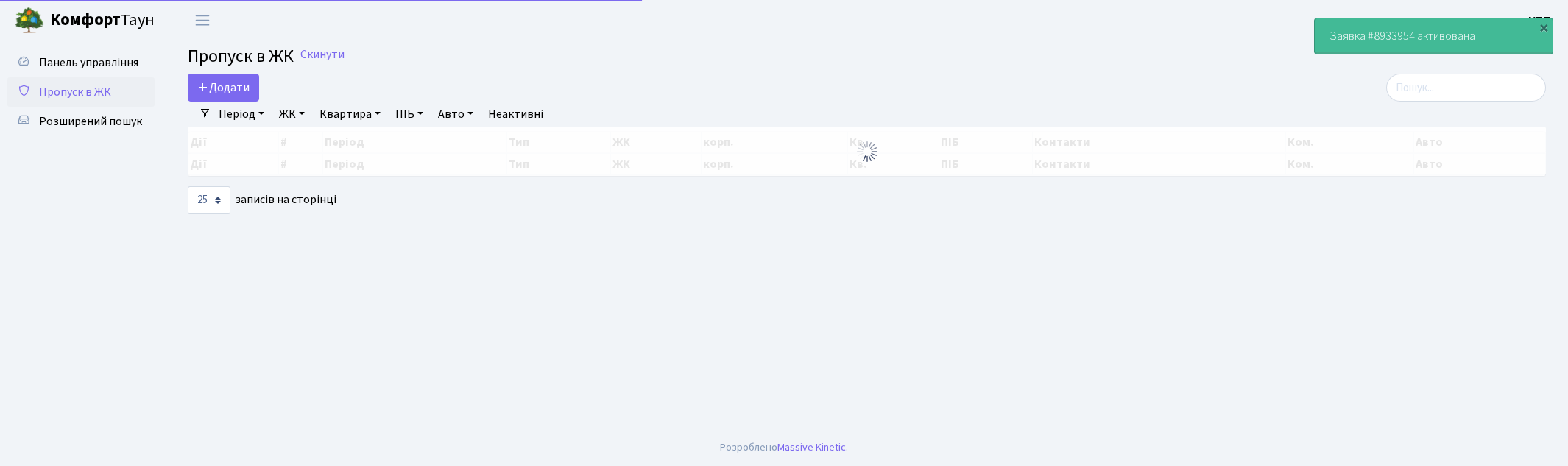
select select "25"
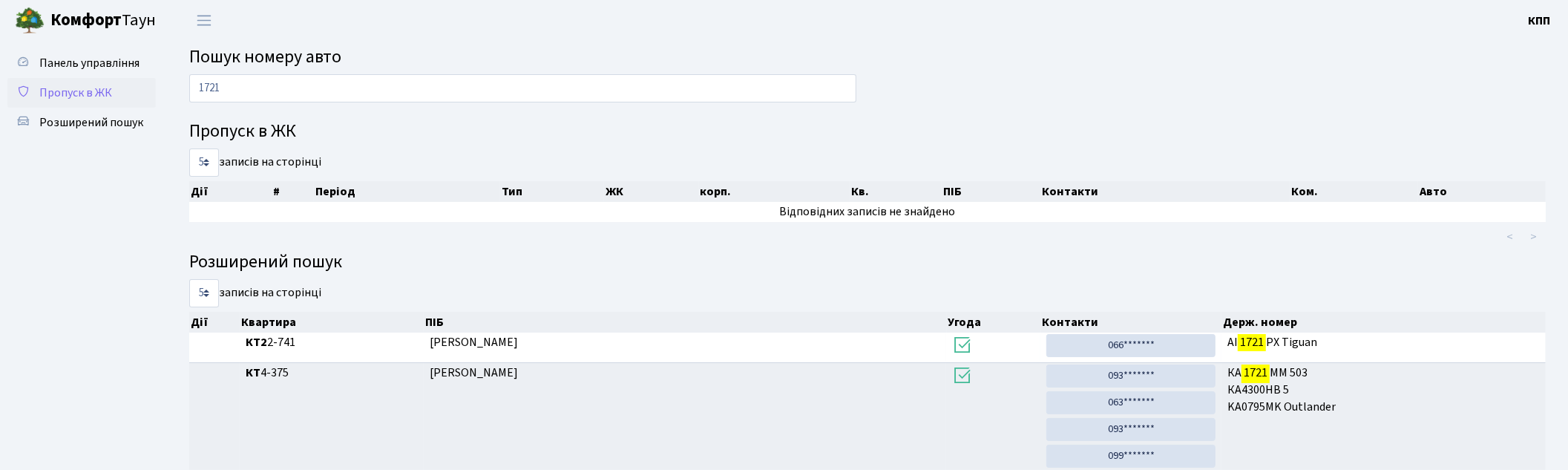
type input "1721"
click at [99, 90] on span "Пропуск в ЖК" at bounding box center [75, 93] width 72 height 17
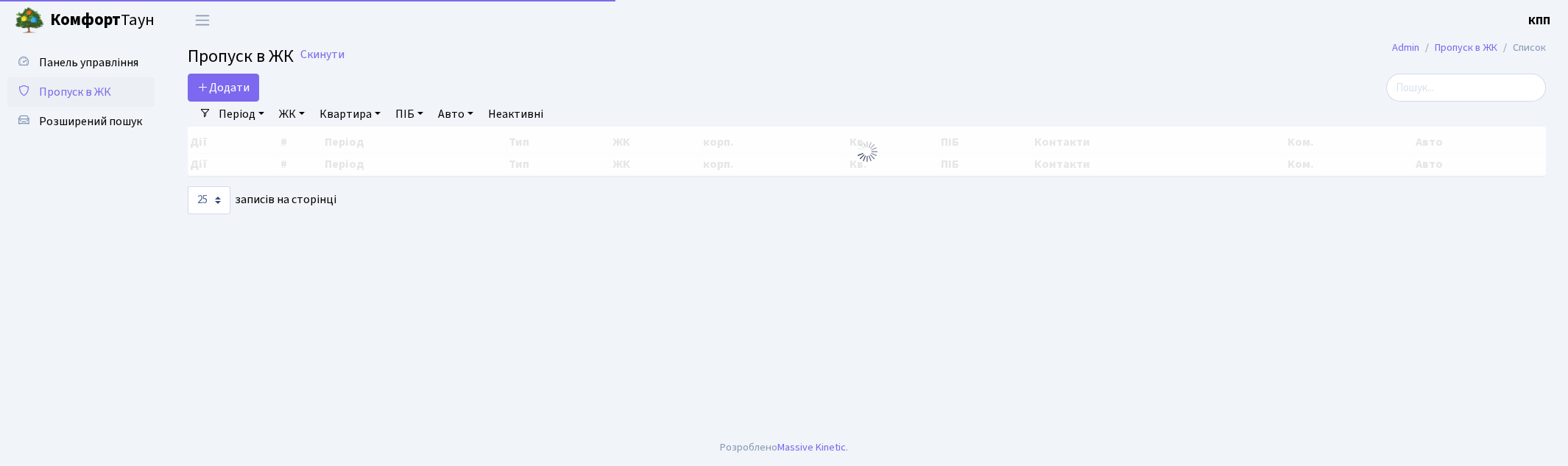
select select "25"
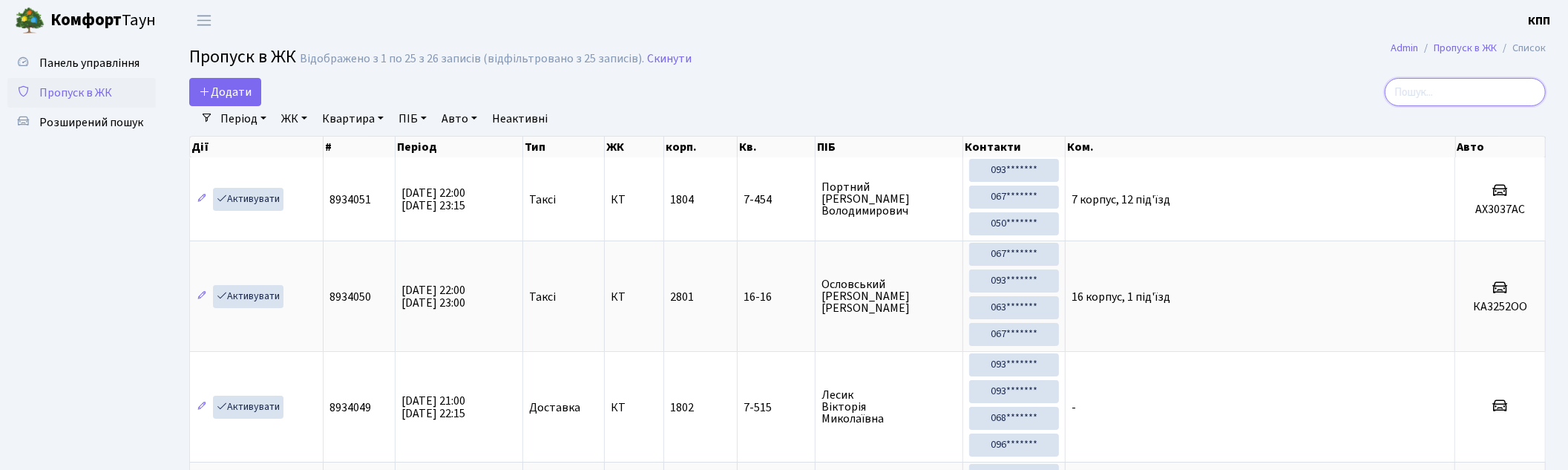
click at [1465, 84] on input "search" at bounding box center [1465, 92] width 161 height 28
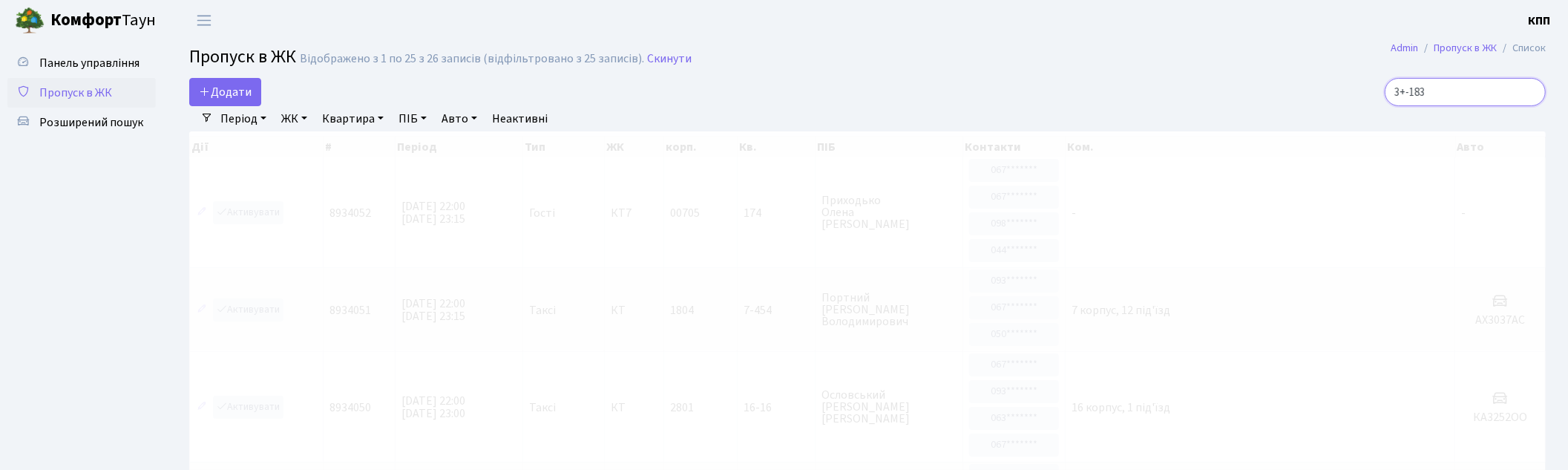
click at [1425, 99] on input "3+-183" at bounding box center [1465, 92] width 161 height 28
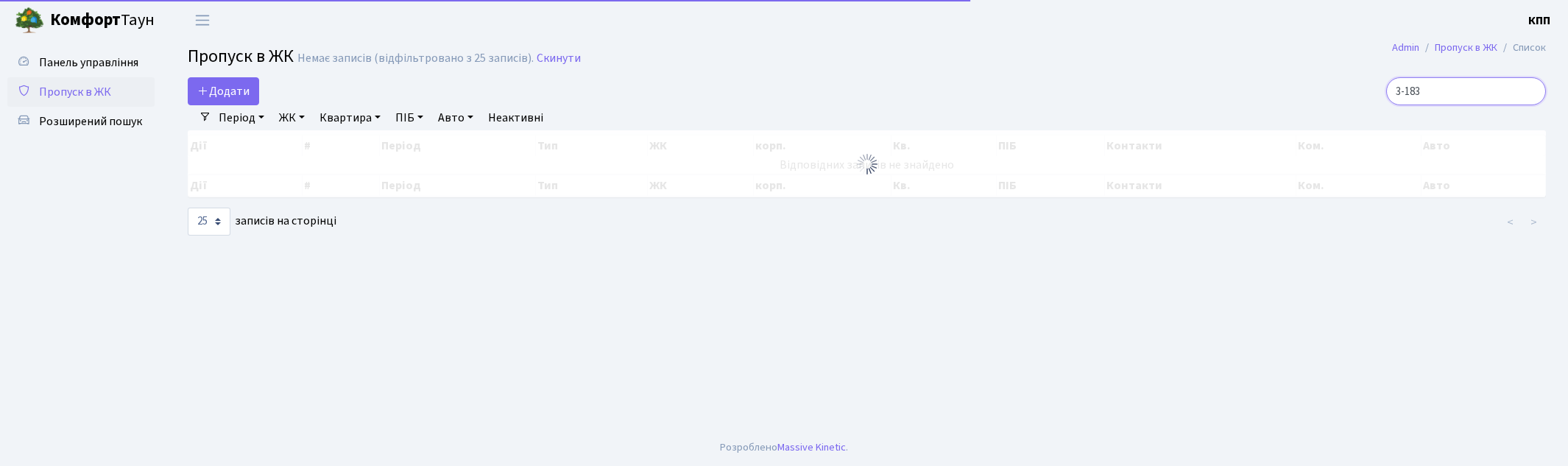
type input "3-183"
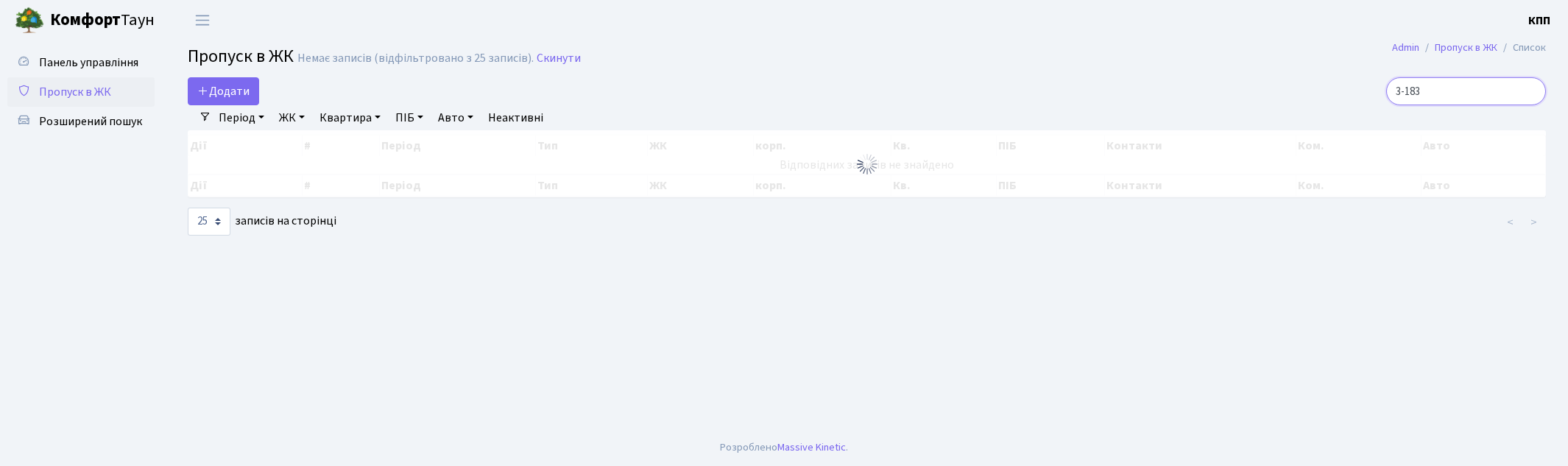
click at [1477, 92] on input "3-183" at bounding box center [1466, 91] width 160 height 28
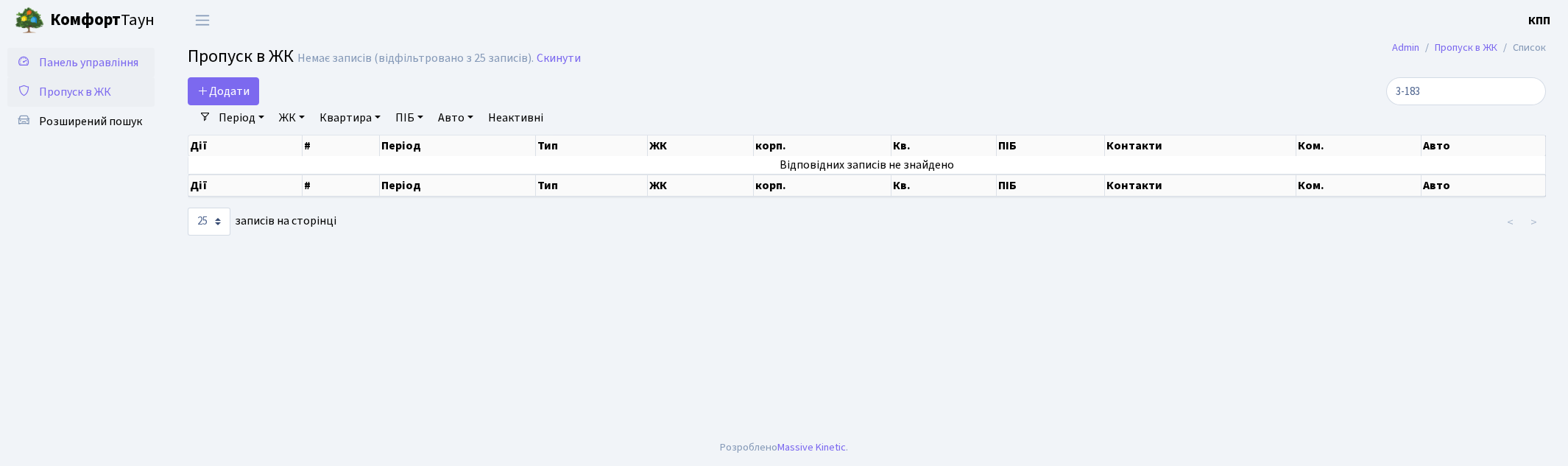
click at [76, 57] on span "Панель управління" at bounding box center [88, 63] width 99 height 16
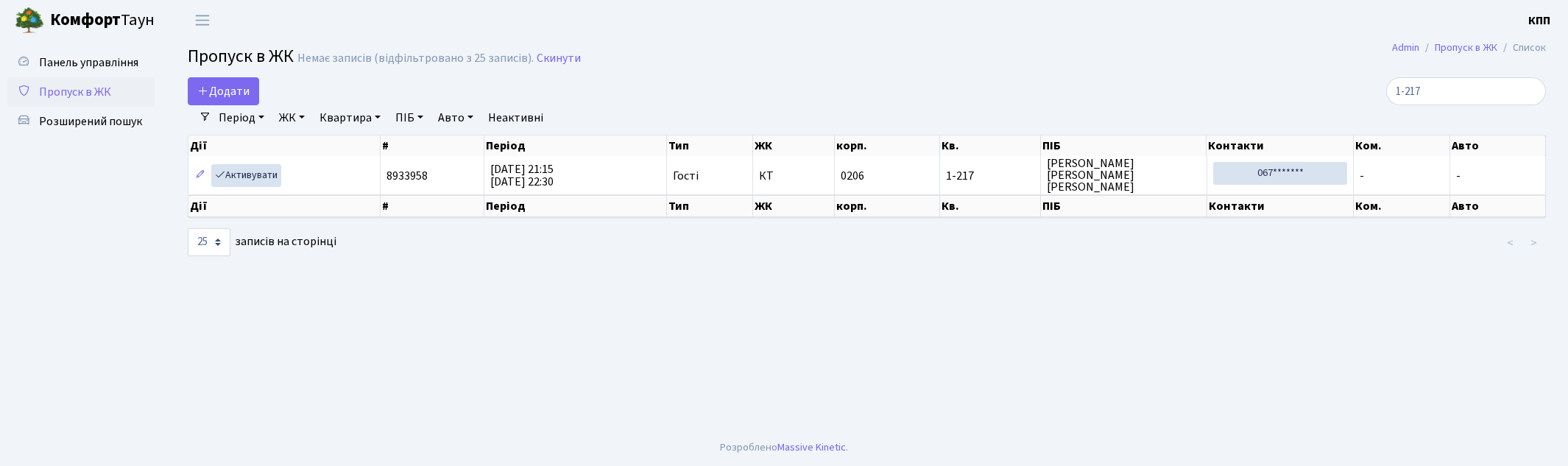
select select "25"
click at [78, 61] on span "Панель управління" at bounding box center [88, 63] width 99 height 16
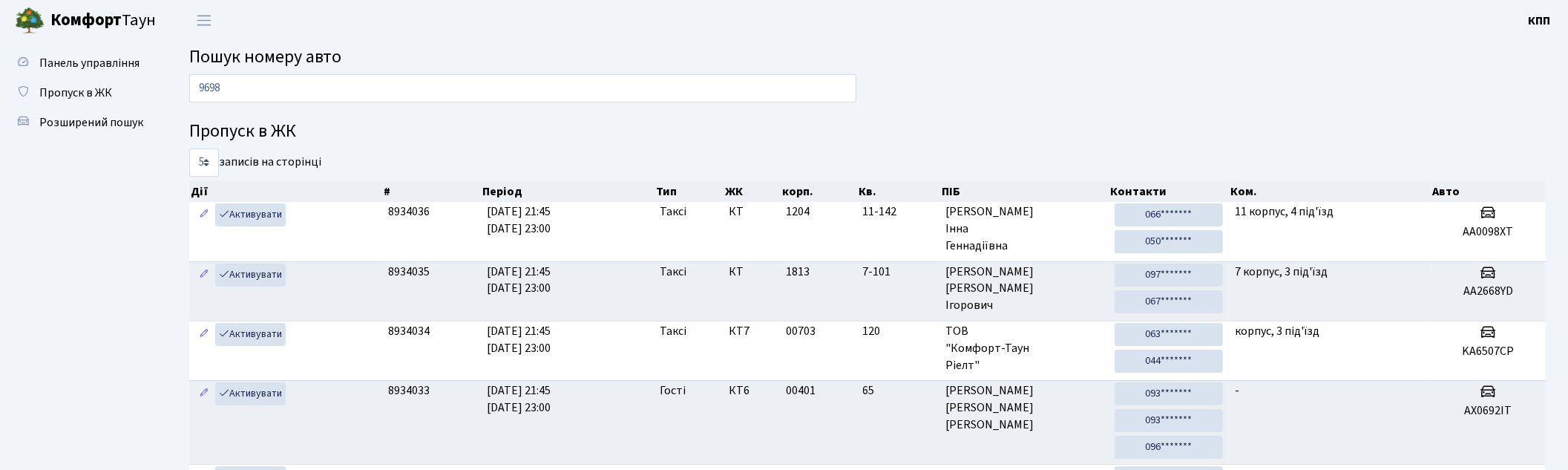
type input "9698"
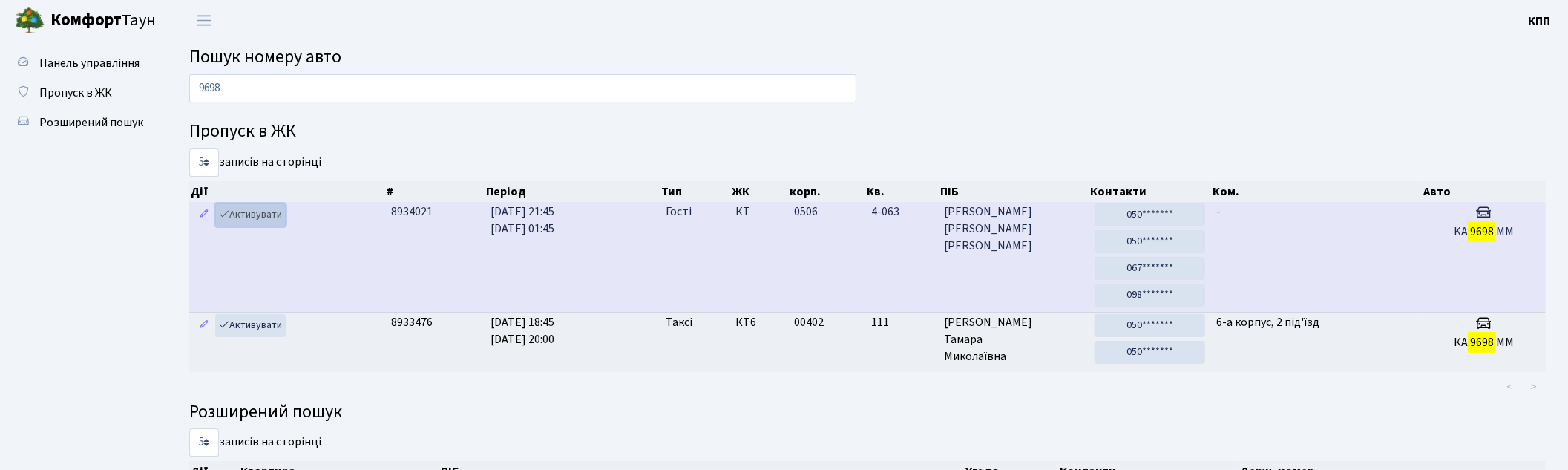
click at [268, 213] on link "Активувати" at bounding box center [250, 215] width 71 height 23
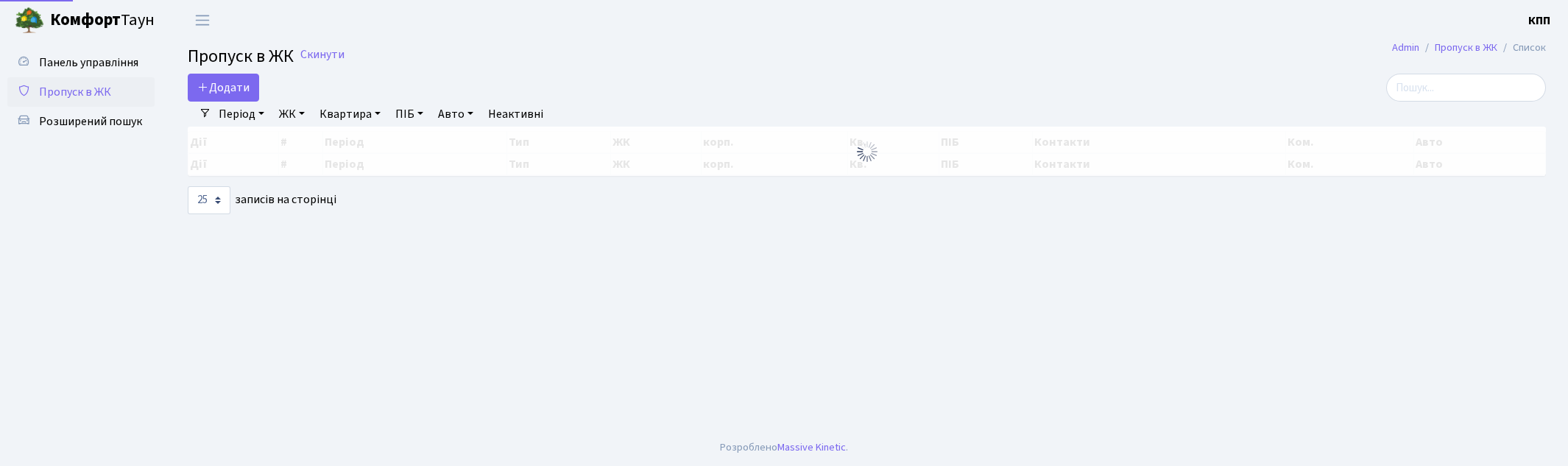
select select "25"
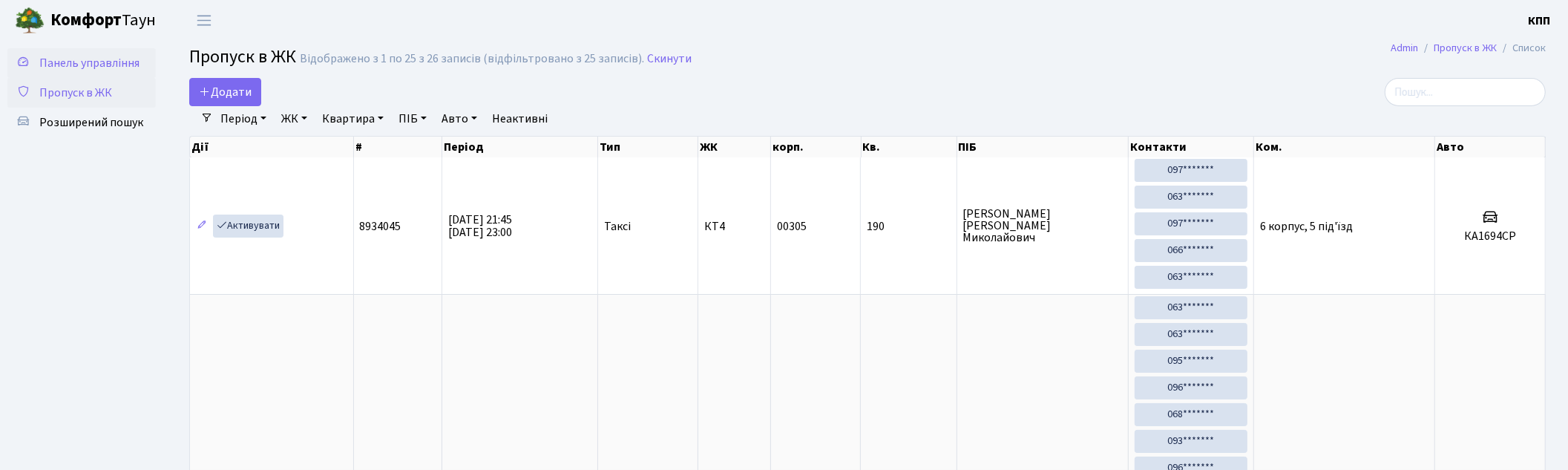
click at [98, 57] on span "Панель управління" at bounding box center [89, 63] width 100 height 17
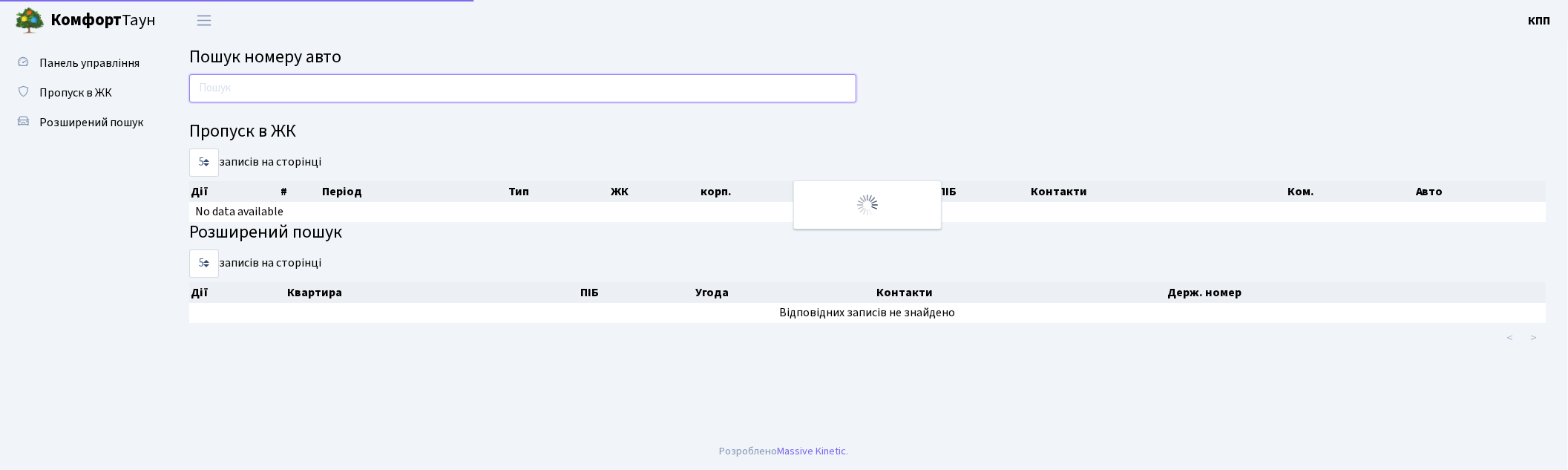
drag, startPoint x: 0, startPoint y: 0, endPoint x: 316, endPoint y: 95, distance: 330.0
click at [316, 95] on input "text" at bounding box center [522, 88] width 667 height 28
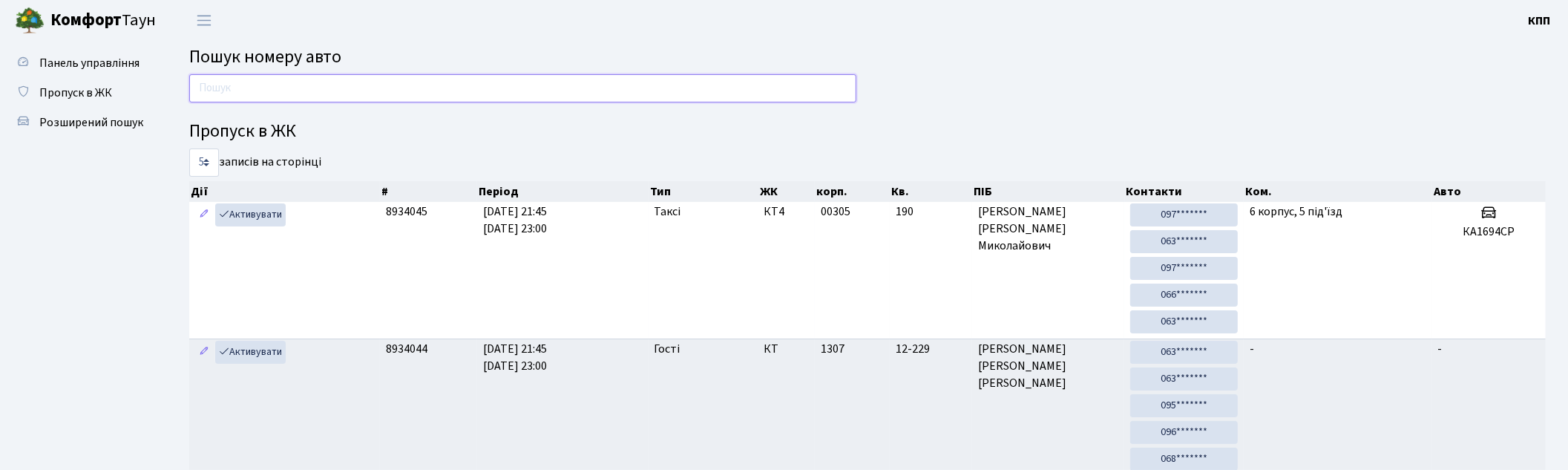
click at [416, 80] on input "text" at bounding box center [522, 88] width 667 height 28
click at [83, 83] on link "Пропуск в ЖК" at bounding box center [82, 93] width 149 height 29
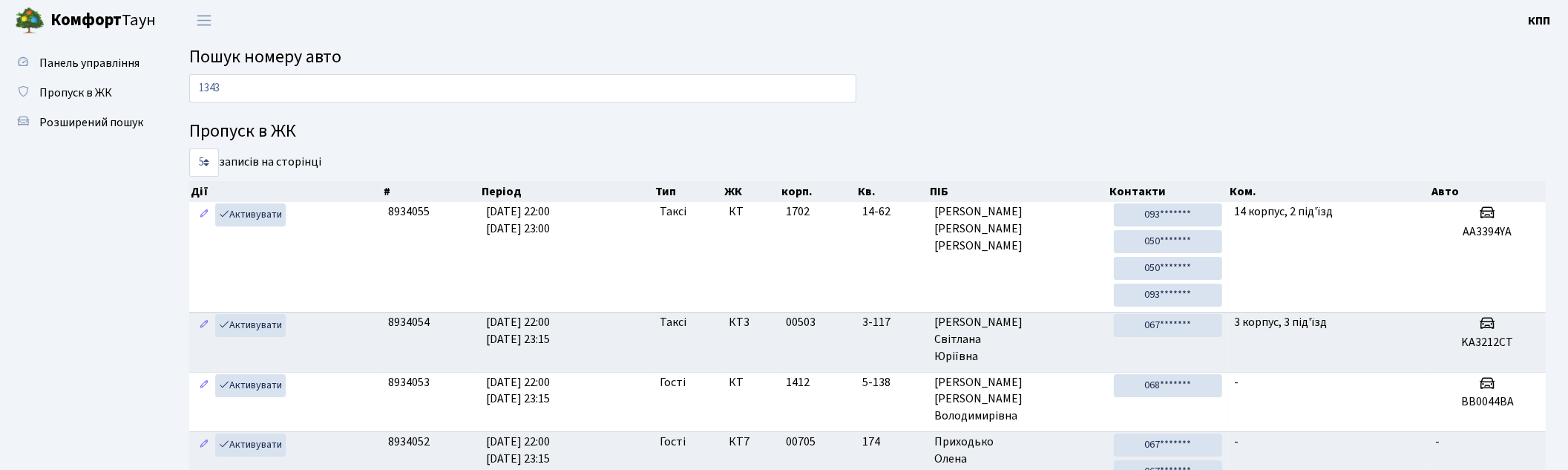
type input "1343"
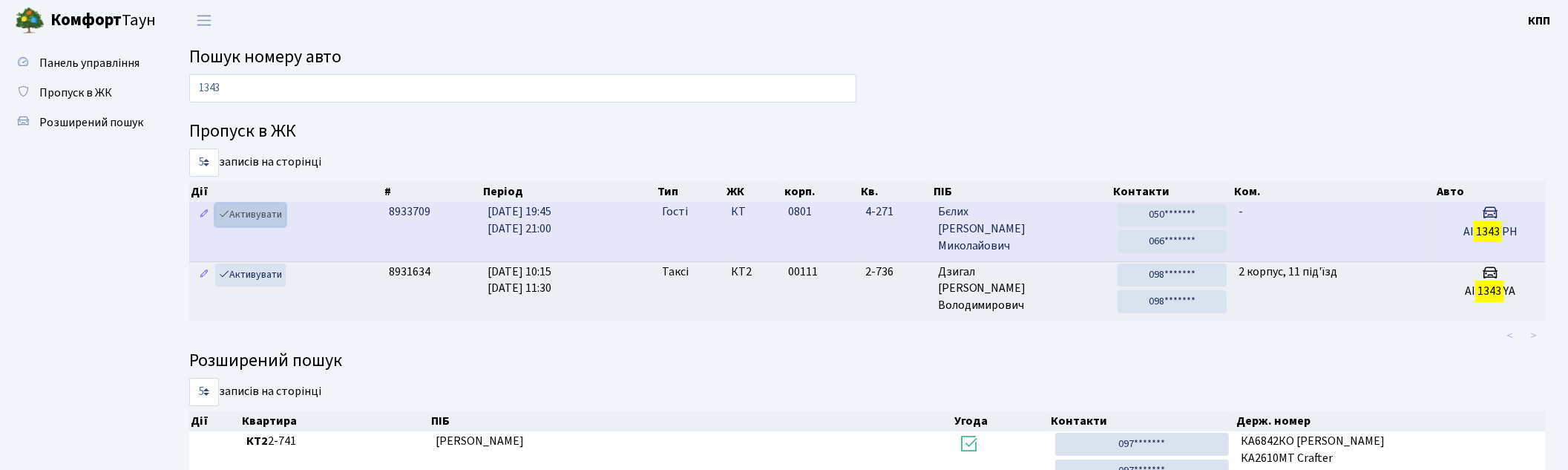
click at [254, 212] on link "Активувати" at bounding box center [250, 215] width 71 height 23
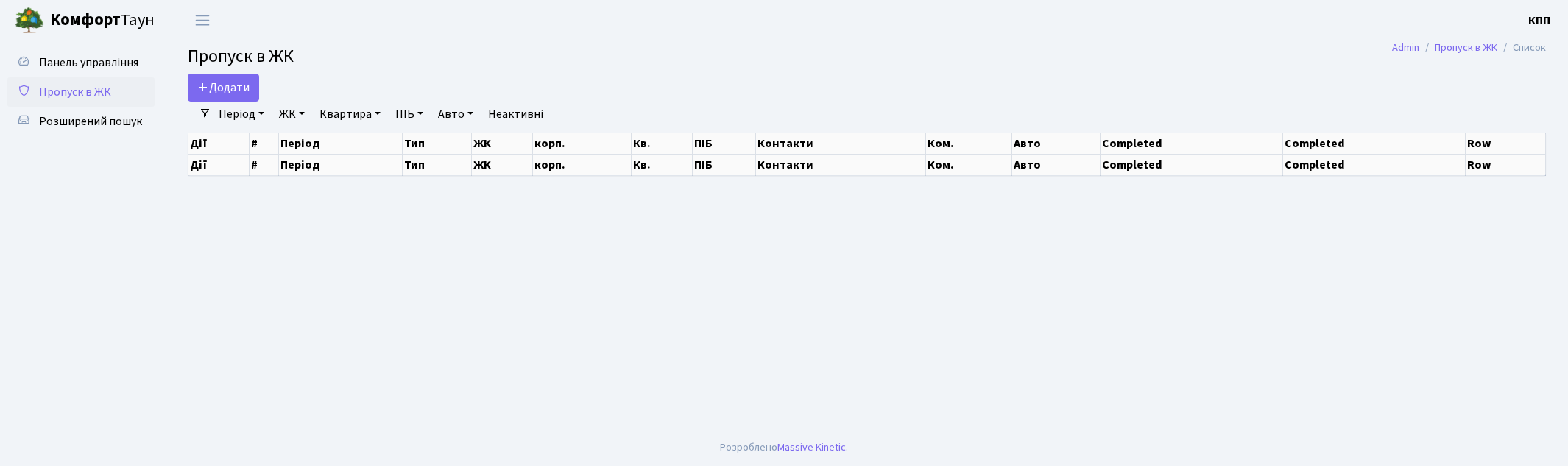
select select "25"
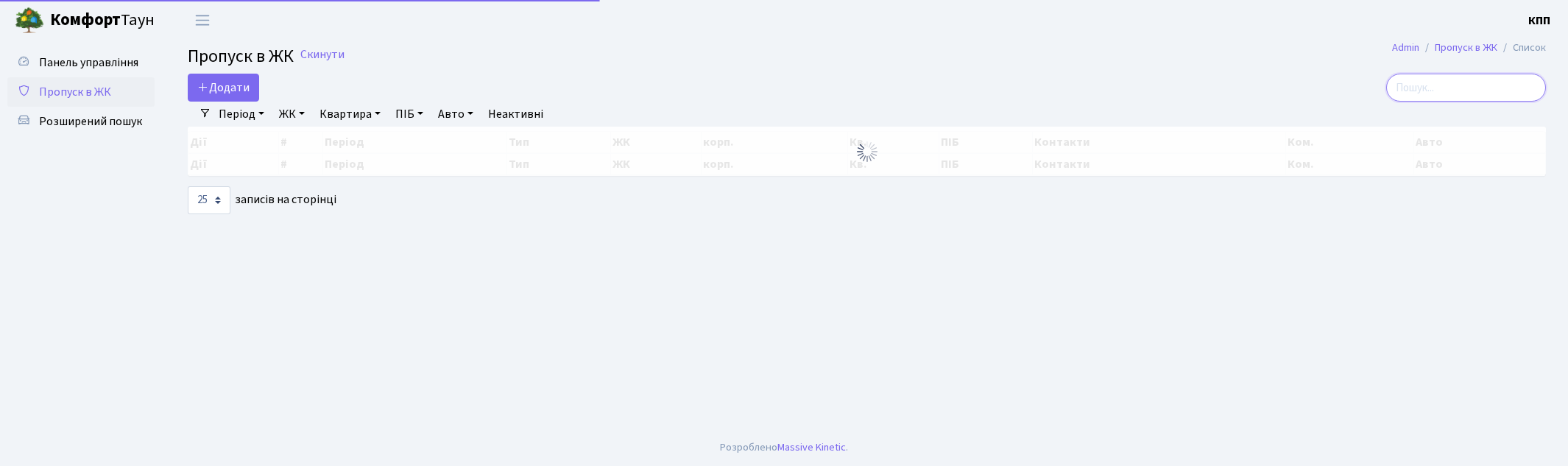
click at [1468, 81] on input "search" at bounding box center [1466, 87] width 160 height 28
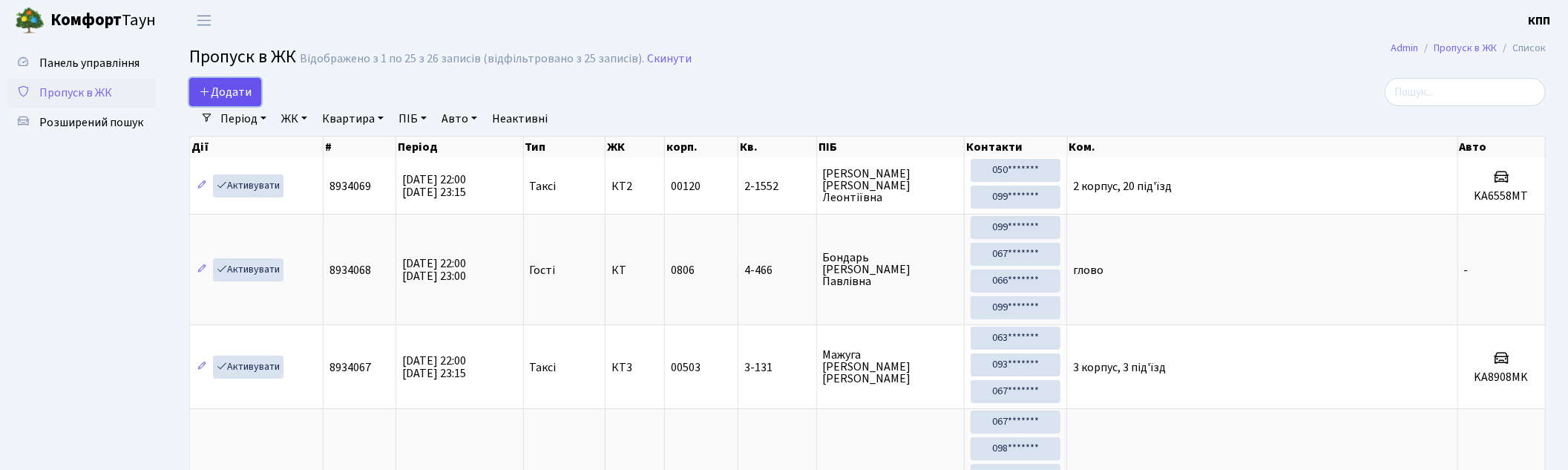
click at [252, 91] on link "Додати" at bounding box center [225, 92] width 72 height 28
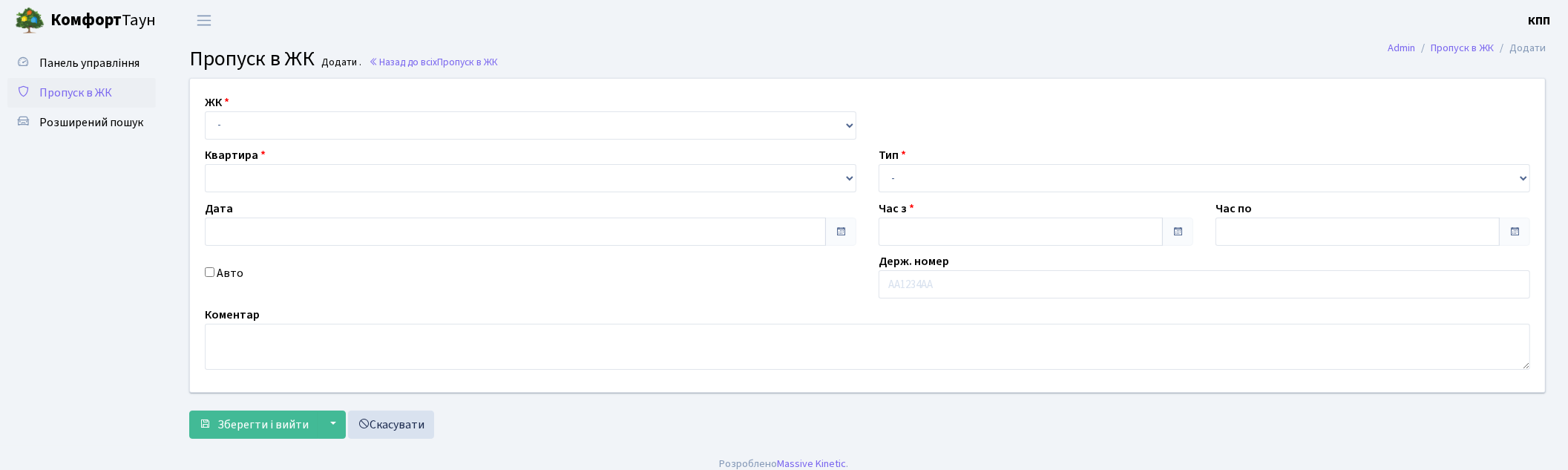
type input "[DATE]"
type input "22:15"
type input "23:15"
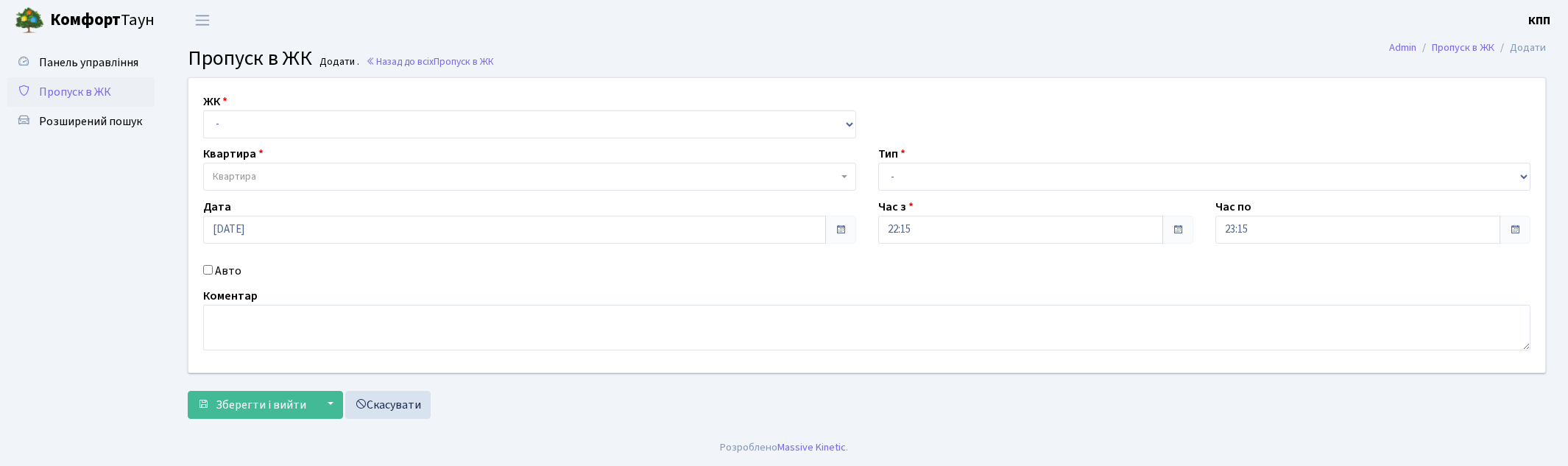
select select "271"
click at [203, 110] on select "- КТ, вул. Регенераторна, 4 КТ2, просп. Соборності, 17 КТ3, вул. Березнева, 16 …" at bounding box center [529, 124] width 652 height 28
select select
click at [281, 173] on span "Квартира" at bounding box center [525, 177] width 625 height 15
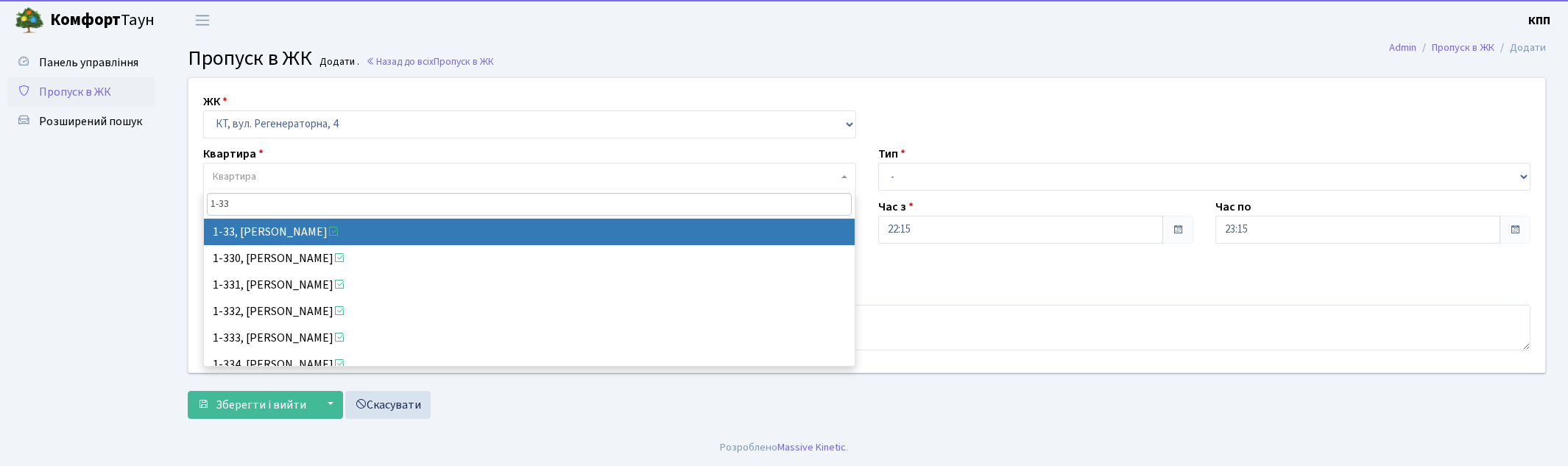
type input "1-33"
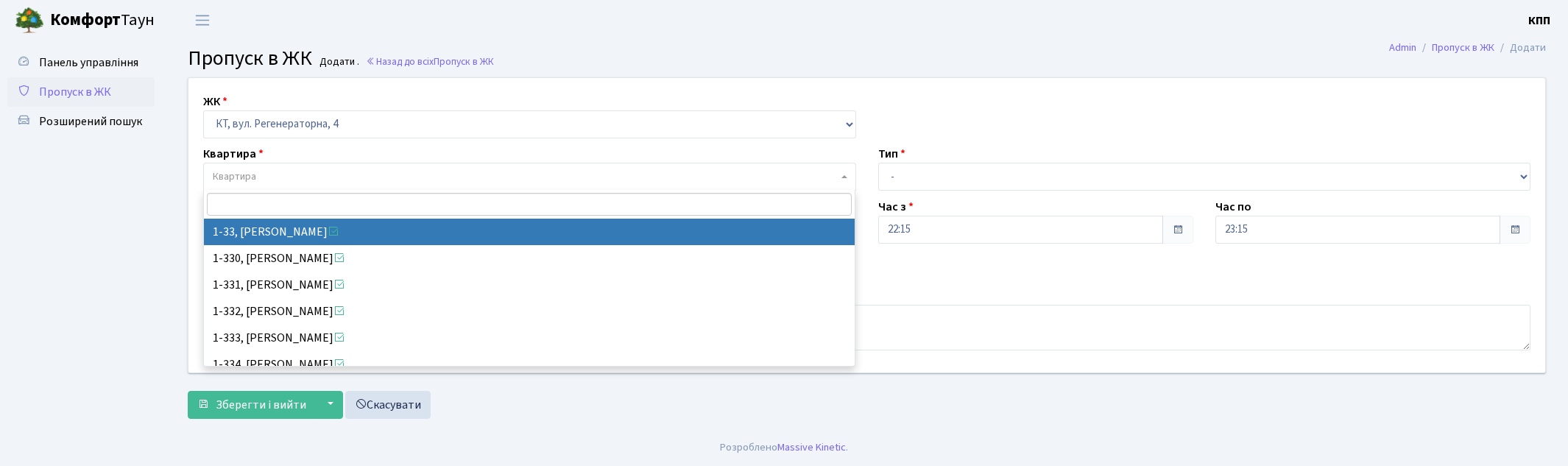
select select "33"
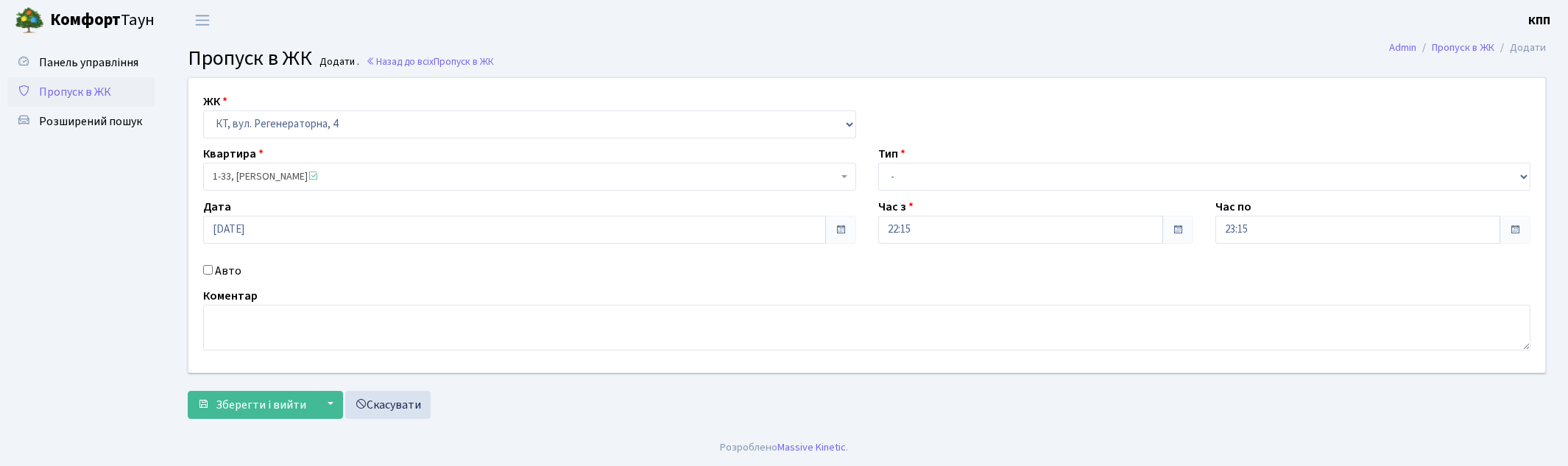
click at [214, 273] on div "Авто" at bounding box center [530, 270] width 675 height 17
click at [237, 275] on label "Авто" at bounding box center [228, 270] width 26 height 17
click at [213, 275] on input "Авто" at bounding box center [207, 269] width 10 height 10
checkbox input "true"
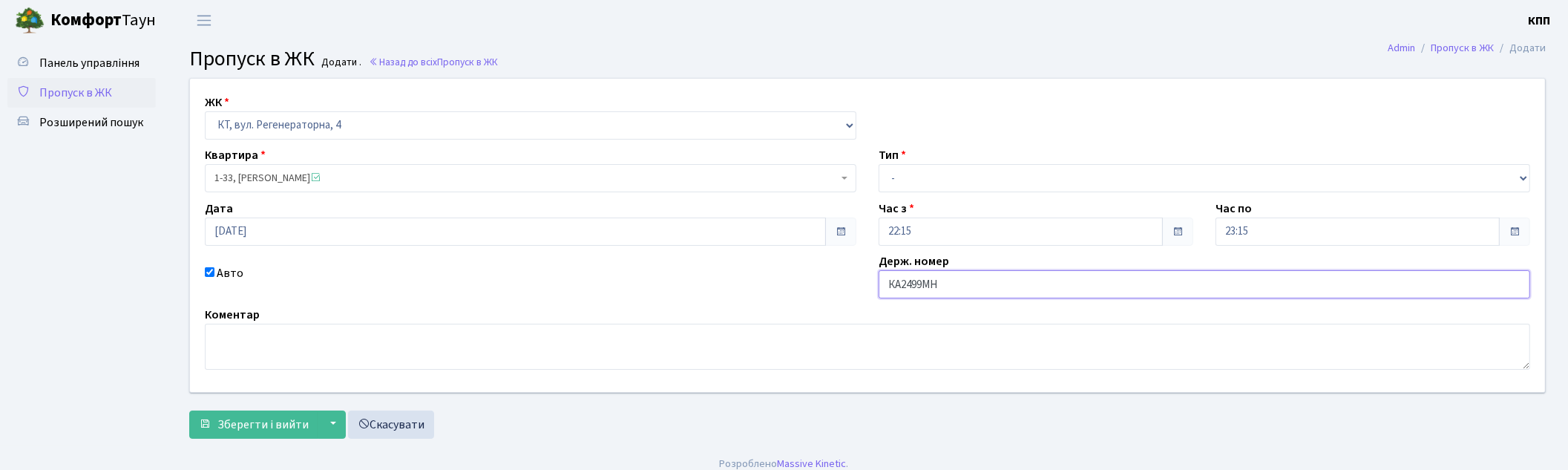
type input "КА2499МН"
click at [937, 166] on select "- Доставка Таксі Гості Сервіс" at bounding box center [1205, 178] width 651 height 28
select select "2"
click at [879, 164] on select "- Доставка Таксі Гості Сервіс" at bounding box center [1205, 178] width 651 height 28
click at [246, 420] on span "Зберегти і вийти" at bounding box center [262, 425] width 91 height 17
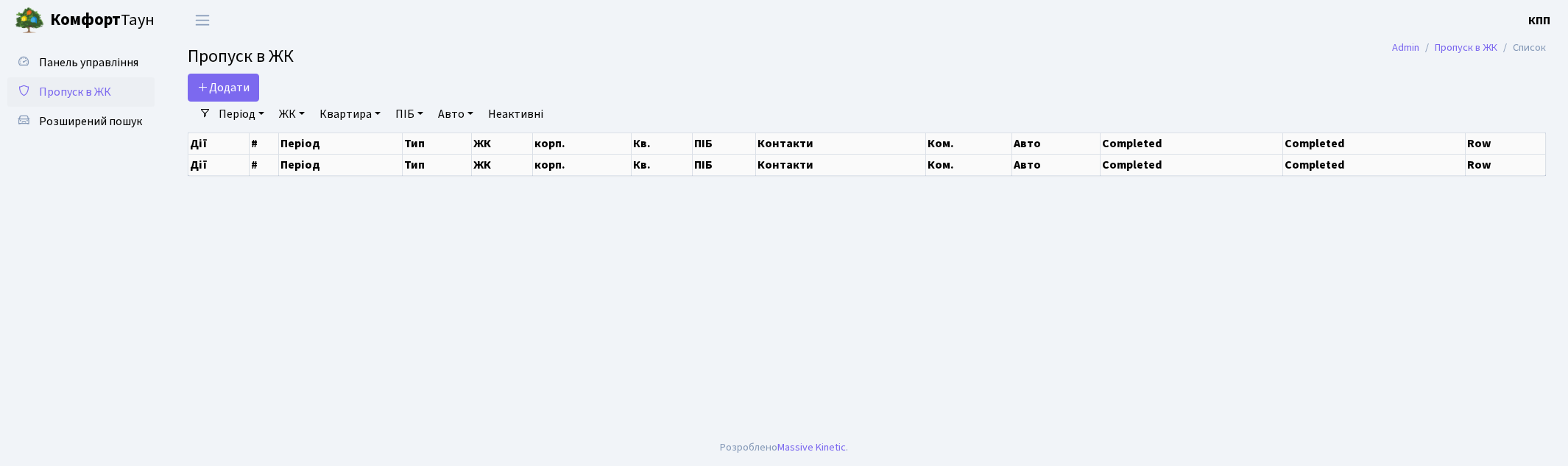
select select "25"
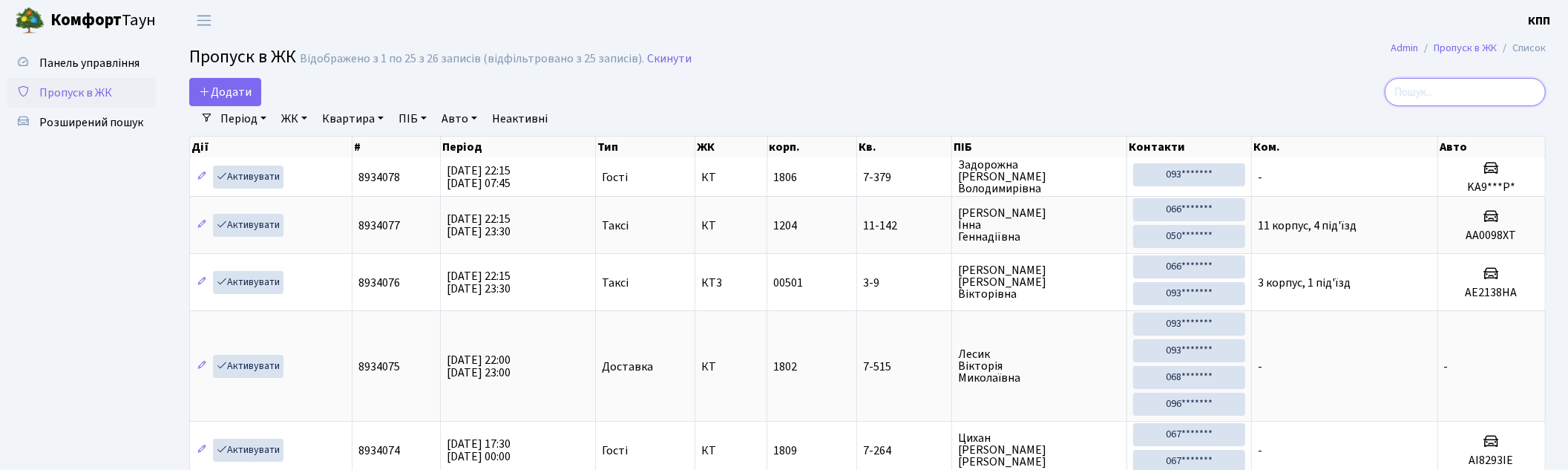
click at [1425, 89] on input "search" at bounding box center [1465, 92] width 161 height 28
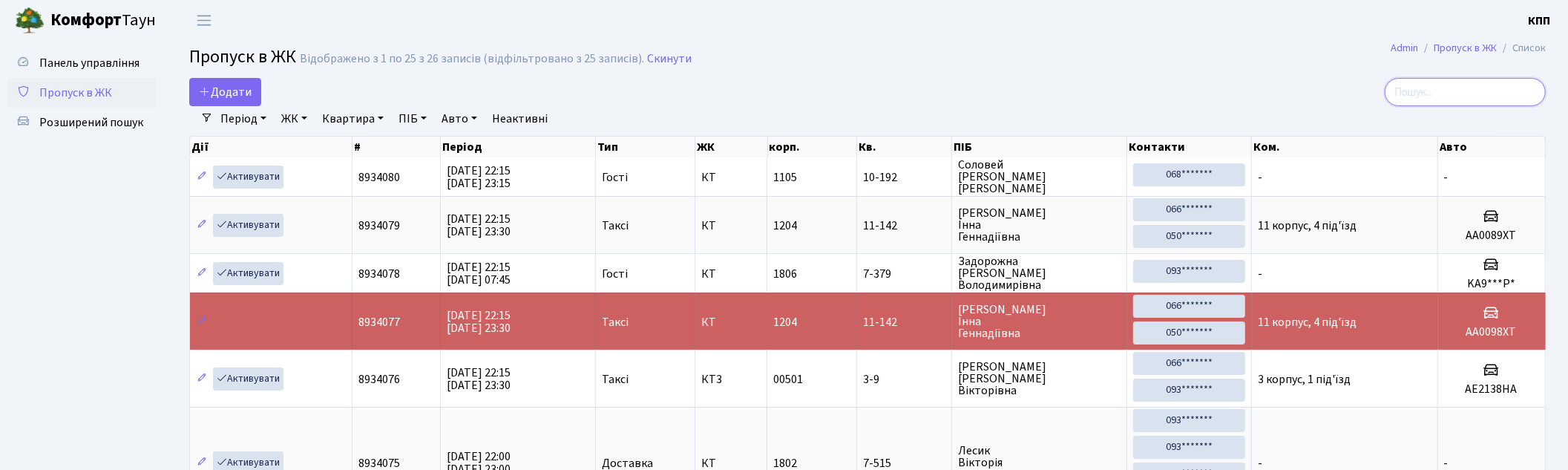
drag, startPoint x: 1480, startPoint y: 96, endPoint x: 1270, endPoint y: 61, distance: 212.9
click at [1479, 96] on input "search" at bounding box center [1465, 92] width 161 height 28
click at [1444, 84] on input "search" at bounding box center [1465, 92] width 161 height 28
click at [1466, 91] on input "search" at bounding box center [1465, 92] width 161 height 28
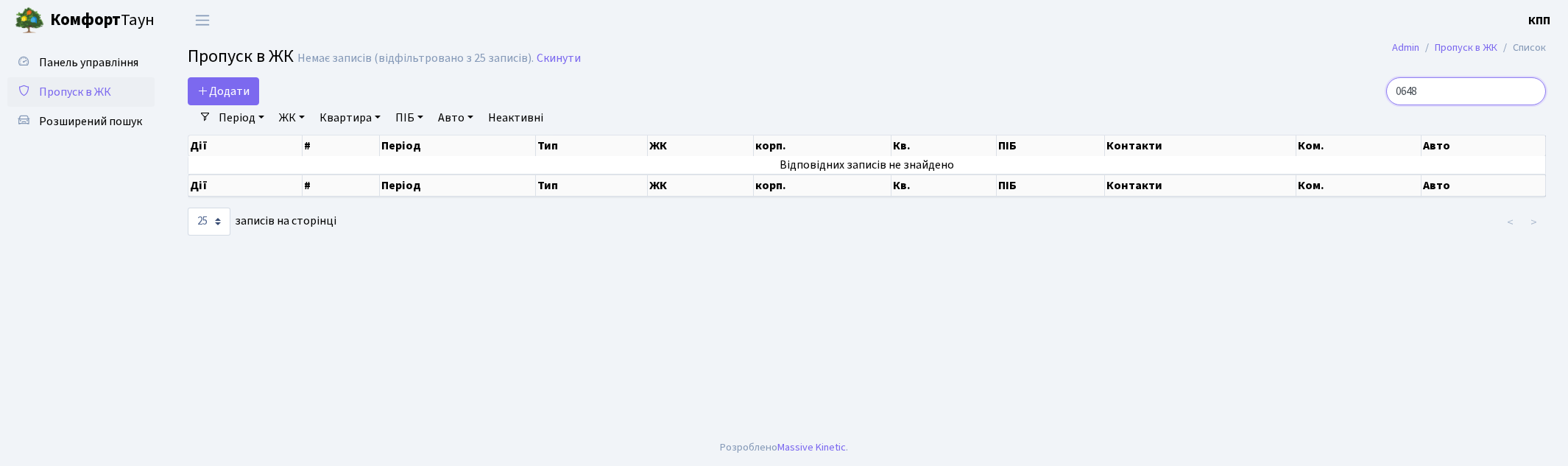
drag, startPoint x: 1448, startPoint y: 85, endPoint x: 1344, endPoint y: 86, distance: 104.0
click at [1344, 86] on div "0648" at bounding box center [1326, 91] width 438 height 28
click at [1462, 86] on input "4-200" at bounding box center [1466, 91] width 160 height 28
drag, startPoint x: 1451, startPoint y: 83, endPoint x: 1368, endPoint y: 89, distance: 83.2
click at [1368, 89] on div "4-200" at bounding box center [1326, 91] width 438 height 28
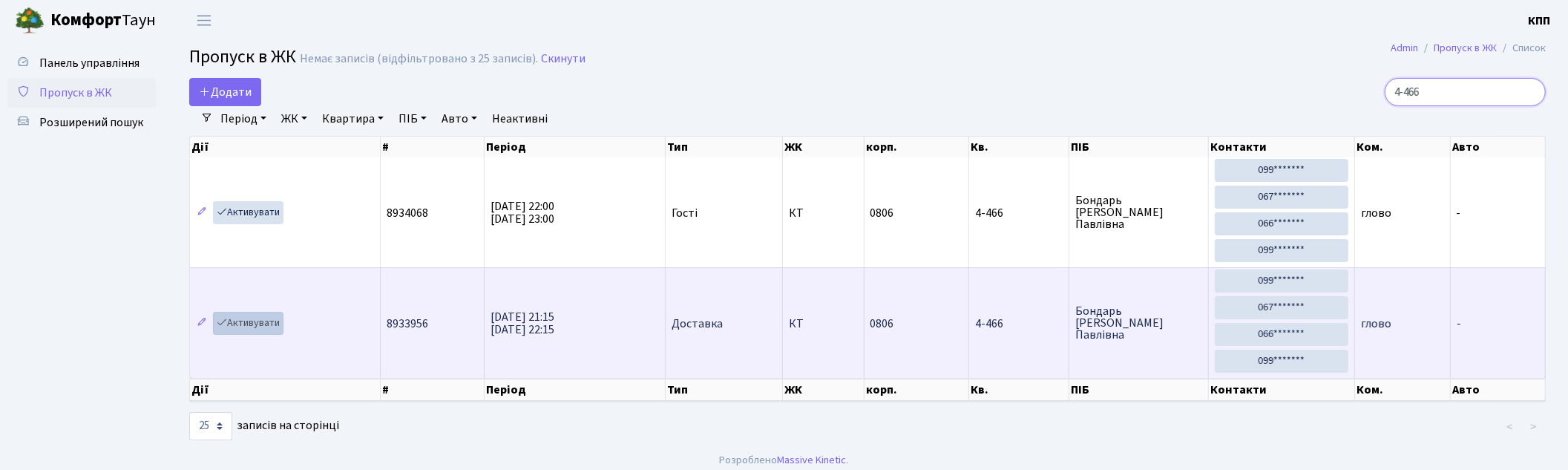
type input "4-466"
click at [254, 323] on link "Активувати" at bounding box center [248, 323] width 71 height 23
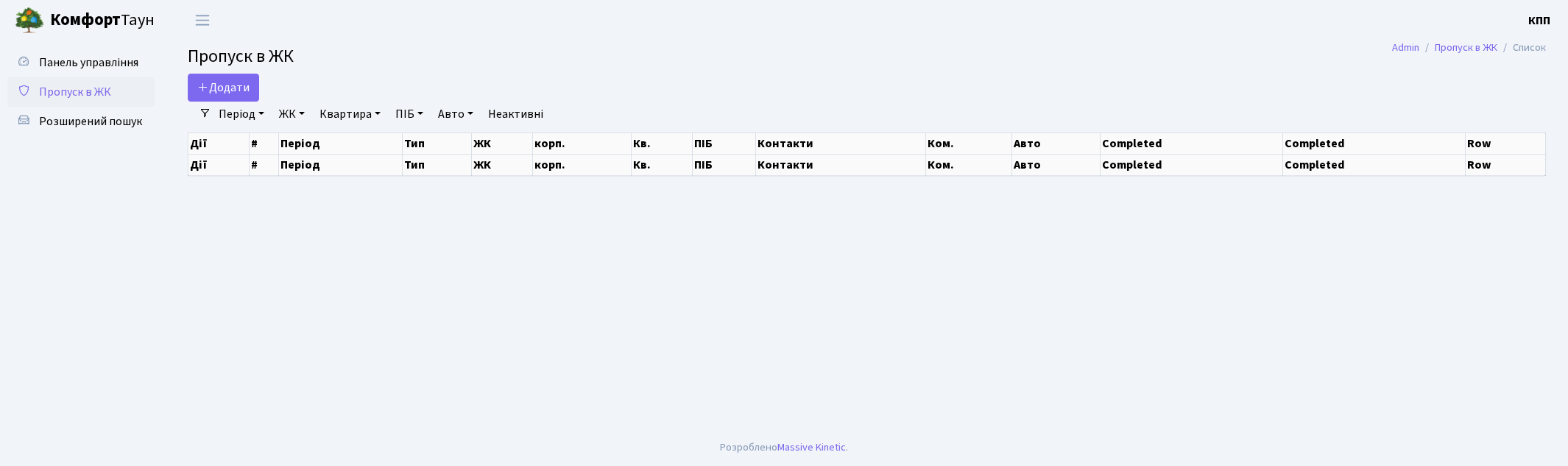
click at [1492, 84] on div at bounding box center [1327, 87] width 460 height 28
select select "25"
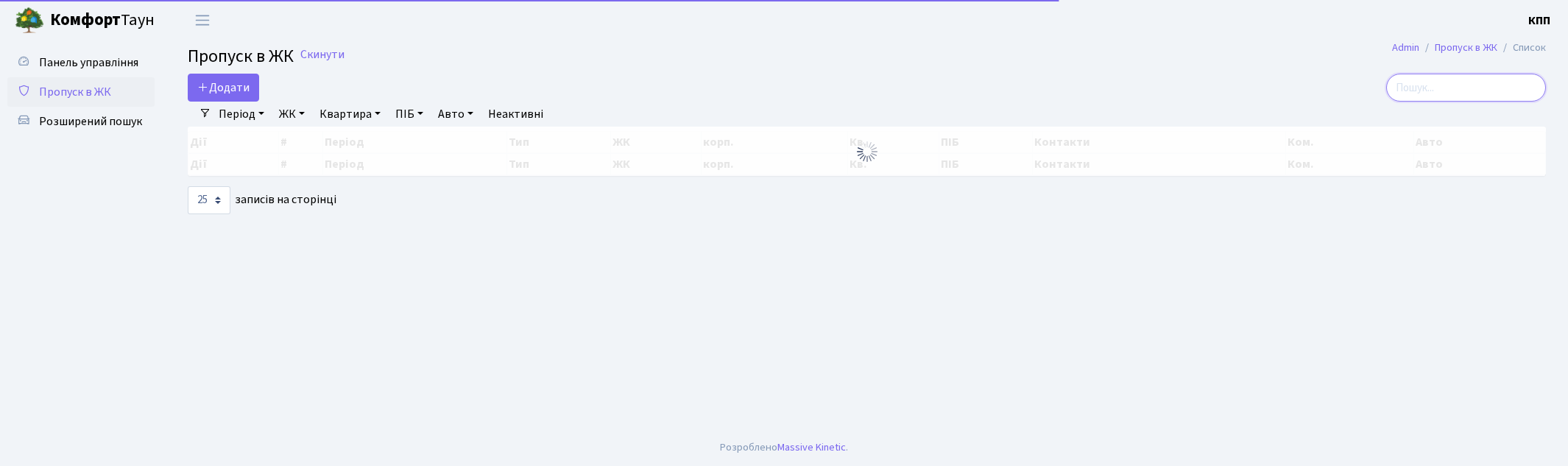
click at [1462, 93] on input "search" at bounding box center [1466, 87] width 160 height 28
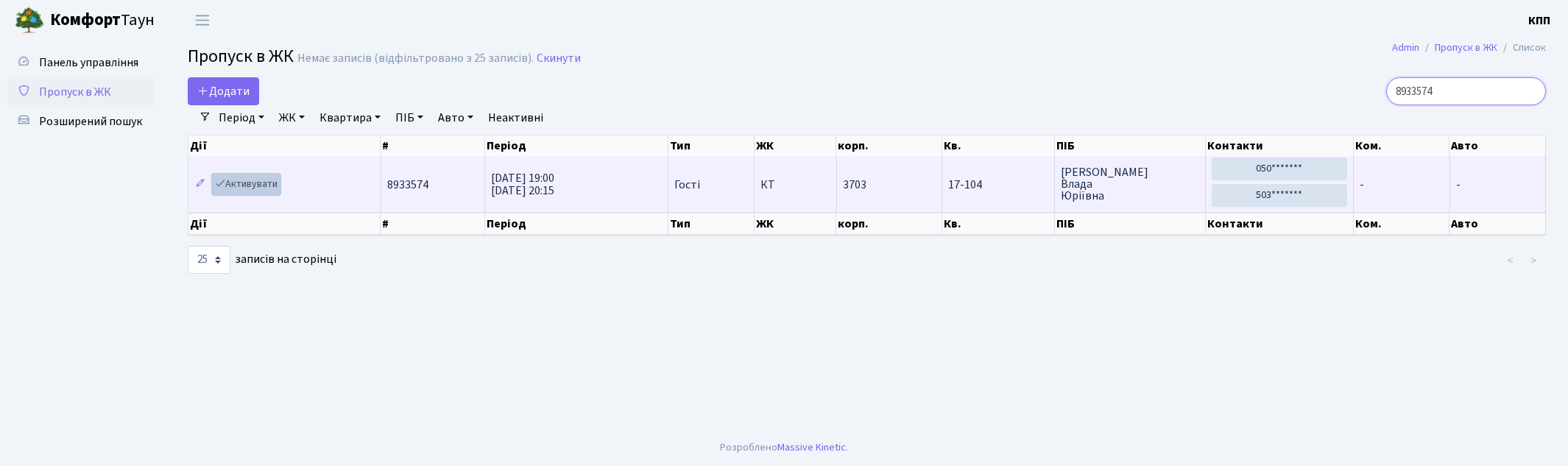
type input "8933574"
click at [233, 185] on link "Активувати" at bounding box center [246, 184] width 70 height 23
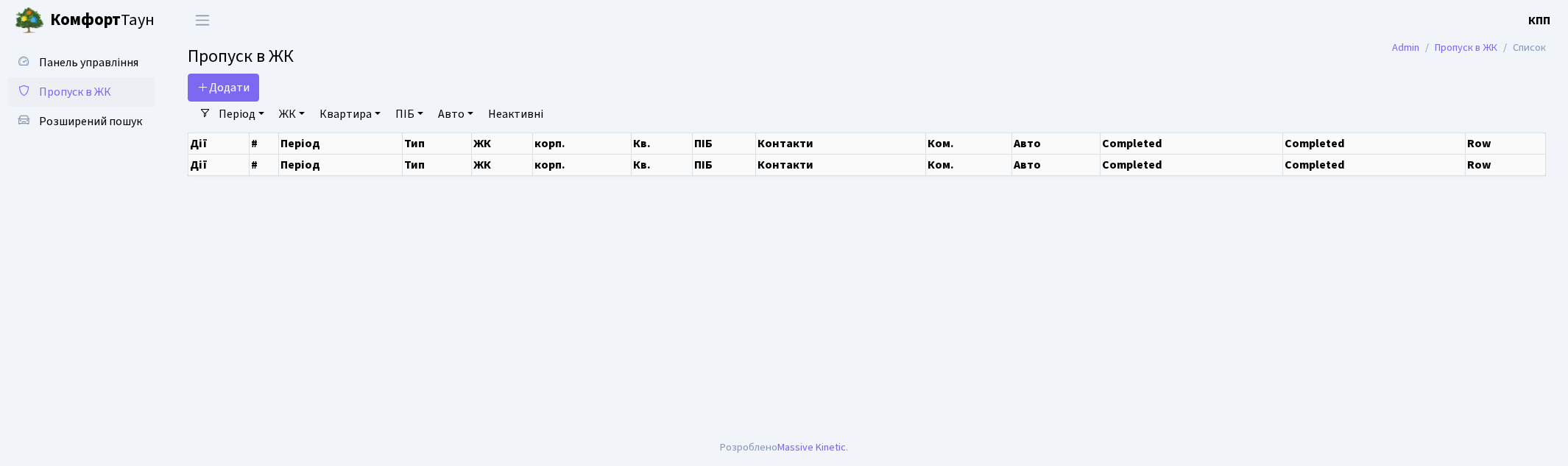
select select "25"
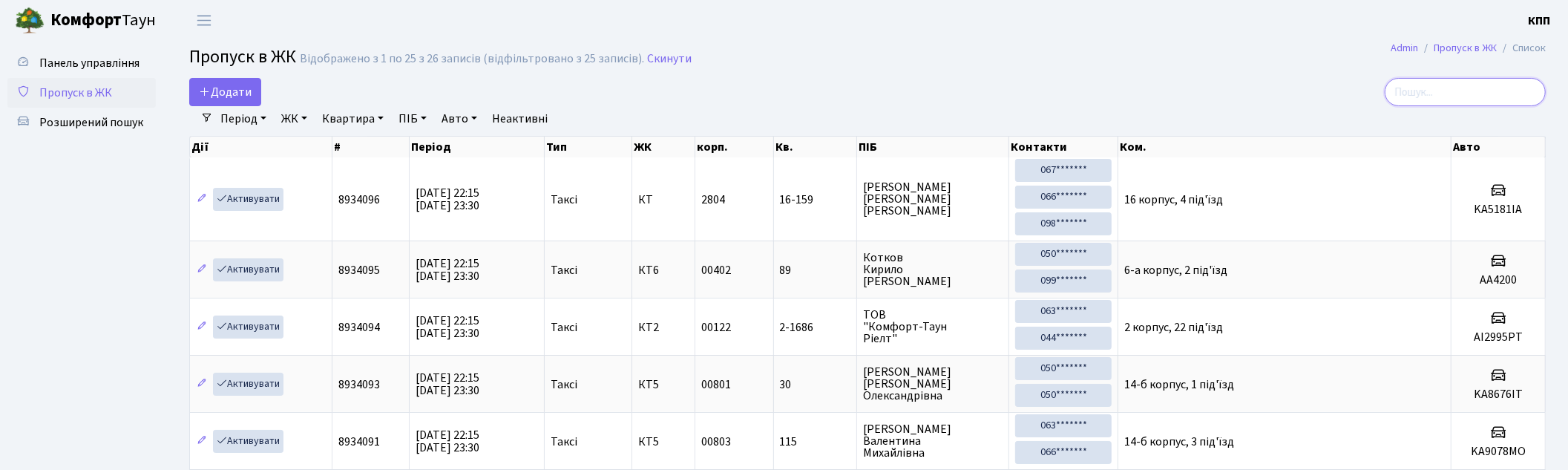
click at [1471, 91] on input "search" at bounding box center [1465, 92] width 161 height 28
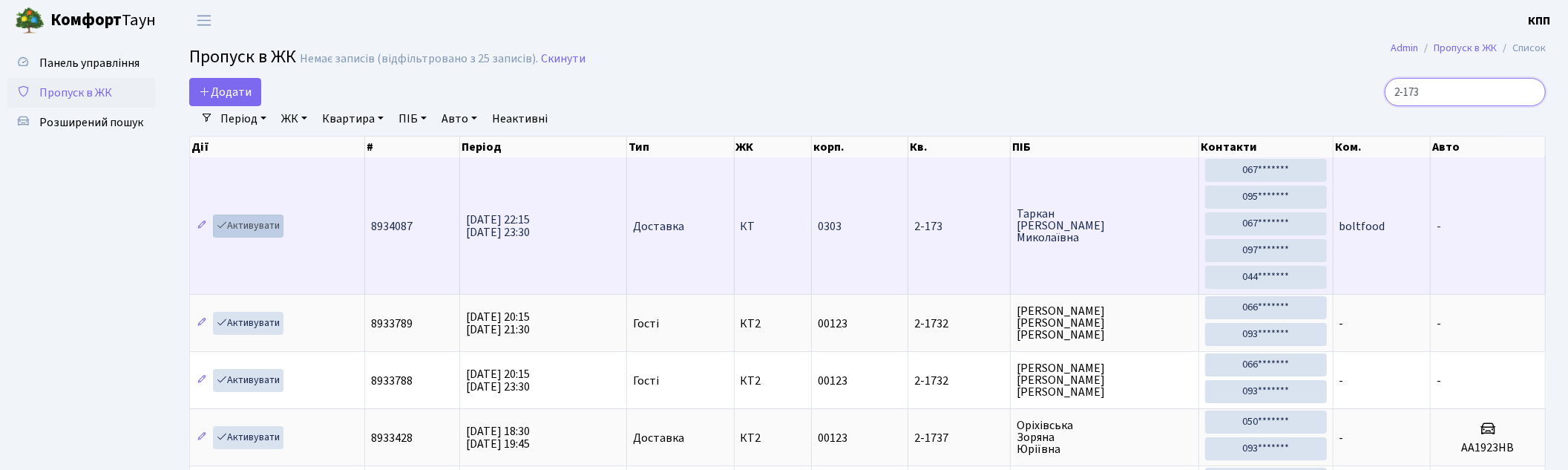
type input "2-173"
click at [265, 227] on link "Активувати" at bounding box center [248, 226] width 71 height 23
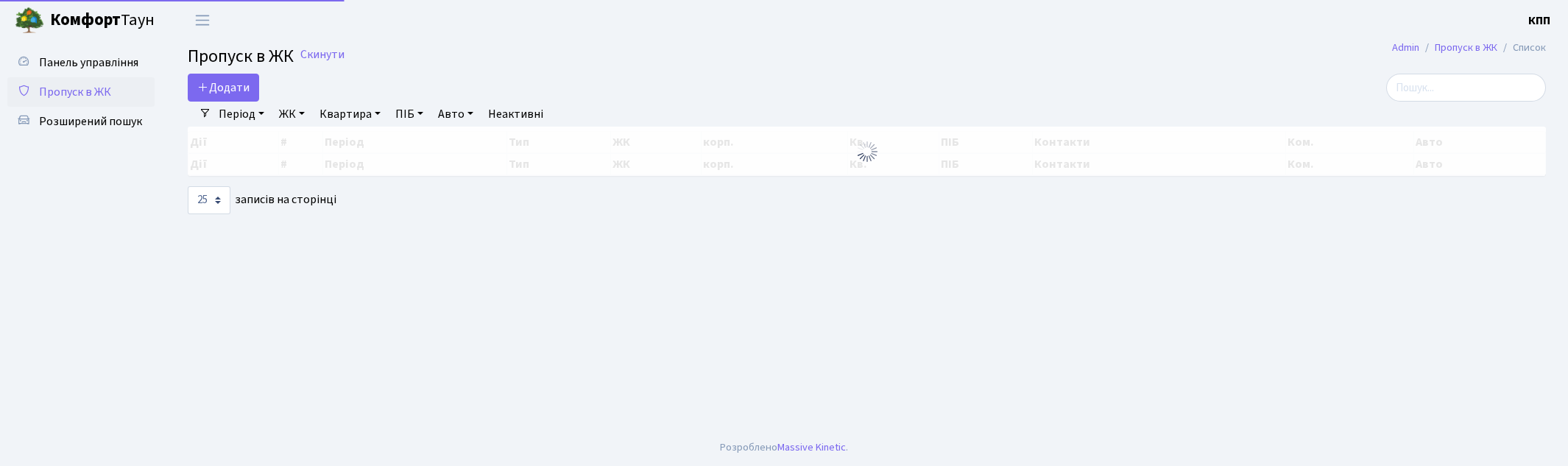
select select "25"
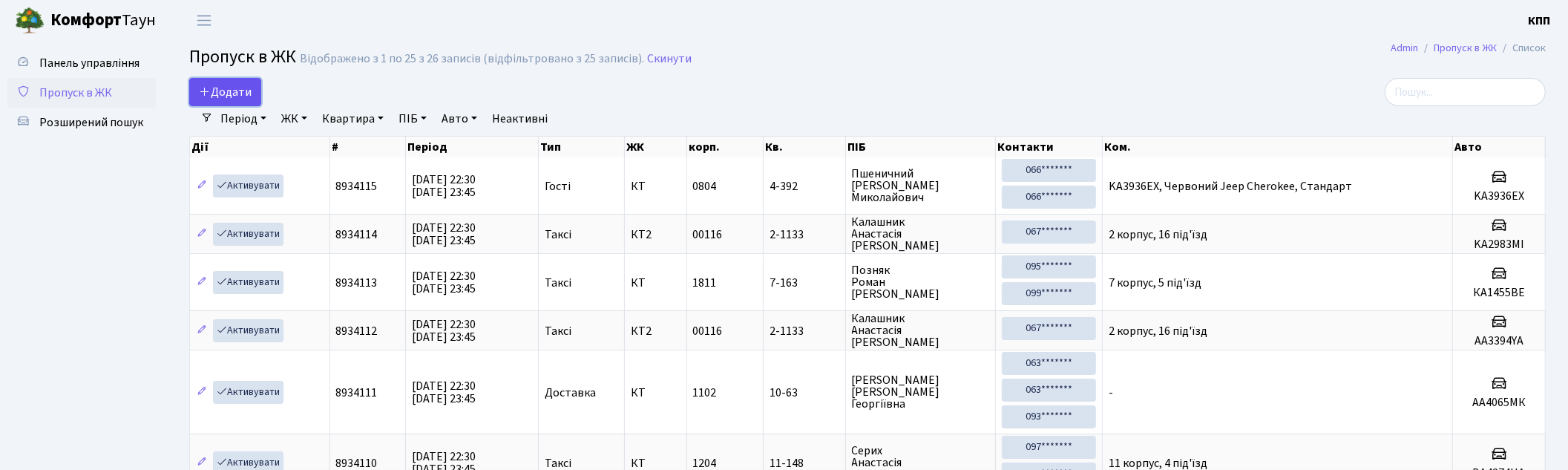
click at [231, 80] on link "Додати" at bounding box center [225, 92] width 72 height 28
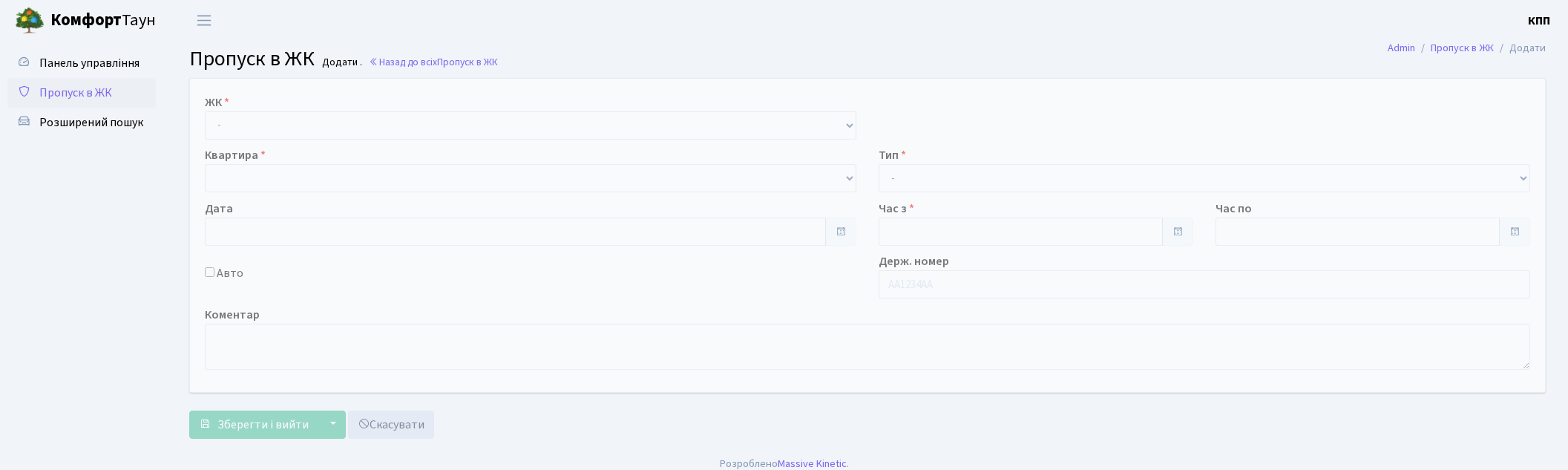
select select "271"
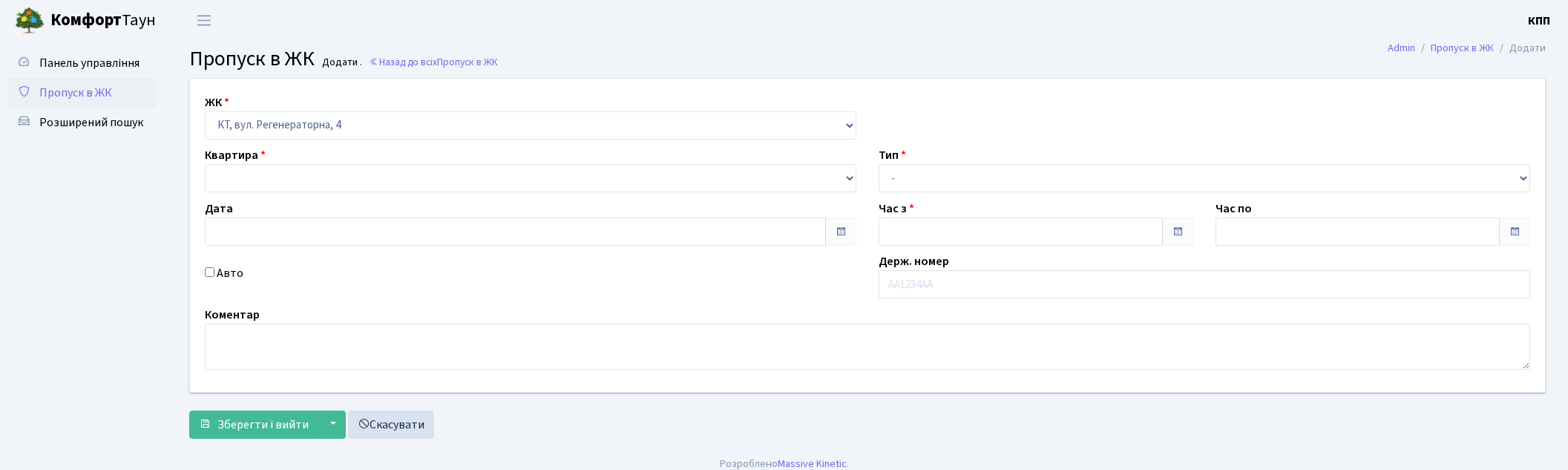
click at [205, 111] on select "- КТ, вул. Регенераторна, 4 КТ2, просп. [STREET_ADDRESS] [STREET_ADDRESS] [PERS…" at bounding box center [530, 125] width 651 height 28
click at [301, 169] on select at bounding box center [530, 178] width 651 height 28
type input "[DATE]"
type input "22:30"
type input "23:30"
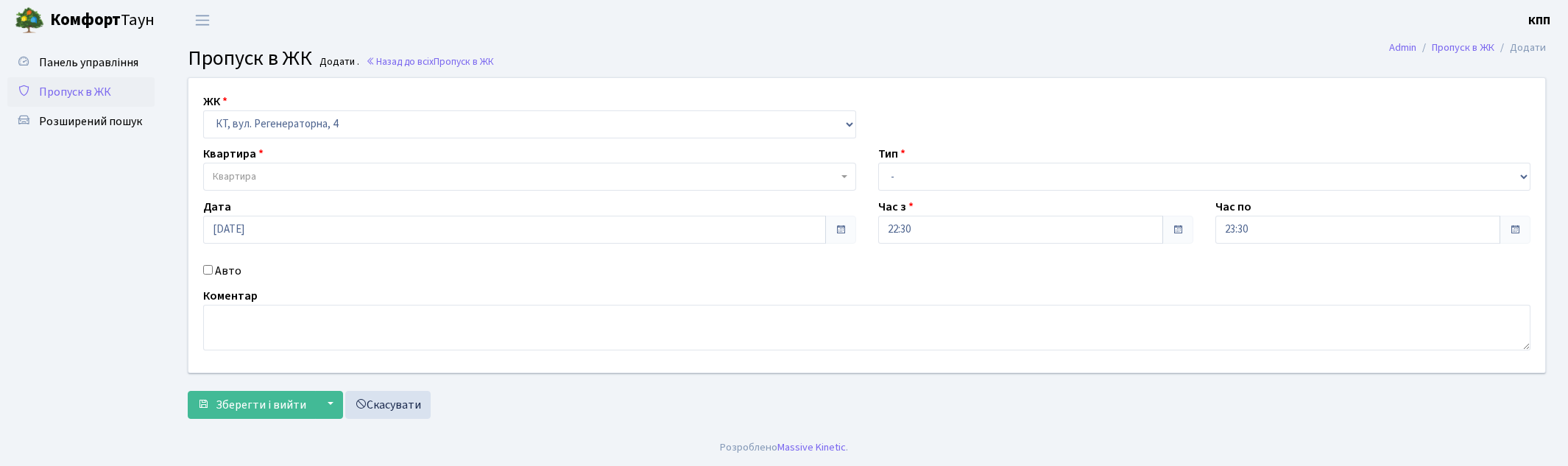
click at [303, 151] on div "Квартира Квартира" at bounding box center [530, 167] width 675 height 46
click at [268, 177] on span "Квартира" at bounding box center [525, 177] width 625 height 15
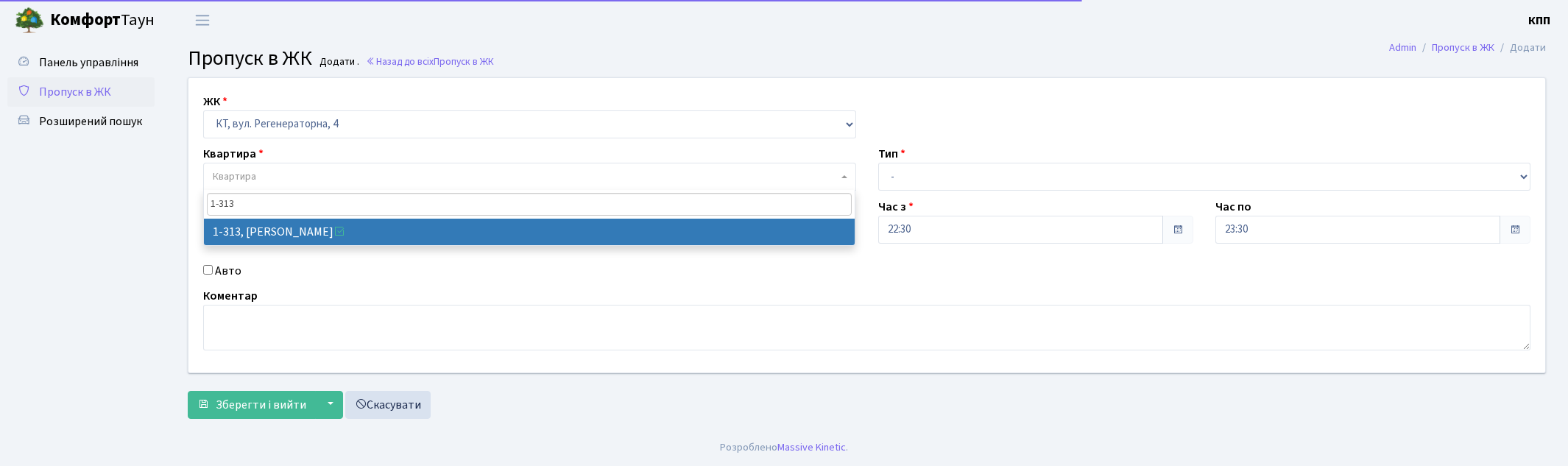
type input "1-313"
select select "313"
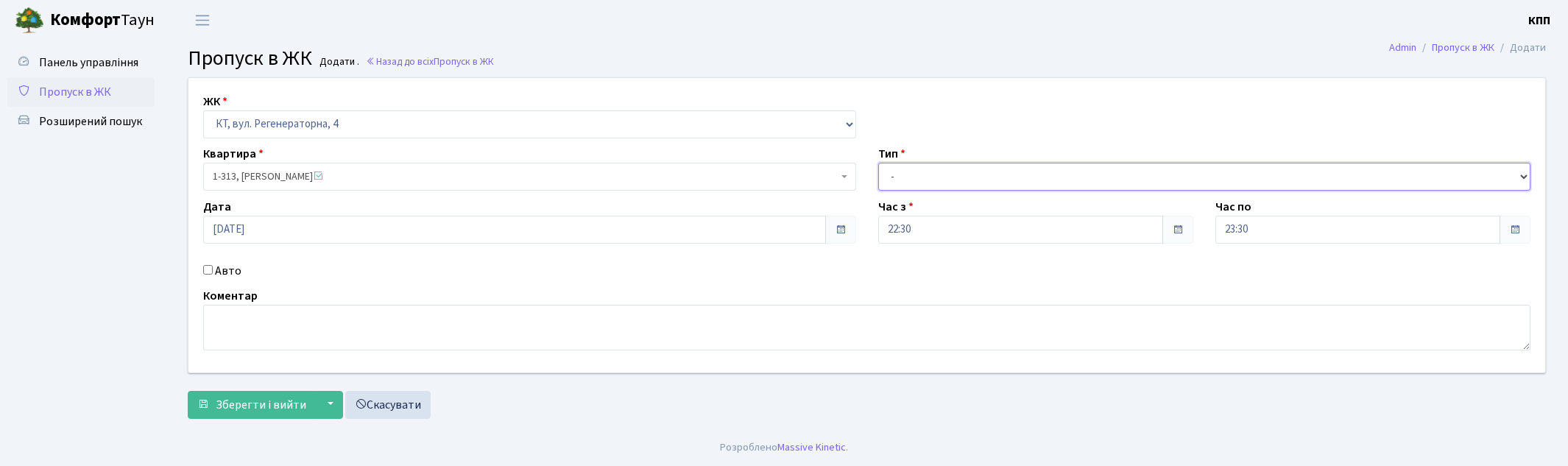
drag, startPoint x: 925, startPoint y: 174, endPoint x: 925, endPoint y: 187, distance: 13.0
click at [925, 176] on select "- Доставка Таксі Гості Сервіс" at bounding box center [1204, 177] width 652 height 28
select select "1"
click at [878, 163] on select "- Доставка Таксі Гості Сервіс" at bounding box center [1204, 177] width 652 height 28
click at [276, 417] on button "Зберегти і вийти" at bounding box center [251, 405] width 128 height 28
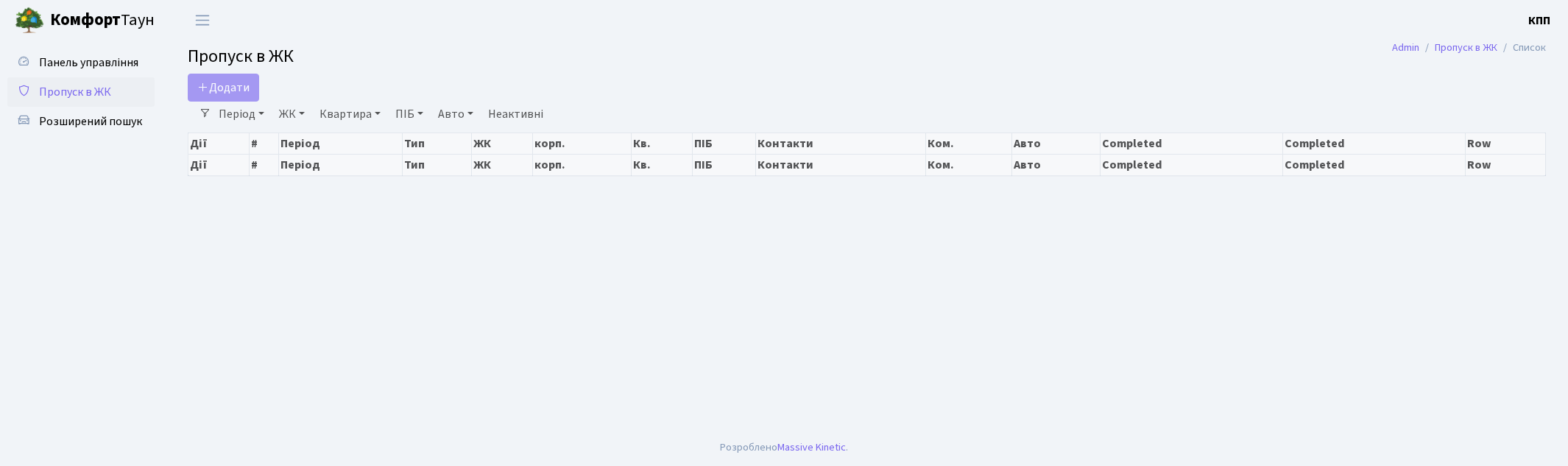
select select "25"
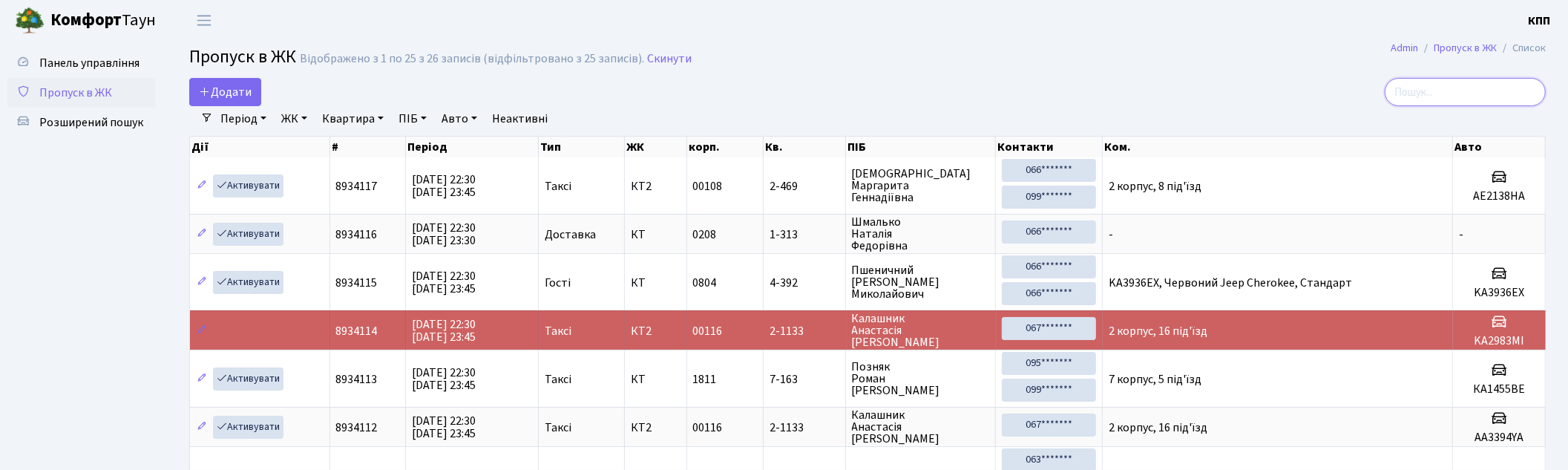
click at [1507, 95] on input "search" at bounding box center [1465, 92] width 161 height 28
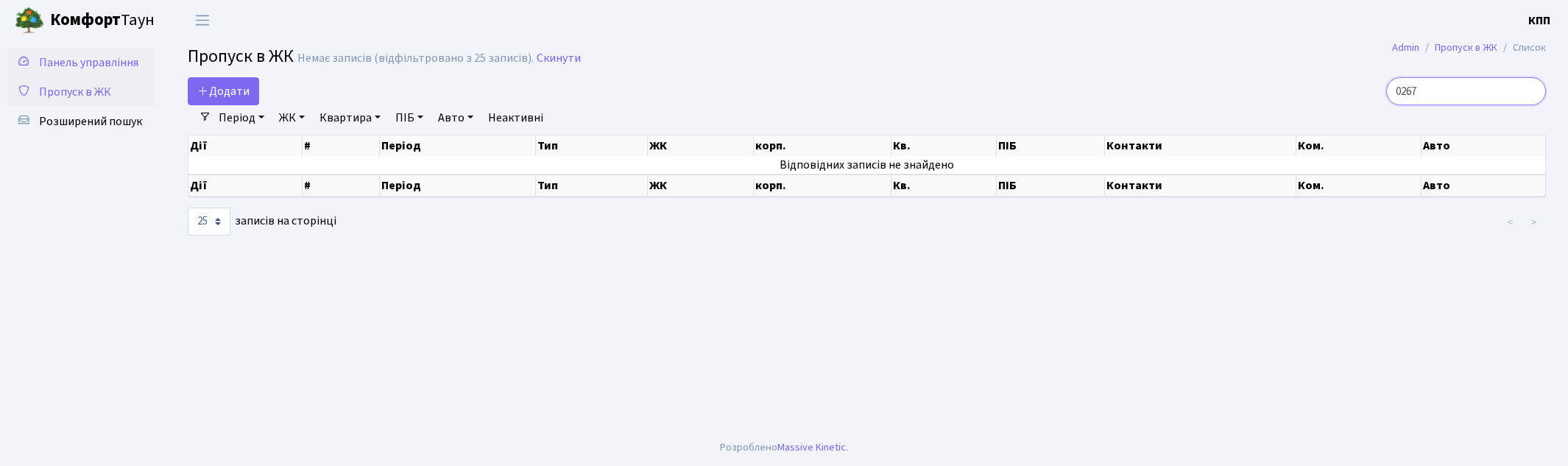
type input "0267"
click at [90, 60] on span "Панель управління" at bounding box center [88, 63] width 99 height 16
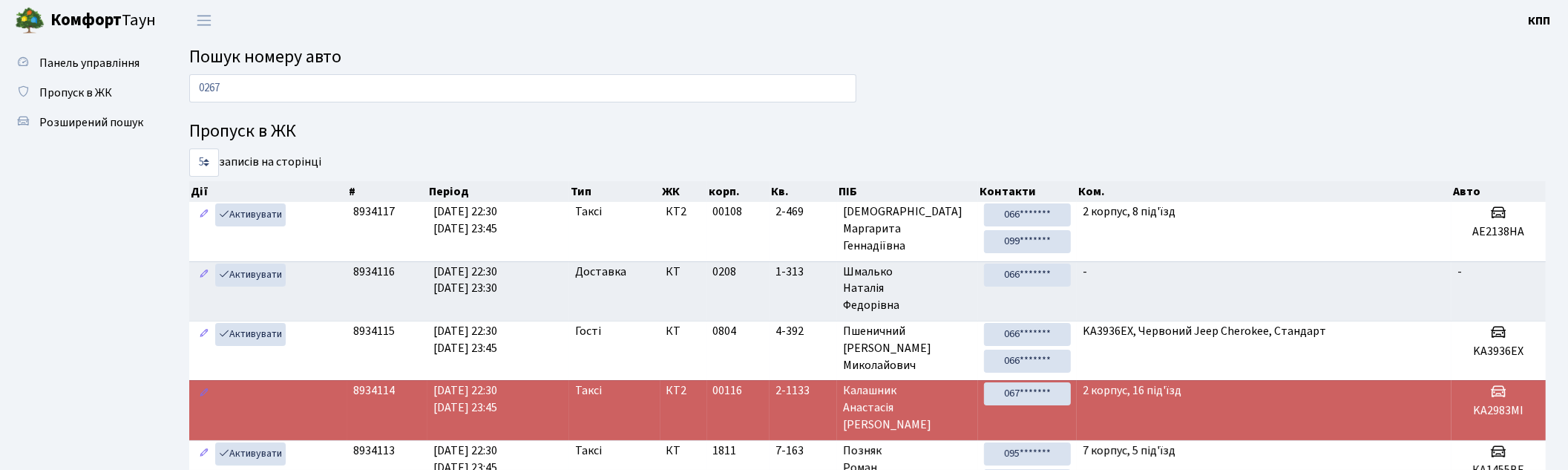
type input "0267"
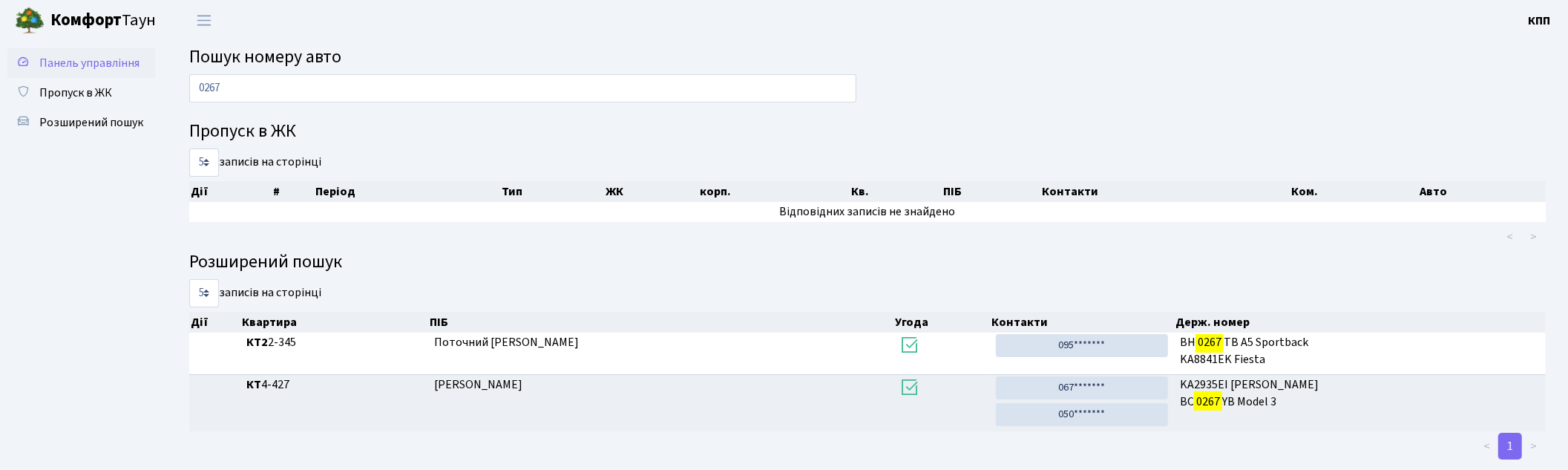
click at [61, 62] on span "Панель управління" at bounding box center [89, 63] width 100 height 17
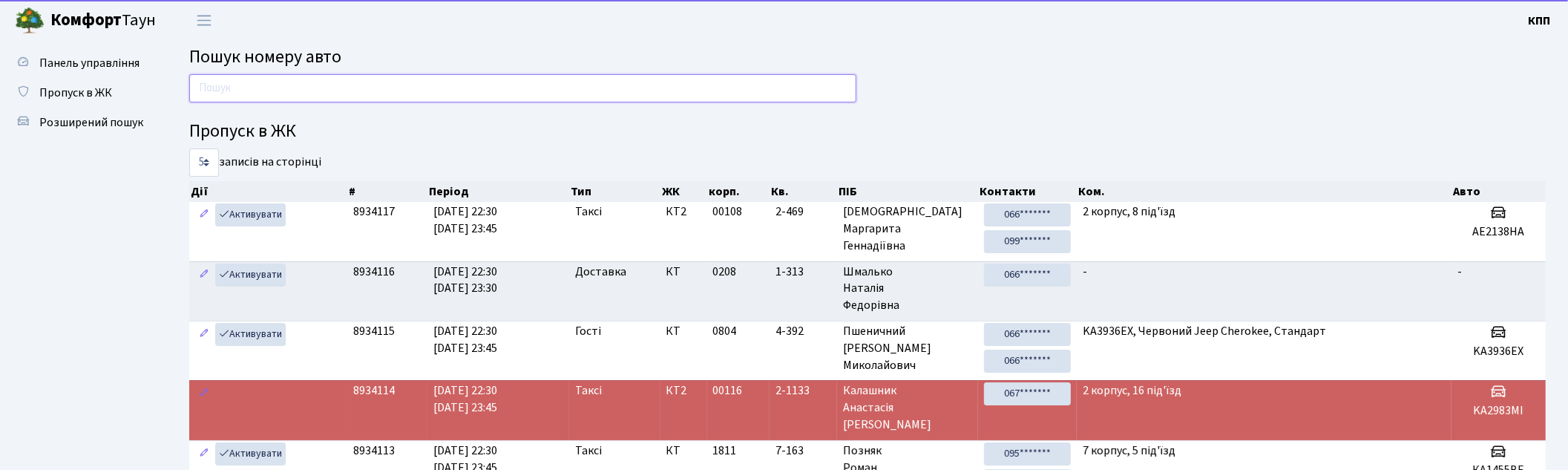
click at [208, 87] on input "text" at bounding box center [522, 88] width 667 height 28
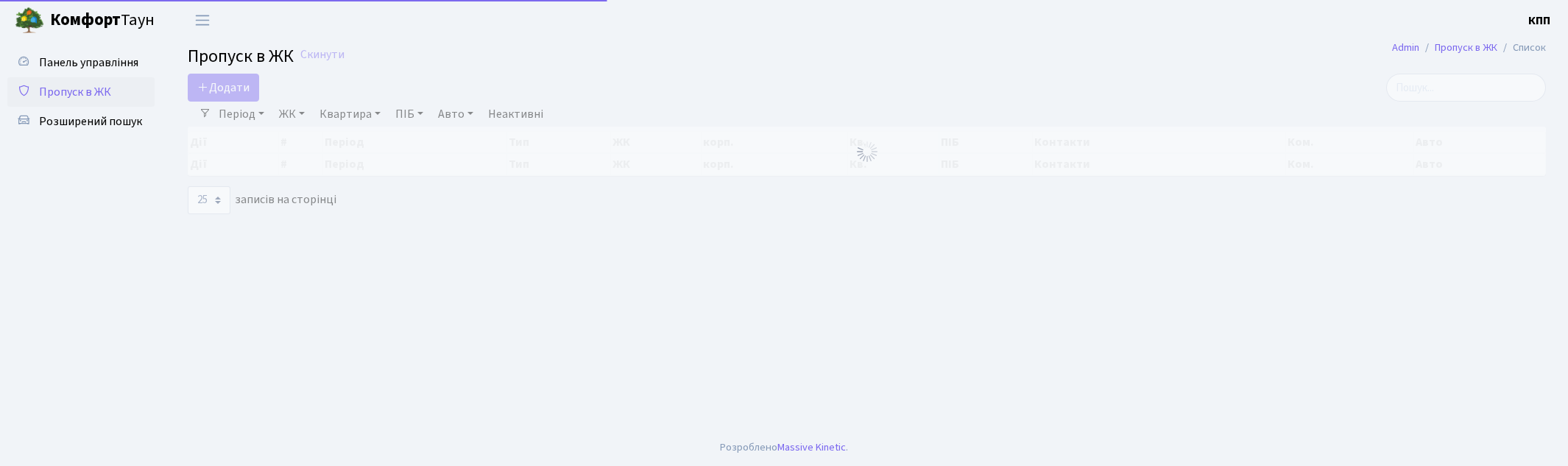
select select "25"
click at [1489, 95] on input "search" at bounding box center [1466, 87] width 160 height 28
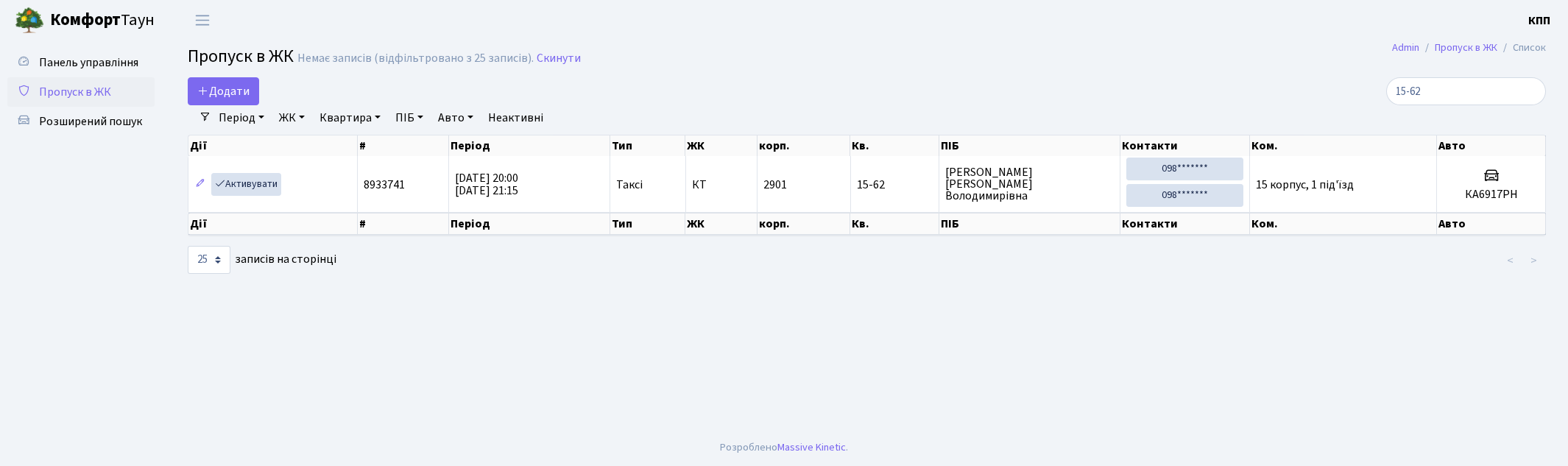
type input "15-62"
click at [96, 90] on span "Пропуск в ЖК" at bounding box center [75, 92] width 72 height 16
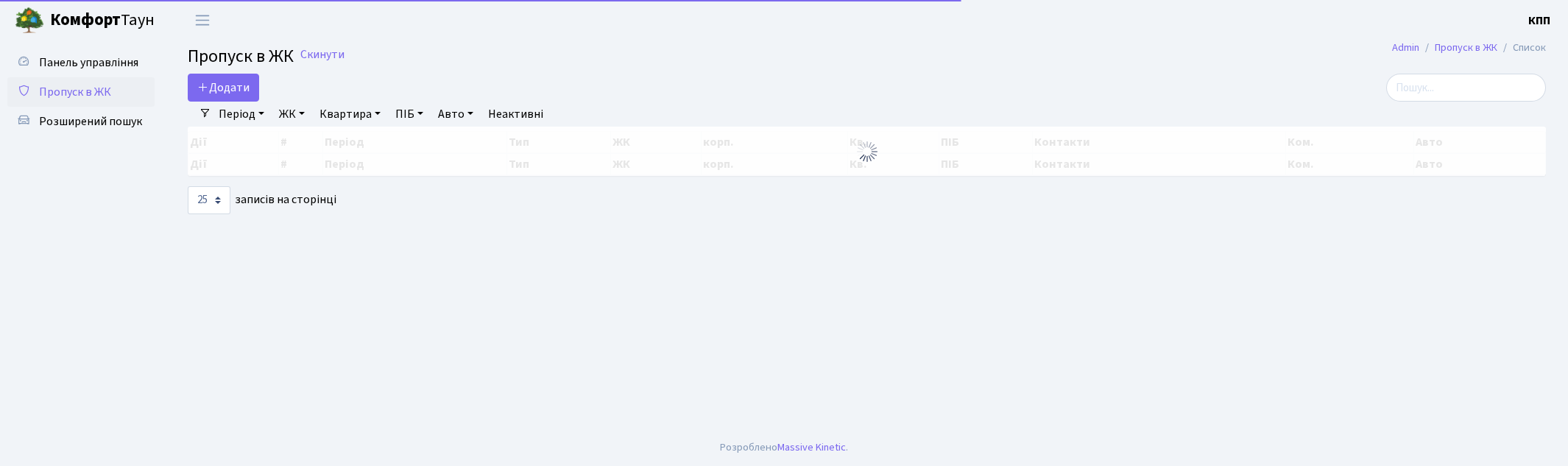
select select "25"
click at [1446, 97] on input "search" at bounding box center [1466, 87] width 160 height 28
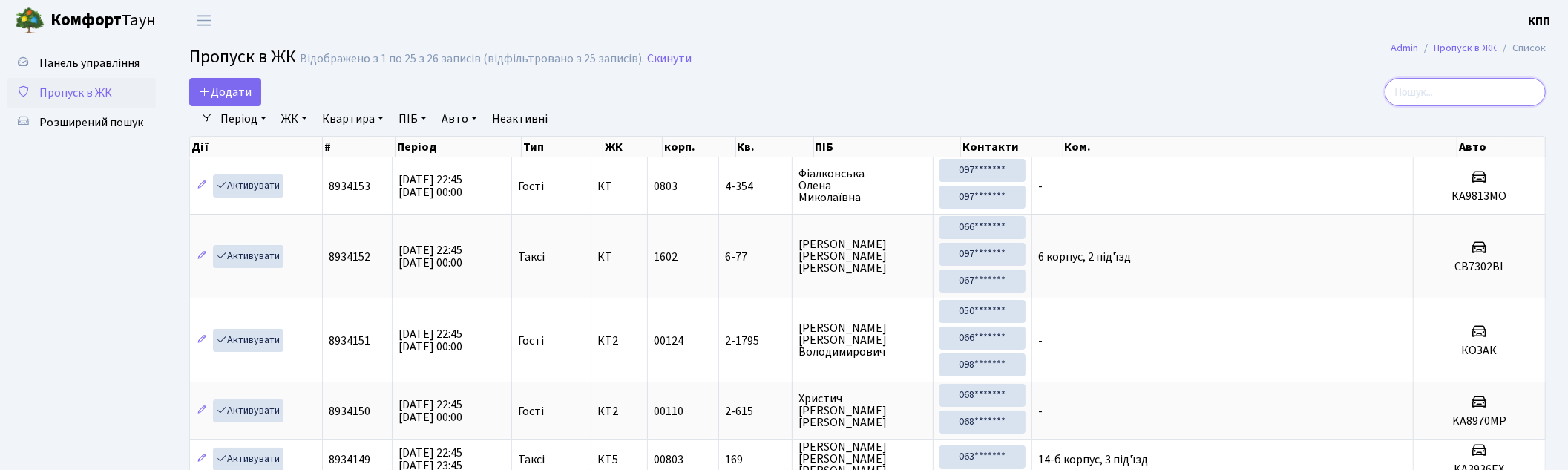
click at [1464, 90] on input "search" at bounding box center [1465, 92] width 161 height 28
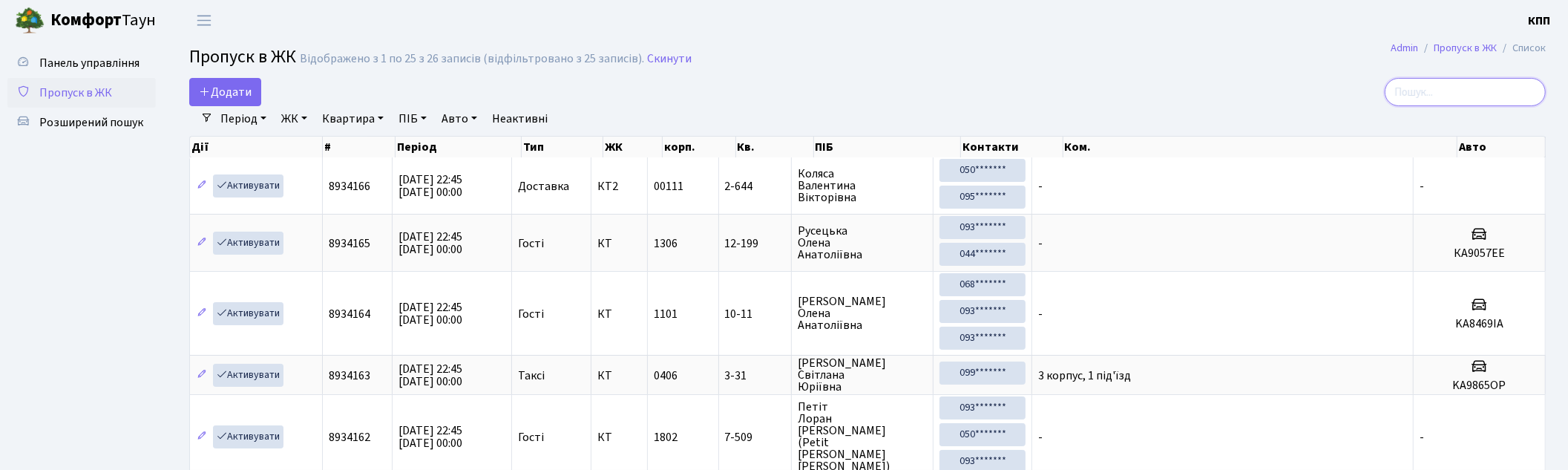
click at [1458, 91] on input "search" at bounding box center [1465, 92] width 161 height 28
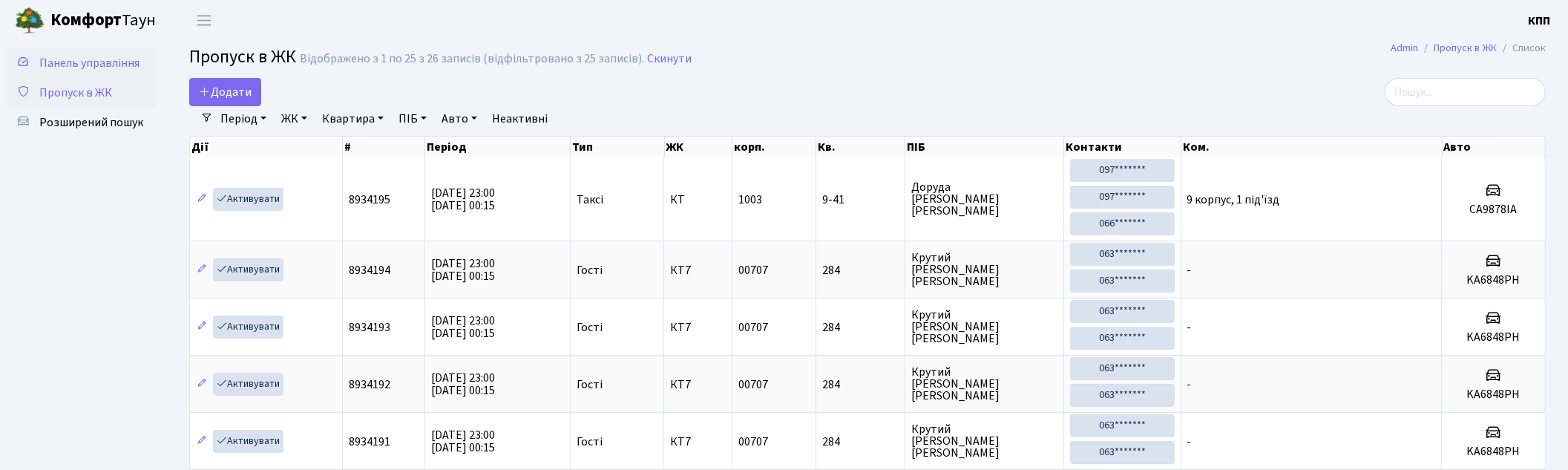
click at [105, 58] on span "Панель управління" at bounding box center [89, 63] width 100 height 17
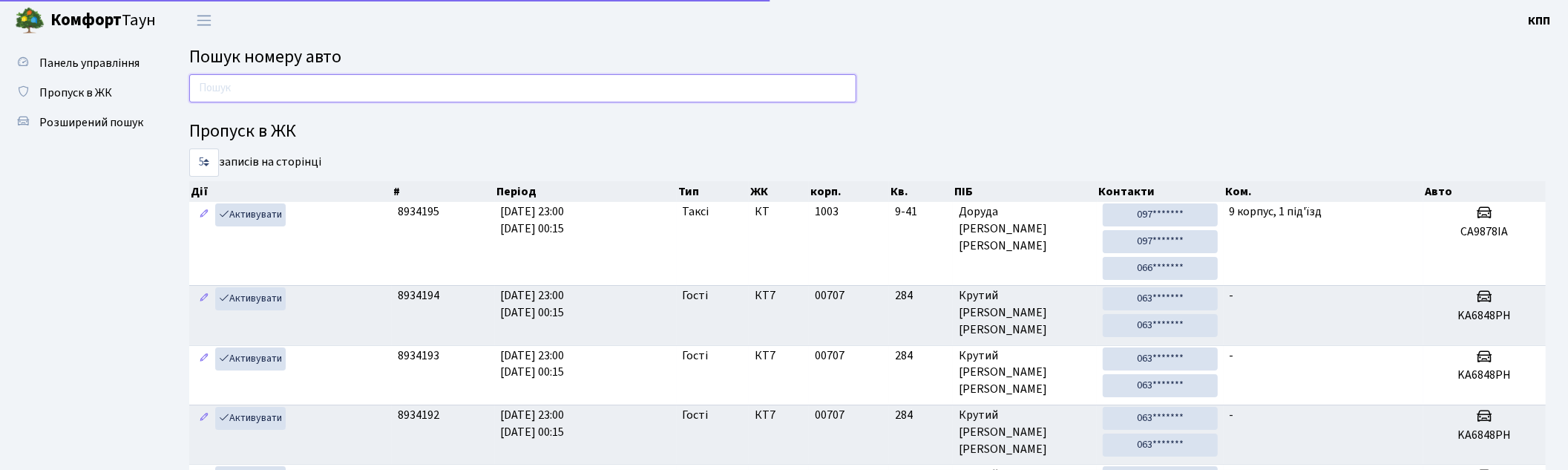
drag, startPoint x: 0, startPoint y: 0, endPoint x: 307, endPoint y: 85, distance: 318.5
click at [307, 85] on input "text" at bounding box center [522, 88] width 667 height 28
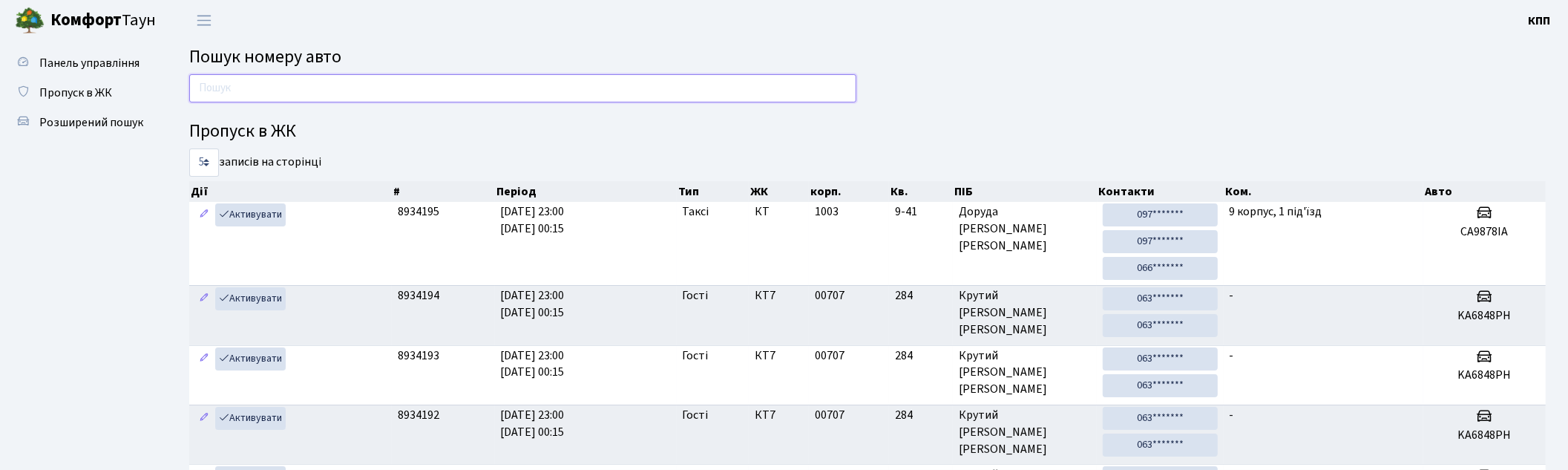
click at [257, 76] on input "text" at bounding box center [522, 88] width 667 height 28
click at [262, 83] on input "text" at bounding box center [522, 88] width 667 height 28
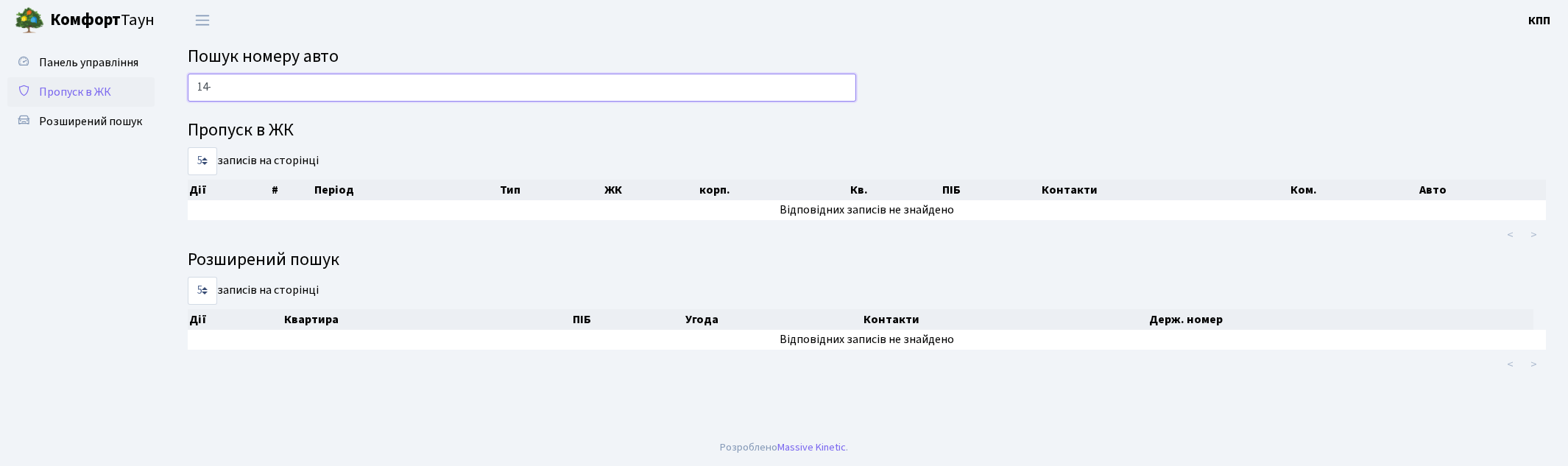
type input "14-"
click at [71, 84] on span "Пропуск в ЖК" at bounding box center [75, 92] width 72 height 16
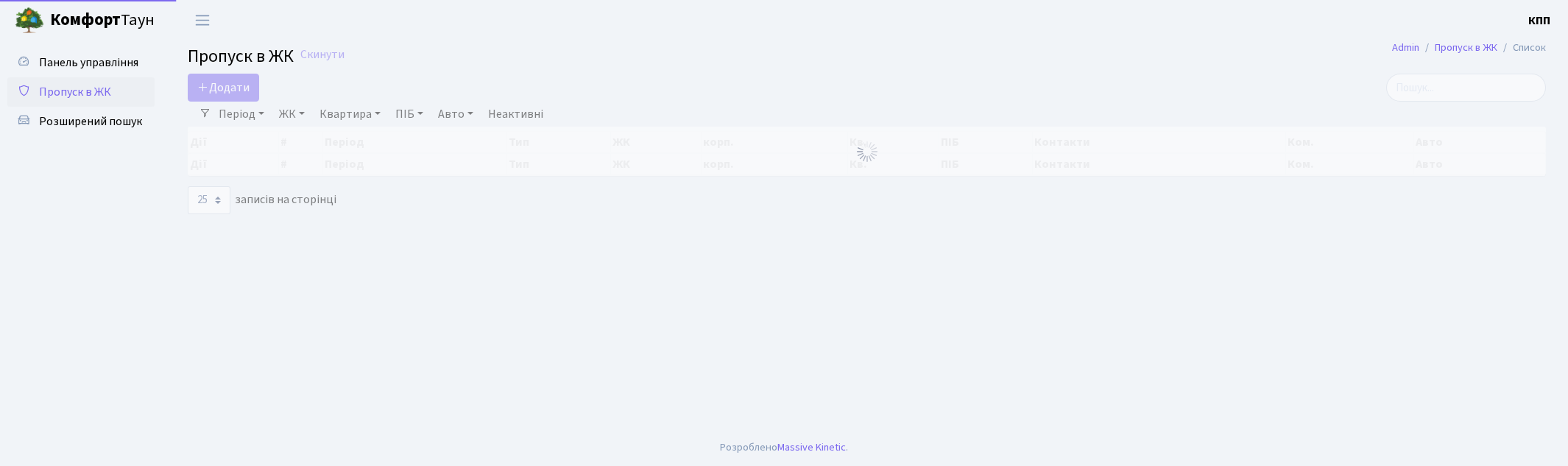
select select "25"
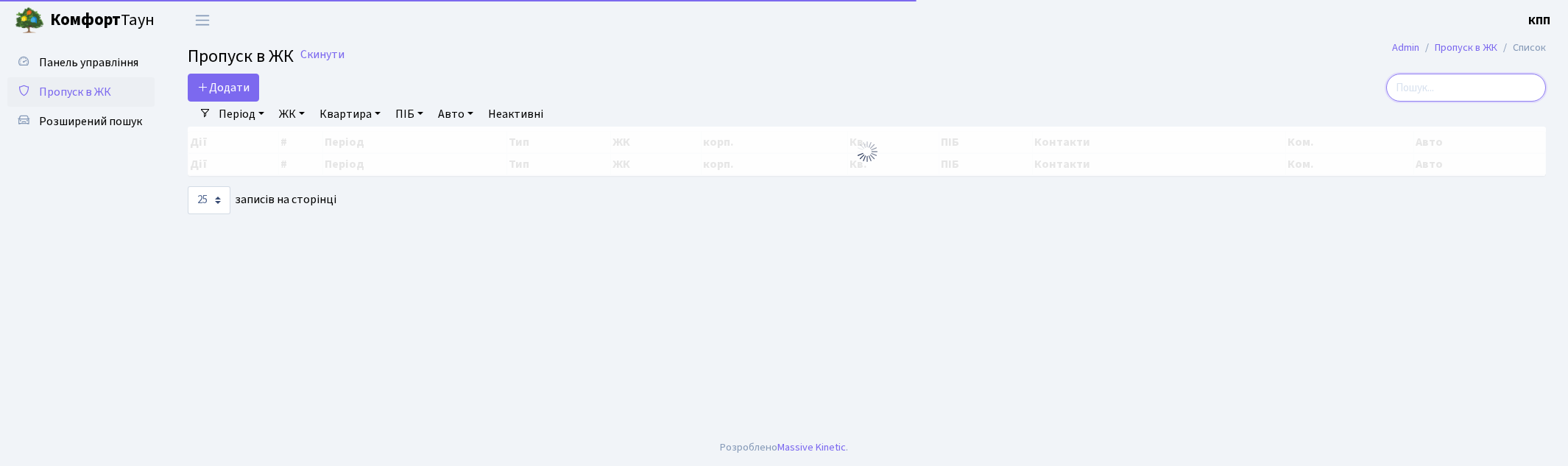
click at [1476, 86] on input "search" at bounding box center [1466, 87] width 160 height 28
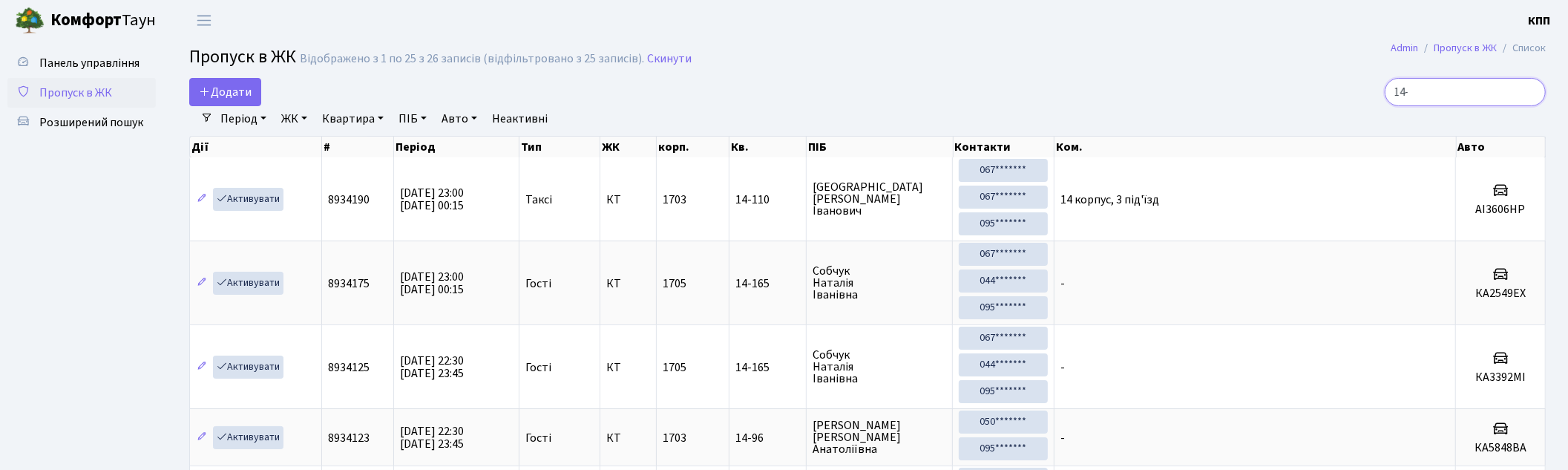
click at [1456, 89] on input "14-" at bounding box center [1465, 92] width 161 height 28
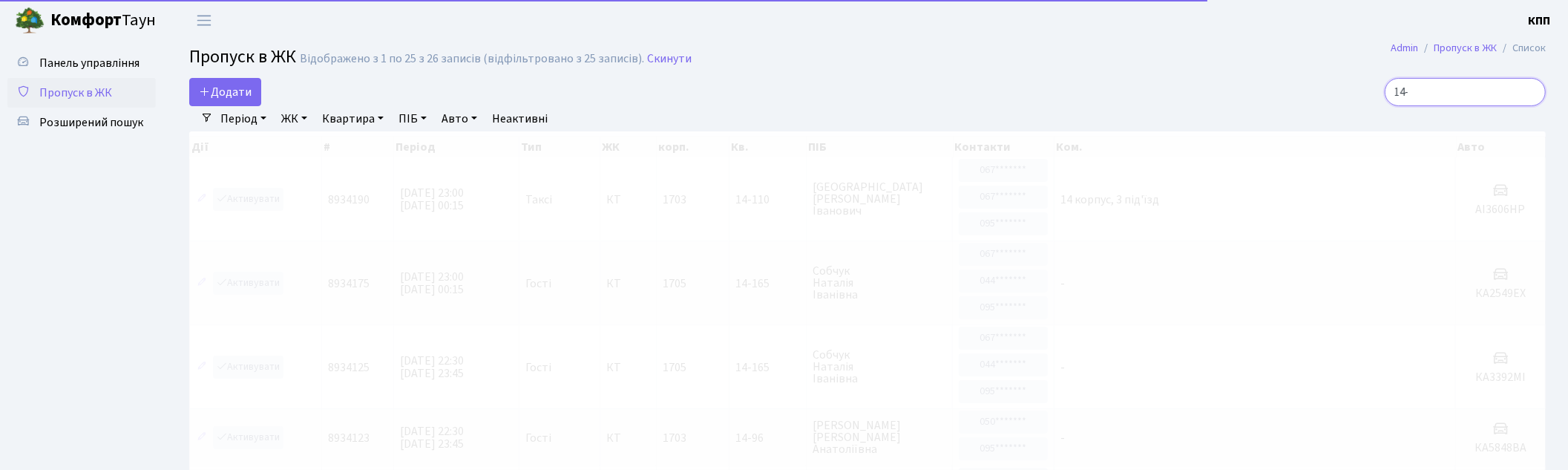
click at [1455, 86] on input "14-" at bounding box center [1465, 92] width 161 height 28
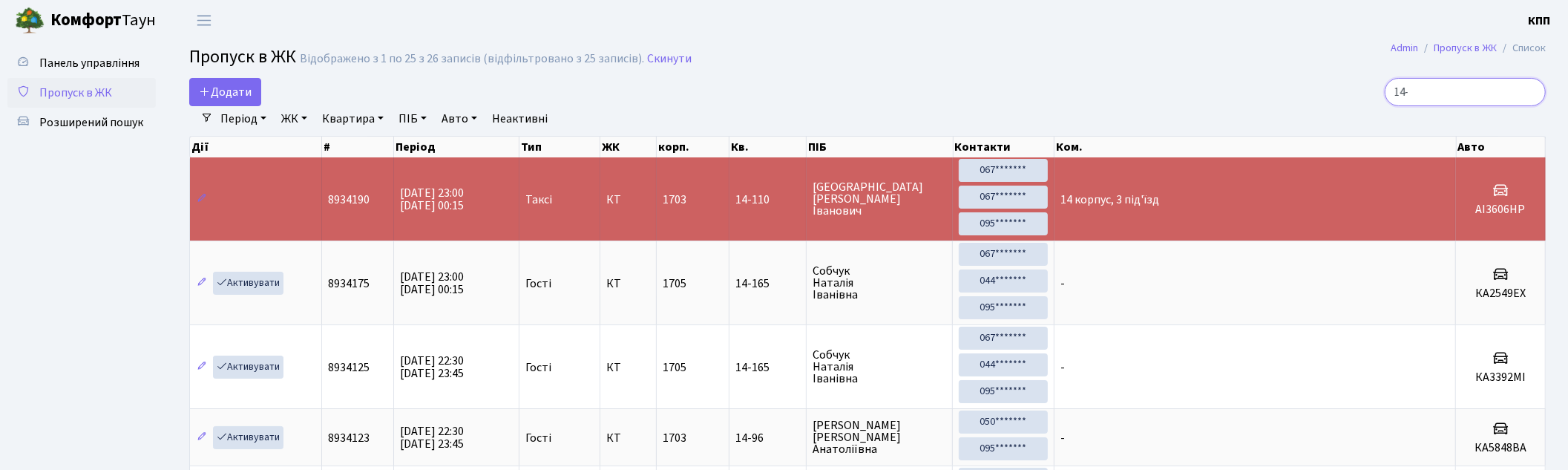
click at [1450, 91] on input "14-" at bounding box center [1465, 92] width 161 height 28
click at [1467, 94] on input "14-" at bounding box center [1465, 92] width 161 height 28
type input "14-"
click at [45, 87] on span "Пропуск в ЖК" at bounding box center [75, 93] width 72 height 17
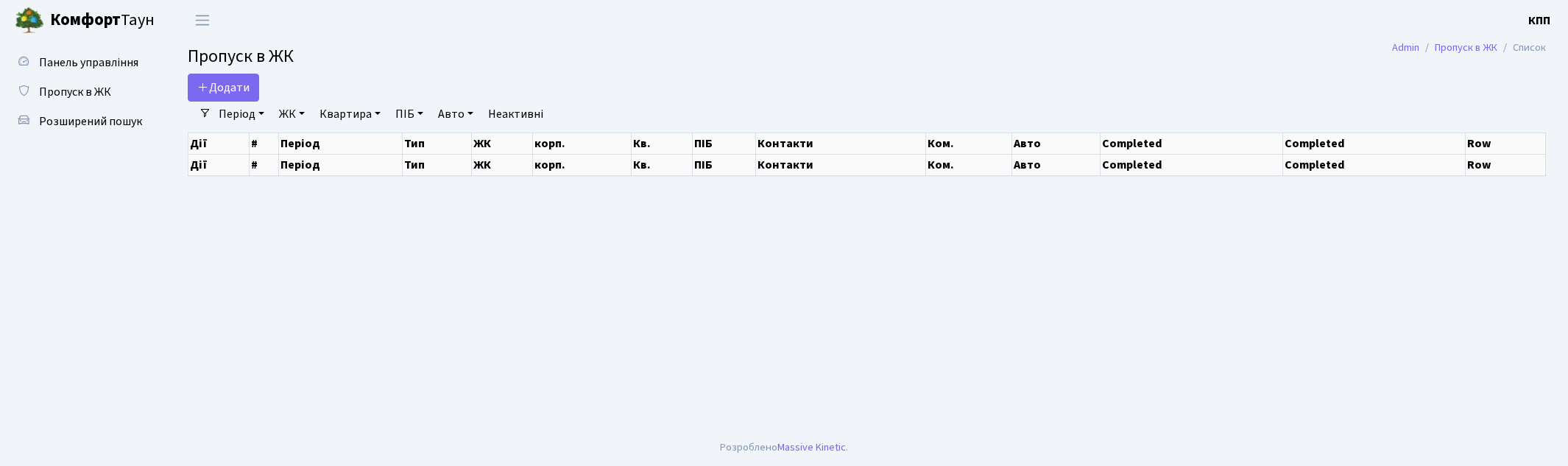
select select "25"
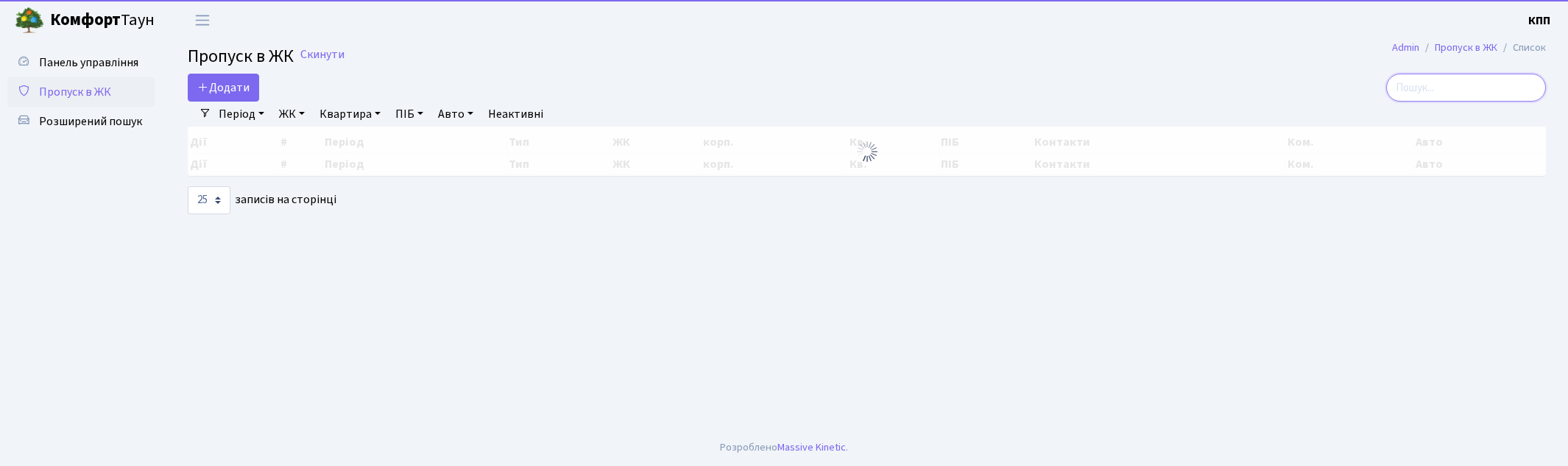
drag, startPoint x: 1475, startPoint y: 86, endPoint x: 860, endPoint y: 81, distance: 615.0
click at [1455, 89] on input "search" at bounding box center [1466, 87] width 160 height 28
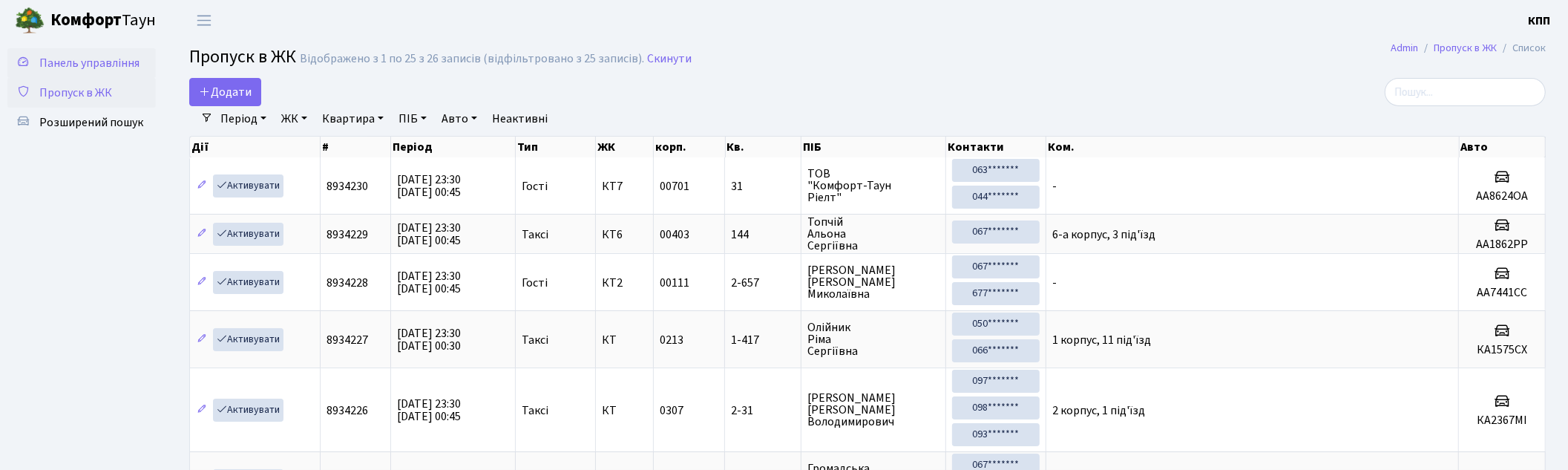
click at [60, 55] on span "Панель управління" at bounding box center [89, 63] width 100 height 17
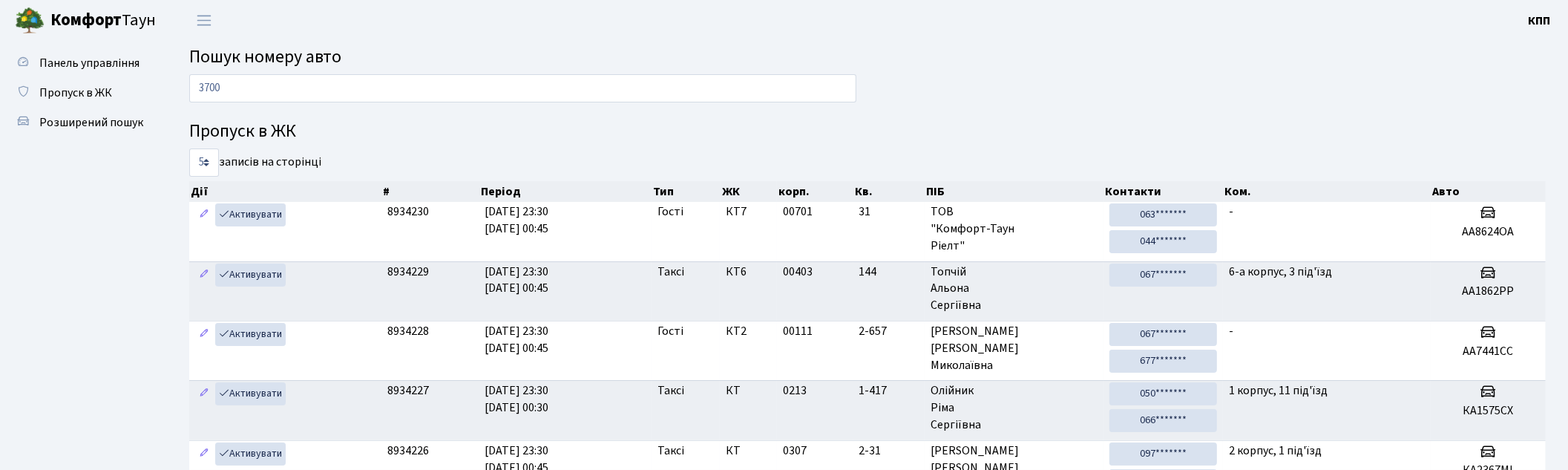
type input "3700"
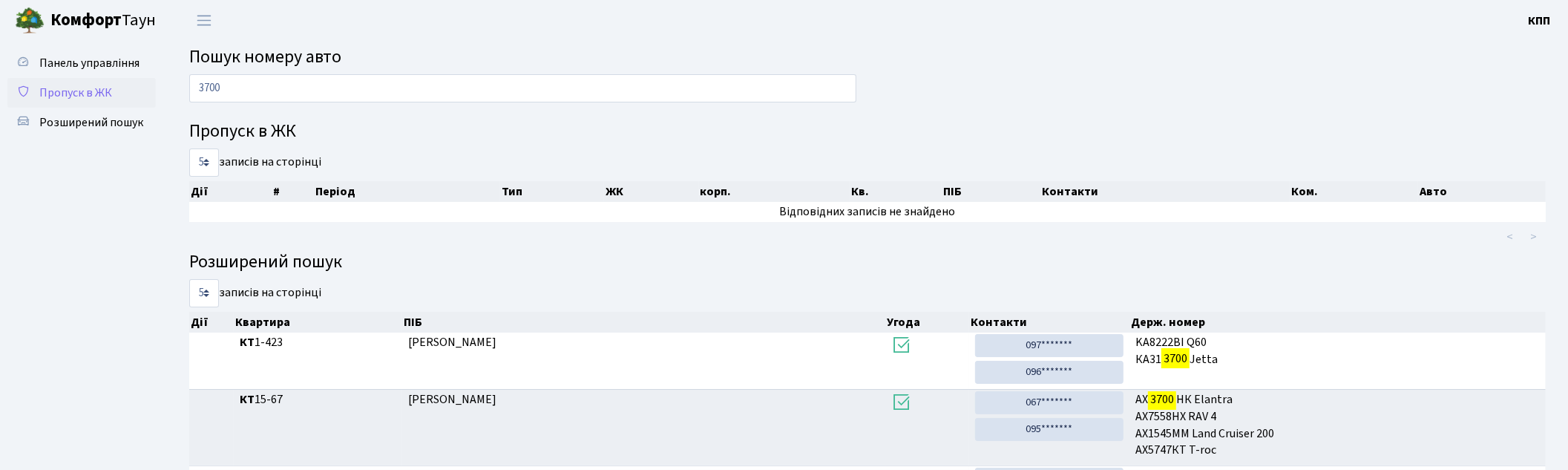
click at [68, 87] on span "Пропуск в ЖК" at bounding box center [75, 93] width 72 height 17
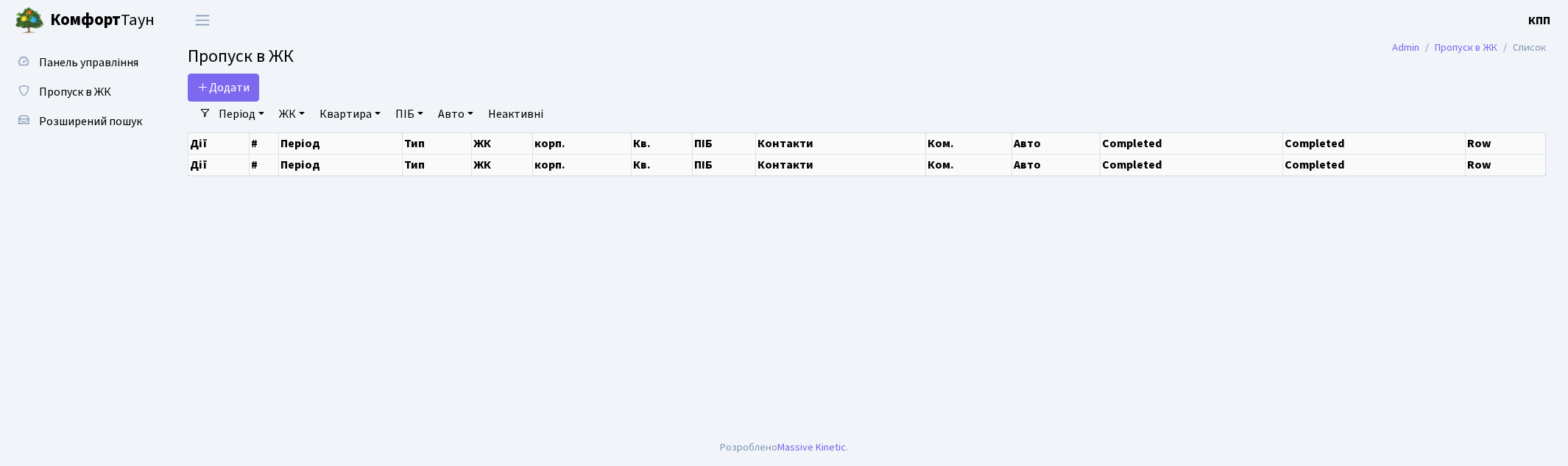
select select "25"
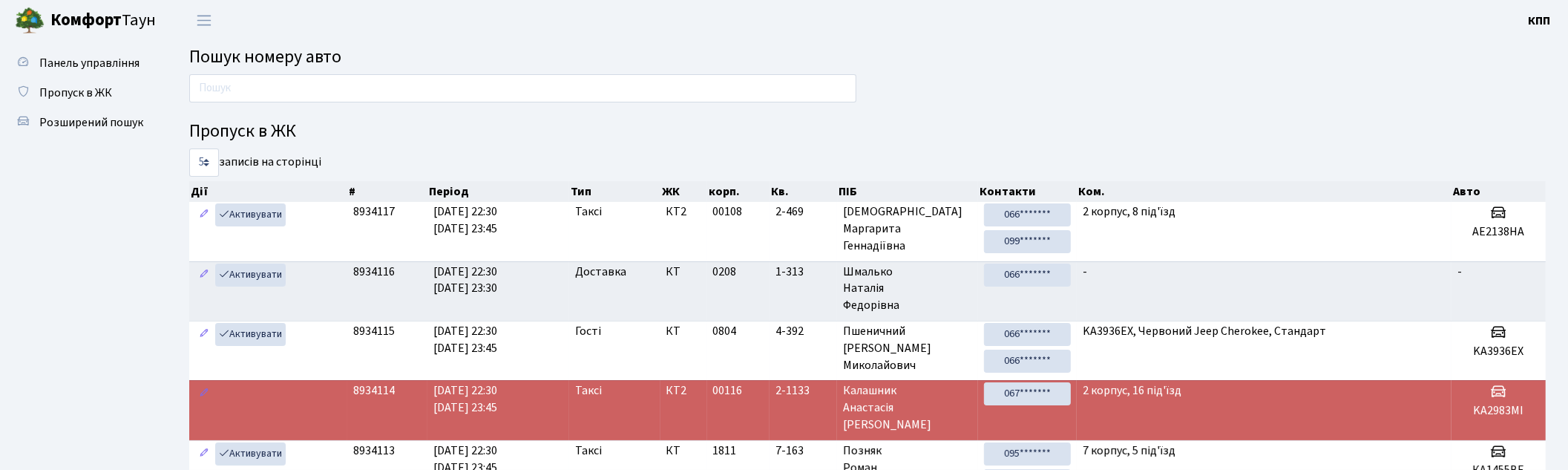
click at [308, 92] on input "text" at bounding box center [522, 88] width 667 height 28
click at [320, 93] on input "text" at bounding box center [522, 88] width 667 height 28
